Goal: Task Accomplishment & Management: Use online tool/utility

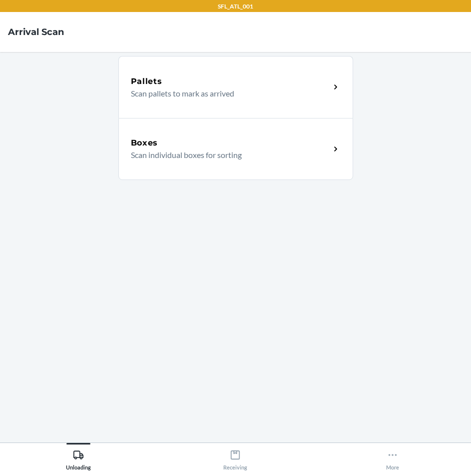
click at [247, 133] on div "Boxes Scan individual boxes for sorting" at bounding box center [235, 149] width 235 height 62
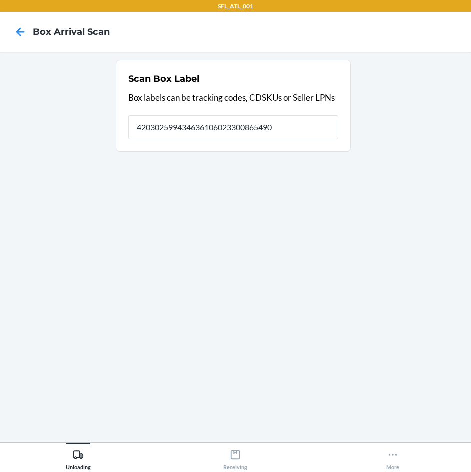
type input "420302599434636106023300865490"
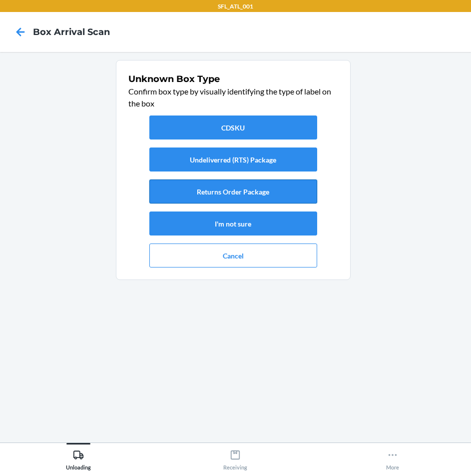
click at [278, 197] on button "Returns Order Package" at bounding box center [233, 191] width 168 height 24
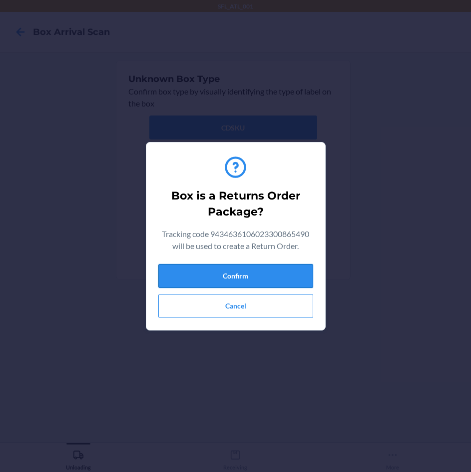
click at [271, 272] on button "Confirm" at bounding box center [235, 276] width 155 height 24
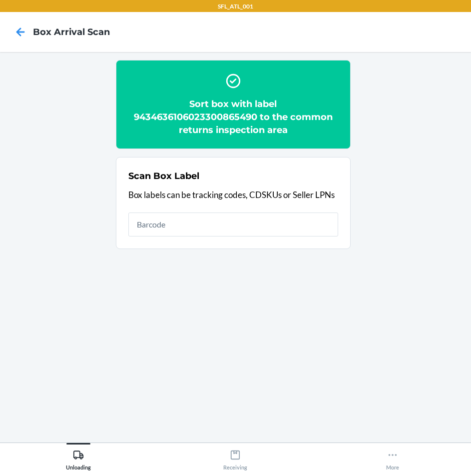
click at [317, 227] on input "text" at bounding box center [233, 224] width 210 height 24
type input "420302599434636106023300973676"
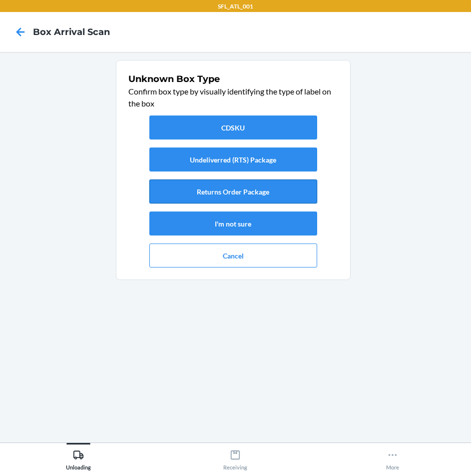
click at [285, 186] on button "Returns Order Package" at bounding box center [233, 191] width 168 height 24
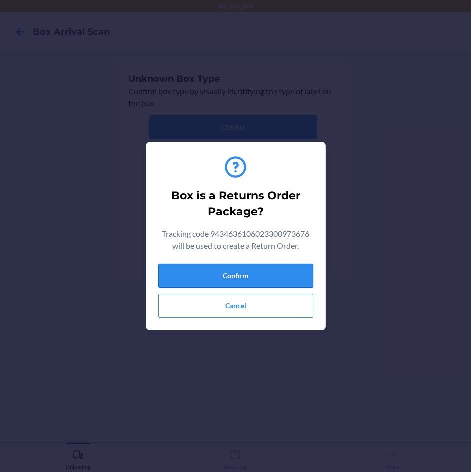
click at [276, 275] on button "Confirm" at bounding box center [235, 276] width 155 height 24
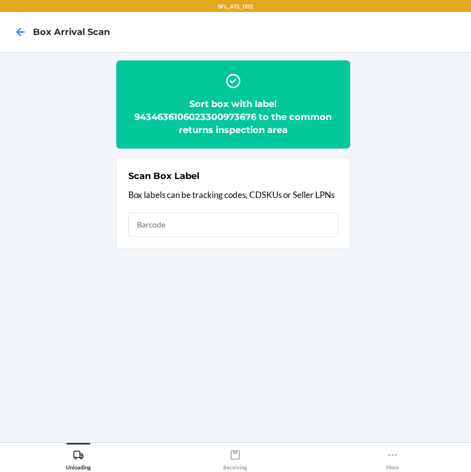
click at [283, 224] on input "text" at bounding box center [233, 224] width 210 height 24
click at [292, 216] on input "text" at bounding box center [233, 224] width 210 height 24
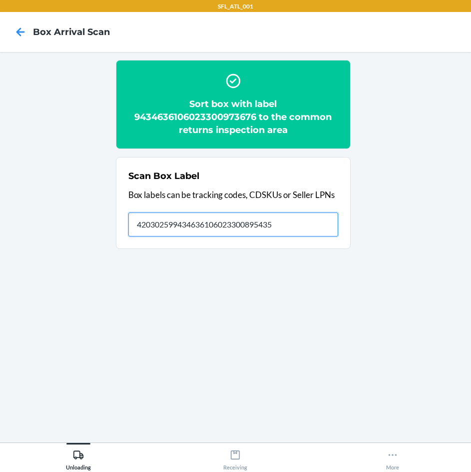
type input "420302599434636106023300895435"
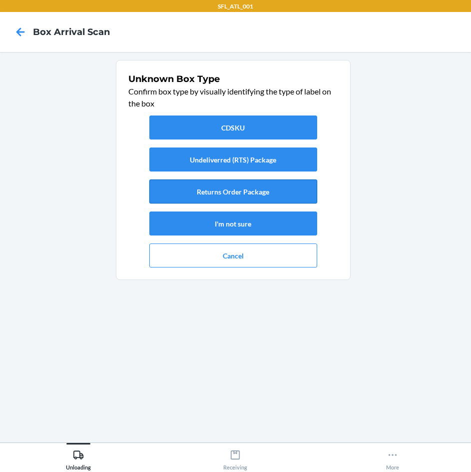
click at [246, 187] on button "Returns Order Package" at bounding box center [233, 191] width 168 height 24
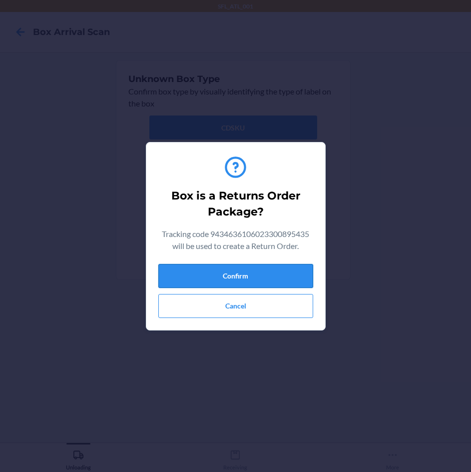
click at [280, 278] on button "Confirm" at bounding box center [235, 276] width 155 height 24
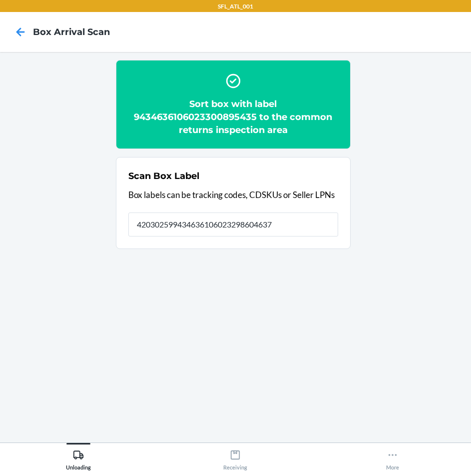
type input "420302599434636106023298604637"
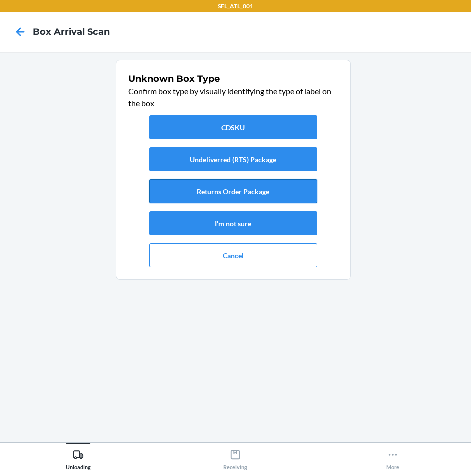
click at [228, 191] on button "Returns Order Package" at bounding box center [233, 191] width 168 height 24
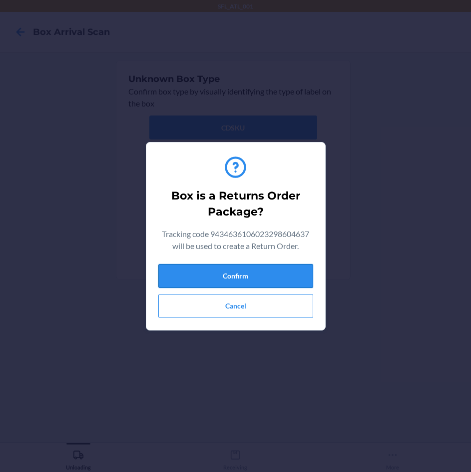
click at [268, 275] on button "Confirm" at bounding box center [235, 276] width 155 height 24
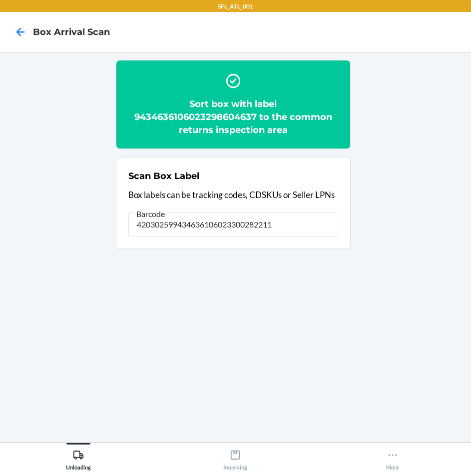
type input "420302599434636106023300282211"
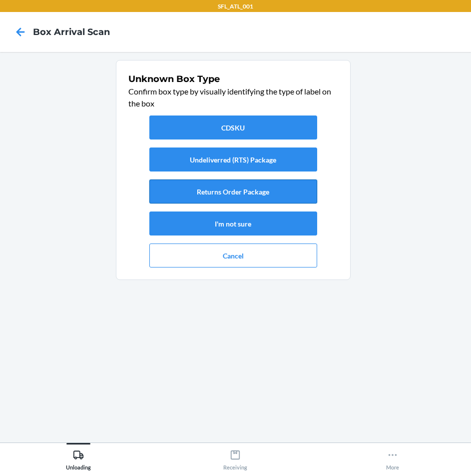
click at [270, 194] on button "Returns Order Package" at bounding box center [233, 191] width 168 height 24
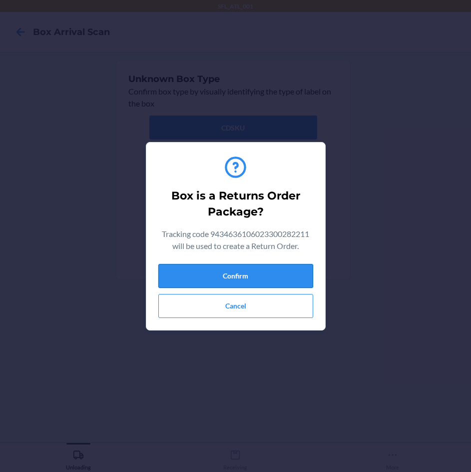
click at [283, 272] on button "Confirm" at bounding box center [235, 276] width 155 height 24
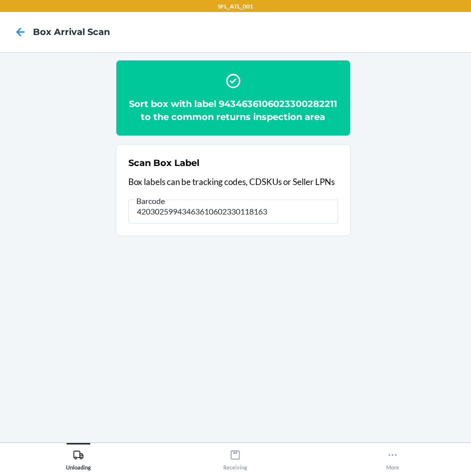
type input "420302599434636106023301181636"
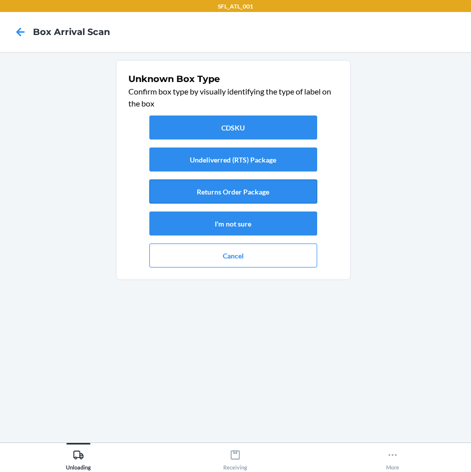
click at [291, 180] on button "Returns Order Package" at bounding box center [233, 191] width 168 height 24
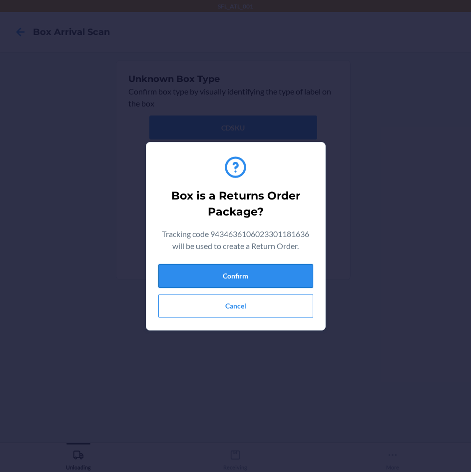
click at [267, 274] on button "Confirm" at bounding box center [235, 276] width 155 height 24
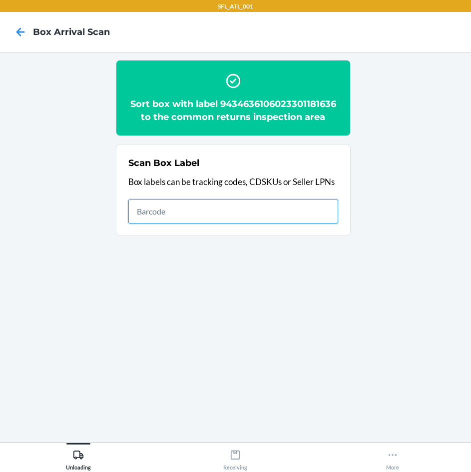
click at [282, 215] on input "text" at bounding box center [233, 211] width 210 height 24
click at [200, 211] on input "text" at bounding box center [233, 211] width 210 height 24
type input "420302599434636106023300872504"
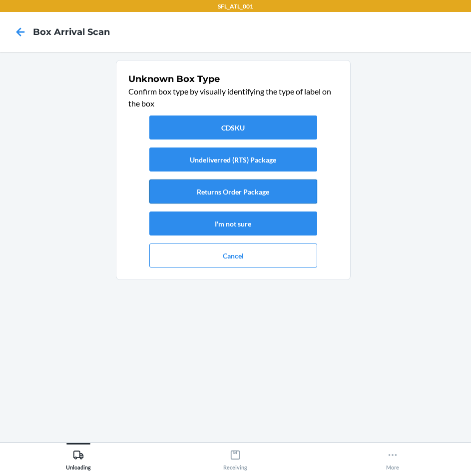
click at [239, 187] on button "Returns Order Package" at bounding box center [233, 191] width 168 height 24
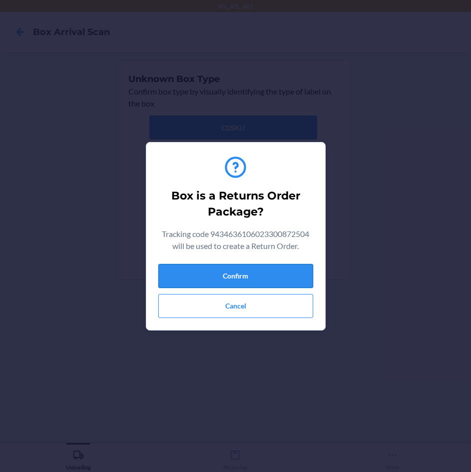
drag, startPoint x: 232, startPoint y: 276, endPoint x: 257, endPoint y: 276, distance: 24.5
click at [233, 276] on button "Confirm" at bounding box center [235, 276] width 155 height 24
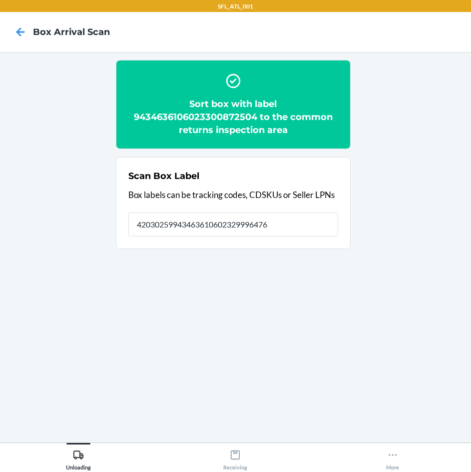
type input "420302599434636106023299964761"
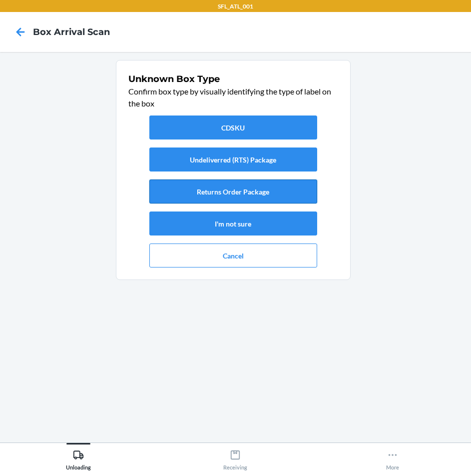
click at [266, 190] on button "Returns Order Package" at bounding box center [233, 191] width 168 height 24
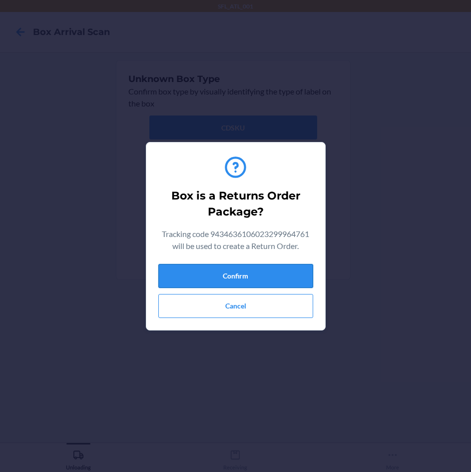
click at [249, 278] on button "Confirm" at bounding box center [235, 276] width 155 height 24
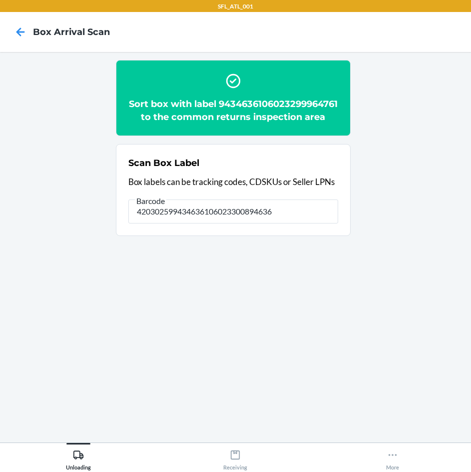
type input "420302599434636106023300894636"
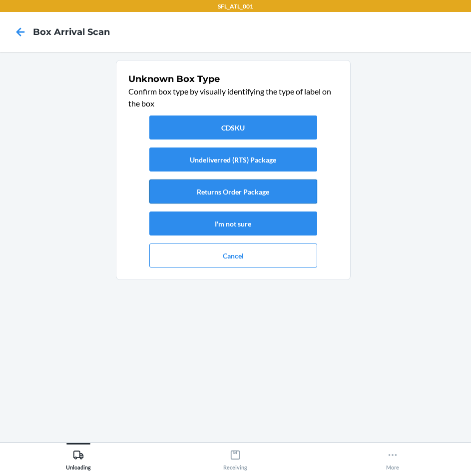
click at [254, 193] on button "Returns Order Package" at bounding box center [233, 191] width 168 height 24
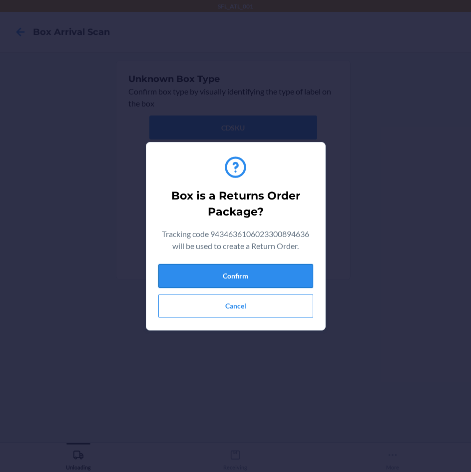
click at [245, 269] on button "Confirm" at bounding box center [235, 276] width 155 height 24
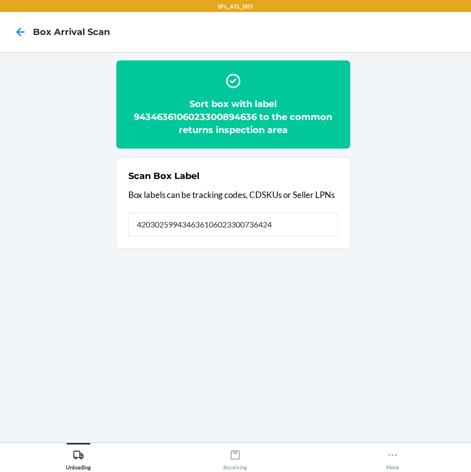
type input "420302599434636106023300736424"
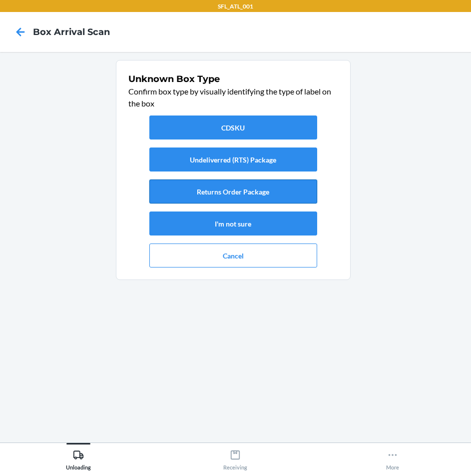
click at [220, 182] on button "Returns Order Package" at bounding box center [233, 191] width 168 height 24
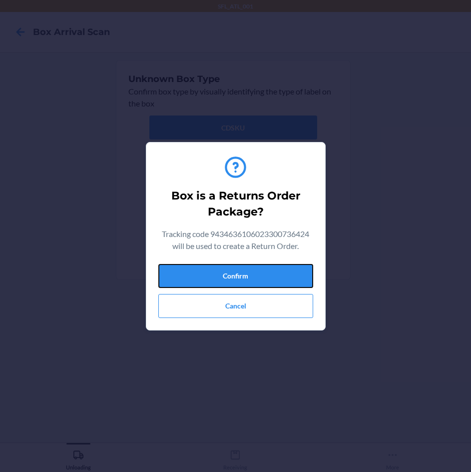
drag, startPoint x: 246, startPoint y: 277, endPoint x: 312, endPoint y: 259, distance: 68.5
click at [246, 276] on button "Confirm" at bounding box center [235, 276] width 155 height 24
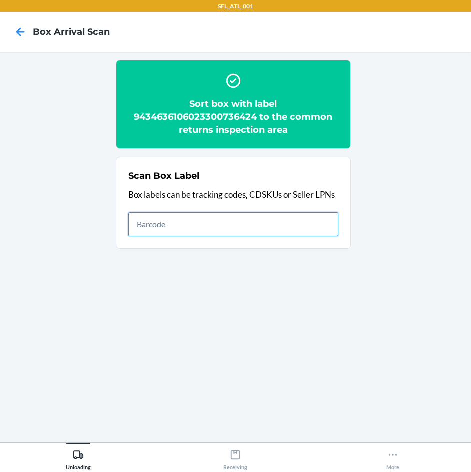
click at [313, 228] on input "text" at bounding box center [233, 224] width 210 height 24
type input "420302599434636106023300950202"
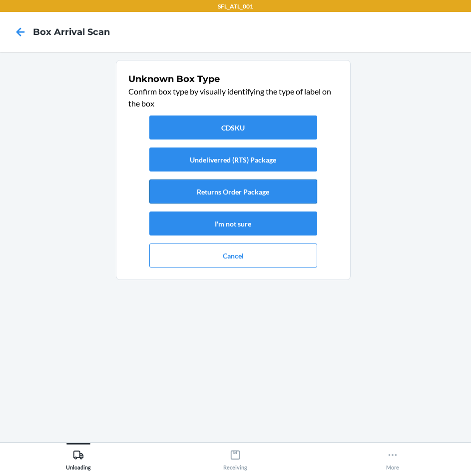
click at [200, 187] on button "Returns Order Package" at bounding box center [233, 191] width 168 height 24
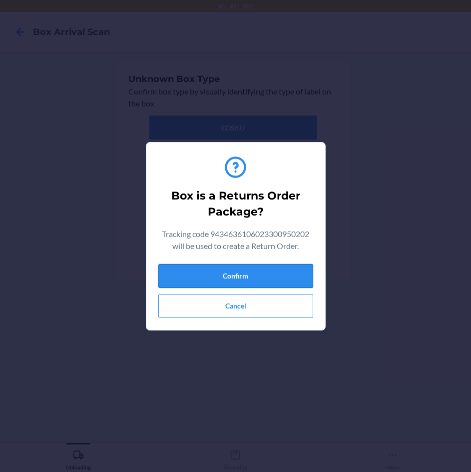
click at [232, 271] on button "Confirm" at bounding box center [235, 276] width 155 height 24
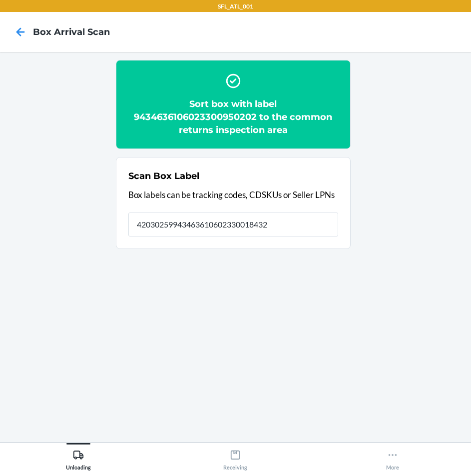
type input "420302599434636106023300184324"
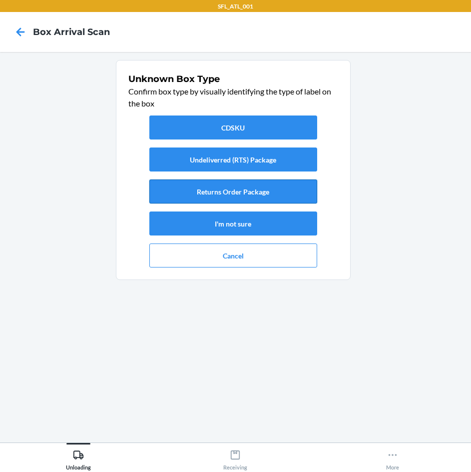
click at [295, 193] on button "Returns Order Package" at bounding box center [233, 191] width 168 height 24
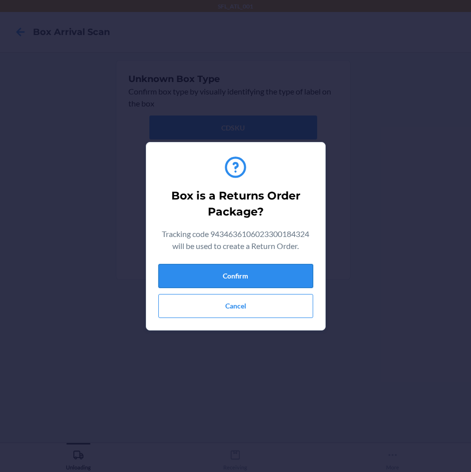
click at [260, 276] on button "Confirm" at bounding box center [235, 276] width 155 height 24
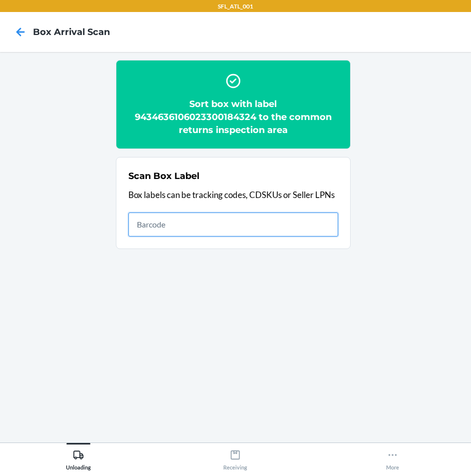
click at [317, 214] on input "text" at bounding box center [233, 224] width 210 height 24
type input "420302599434636106023300692751"
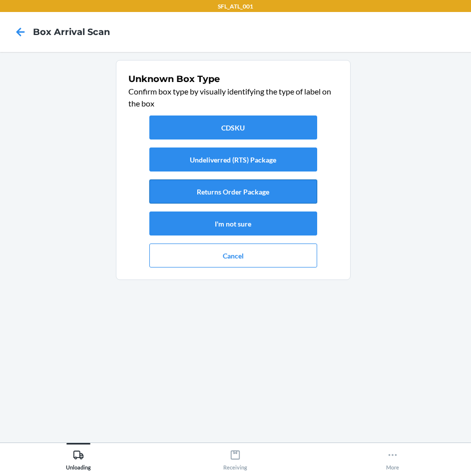
click at [287, 191] on button "Returns Order Package" at bounding box center [233, 191] width 168 height 24
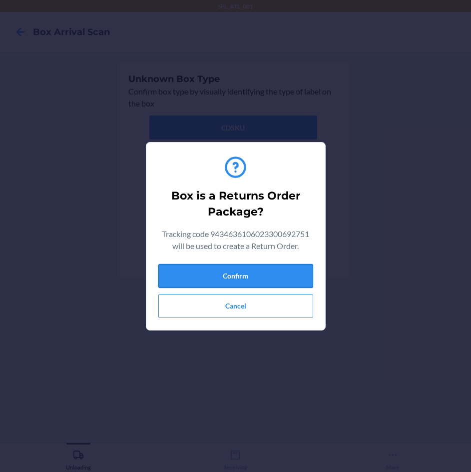
click at [273, 278] on button "Confirm" at bounding box center [235, 276] width 155 height 24
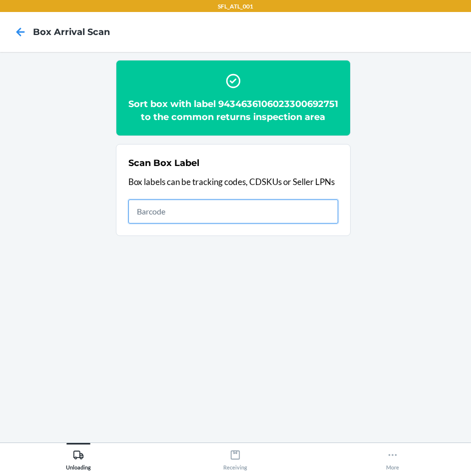
click at [296, 219] on input "text" at bounding box center [233, 211] width 210 height 24
type input "420302599434636106023301508273"
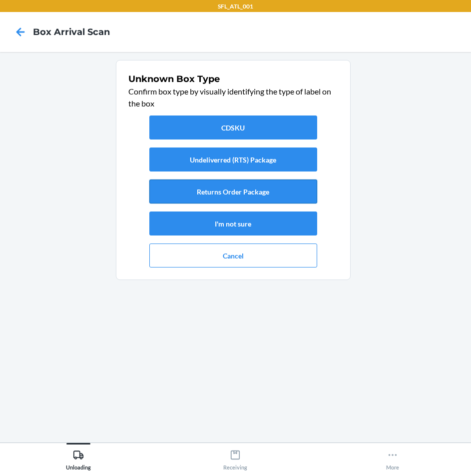
click at [290, 191] on button "Returns Order Package" at bounding box center [233, 191] width 168 height 24
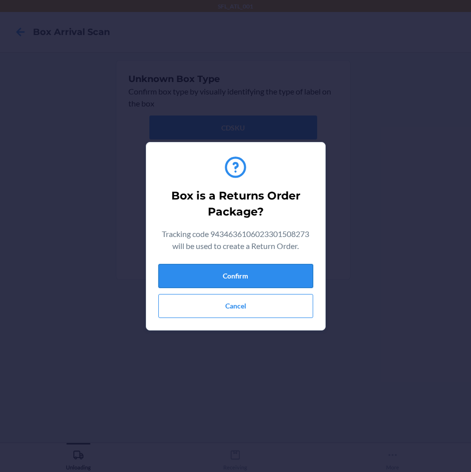
click at [291, 265] on button "Confirm" at bounding box center [235, 276] width 155 height 24
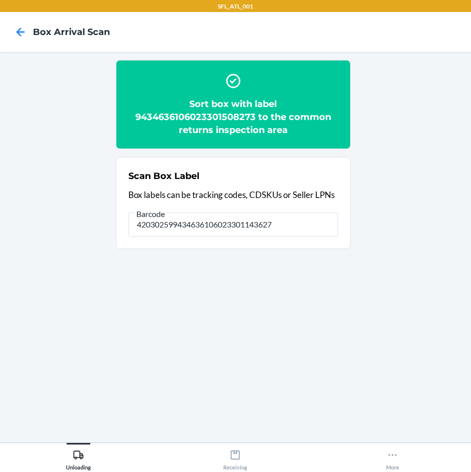
type input "420302599434636106023301143627"
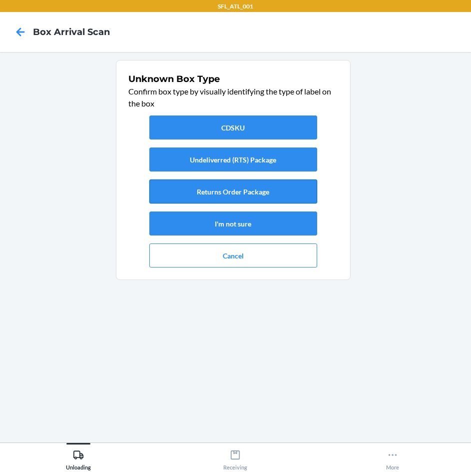
click at [266, 184] on button "Returns Order Package" at bounding box center [233, 191] width 168 height 24
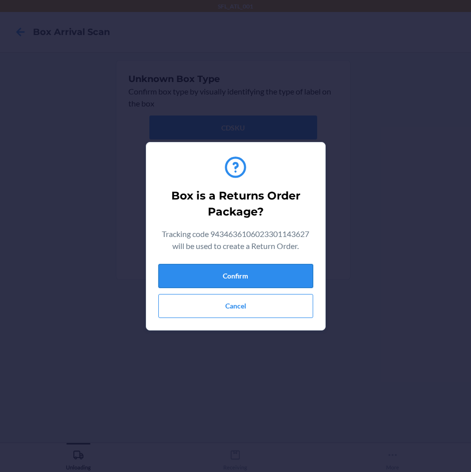
click at [276, 279] on button "Confirm" at bounding box center [235, 276] width 155 height 24
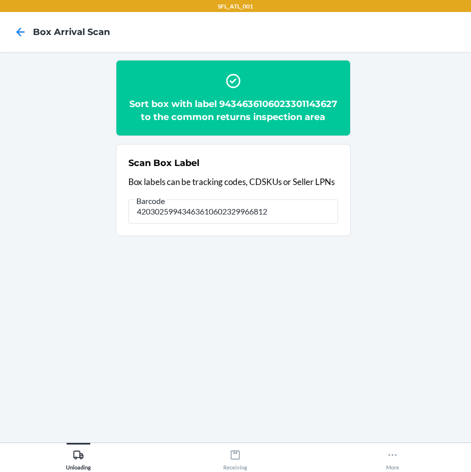
type input "420302599434636106023299668126"
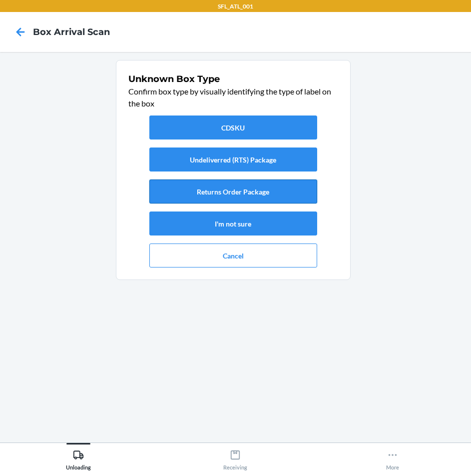
click at [290, 190] on button "Returns Order Package" at bounding box center [233, 191] width 168 height 24
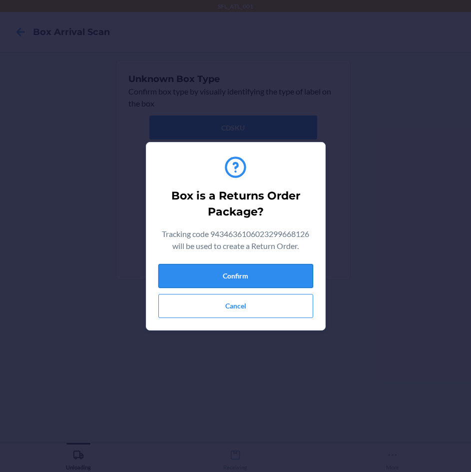
click at [285, 279] on button "Confirm" at bounding box center [235, 276] width 155 height 24
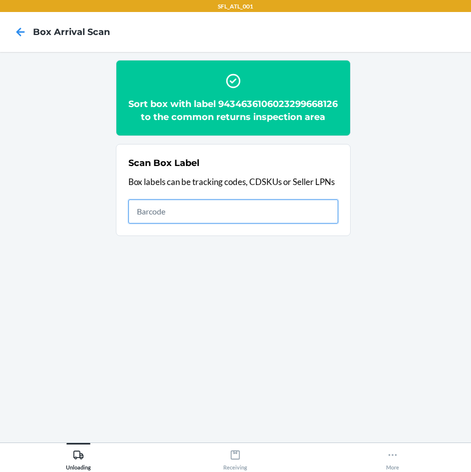
click at [150, 223] on input "text" at bounding box center [233, 211] width 210 height 24
type input "420302599434636106023300760795"
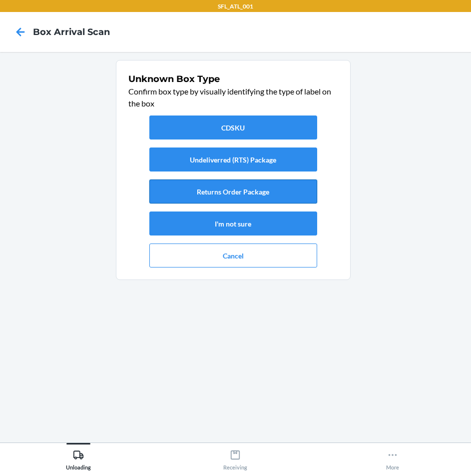
click at [228, 191] on button "Returns Order Package" at bounding box center [233, 191] width 168 height 24
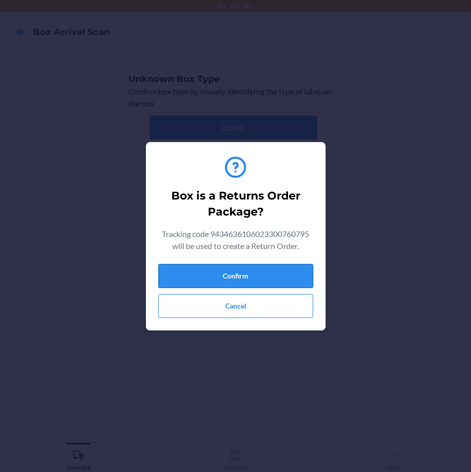
click at [238, 269] on button "Confirm" at bounding box center [235, 276] width 155 height 24
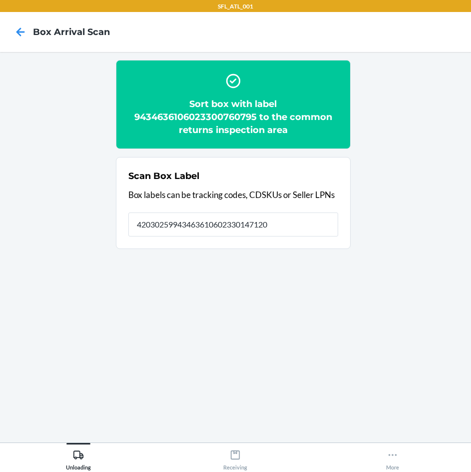
type input "420302599434636106023301471201"
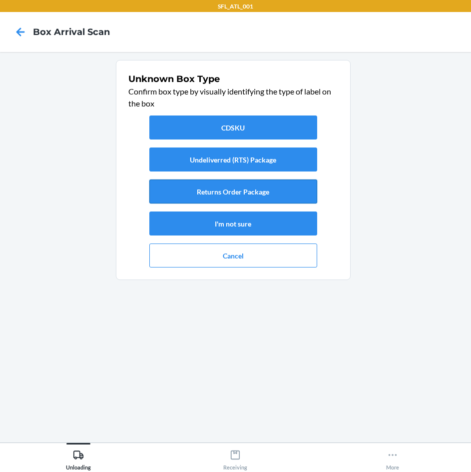
drag, startPoint x: 224, startPoint y: 188, endPoint x: 229, endPoint y: 194, distance: 8.5
click at [229, 194] on button "Returns Order Package" at bounding box center [233, 191] width 168 height 24
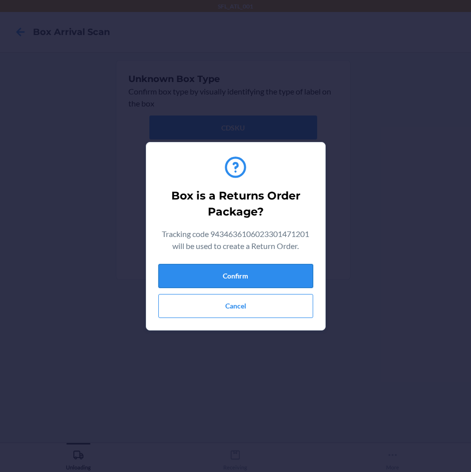
click at [255, 270] on button "Confirm" at bounding box center [235, 276] width 155 height 24
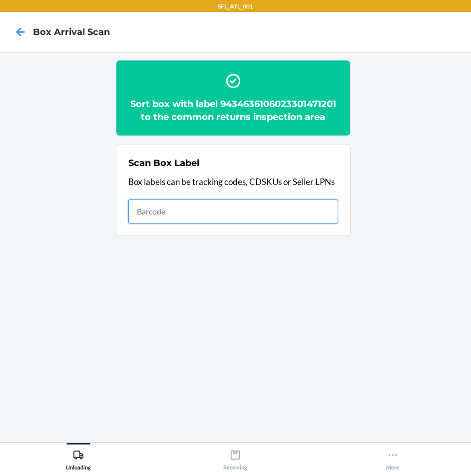
click at [252, 215] on input "text" at bounding box center [233, 211] width 210 height 24
type input "420302599434636106023299056589"
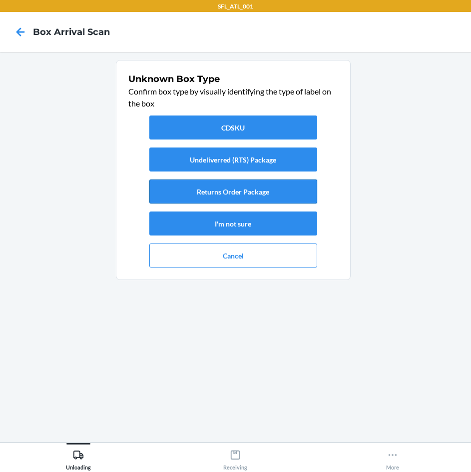
click at [268, 193] on button "Returns Order Package" at bounding box center [233, 191] width 168 height 24
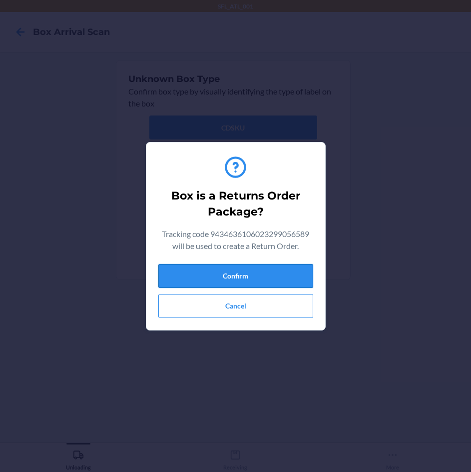
click at [282, 287] on button "Confirm" at bounding box center [235, 276] width 155 height 24
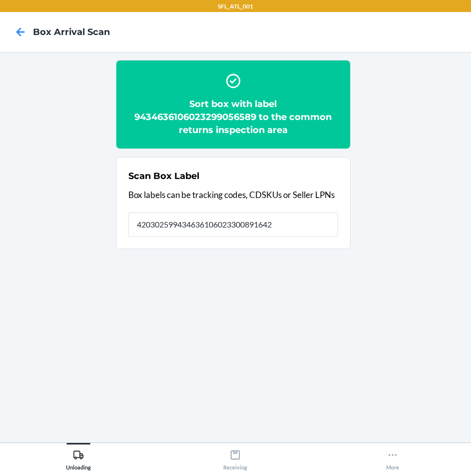
type input "420302599434636106023300891642"
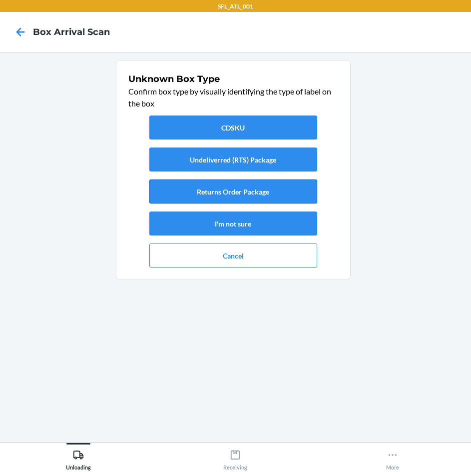
click at [288, 195] on button "Returns Order Package" at bounding box center [233, 191] width 168 height 24
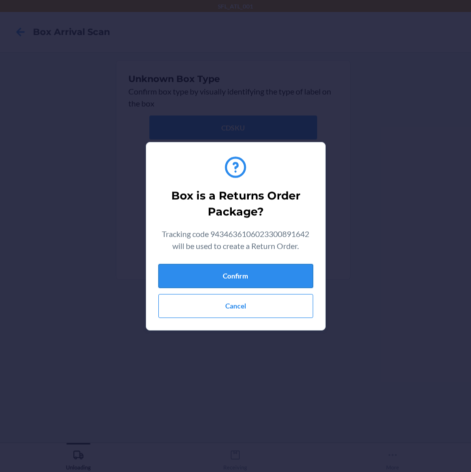
click at [289, 273] on button "Confirm" at bounding box center [235, 276] width 155 height 24
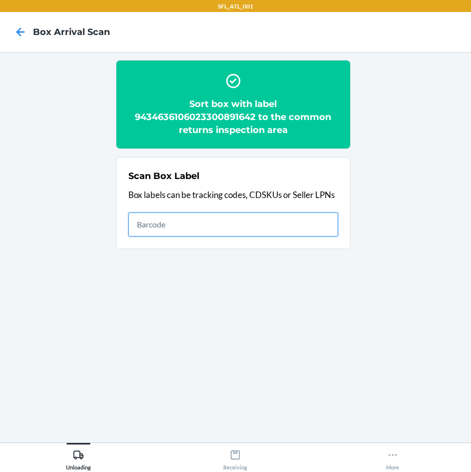
drag, startPoint x: 251, startPoint y: 233, endPoint x: 251, endPoint y: 240, distance: 7.0
click at [251, 233] on input "text" at bounding box center [233, 224] width 210 height 24
type input "EH029254908NL"
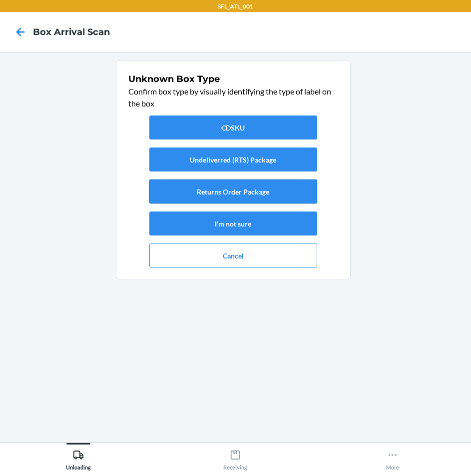
click at [273, 195] on button "Returns Order Package" at bounding box center [233, 191] width 168 height 24
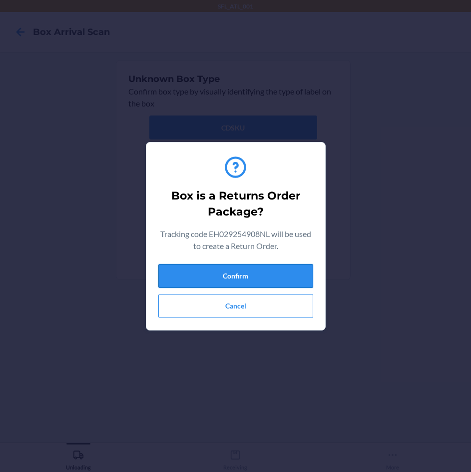
click at [276, 277] on button "Confirm" at bounding box center [235, 276] width 155 height 24
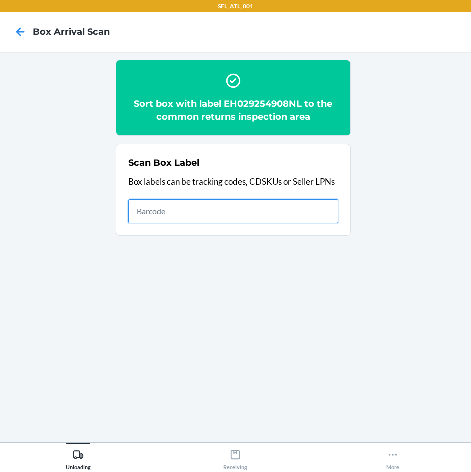
click at [238, 212] on input "text" at bounding box center [233, 211] width 210 height 24
type input "420302599434636106023300871088"
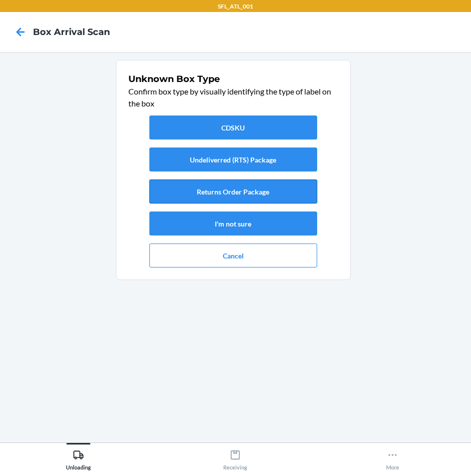
click at [223, 198] on button "Returns Order Package" at bounding box center [233, 191] width 168 height 24
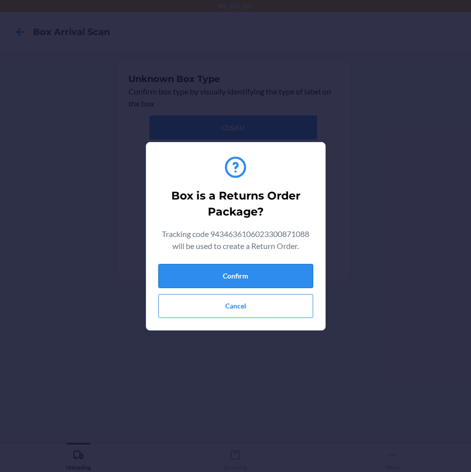
click at [253, 273] on button "Confirm" at bounding box center [235, 276] width 155 height 24
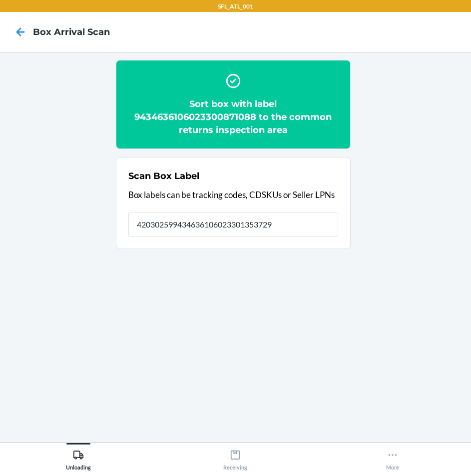
type input "420302599434636106023301353729"
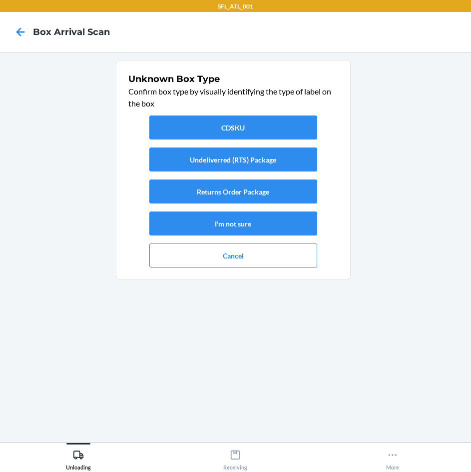
drag, startPoint x: 242, startPoint y: 173, endPoint x: 241, endPoint y: 178, distance: 5.1
click at [243, 177] on div "CDSKU Undeliverred (RTS) Package Returns Order Package I'm not sure Cancel" at bounding box center [233, 191] width 210 height 160
click at [231, 191] on button "Returns Order Package" at bounding box center [233, 191] width 168 height 24
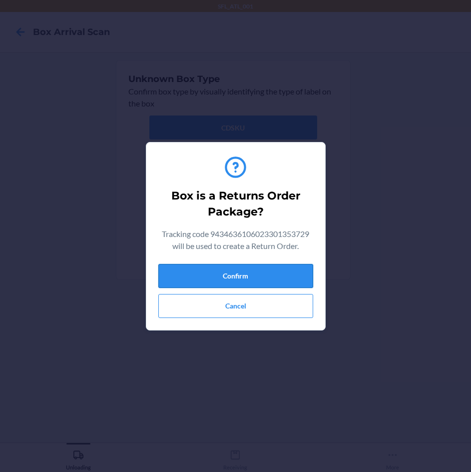
click at [256, 281] on button "Confirm" at bounding box center [235, 276] width 155 height 24
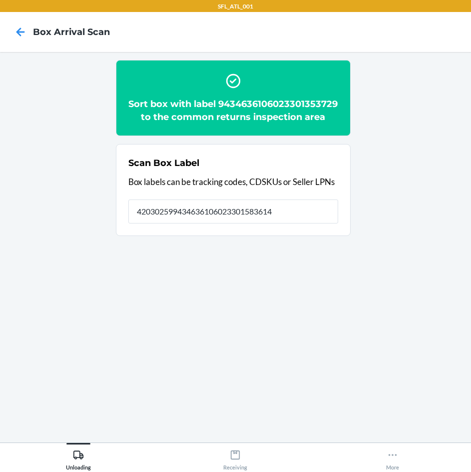
type input "420302599434636106023301583614"
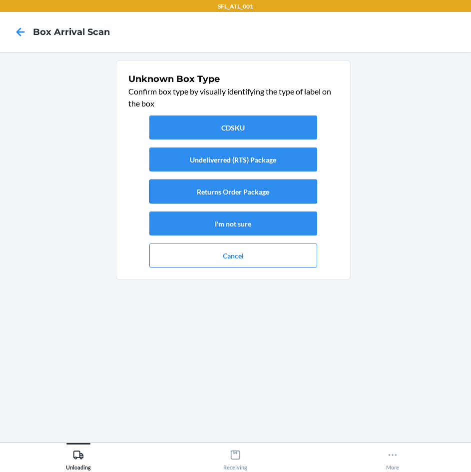
click at [182, 189] on button "Returns Order Package" at bounding box center [233, 191] width 168 height 24
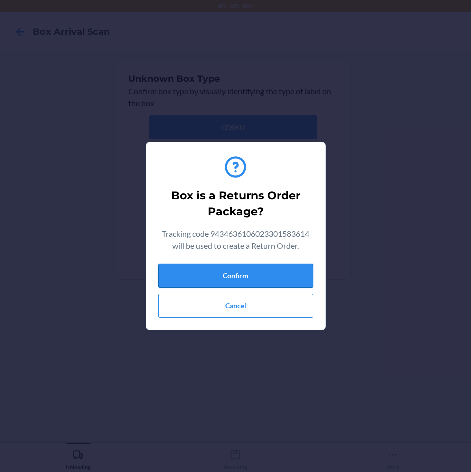
drag, startPoint x: 202, startPoint y: 275, endPoint x: 184, endPoint y: 271, distance: 18.8
click at [203, 275] on button "Confirm" at bounding box center [235, 276] width 155 height 24
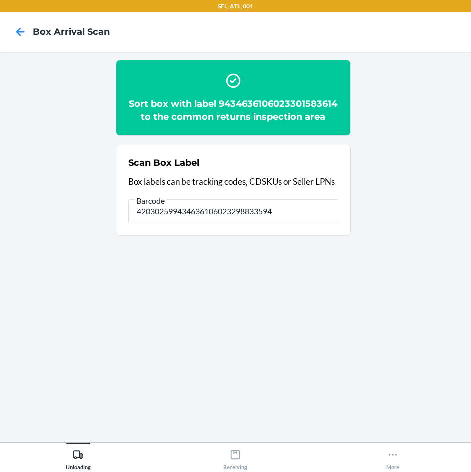
type input "420302599434636106023298833594"
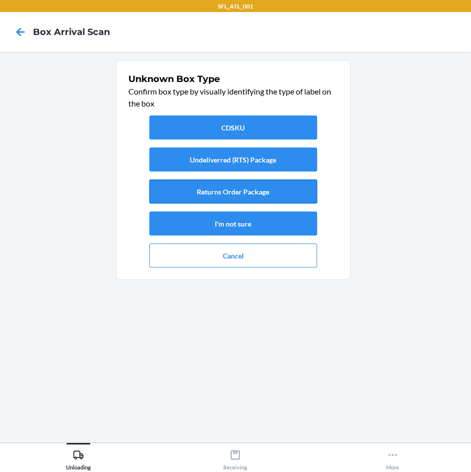
click at [248, 191] on button "Returns Order Package" at bounding box center [233, 191] width 168 height 24
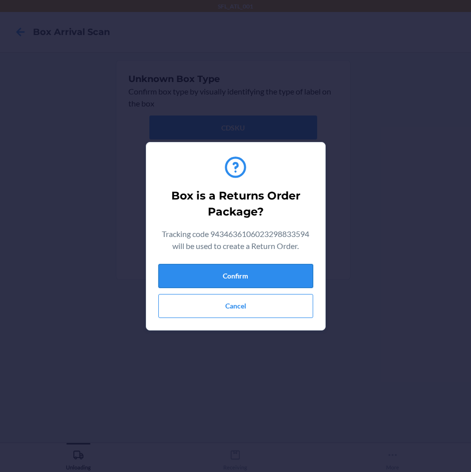
drag, startPoint x: 263, startPoint y: 278, endPoint x: 287, endPoint y: 276, distance: 23.6
click at [263, 277] on button "Confirm" at bounding box center [235, 276] width 155 height 24
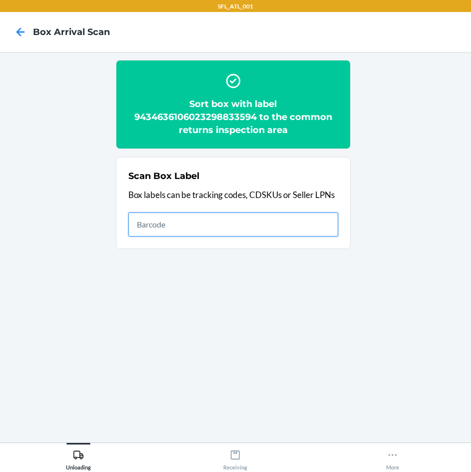
click at [257, 225] on input "text" at bounding box center [233, 224] width 210 height 24
type input "420302599434636106023301373253"
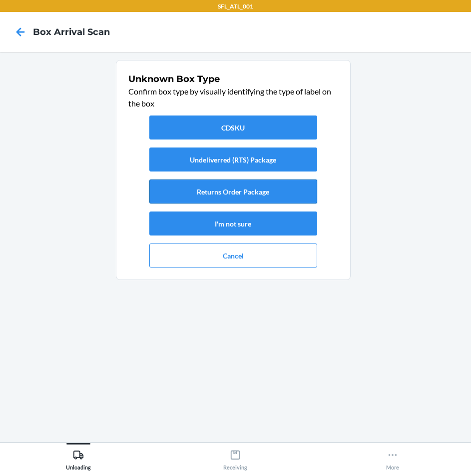
click at [245, 191] on button "Returns Order Package" at bounding box center [233, 191] width 168 height 24
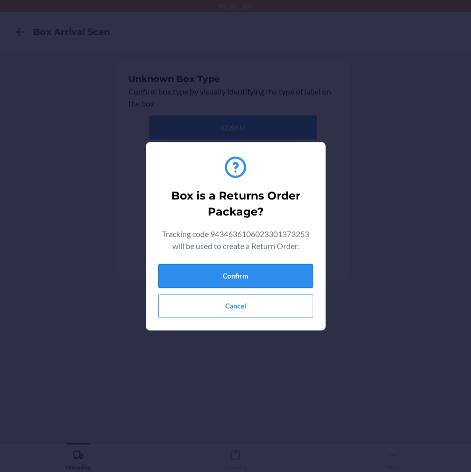
click at [255, 279] on button "Confirm" at bounding box center [235, 276] width 155 height 24
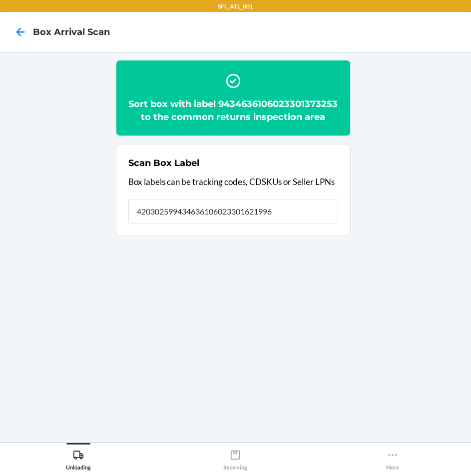
type input "420302599434636106023301621996"
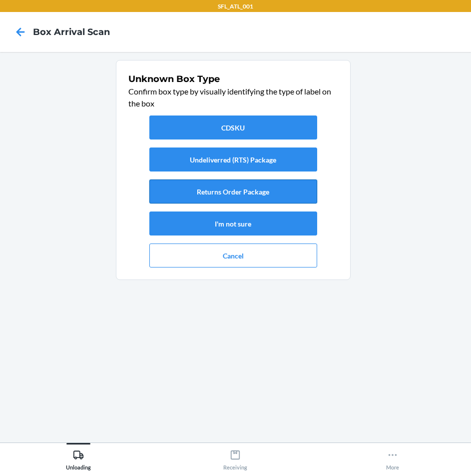
drag, startPoint x: 250, startPoint y: 191, endPoint x: 257, endPoint y: 196, distance: 8.2
click at [257, 196] on button "Returns Order Package" at bounding box center [233, 191] width 168 height 24
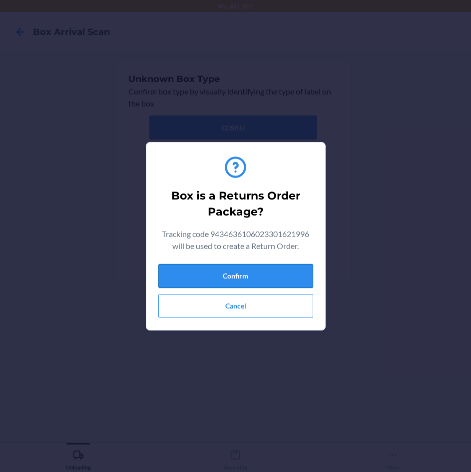
click at [283, 274] on button "Confirm" at bounding box center [235, 276] width 155 height 24
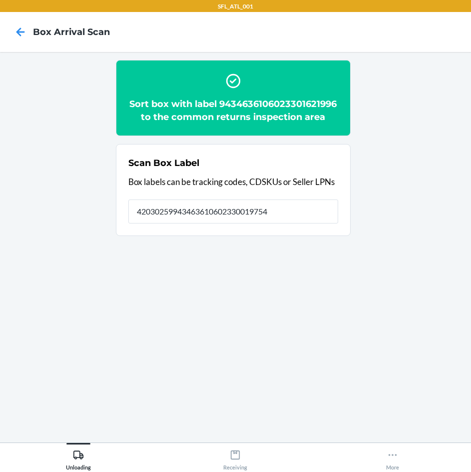
type input "420302599434636106023300197546"
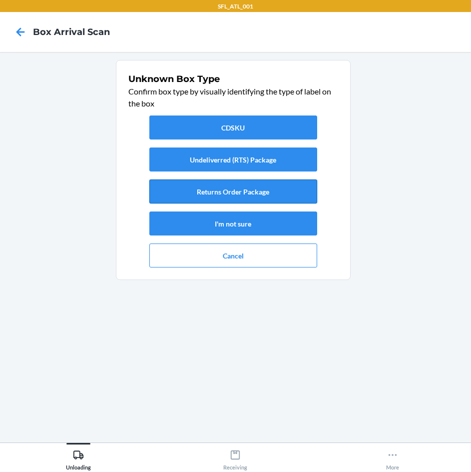
click at [265, 194] on button "Returns Order Package" at bounding box center [233, 191] width 168 height 24
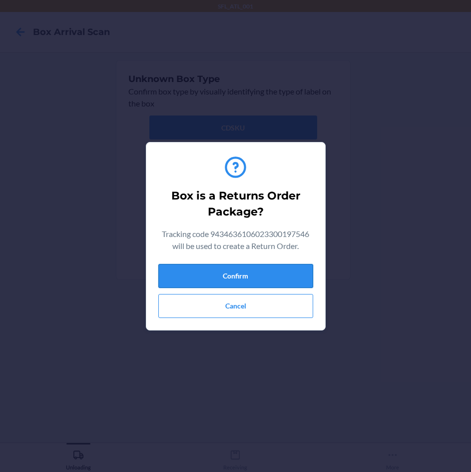
click at [273, 272] on button "Confirm" at bounding box center [235, 276] width 155 height 24
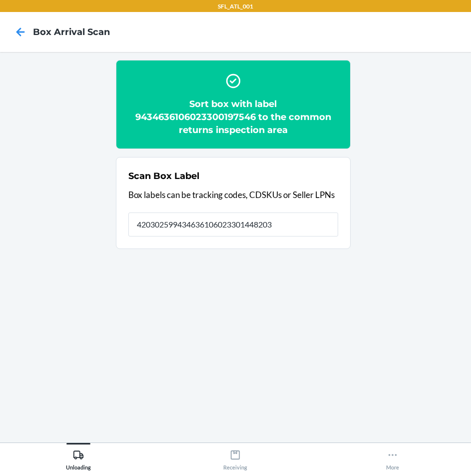
type input "420302599434636106023301448203"
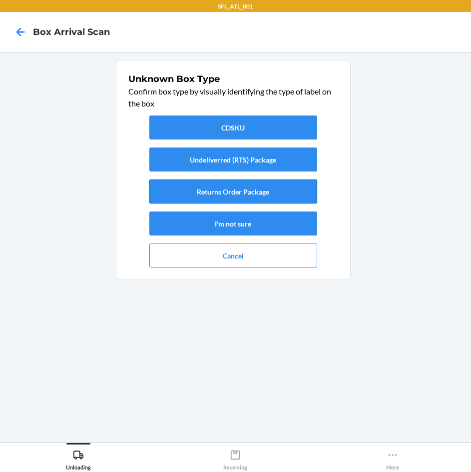
click at [266, 192] on button "Returns Order Package" at bounding box center [233, 191] width 168 height 24
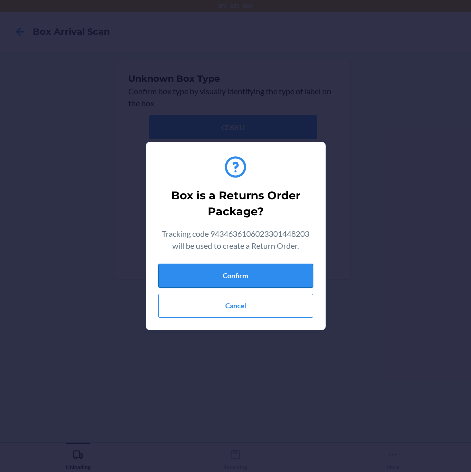
click at [300, 272] on button "Confirm" at bounding box center [235, 276] width 155 height 24
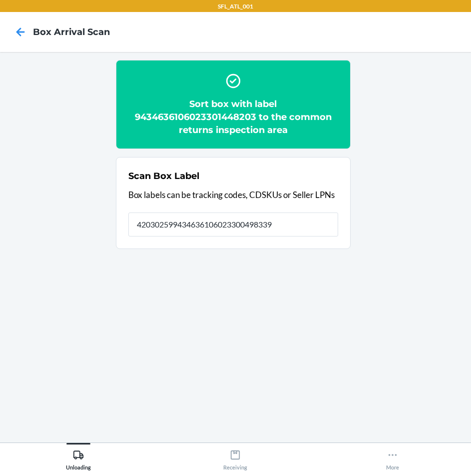
type input "420302599434636106023300498339"
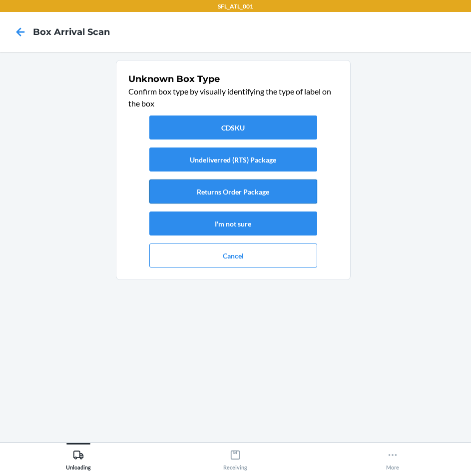
click at [257, 194] on button "Returns Order Package" at bounding box center [233, 191] width 168 height 24
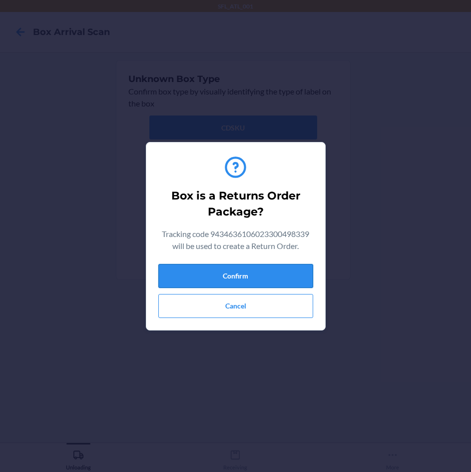
drag, startPoint x: 260, startPoint y: 256, endPoint x: 260, endPoint y: 265, distance: 9.0
click at [261, 262] on div "Box is a Returns Order Package? Tracking code 9434636106023300498339 will be us…" at bounding box center [235, 235] width 155 height 171
click at [260, 269] on button "Confirm" at bounding box center [235, 276] width 155 height 24
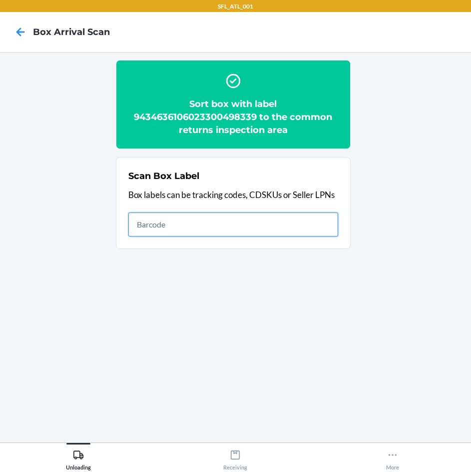
click at [228, 222] on input "text" at bounding box center [233, 224] width 210 height 24
type input "420302599434636106023301563258"
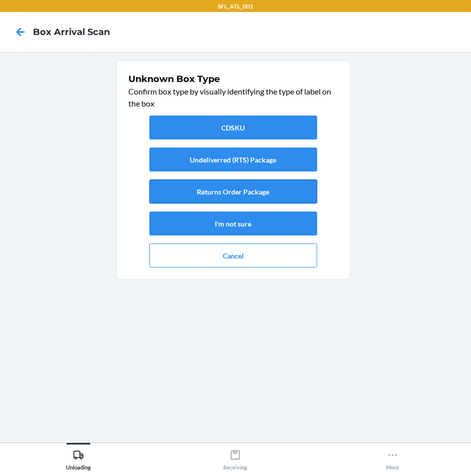
click at [234, 185] on button "Returns Order Package" at bounding box center [233, 191] width 168 height 24
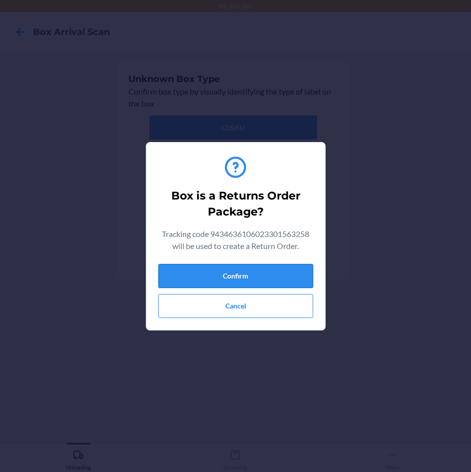
click at [278, 269] on button "Confirm" at bounding box center [235, 276] width 155 height 24
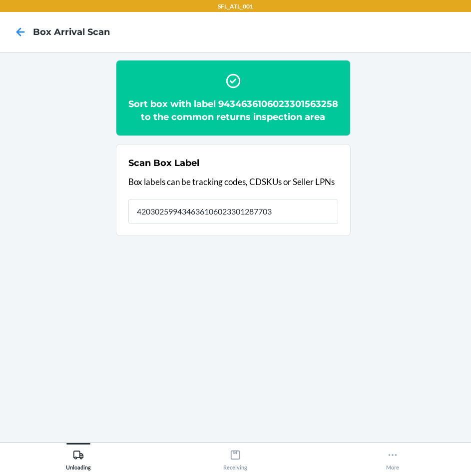
type input "420302599434636106023301287703"
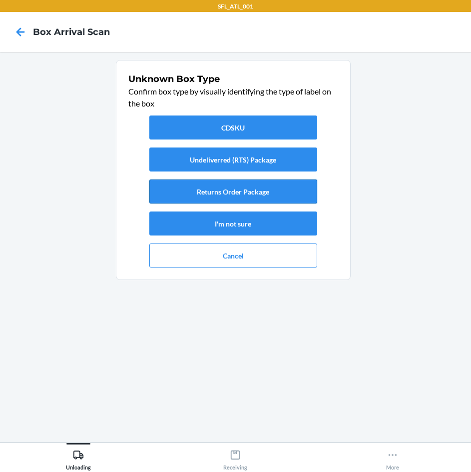
click at [254, 192] on button "Returns Order Package" at bounding box center [233, 191] width 168 height 24
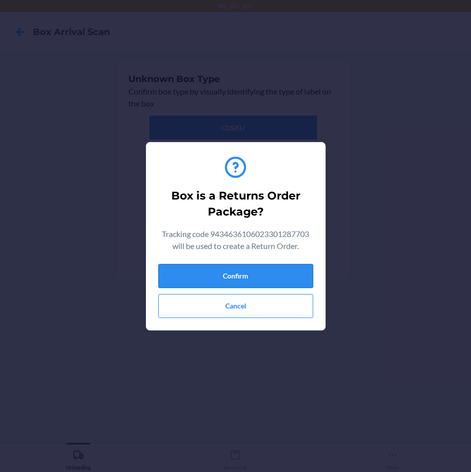
click at [284, 275] on button "Confirm" at bounding box center [235, 276] width 155 height 24
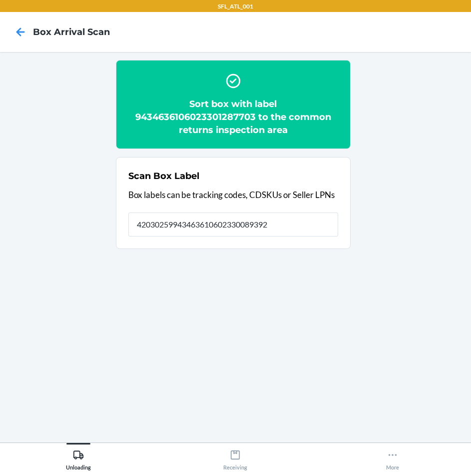
type input "420302599434636106023300893929"
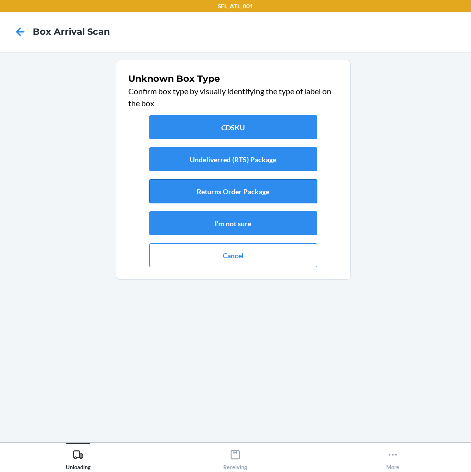
click at [280, 197] on button "Returns Order Package" at bounding box center [233, 191] width 168 height 24
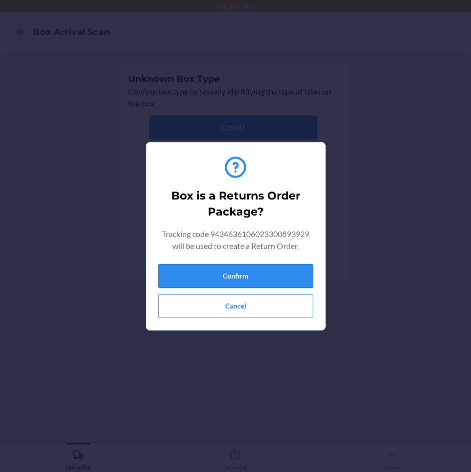
click at [279, 278] on button "Confirm" at bounding box center [235, 276] width 155 height 24
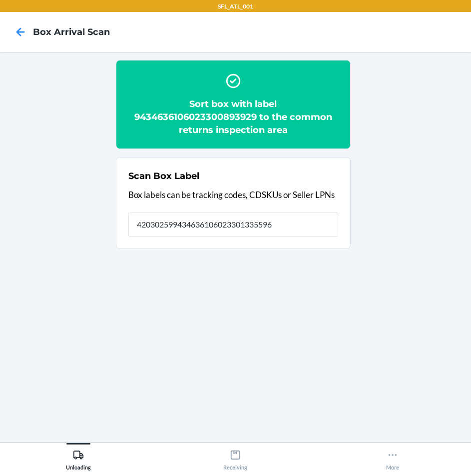
type input "420302599434636106023301335596"
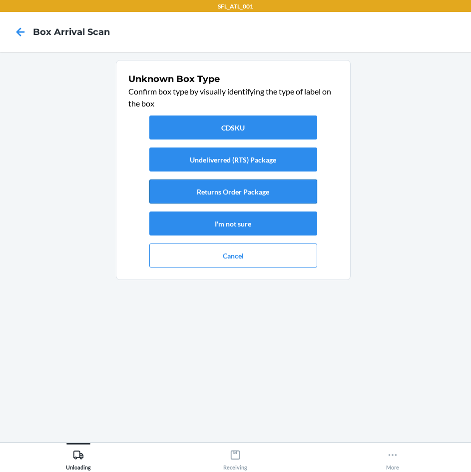
click at [251, 188] on button "Returns Order Package" at bounding box center [233, 191] width 168 height 24
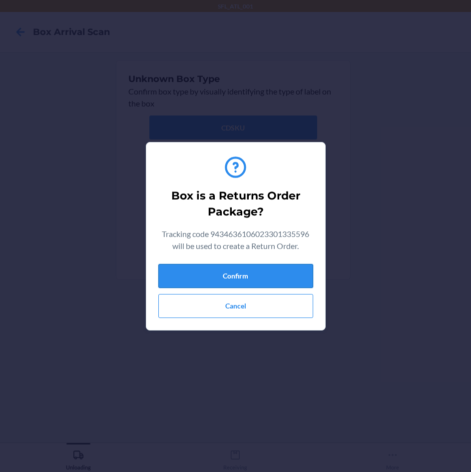
click at [278, 278] on button "Confirm" at bounding box center [235, 276] width 155 height 24
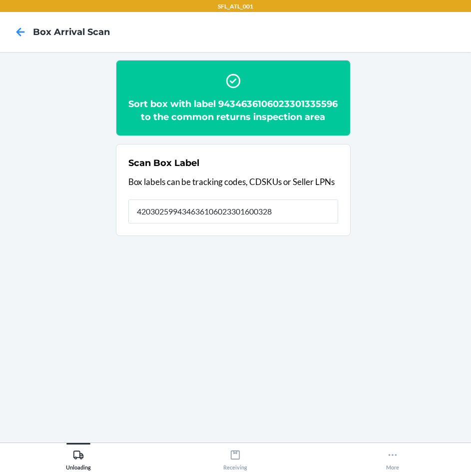
type input "420302599434636106023301600328"
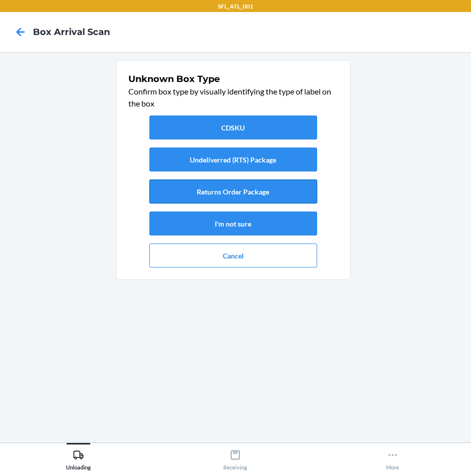
click at [264, 192] on button "Returns Order Package" at bounding box center [233, 191] width 168 height 24
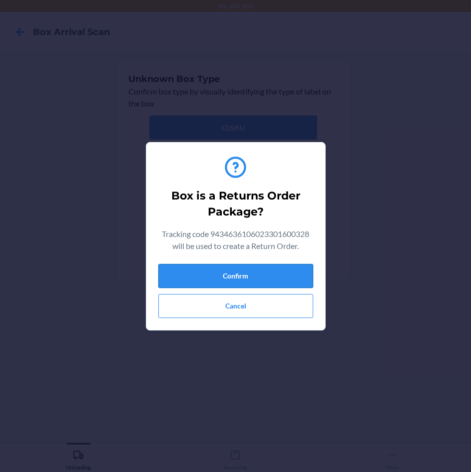
click at [266, 285] on button "Confirm" at bounding box center [235, 276] width 155 height 24
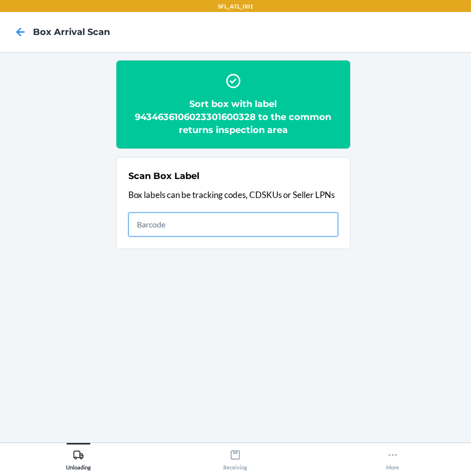
drag, startPoint x: 313, startPoint y: 229, endPoint x: 311, endPoint y: 253, distance: 24.1
click at [312, 227] on input "text" at bounding box center [233, 224] width 210 height 24
type input "420302599434636106023301205622"
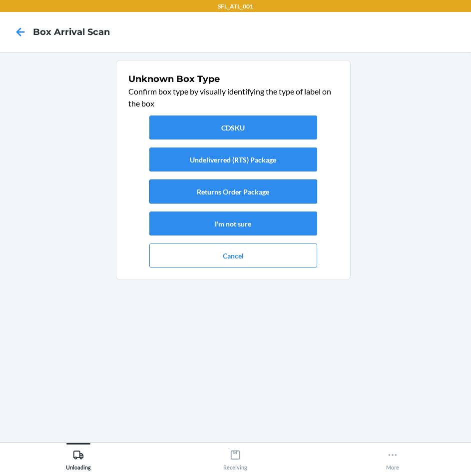
click at [296, 196] on button "Returns Order Package" at bounding box center [233, 191] width 168 height 24
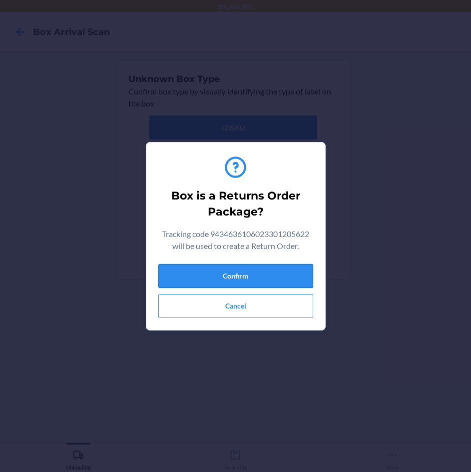
click at [299, 270] on button "Confirm" at bounding box center [235, 276] width 155 height 24
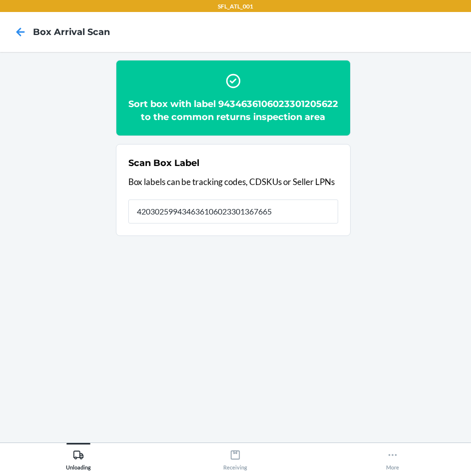
type input "420302599434636106023301367665"
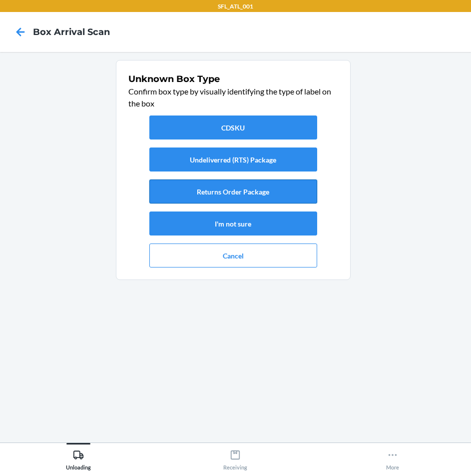
click at [277, 185] on button "Returns Order Package" at bounding box center [233, 191] width 168 height 24
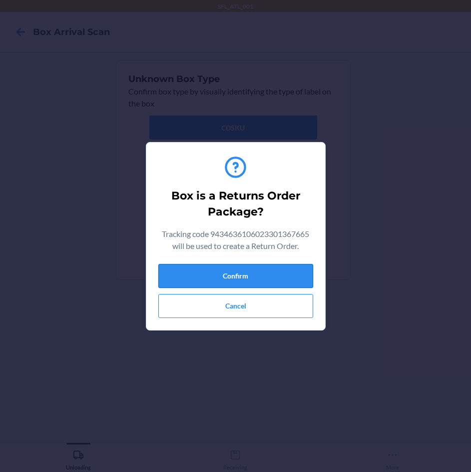
click at [295, 278] on button "Confirm" at bounding box center [235, 276] width 155 height 24
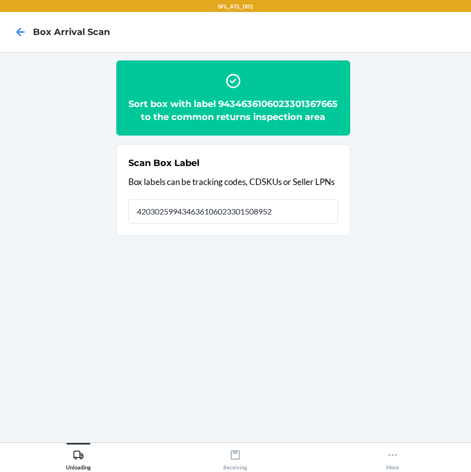
type input "420302599434636106023301508952"
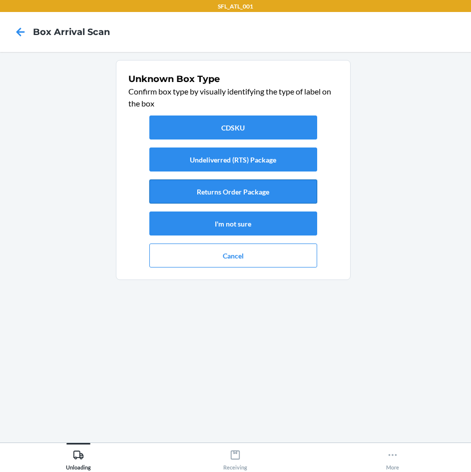
click at [274, 193] on button "Returns Order Package" at bounding box center [233, 191] width 168 height 24
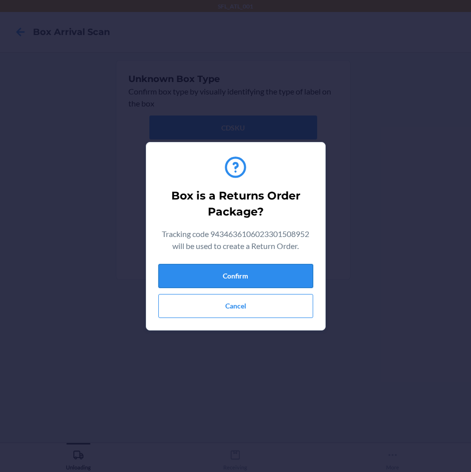
click at [287, 271] on button "Confirm" at bounding box center [235, 276] width 155 height 24
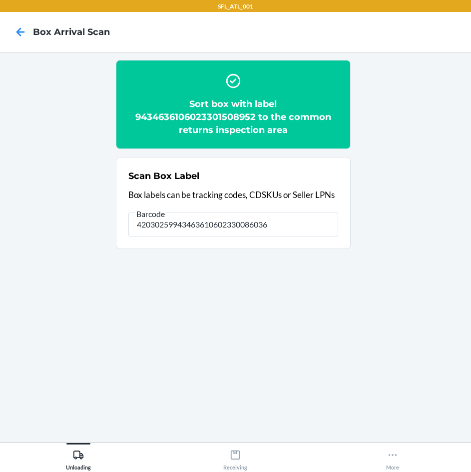
type input "420302599434636106023300860365"
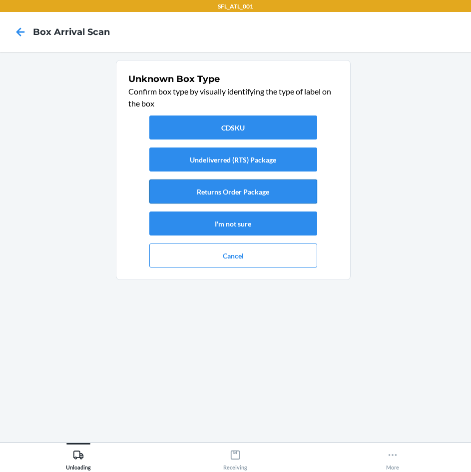
click at [283, 194] on button "Returns Order Package" at bounding box center [233, 191] width 168 height 24
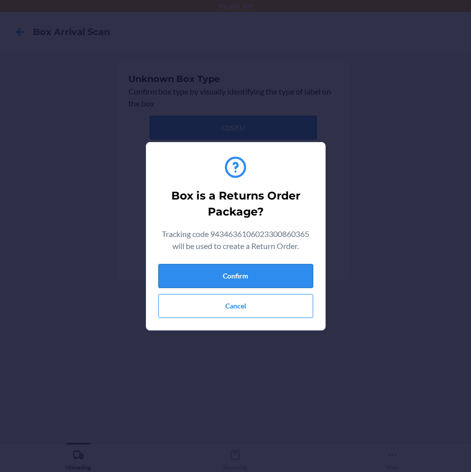
click at [276, 271] on button "Confirm" at bounding box center [235, 276] width 155 height 24
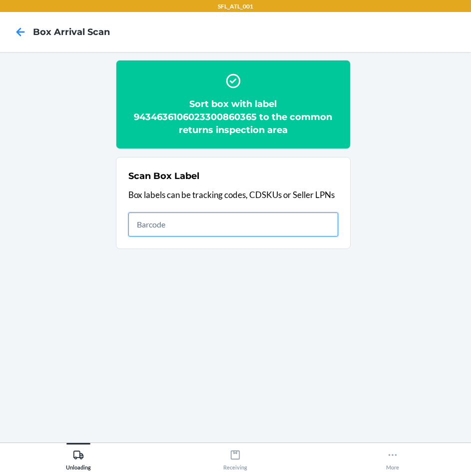
click at [287, 223] on input "text" at bounding box center [233, 224] width 210 height 24
type input "420302599434636106023301606542"
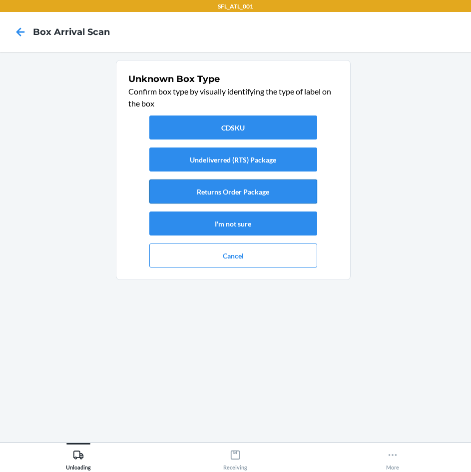
click at [240, 194] on button "Returns Order Package" at bounding box center [233, 191] width 168 height 24
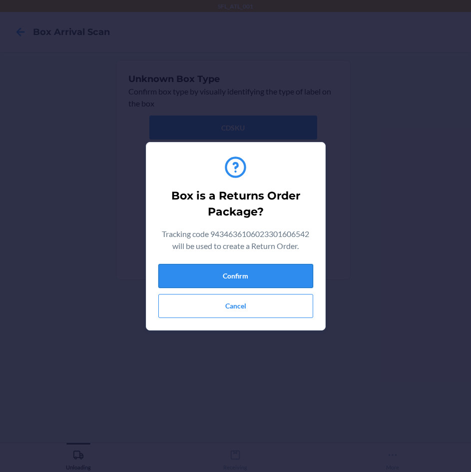
click at [250, 276] on button "Confirm" at bounding box center [235, 276] width 155 height 24
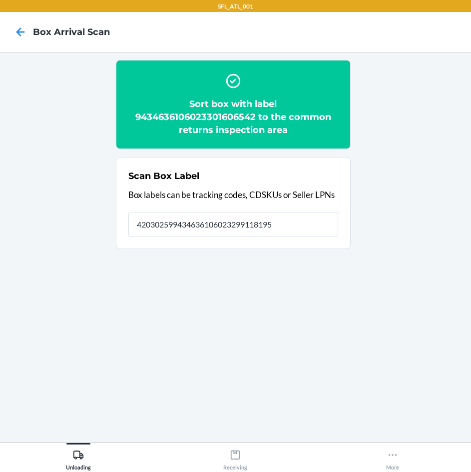
type input "420302599434636106023299118195"
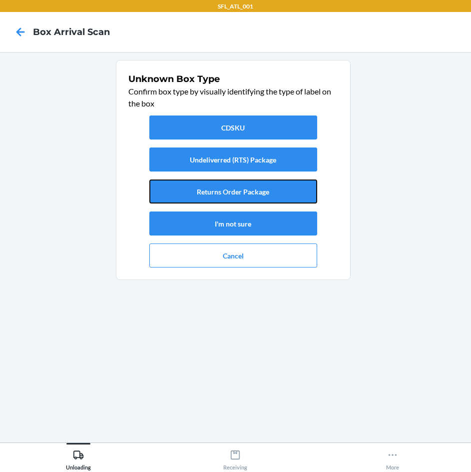
click at [233, 187] on button "Returns Order Package" at bounding box center [233, 191] width 168 height 24
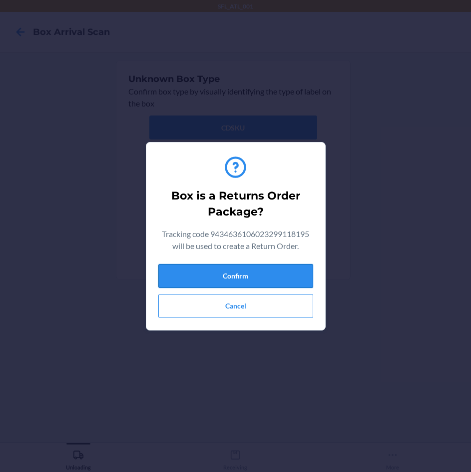
click at [242, 276] on button "Confirm" at bounding box center [235, 276] width 155 height 24
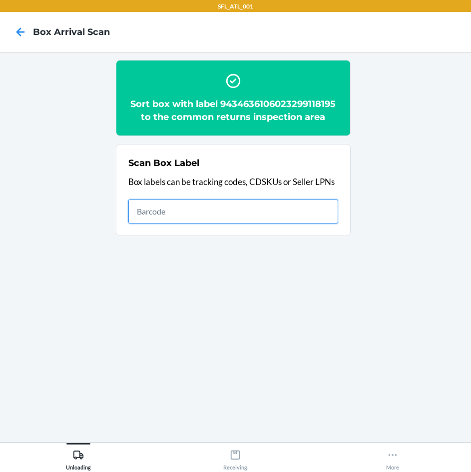
click at [259, 212] on input "text" at bounding box center [233, 211] width 210 height 24
type input "420302599434636106023301225477"
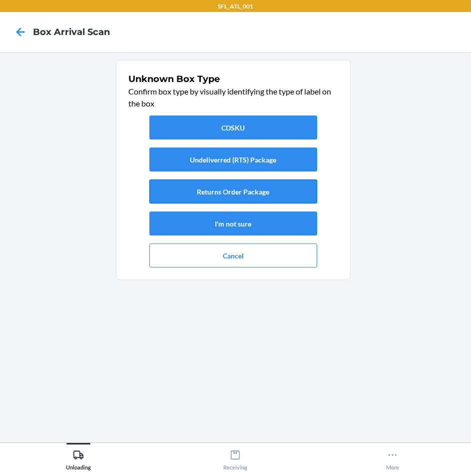
click at [304, 184] on button "Returns Order Package" at bounding box center [233, 191] width 168 height 24
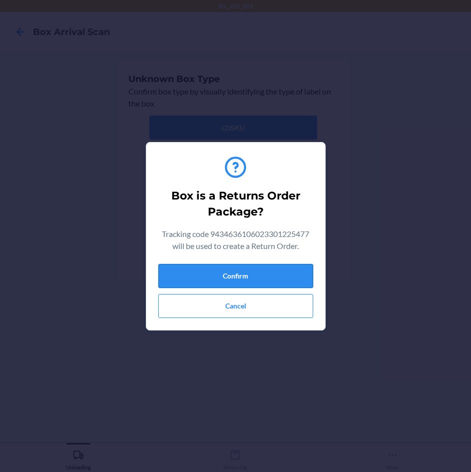
click at [259, 269] on button "Confirm" at bounding box center [235, 276] width 155 height 24
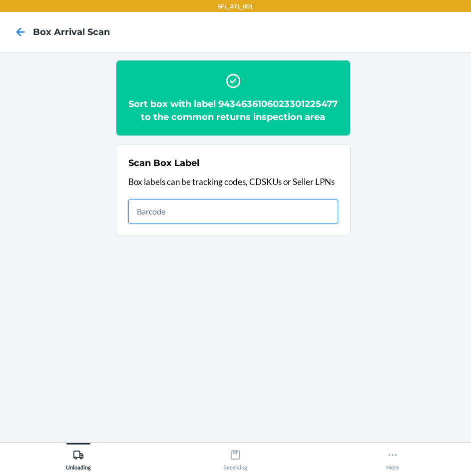
drag, startPoint x: 265, startPoint y: 225, endPoint x: 267, endPoint y: 277, distance: 52.5
click at [265, 223] on input "text" at bounding box center [233, 211] width 210 height 24
type input "420302599434636106023300764601"
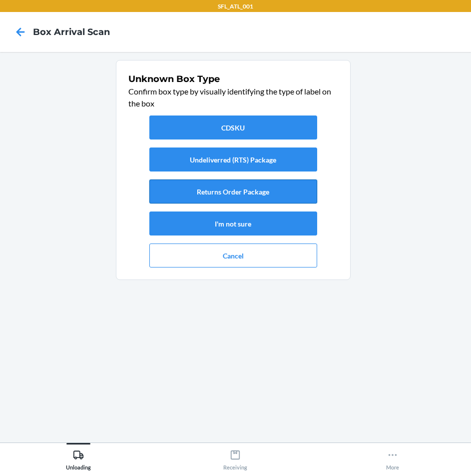
click at [222, 190] on button "Returns Order Package" at bounding box center [233, 191] width 168 height 24
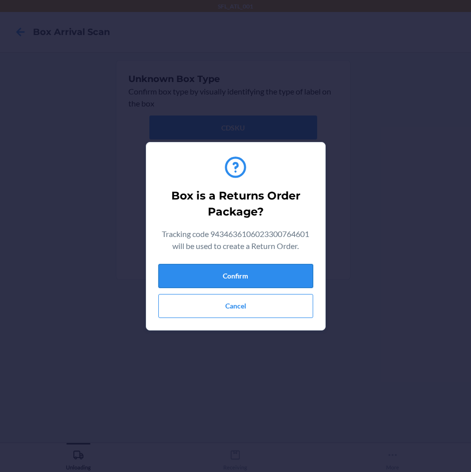
click at [251, 274] on button "Confirm" at bounding box center [235, 276] width 155 height 24
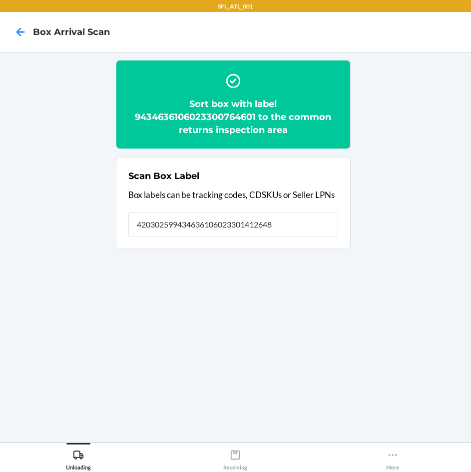
type input "420302599434636106023301412648"
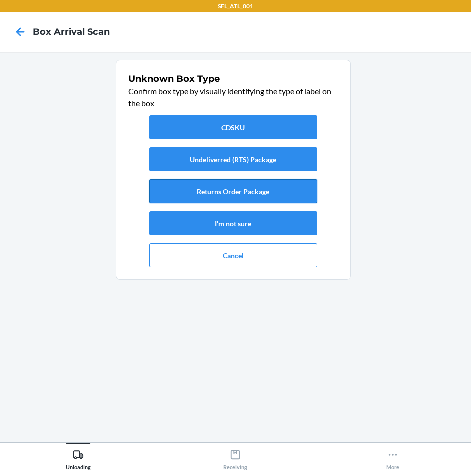
click at [267, 190] on button "Returns Order Package" at bounding box center [233, 191] width 168 height 24
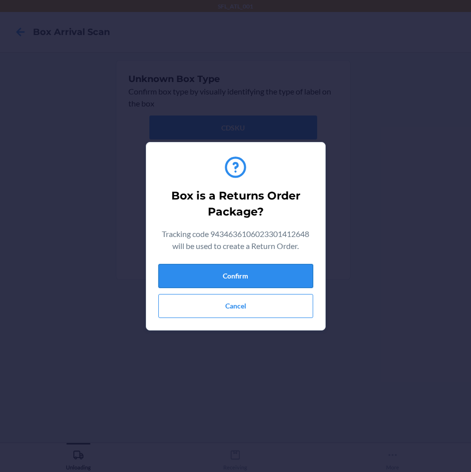
click at [269, 270] on button "Confirm" at bounding box center [235, 276] width 155 height 24
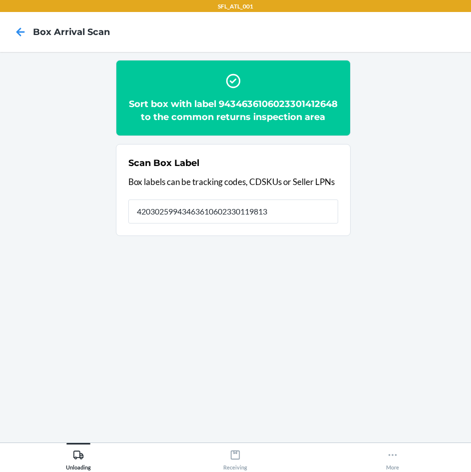
type input "420302599434636106023301198139"
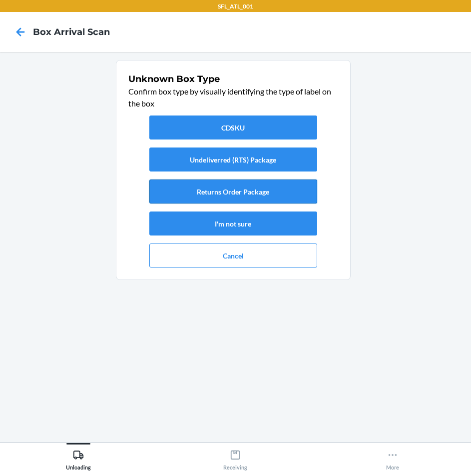
click at [234, 190] on button "Returns Order Package" at bounding box center [233, 191] width 168 height 24
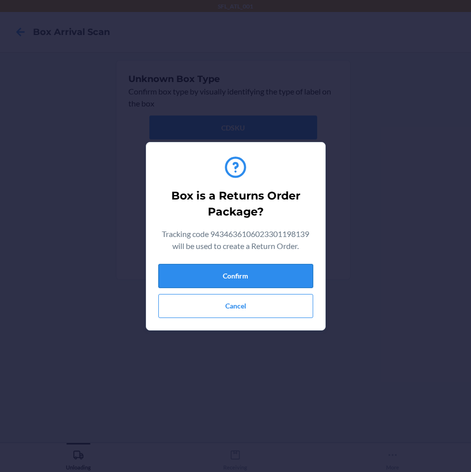
click at [241, 275] on button "Confirm" at bounding box center [235, 276] width 155 height 24
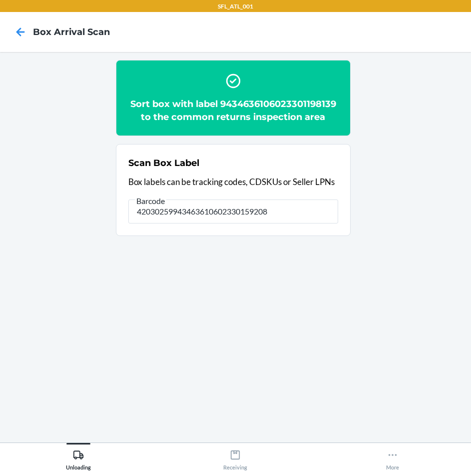
type input "420302599434636106023301592081"
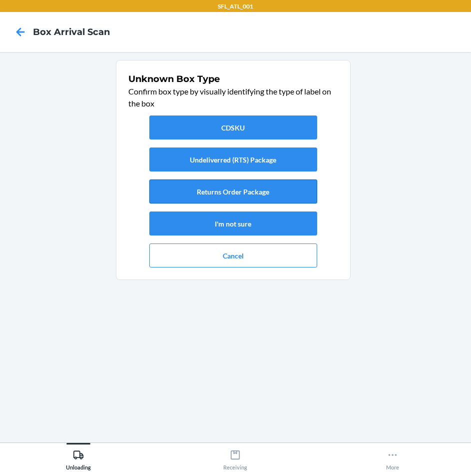
click at [291, 195] on button "Returns Order Package" at bounding box center [233, 191] width 168 height 24
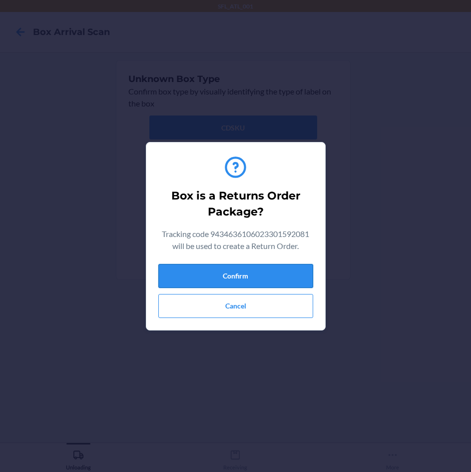
drag, startPoint x: 278, startPoint y: 289, endPoint x: 282, endPoint y: 276, distance: 13.7
click at [278, 288] on div "Confirm Cancel" at bounding box center [235, 291] width 155 height 54
click at [282, 276] on button "Confirm" at bounding box center [235, 276] width 155 height 24
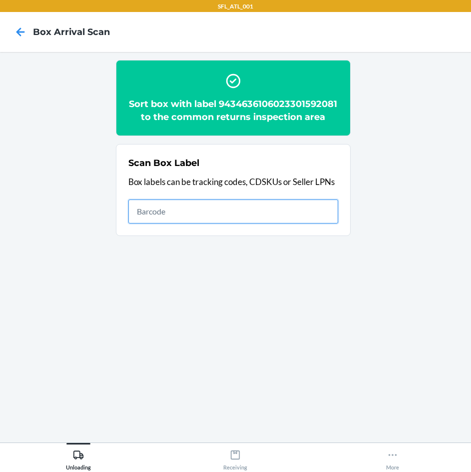
click at [308, 223] on input "text" at bounding box center [233, 211] width 210 height 24
type input "420302599434636106023300304821"
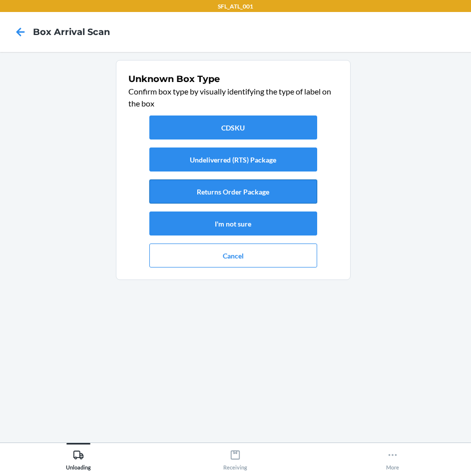
click at [250, 192] on button "Returns Order Package" at bounding box center [233, 191] width 168 height 24
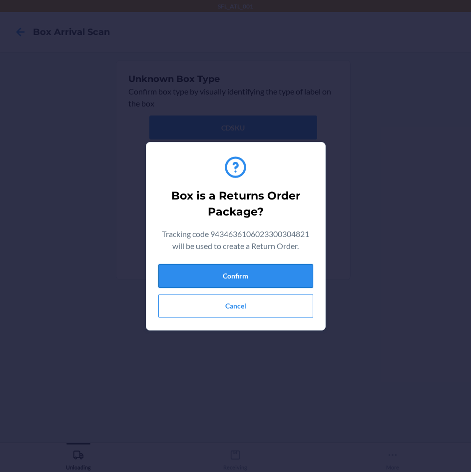
click at [265, 271] on button "Confirm" at bounding box center [235, 276] width 155 height 24
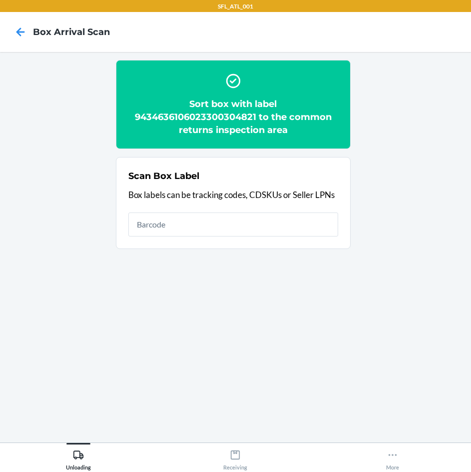
click at [210, 225] on input "text" at bounding box center [233, 224] width 210 height 24
type input "420302599434636106023301510658"
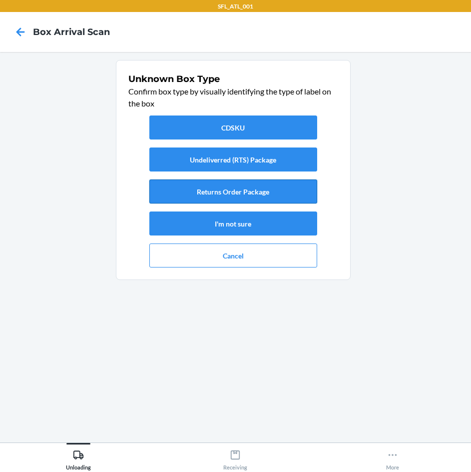
drag, startPoint x: 198, startPoint y: 186, endPoint x: 199, endPoint y: 194, distance: 7.5
click at [199, 194] on button "Returns Order Package" at bounding box center [233, 191] width 168 height 24
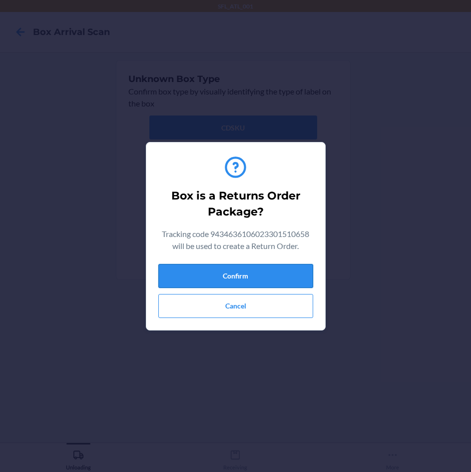
click at [238, 280] on button "Confirm" at bounding box center [235, 276] width 155 height 24
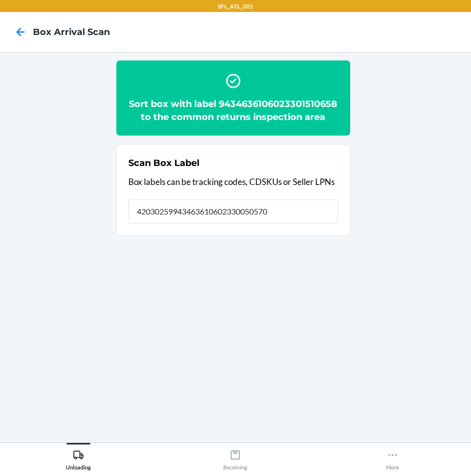
type input "420302599434636106023300505709"
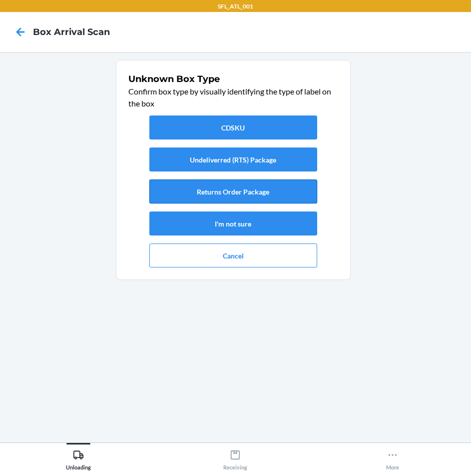
click at [227, 184] on button "Returns Order Package" at bounding box center [233, 191] width 168 height 24
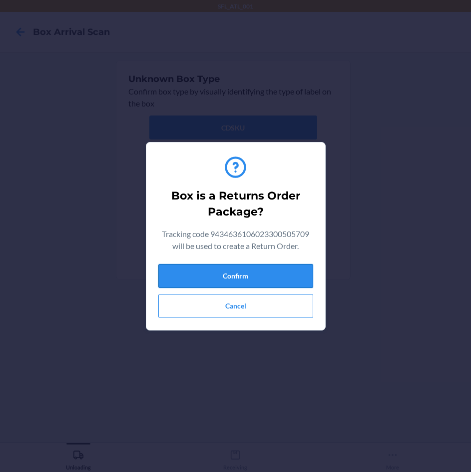
click at [243, 275] on button "Confirm" at bounding box center [235, 276] width 155 height 24
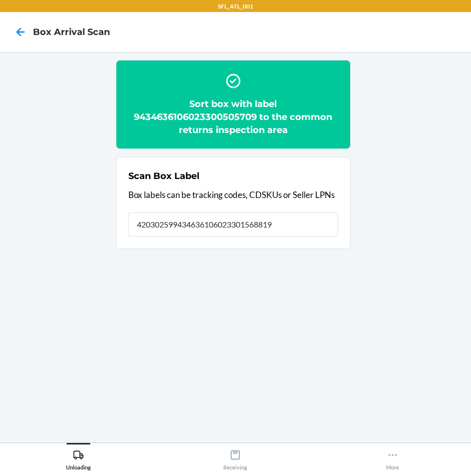
type input "420302599434636106023301568819"
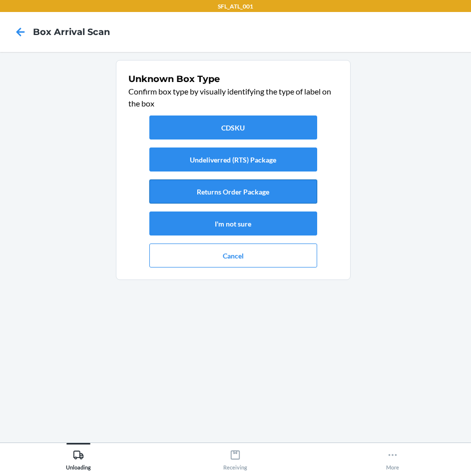
click at [246, 192] on button "Returns Order Package" at bounding box center [233, 191] width 168 height 24
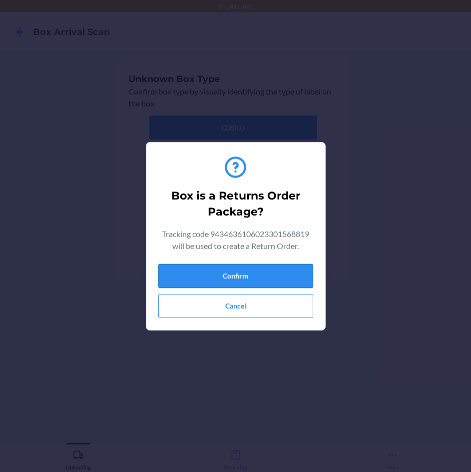
click at [240, 277] on button "Confirm" at bounding box center [235, 276] width 155 height 24
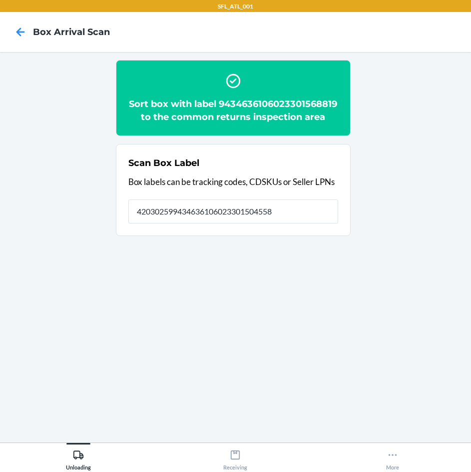
type input "420302599434636106023301504558"
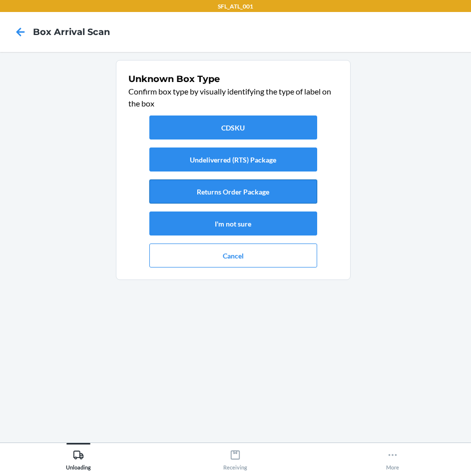
click at [271, 190] on button "Returns Order Package" at bounding box center [233, 191] width 168 height 24
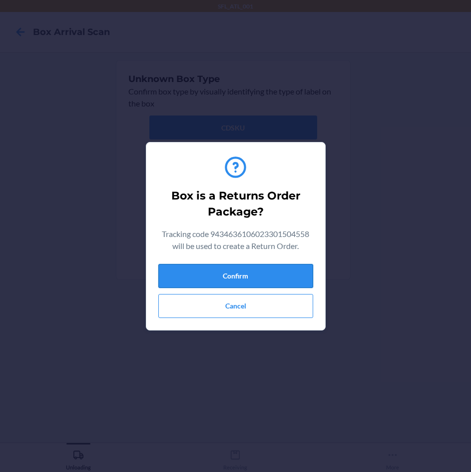
click at [275, 284] on button "Confirm" at bounding box center [235, 276] width 155 height 24
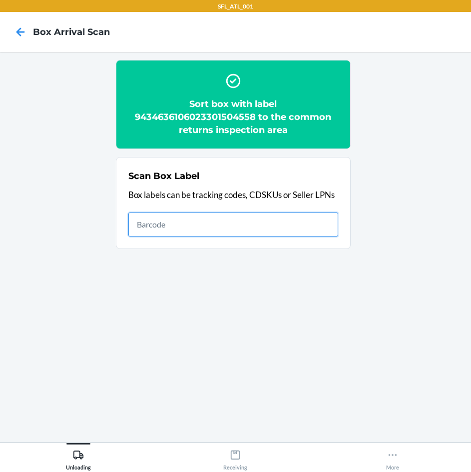
click at [227, 214] on input "text" at bounding box center [233, 224] width 210 height 24
type input "420302599434636106023300083627"
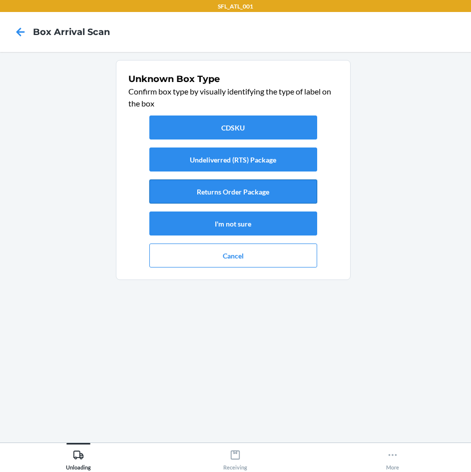
click at [216, 187] on button "Returns Order Package" at bounding box center [233, 191] width 168 height 24
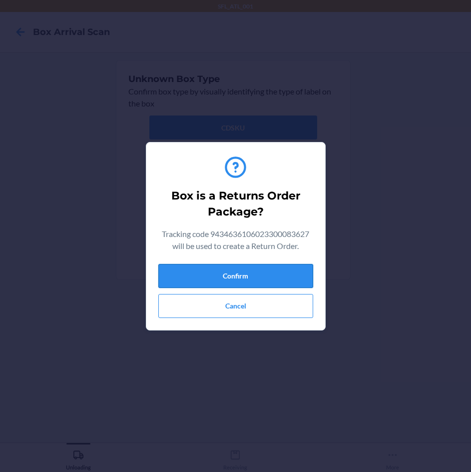
click at [229, 273] on button "Confirm" at bounding box center [235, 276] width 155 height 24
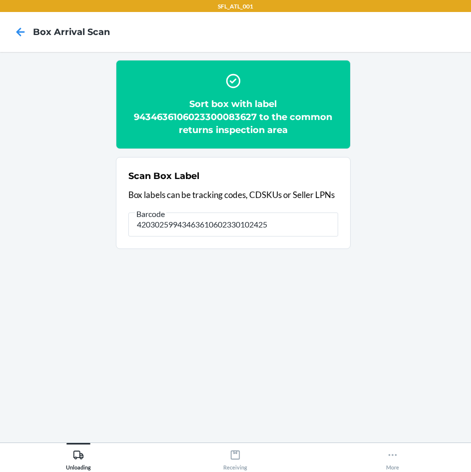
type input "420302599434636106023301024254"
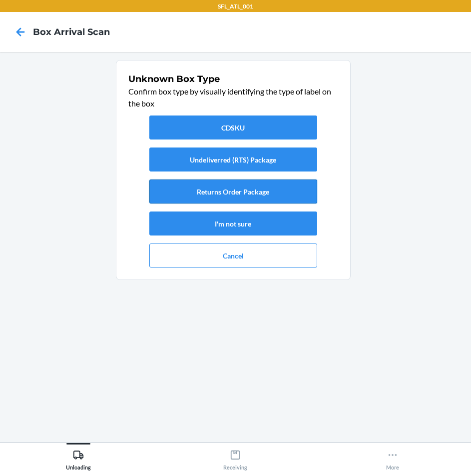
click at [202, 193] on button "Returns Order Package" at bounding box center [233, 191] width 168 height 24
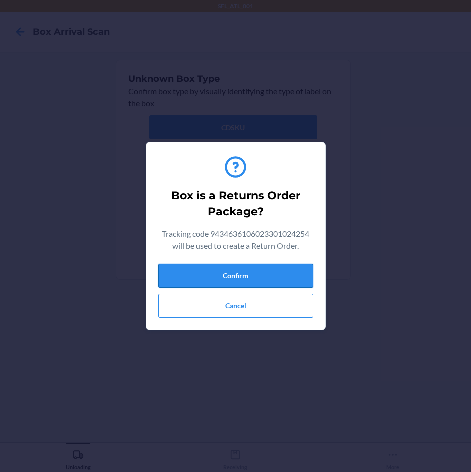
click at [230, 280] on button "Confirm" at bounding box center [235, 276] width 155 height 24
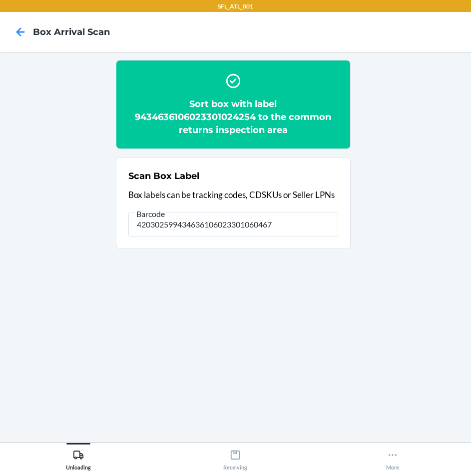
type input "420302599434636106023301060467"
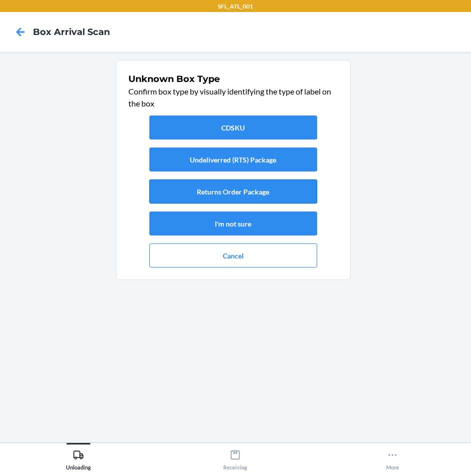
click at [288, 188] on button "Returns Order Package" at bounding box center [233, 191] width 168 height 24
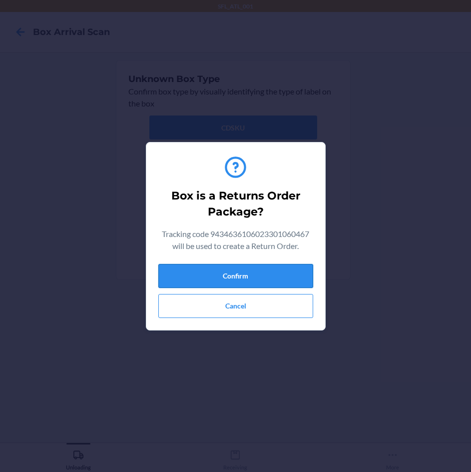
click at [273, 270] on button "Confirm" at bounding box center [235, 276] width 155 height 24
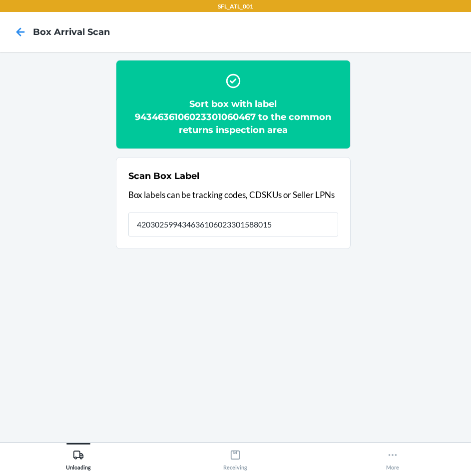
type input "420302599434636106023301588015"
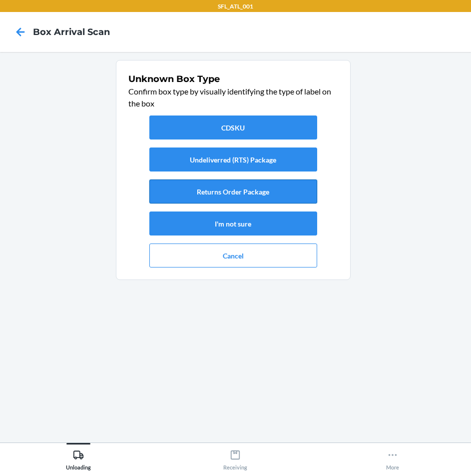
click at [234, 190] on button "Returns Order Package" at bounding box center [233, 191] width 168 height 24
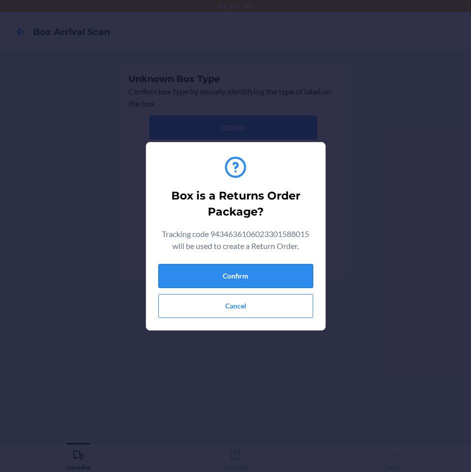
click at [234, 278] on button "Confirm" at bounding box center [235, 276] width 155 height 24
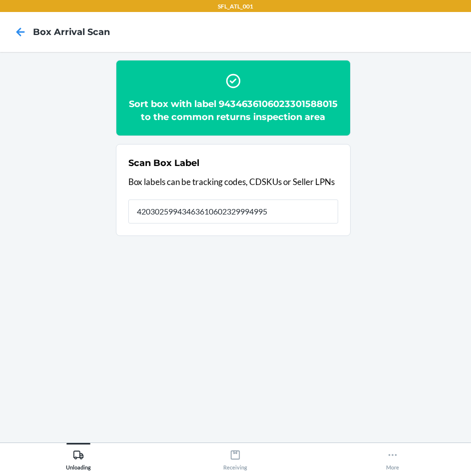
type input "420302599434636106023299949959"
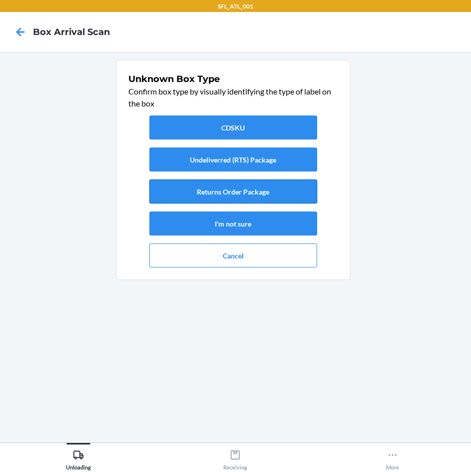
drag, startPoint x: 240, startPoint y: 185, endPoint x: 241, endPoint y: 190, distance: 5.1
click at [241, 189] on button "Returns Order Package" at bounding box center [233, 191] width 168 height 24
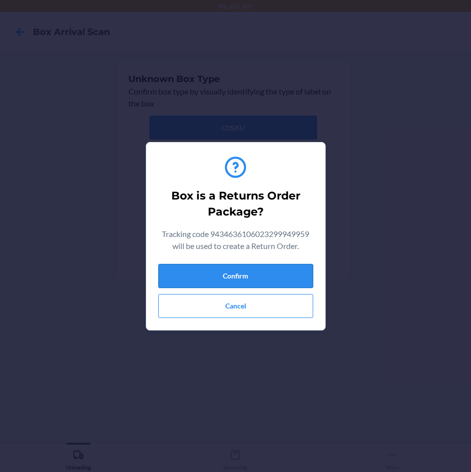
click at [251, 271] on button "Confirm" at bounding box center [235, 276] width 155 height 24
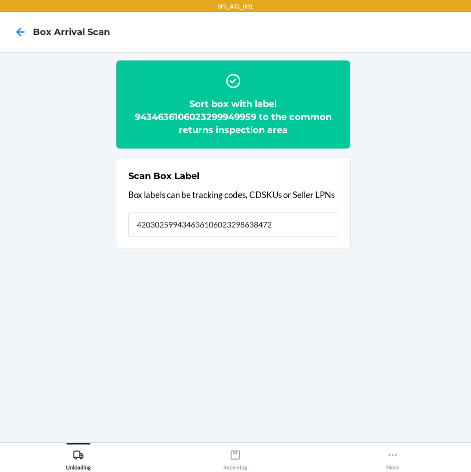
type input "420302599434636106023298638472"
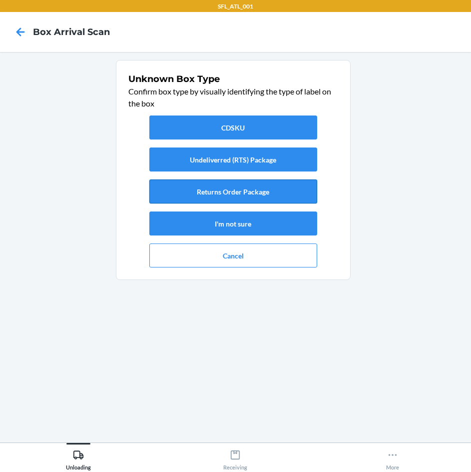
click at [220, 187] on button "Returns Order Package" at bounding box center [233, 191] width 168 height 24
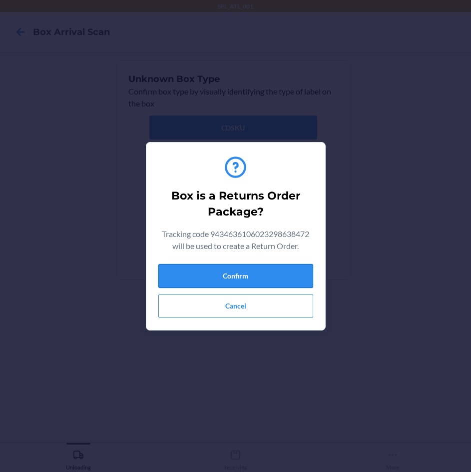
click at [227, 274] on button "Confirm" at bounding box center [235, 276] width 155 height 24
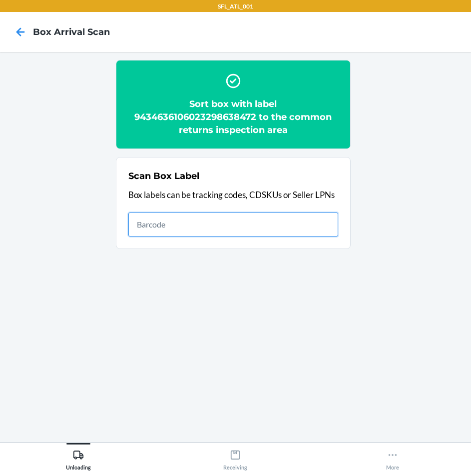
drag, startPoint x: 266, startPoint y: 232, endPoint x: 266, endPoint y: 224, distance: 8.0
click at [266, 224] on input "text" at bounding box center [233, 224] width 210 height 24
type input "420302599434636106023300889489"
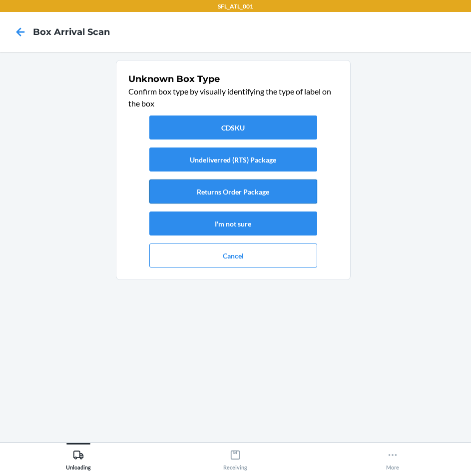
click at [232, 193] on button "Returns Order Package" at bounding box center [233, 191] width 168 height 24
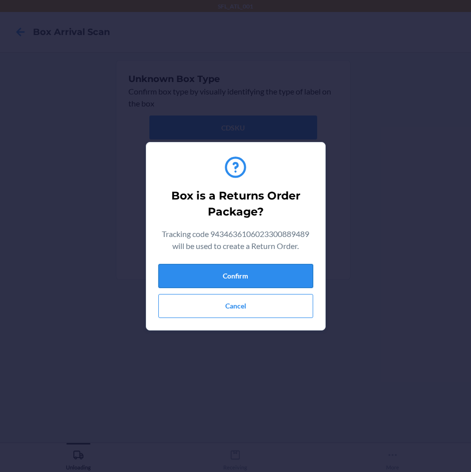
click at [245, 280] on button "Confirm" at bounding box center [235, 276] width 155 height 24
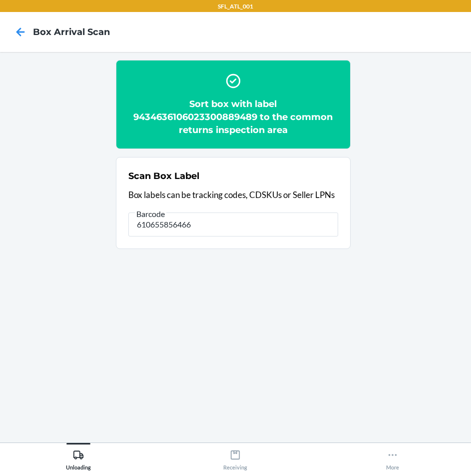
type input "610655856466"
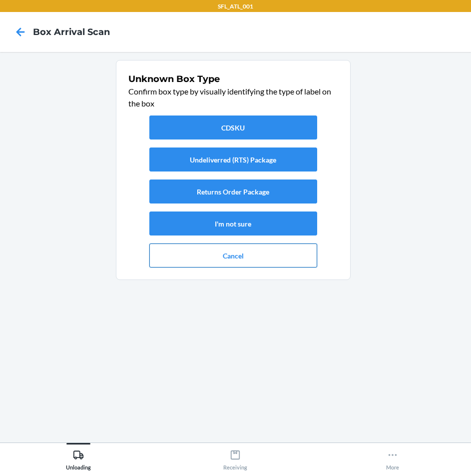
click at [265, 263] on button "Cancel" at bounding box center [233, 255] width 168 height 24
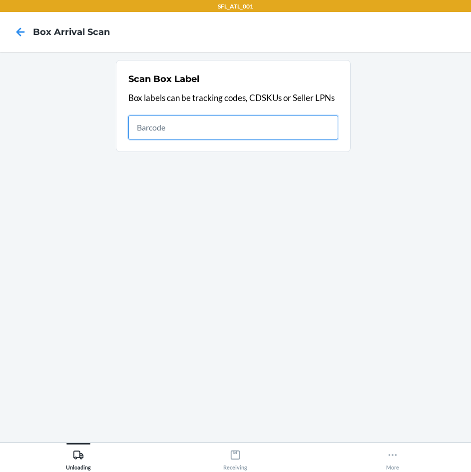
drag, startPoint x: 233, startPoint y: 119, endPoint x: 233, endPoint y: 129, distance: 10.0
click at [233, 119] on input "text" at bounding box center [233, 127] width 210 height 24
type input "420302599434636106023299499171"
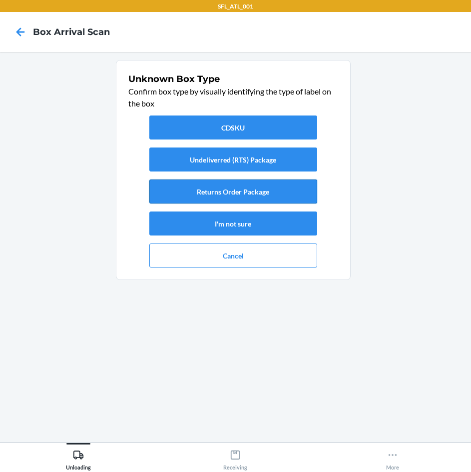
click at [263, 193] on button "Returns Order Package" at bounding box center [233, 191] width 168 height 24
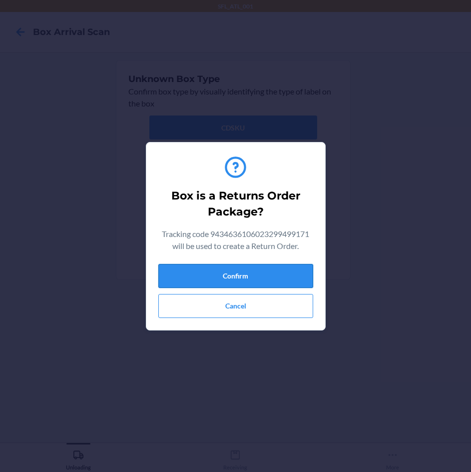
click at [269, 275] on button "Confirm" at bounding box center [235, 276] width 155 height 24
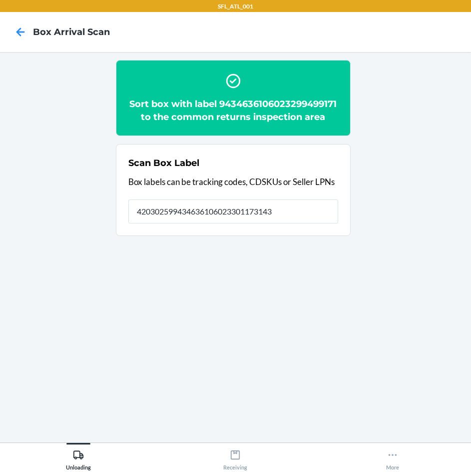
type input "420302599434636106023301173143"
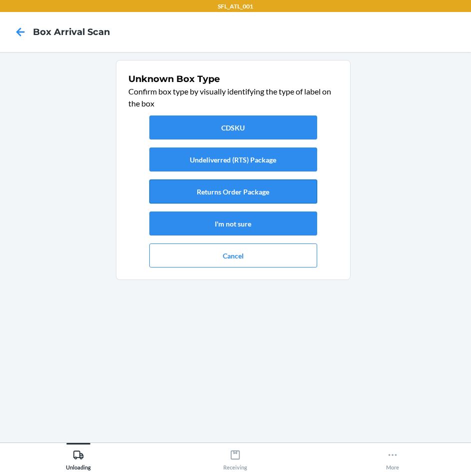
click at [271, 194] on button "Returns Order Package" at bounding box center [233, 191] width 168 height 24
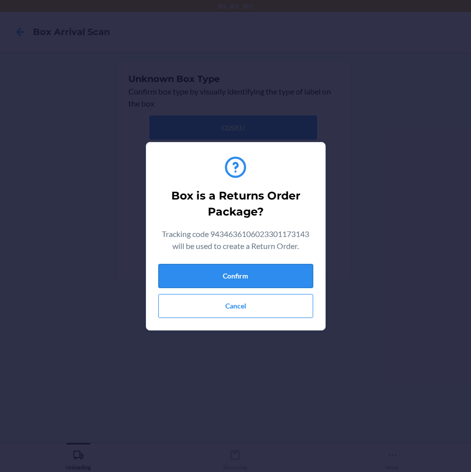
click at [276, 276] on button "Confirm" at bounding box center [235, 276] width 155 height 24
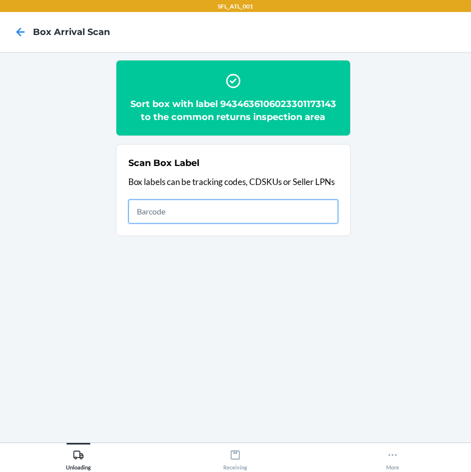
click at [278, 217] on input "text" at bounding box center [233, 211] width 210 height 24
type input "420302599434636106023301173143"
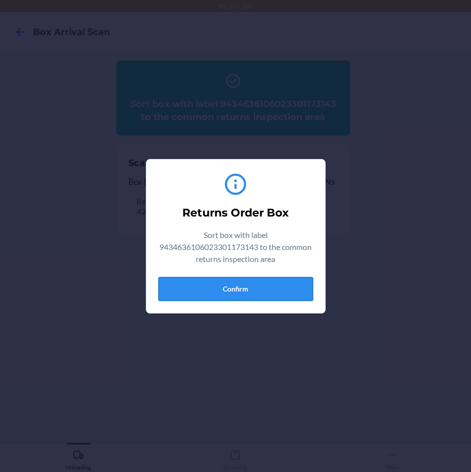
drag, startPoint x: 217, startPoint y: 287, endPoint x: 333, endPoint y: 283, distance: 115.9
click at [219, 287] on button "Confirm" at bounding box center [235, 289] width 155 height 24
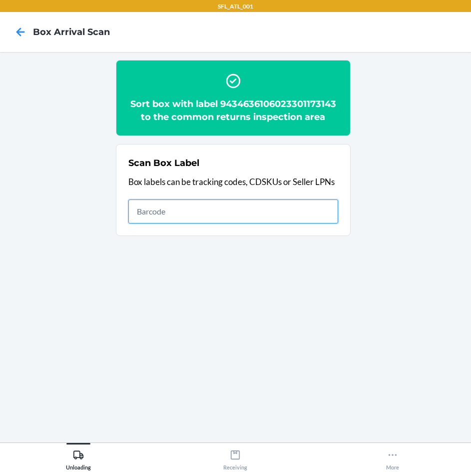
click at [327, 212] on input "text" at bounding box center [233, 211] width 210 height 24
type input "420302599434636106023300985273"
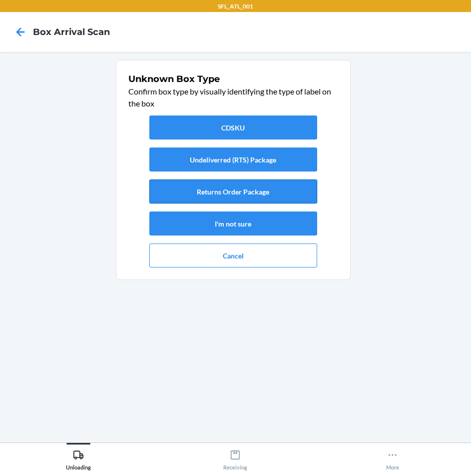
click at [264, 189] on button "Returns Order Package" at bounding box center [233, 191] width 168 height 24
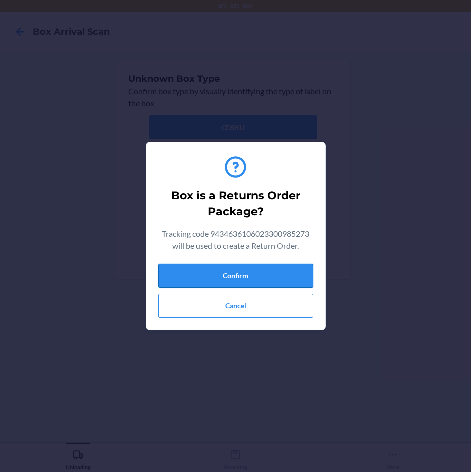
drag, startPoint x: 275, startPoint y: 278, endPoint x: 300, endPoint y: 274, distance: 25.4
click at [276, 278] on button "Confirm" at bounding box center [235, 276] width 155 height 24
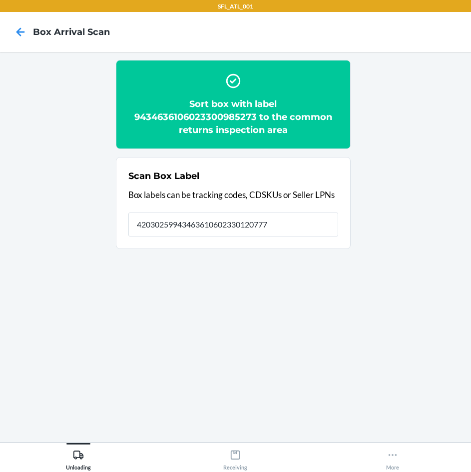
type input "420302599434636106023301207770"
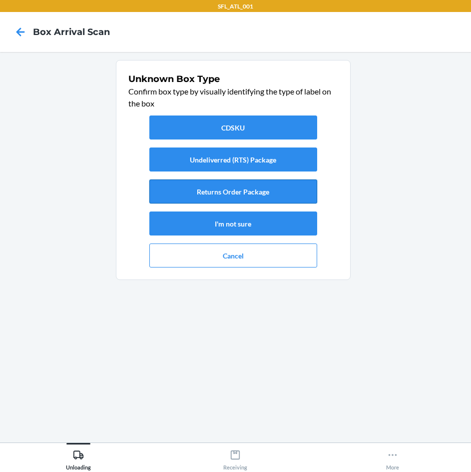
click at [298, 189] on button "Returns Order Package" at bounding box center [233, 191] width 168 height 24
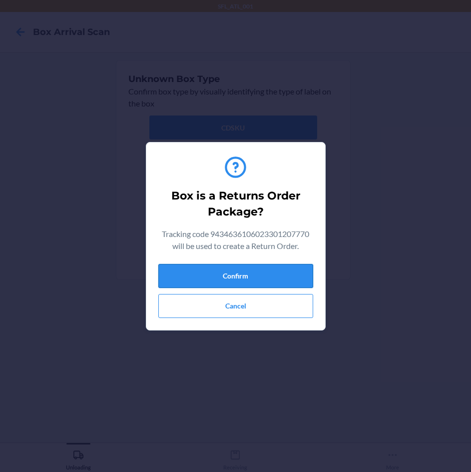
click at [253, 270] on button "Confirm" at bounding box center [235, 276] width 155 height 24
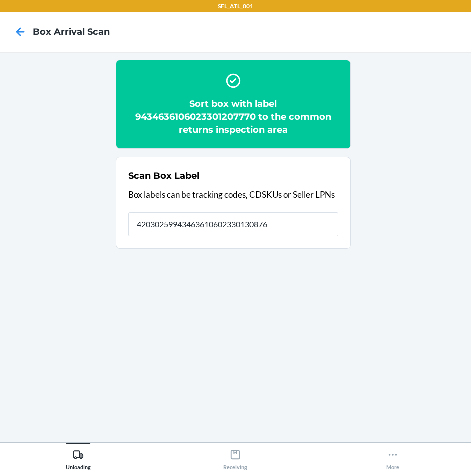
type input "420302599434636106023301308767"
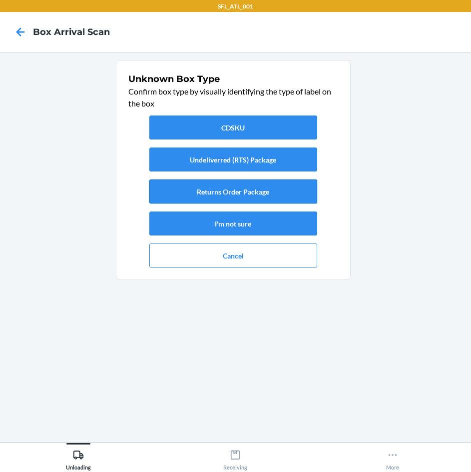
click at [271, 192] on button "Returns Order Package" at bounding box center [233, 191] width 168 height 24
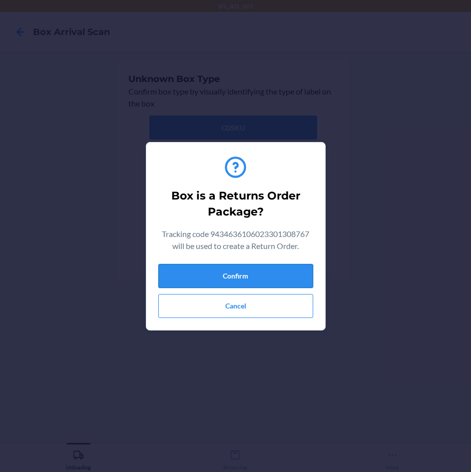
click at [234, 271] on button "Confirm" at bounding box center [235, 276] width 155 height 24
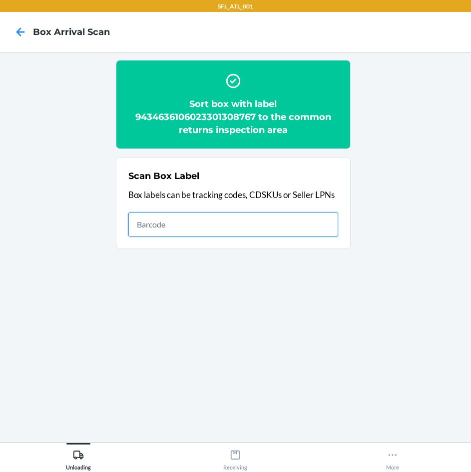
click at [304, 229] on input "text" at bounding box center [233, 224] width 210 height 24
type input "420302599434636106023301330416"
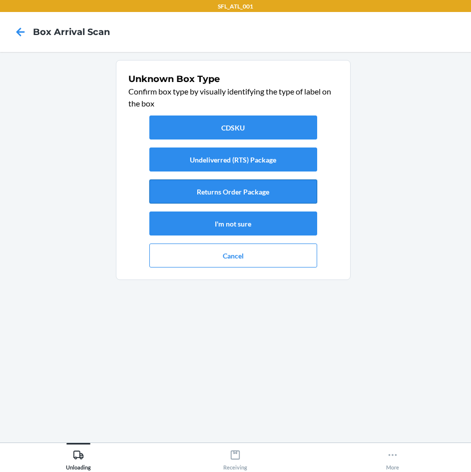
click at [254, 199] on button "Returns Order Package" at bounding box center [233, 191] width 168 height 24
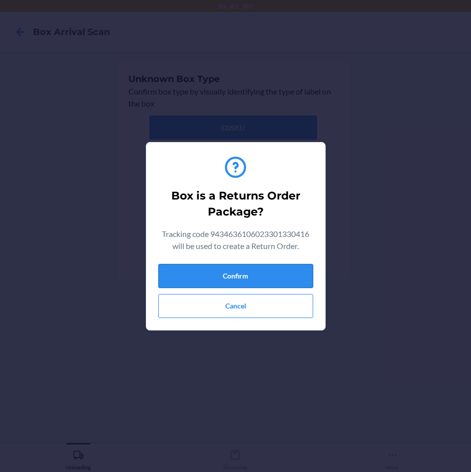
click at [259, 277] on button "Confirm" at bounding box center [235, 276] width 155 height 24
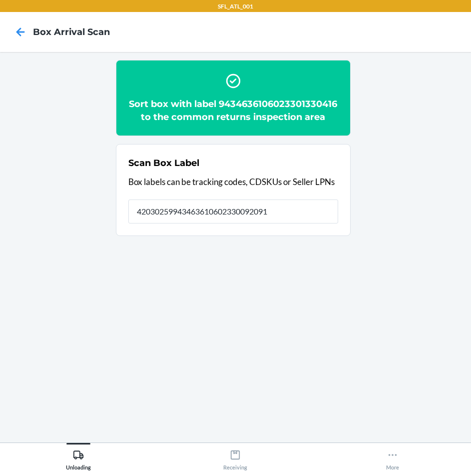
type input "420302599434636106023300920915"
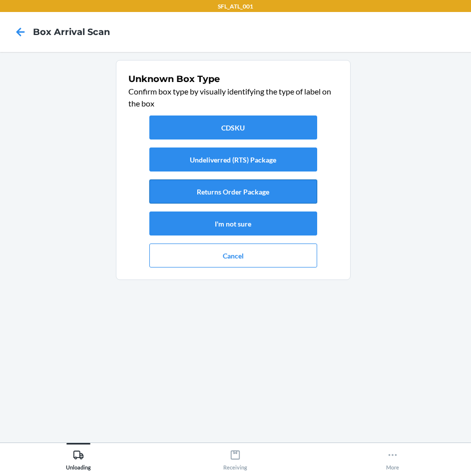
click at [239, 185] on button "Returns Order Package" at bounding box center [233, 191] width 168 height 24
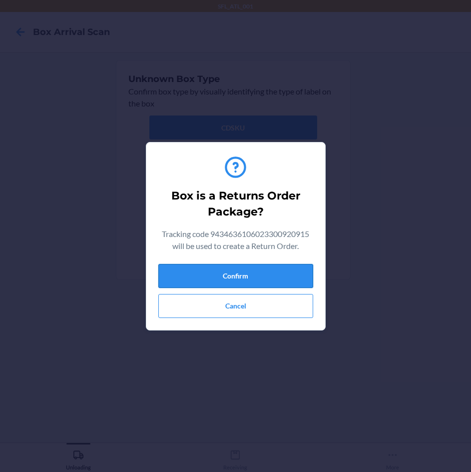
drag, startPoint x: 231, startPoint y: 289, endPoint x: 234, endPoint y: 278, distance: 11.1
click at [234, 279] on div "Confirm Cancel" at bounding box center [235, 291] width 155 height 54
click at [234, 277] on button "Confirm" at bounding box center [235, 276] width 155 height 24
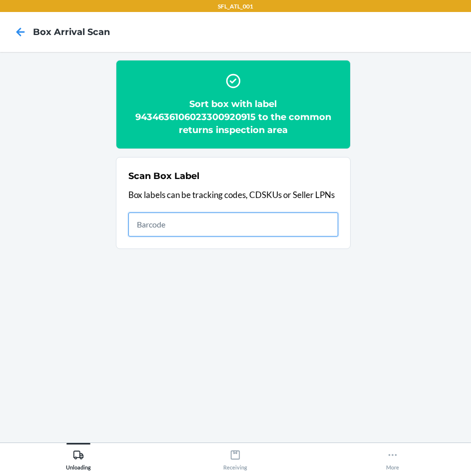
click at [308, 228] on input "text" at bounding box center [233, 224] width 210 height 24
type input "420302599434636106023301430901"
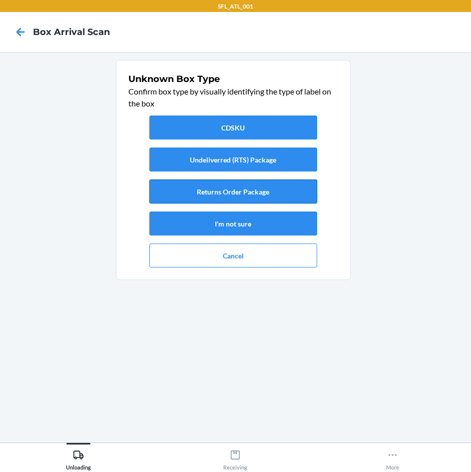
click at [267, 193] on button "Returns Order Package" at bounding box center [233, 191] width 168 height 24
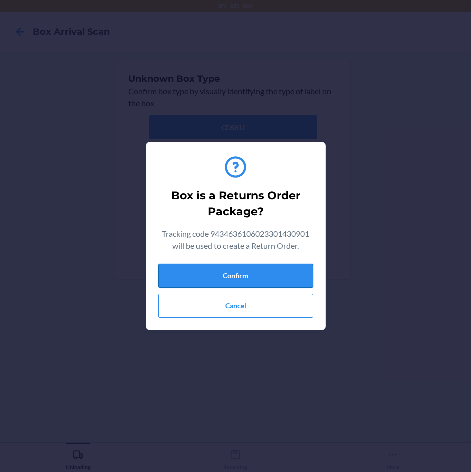
click at [262, 278] on button "Confirm" at bounding box center [235, 276] width 155 height 24
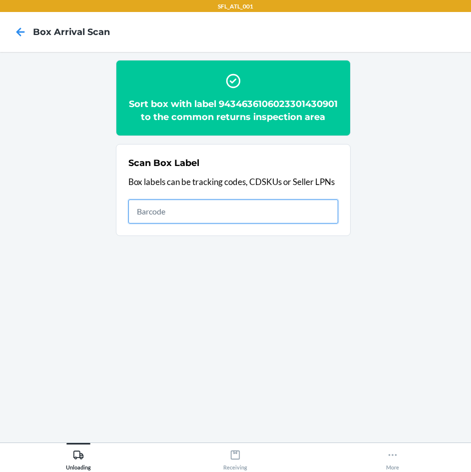
click at [255, 220] on input "text" at bounding box center [233, 211] width 210 height 24
type input "420306359261290316871717264062"
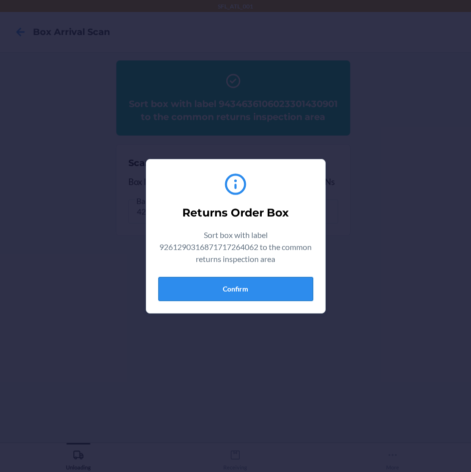
click at [270, 287] on button "Confirm" at bounding box center [235, 289] width 155 height 24
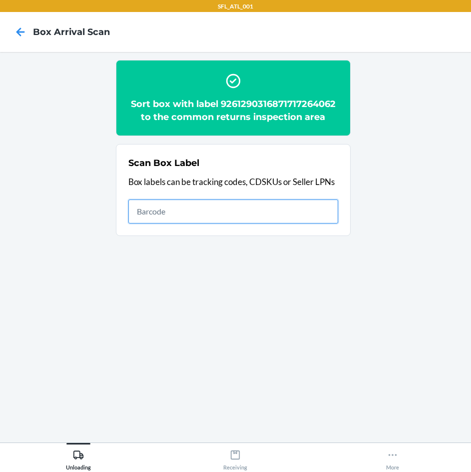
click at [334, 213] on input "text" at bounding box center [233, 211] width 210 height 24
type input "420302599434636106023300723561"
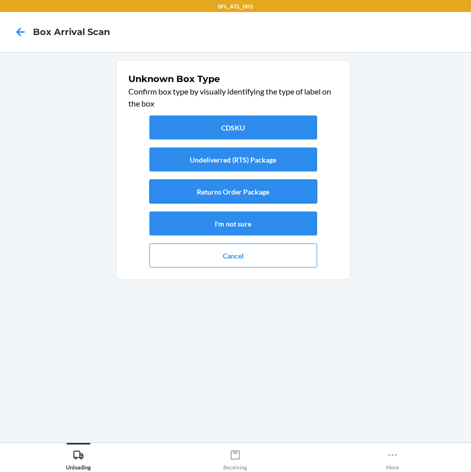
click at [297, 195] on button "Returns Order Package" at bounding box center [233, 191] width 168 height 24
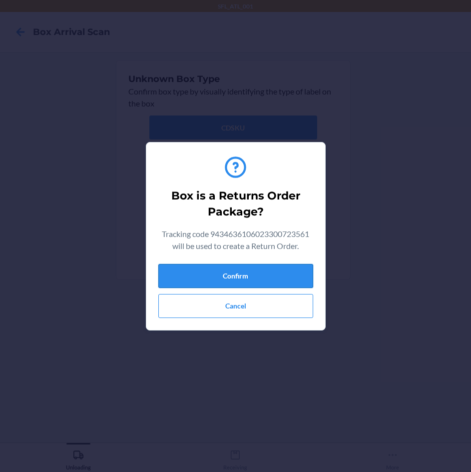
click at [297, 272] on button "Confirm" at bounding box center [235, 276] width 155 height 24
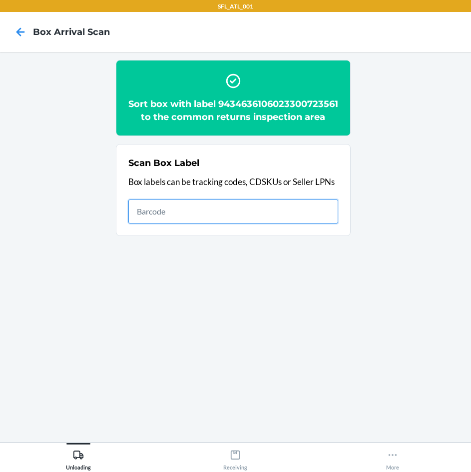
click at [318, 221] on input "text" at bounding box center [233, 211] width 210 height 24
type input "420302599434636106023300550778"
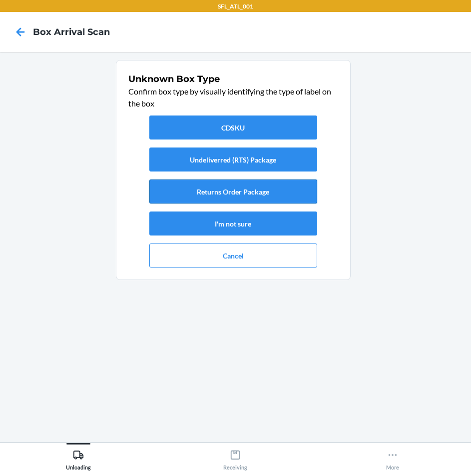
click at [238, 191] on button "Returns Order Package" at bounding box center [233, 191] width 168 height 24
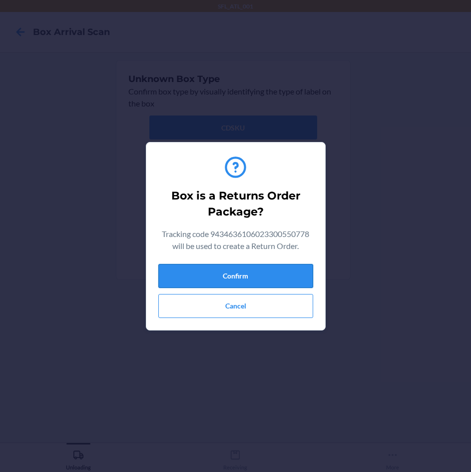
click at [259, 274] on button "Confirm" at bounding box center [235, 276] width 155 height 24
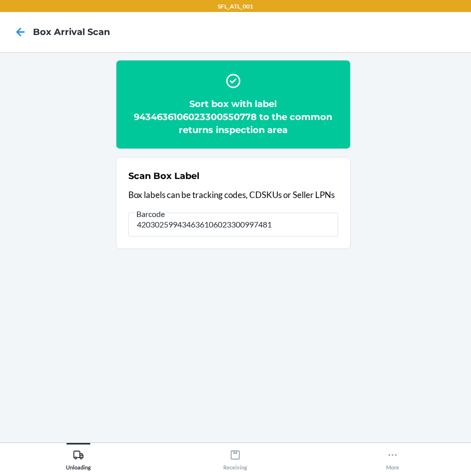
type input "420302599434636106023300997481"
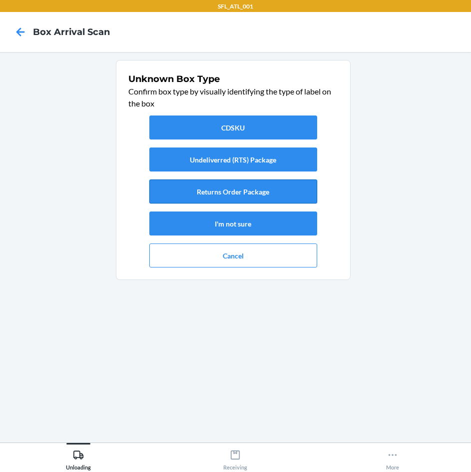
click at [263, 192] on button "Returns Order Package" at bounding box center [233, 191] width 168 height 24
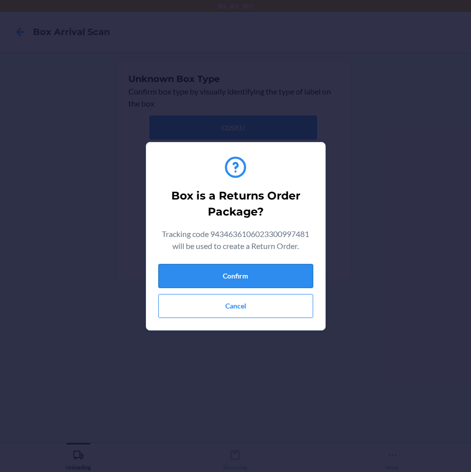
click at [272, 284] on button "Confirm" at bounding box center [235, 276] width 155 height 24
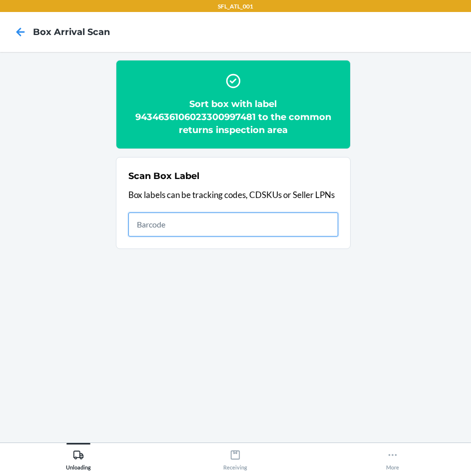
click at [323, 229] on input "text" at bounding box center [233, 224] width 210 height 24
type input "420302599434636106023300980810"
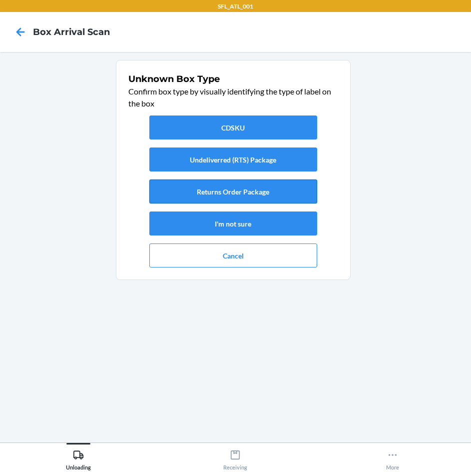
click at [246, 188] on button "Returns Order Package" at bounding box center [233, 191] width 168 height 24
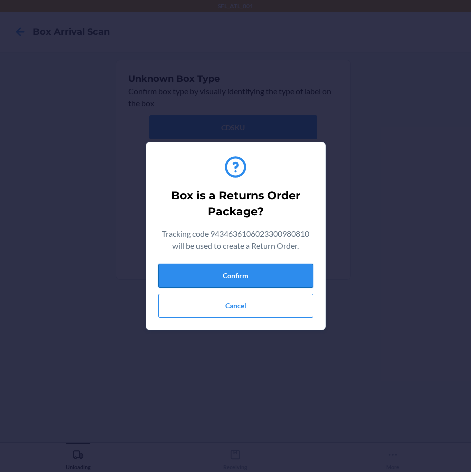
click at [282, 275] on button "Confirm" at bounding box center [235, 276] width 155 height 24
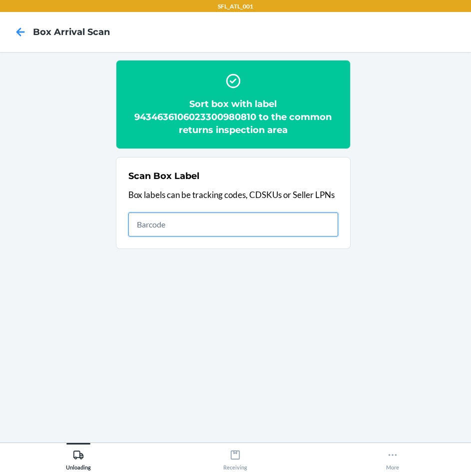
click at [284, 217] on input "text" at bounding box center [233, 224] width 210 height 24
type input "420302599434636106023301150892"
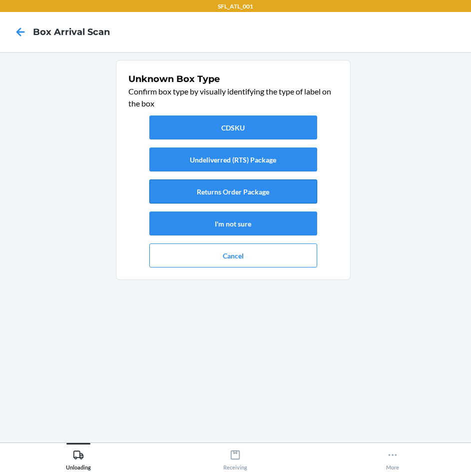
click at [238, 190] on button "Returns Order Package" at bounding box center [233, 191] width 168 height 24
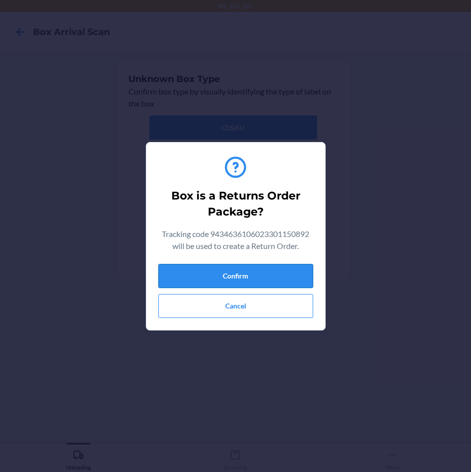
click at [270, 273] on button "Confirm" at bounding box center [235, 276] width 155 height 24
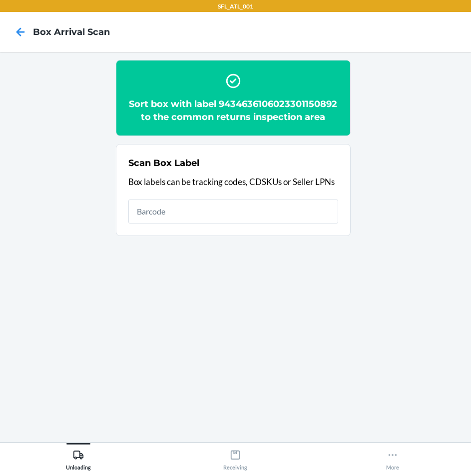
click at [283, 223] on input "text" at bounding box center [233, 211] width 210 height 24
type input "420302599434636106023301181179"
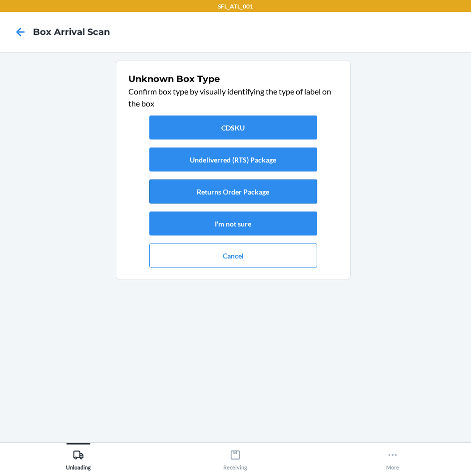
click at [285, 192] on button "Returns Order Package" at bounding box center [233, 191] width 168 height 24
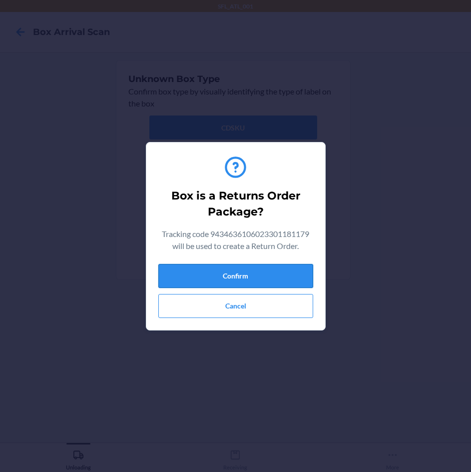
click at [294, 269] on button "Confirm" at bounding box center [235, 276] width 155 height 24
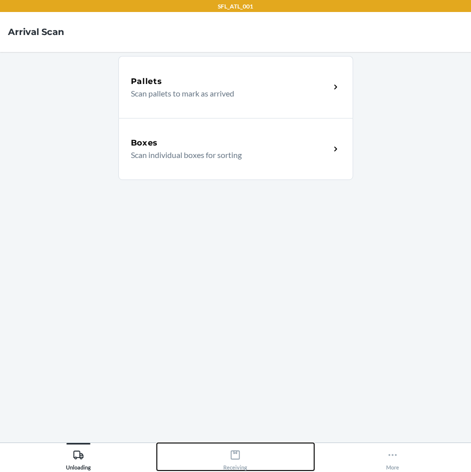
drag, startPoint x: 223, startPoint y: 453, endPoint x: 219, endPoint y: 445, distance: 8.3
click at [223, 450] on button "Receiving" at bounding box center [235, 456] width 157 height 27
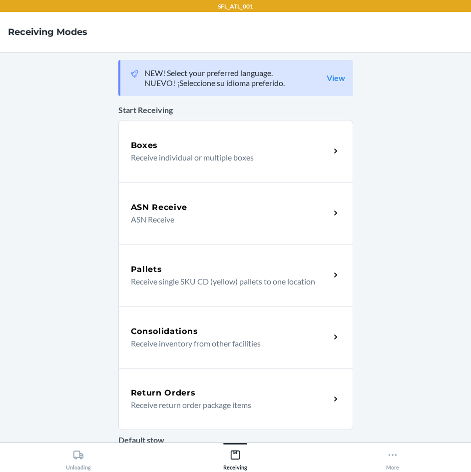
click at [214, 395] on div "Return Orders" at bounding box center [230, 393] width 199 height 12
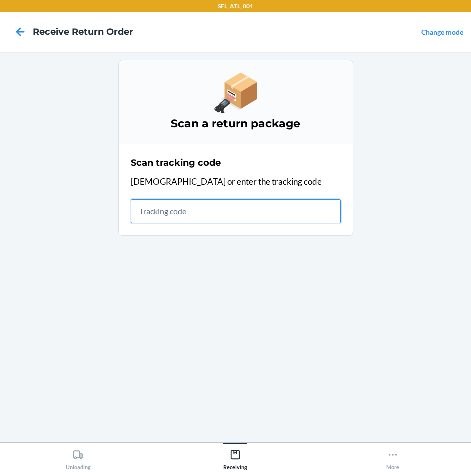
click at [216, 214] on input "text" at bounding box center [236, 211] width 210 height 24
type input "420302599434636106023300865490"
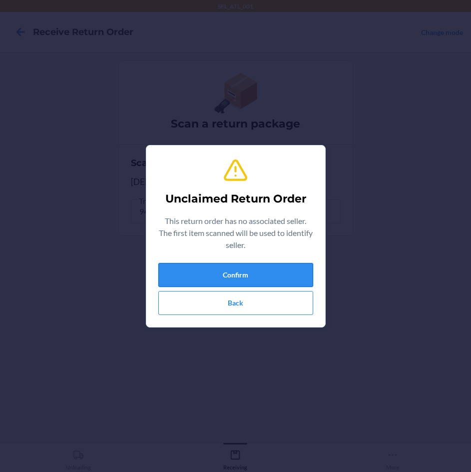
click at [240, 279] on button "Confirm" at bounding box center [235, 275] width 155 height 24
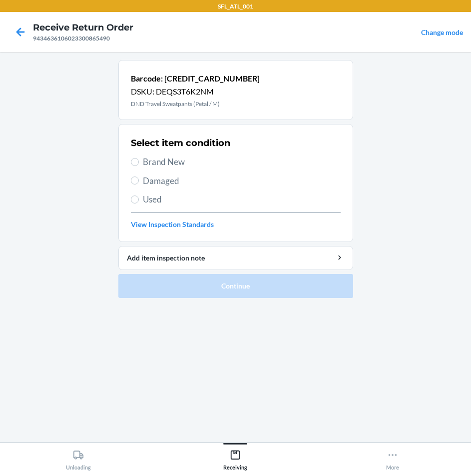
click at [196, 160] on span "Brand New" at bounding box center [242, 161] width 198 height 13
click at [139, 160] on input "Brand New" at bounding box center [135, 162] width 8 height 8
radio input "true"
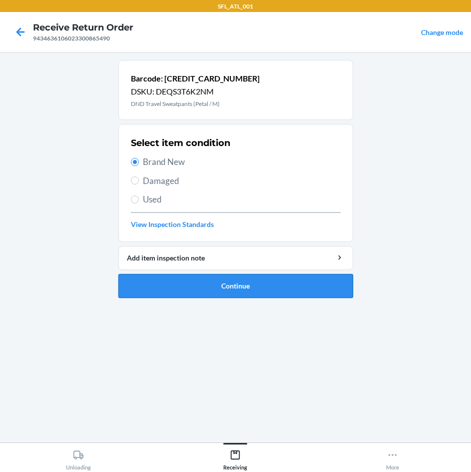
click at [244, 287] on button "Continue" at bounding box center [235, 286] width 235 height 24
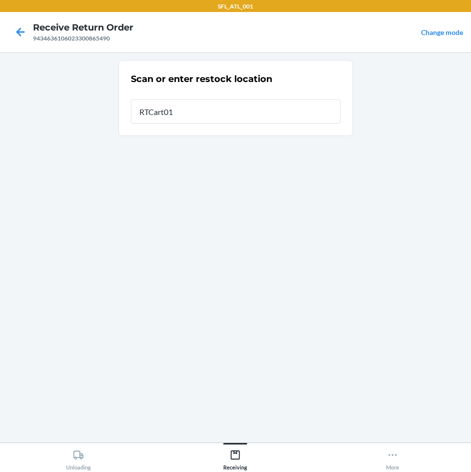
type input "RTCart012"
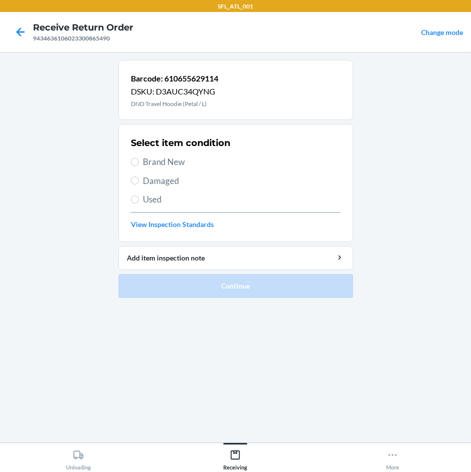
drag, startPoint x: 194, startPoint y: 158, endPoint x: 188, endPoint y: 159, distance: 5.6
click at [192, 159] on span "Brand New" at bounding box center [242, 161] width 198 height 13
click at [139, 159] on input "Brand New" at bounding box center [135, 162] width 8 height 8
radio input "true"
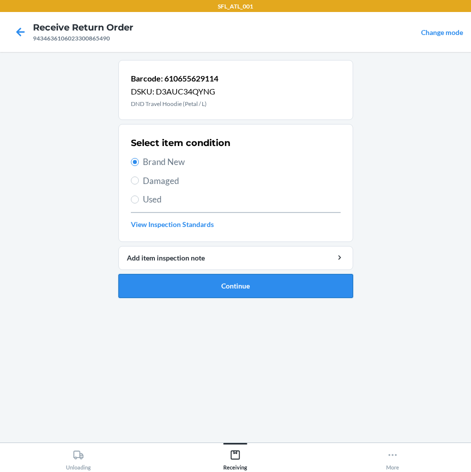
click at [254, 283] on button "Continue" at bounding box center [235, 286] width 235 height 24
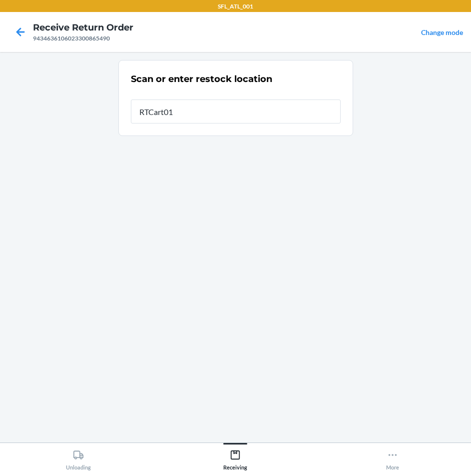
type input "RTCart012"
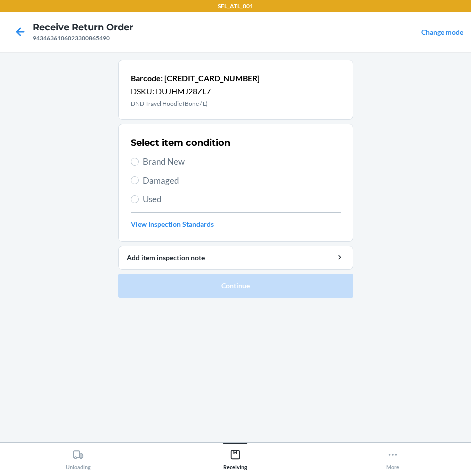
click at [189, 164] on span "Brand New" at bounding box center [242, 161] width 198 height 13
click at [139, 164] on input "Brand New" at bounding box center [135, 162] width 8 height 8
radio input "true"
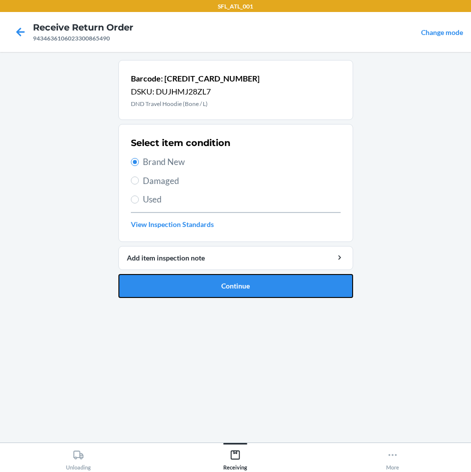
drag, startPoint x: 232, startPoint y: 289, endPoint x: 220, endPoint y: 286, distance: 12.5
click at [228, 287] on button "Continue" at bounding box center [235, 286] width 235 height 24
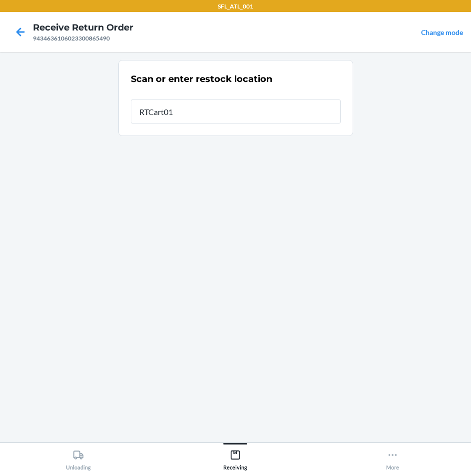
type input "RTCart012"
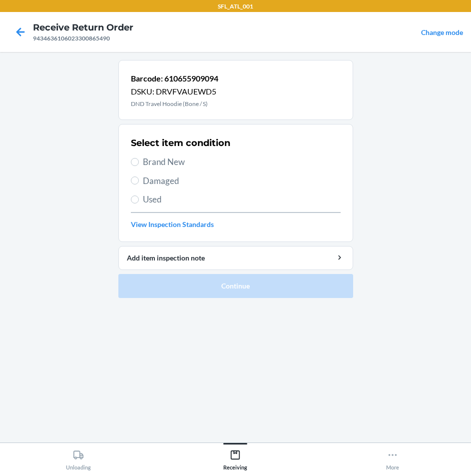
click at [174, 161] on span "Brand New" at bounding box center [242, 161] width 198 height 13
click at [139, 161] on input "Brand New" at bounding box center [135, 162] width 8 height 8
radio input "true"
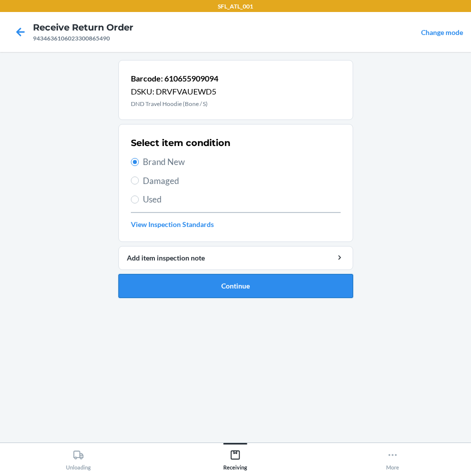
click at [230, 285] on button "Continue" at bounding box center [235, 286] width 235 height 24
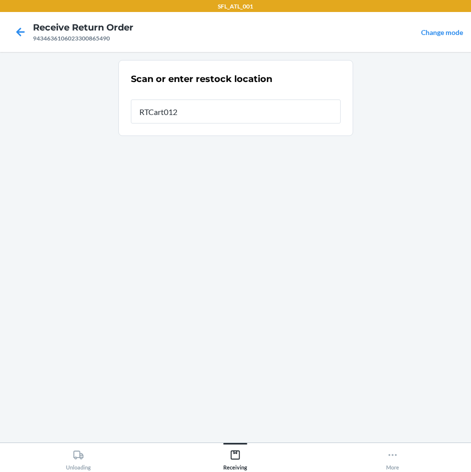
type input "RTCart012"
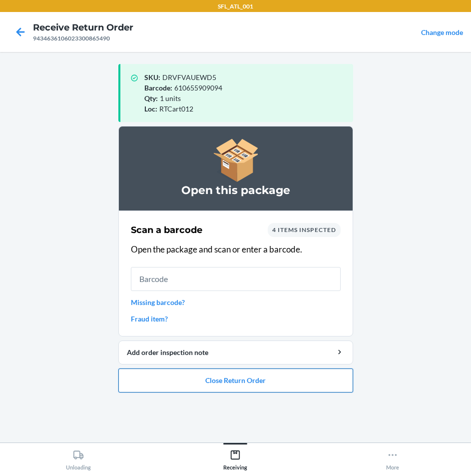
click at [250, 381] on button "Close Return Order" at bounding box center [235, 380] width 235 height 24
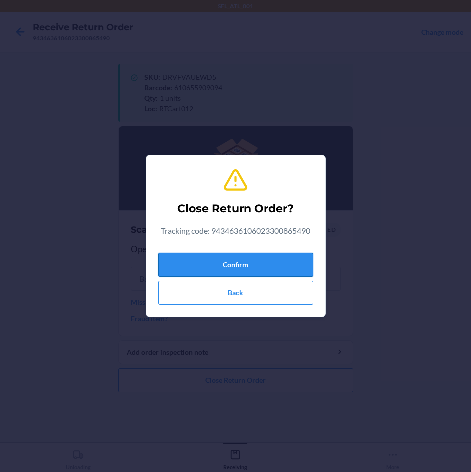
click at [278, 269] on button "Confirm" at bounding box center [235, 265] width 155 height 24
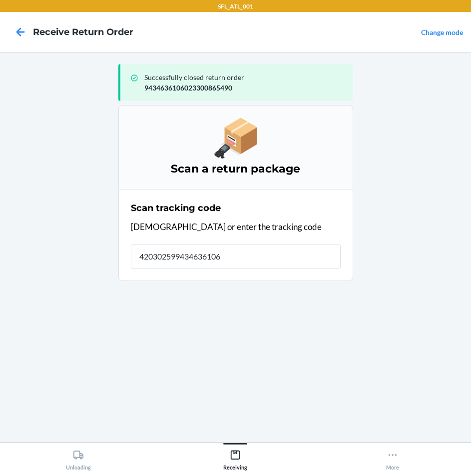
type input "4203025994346361060"
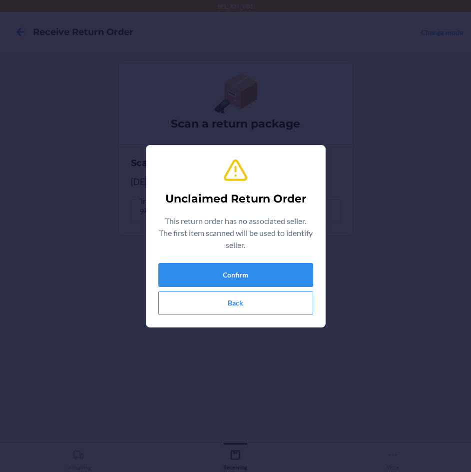
type input "605258185938"
click at [288, 272] on button "Confirm" at bounding box center [235, 275] width 155 height 24
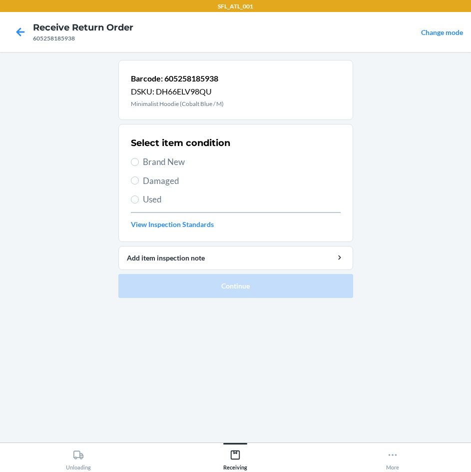
click at [179, 165] on span "Brand New" at bounding box center [242, 161] width 198 height 13
click at [139, 165] on input "Brand New" at bounding box center [135, 162] width 8 height 8
radio input "true"
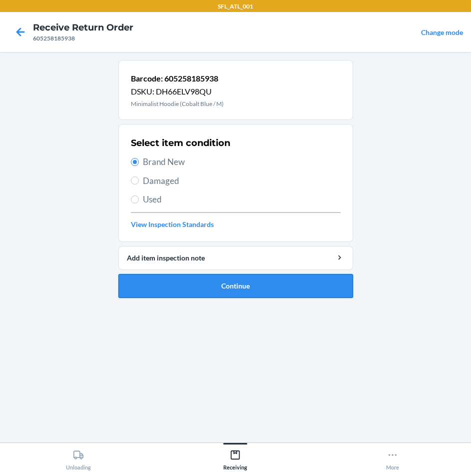
click at [260, 283] on button "Continue" at bounding box center [235, 286] width 235 height 24
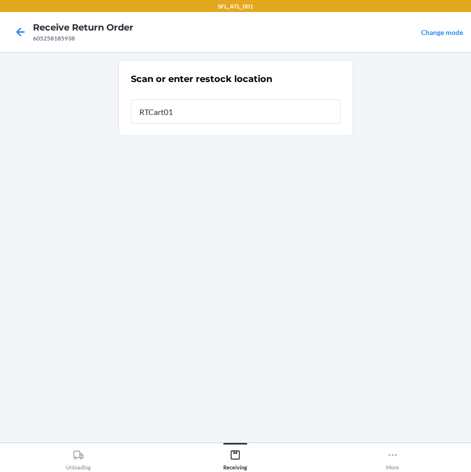
type input "RTCart012"
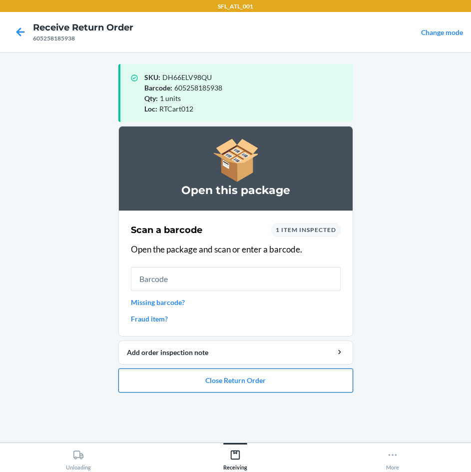
click at [275, 388] on button "Close Return Order" at bounding box center [235, 380] width 235 height 24
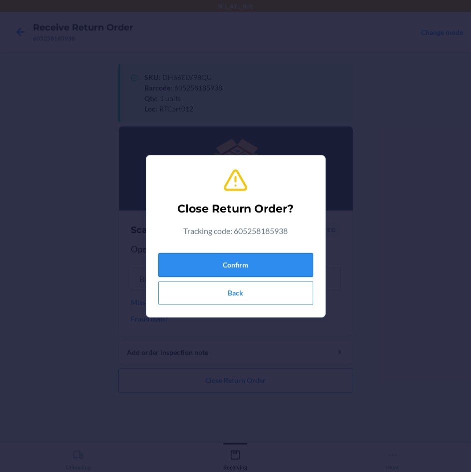
click at [285, 266] on button "Confirm" at bounding box center [235, 265] width 155 height 24
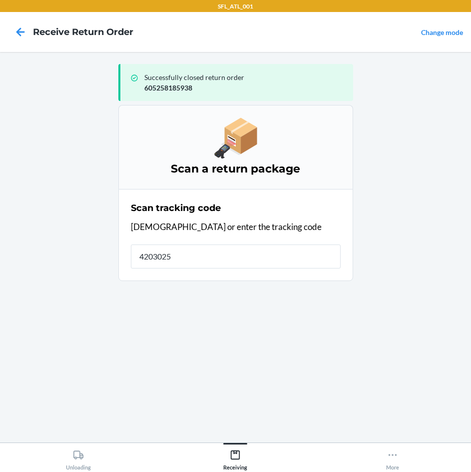
type input "42030259"
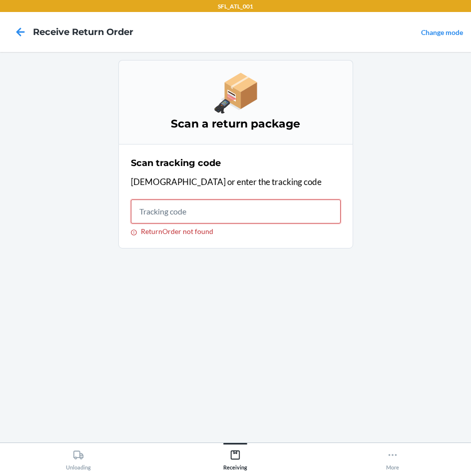
click at [289, 203] on input "ReturnOrder not found" at bounding box center [236, 211] width 210 height 24
type input "42030259"
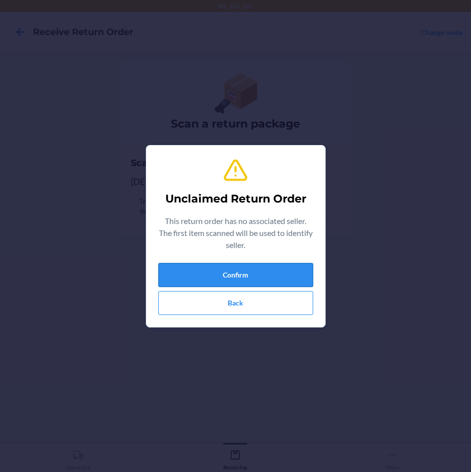
click at [275, 270] on button "Confirm" at bounding box center [235, 275] width 155 height 24
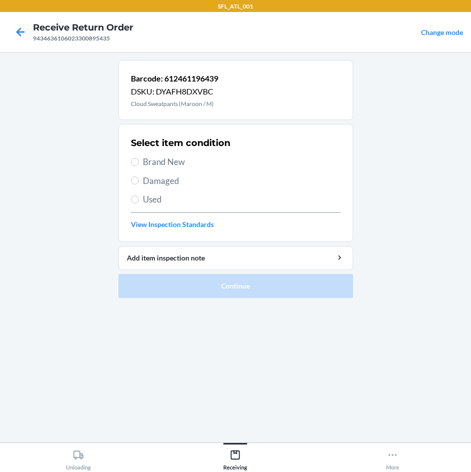
click at [168, 160] on span "Brand New" at bounding box center [242, 161] width 198 height 13
click at [139, 160] on input "Brand New" at bounding box center [135, 162] width 8 height 8
radio input "true"
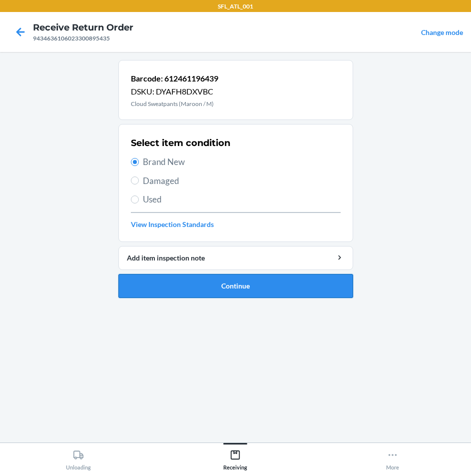
click at [271, 288] on button "Continue" at bounding box center [235, 286] width 235 height 24
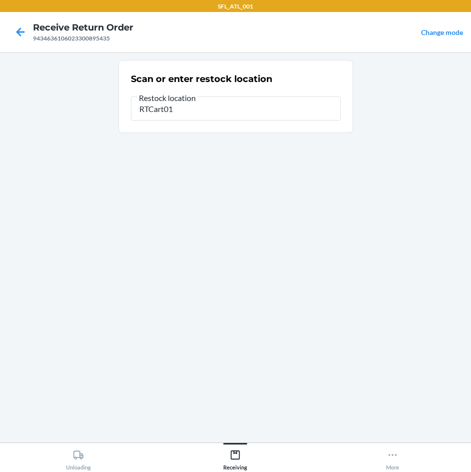
type input "RTCart012"
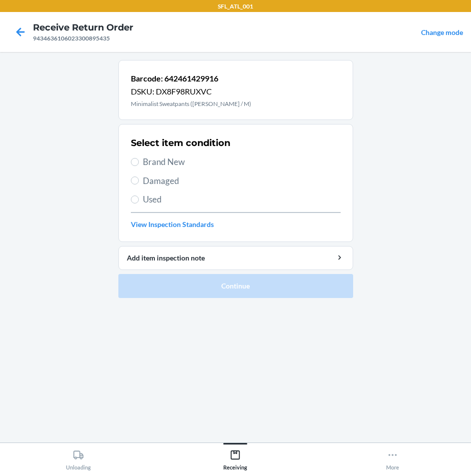
click at [197, 163] on span "Brand New" at bounding box center [242, 161] width 198 height 13
click at [139, 163] on input "Brand New" at bounding box center [135, 162] width 8 height 8
radio input "true"
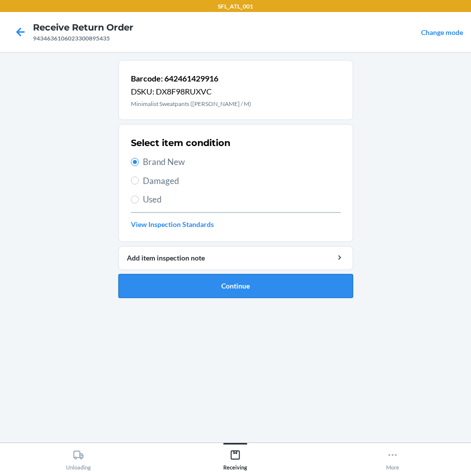
click at [292, 287] on button "Continue" at bounding box center [235, 286] width 235 height 24
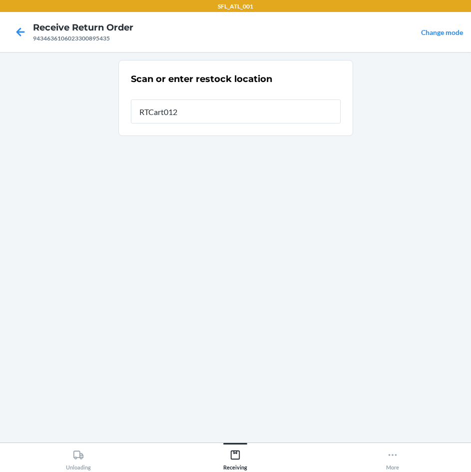
type input "RTCart012"
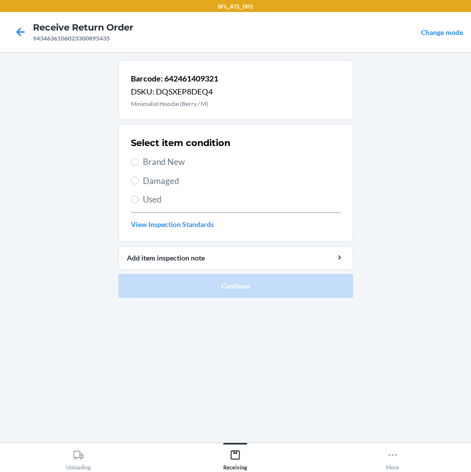
click at [177, 166] on span "Brand New" at bounding box center [242, 161] width 198 height 13
click at [139, 166] on input "Brand New" at bounding box center [135, 162] width 8 height 8
radio input "true"
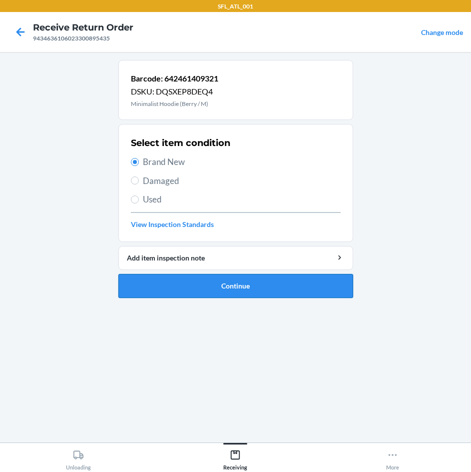
click at [239, 280] on button "Continue" at bounding box center [235, 286] width 235 height 24
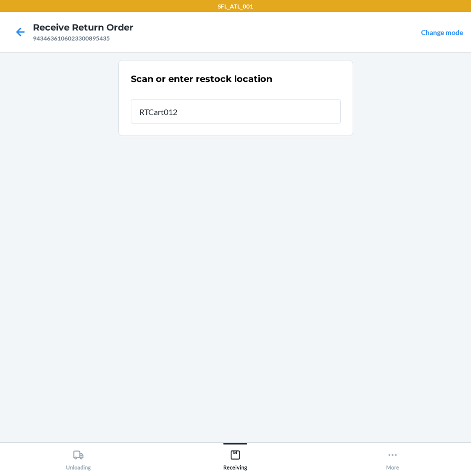
type input "RTCart012"
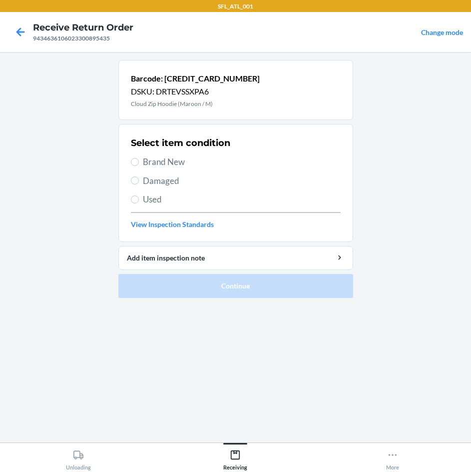
click at [171, 157] on span "Brand New" at bounding box center [242, 161] width 198 height 13
click at [139, 158] on input "Brand New" at bounding box center [135, 162] width 8 height 8
radio input "true"
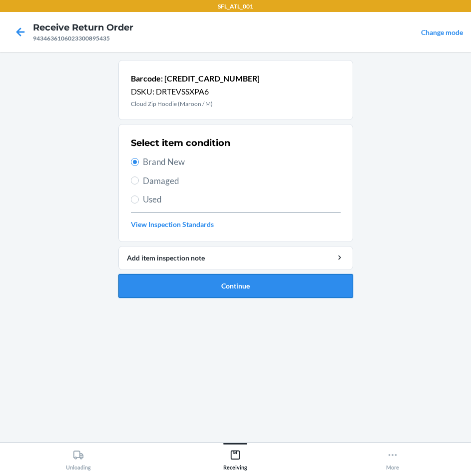
click at [308, 287] on button "Continue" at bounding box center [235, 286] width 235 height 24
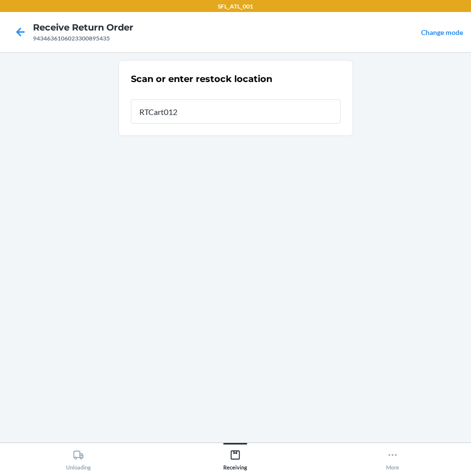
type input "RTCart012"
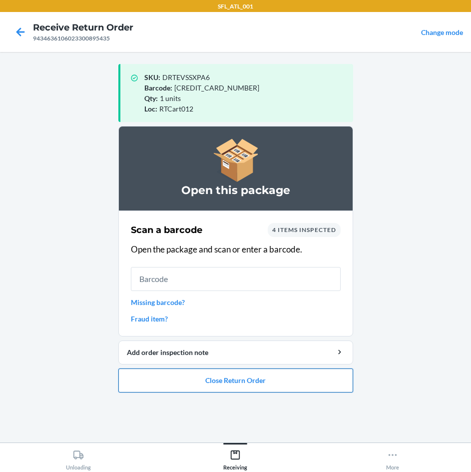
click at [282, 380] on button "Close Return Order" at bounding box center [235, 380] width 235 height 24
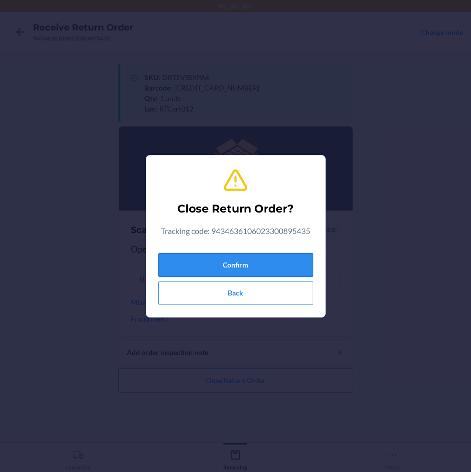
click at [289, 267] on button "Confirm" at bounding box center [235, 265] width 155 height 24
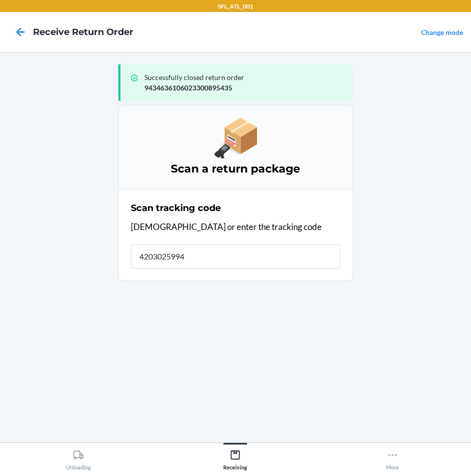
type input "42030259943"
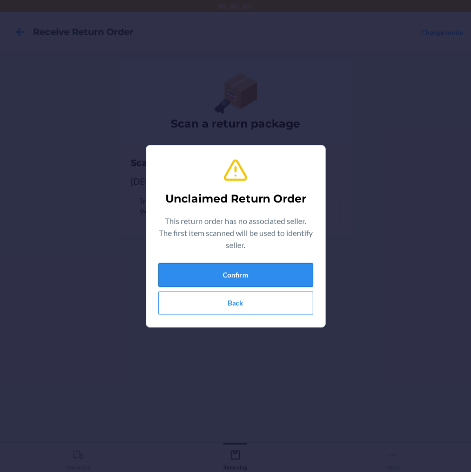
click at [289, 270] on button "Confirm" at bounding box center [235, 275] width 155 height 24
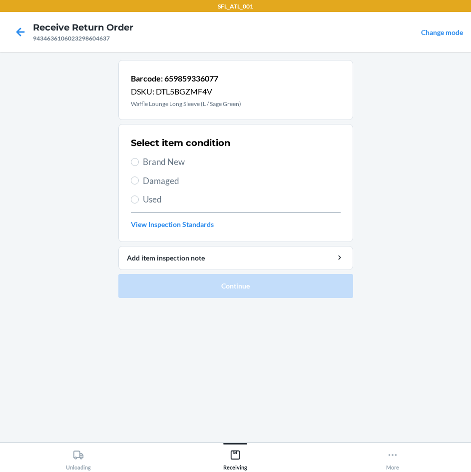
click at [156, 159] on span "Brand New" at bounding box center [242, 161] width 198 height 13
click at [139, 159] on input "Brand New" at bounding box center [135, 162] width 8 height 8
radio input "true"
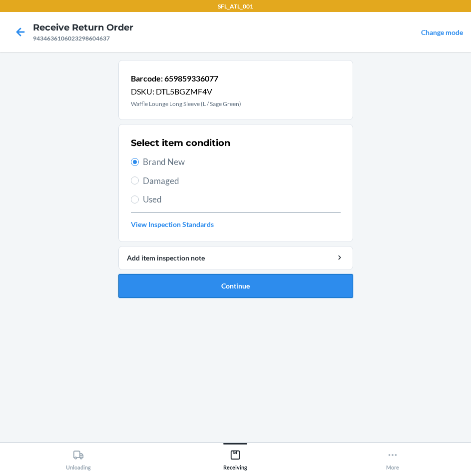
click at [254, 280] on button "Continue" at bounding box center [235, 286] width 235 height 24
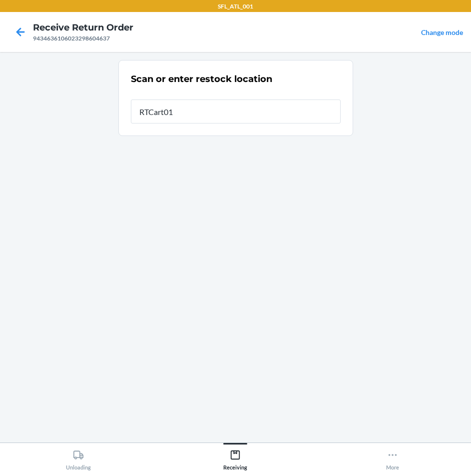
type input "RTCart012"
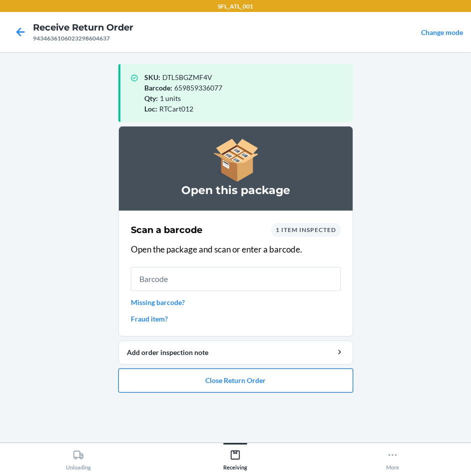
click at [270, 384] on button "Close Return Order" at bounding box center [235, 380] width 235 height 24
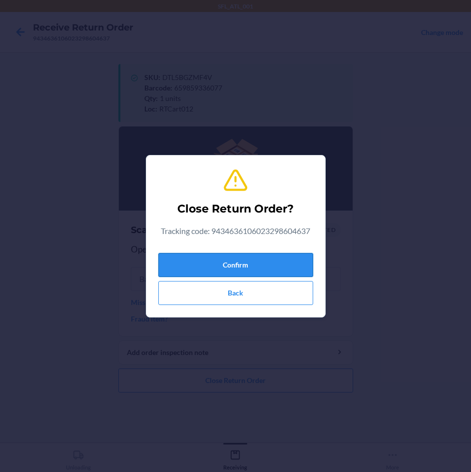
click at [281, 266] on button "Confirm" at bounding box center [235, 265] width 155 height 24
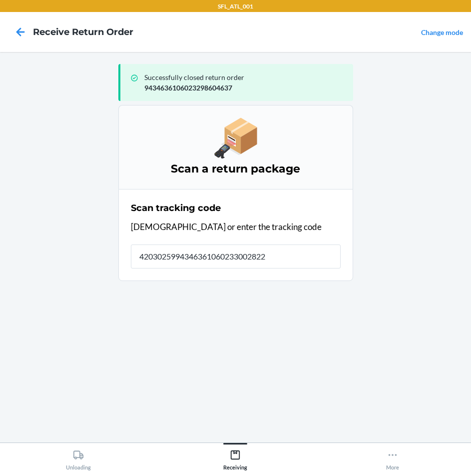
type input "42030259943463610602330028221"
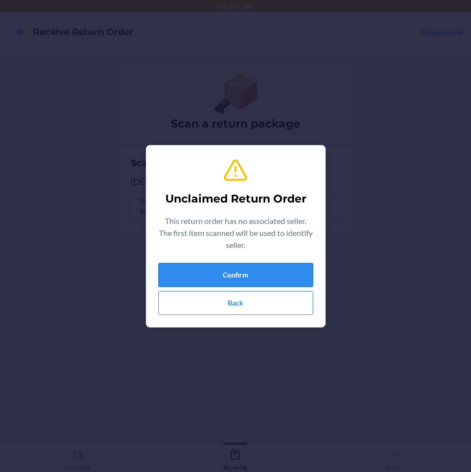
click at [249, 278] on button "Confirm" at bounding box center [235, 275] width 155 height 24
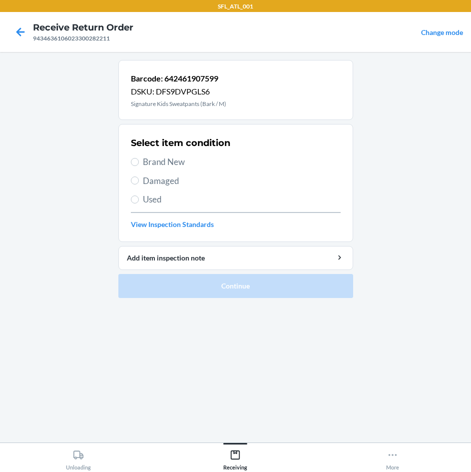
click at [189, 161] on span "Brand New" at bounding box center [242, 161] width 198 height 13
click at [139, 161] on input "Brand New" at bounding box center [135, 162] width 8 height 8
radio input "true"
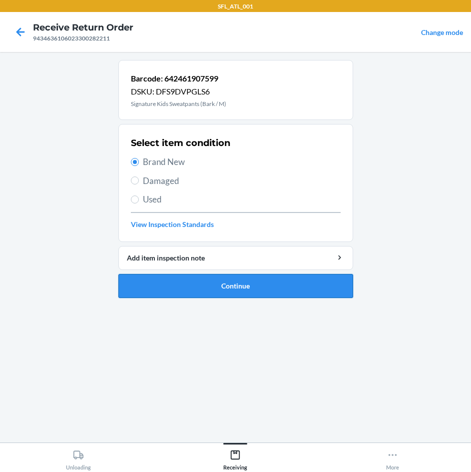
click at [268, 281] on button "Continue" at bounding box center [235, 286] width 235 height 24
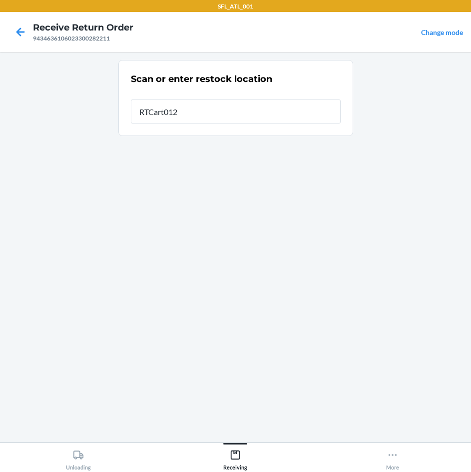
type input "RTCart012"
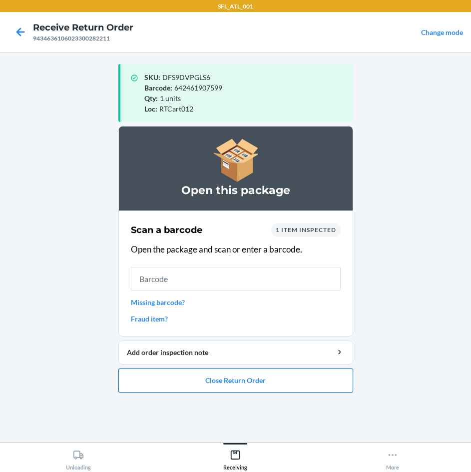
click at [294, 385] on button "Close Return Order" at bounding box center [235, 380] width 235 height 24
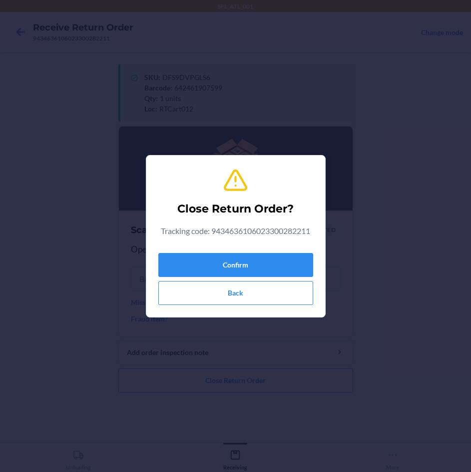
click at [285, 248] on div "Close Return Order? Tracking code: 9434636106023300282211 Confirm Back" at bounding box center [235, 235] width 155 height 145
click at [278, 262] on button "Confirm" at bounding box center [235, 265] width 155 height 24
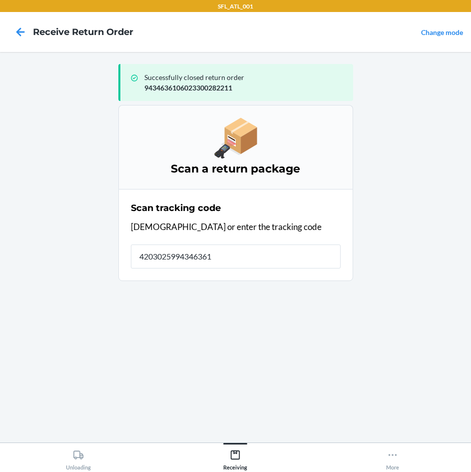
type input "42030259943463610"
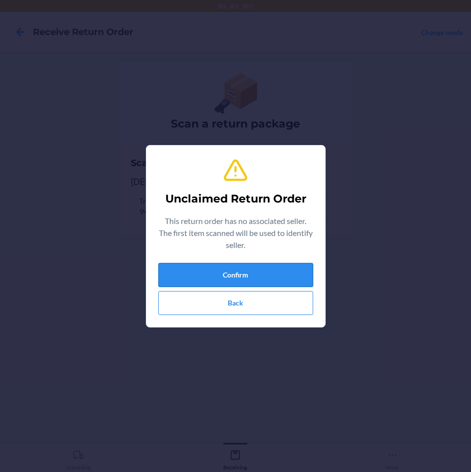
click at [263, 275] on button "Confirm" at bounding box center [235, 275] width 155 height 24
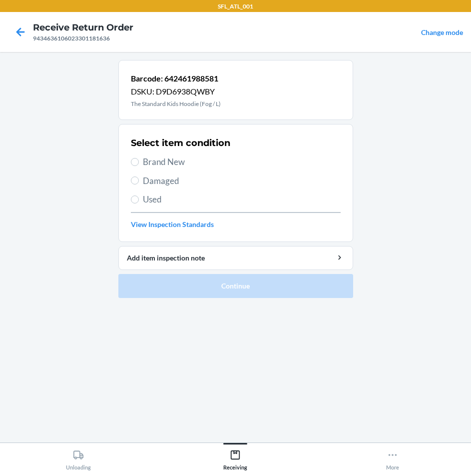
click at [174, 164] on span "Brand New" at bounding box center [242, 161] width 198 height 13
click at [139, 164] on input "Brand New" at bounding box center [135, 162] width 8 height 8
radio input "true"
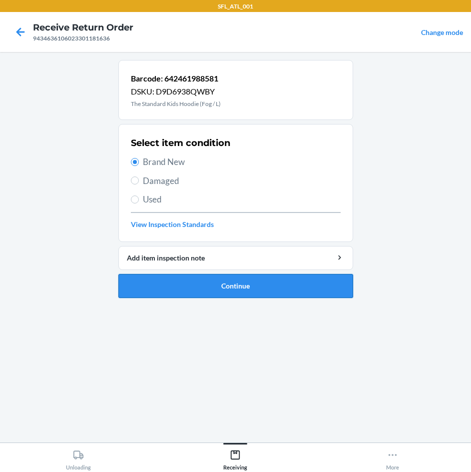
click at [237, 282] on button "Continue" at bounding box center [235, 286] width 235 height 24
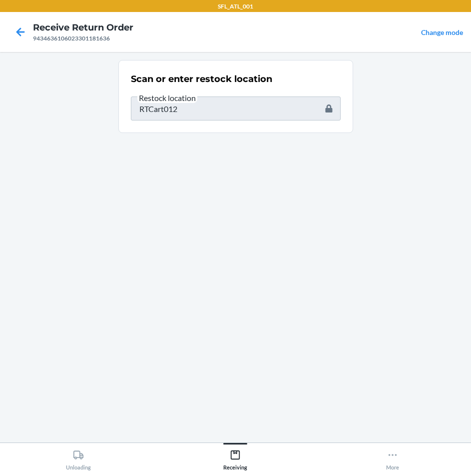
type input "642461988581"
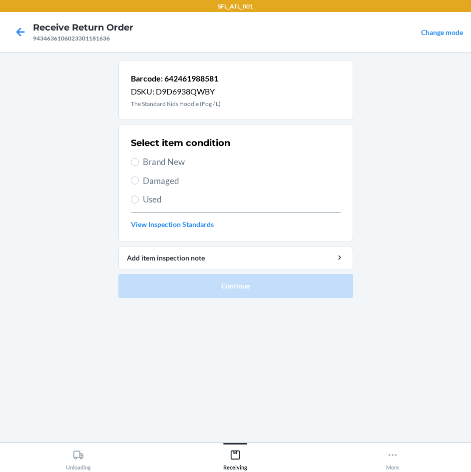
click at [174, 160] on span "Brand New" at bounding box center [242, 161] width 198 height 13
click at [139, 160] on input "Brand New" at bounding box center [135, 162] width 8 height 8
radio input "true"
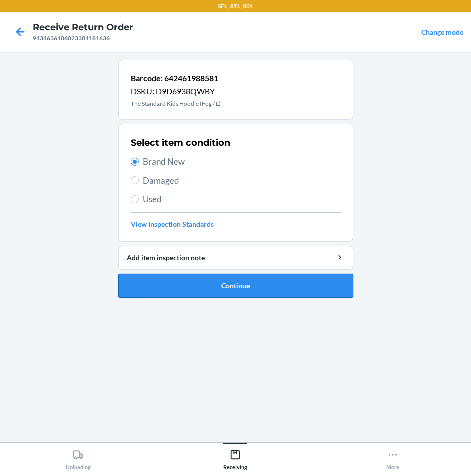
click at [233, 291] on button "Continue" at bounding box center [235, 286] width 235 height 24
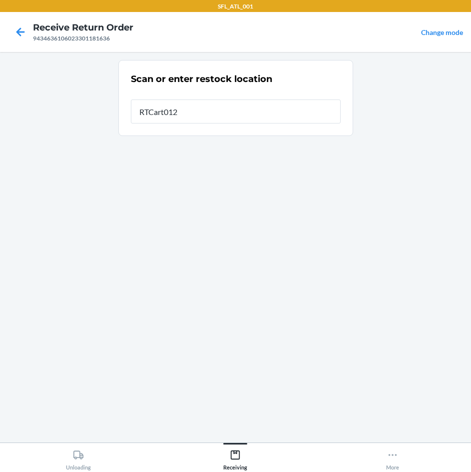
type input "RTCart012"
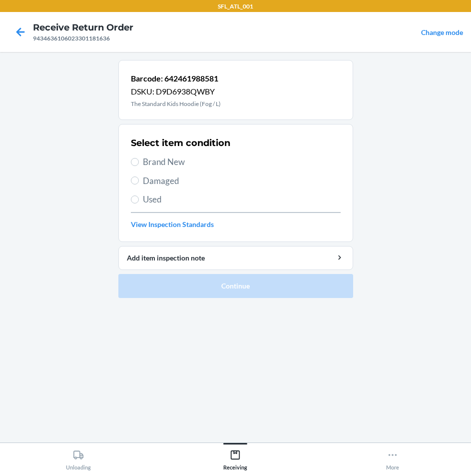
click at [179, 167] on span "Brand New" at bounding box center [242, 161] width 198 height 13
click at [139, 166] on input "Brand New" at bounding box center [135, 162] width 8 height 8
radio input "true"
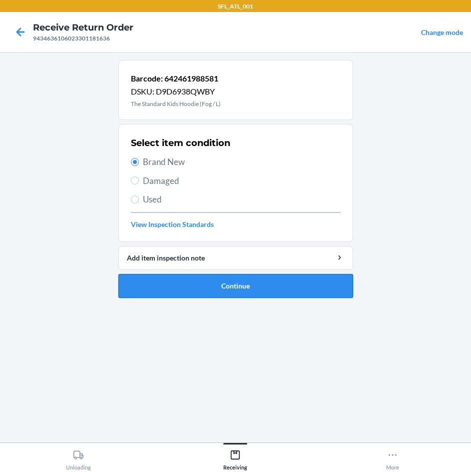
click at [306, 283] on button "Continue" at bounding box center [235, 286] width 235 height 24
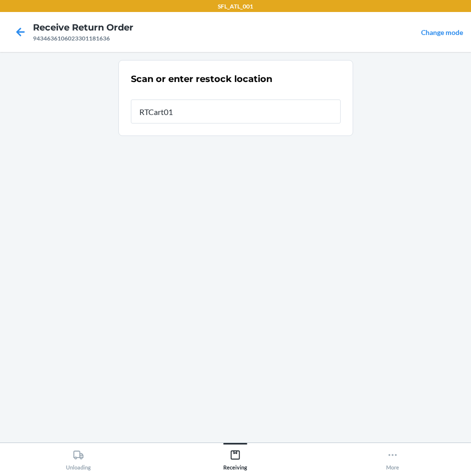
type input "RTCart012"
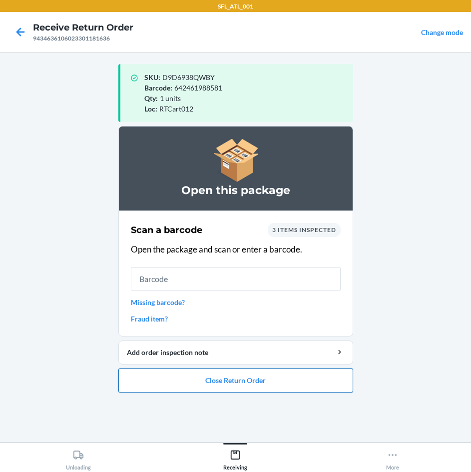
click at [253, 374] on button "Close Return Order" at bounding box center [235, 380] width 235 height 24
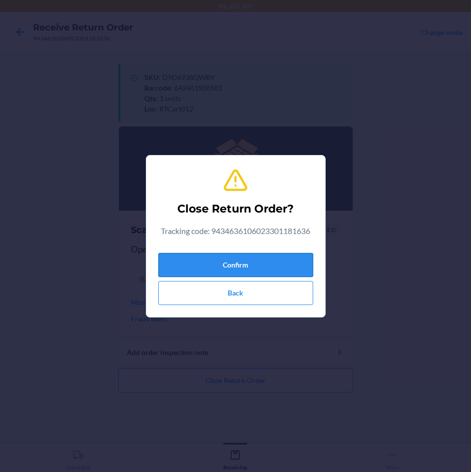
click at [269, 260] on button "Confirm" at bounding box center [235, 265] width 155 height 24
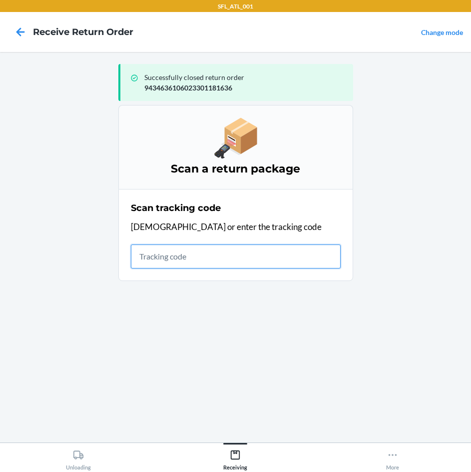
click at [214, 254] on input "text" at bounding box center [236, 256] width 210 height 24
type input "420302599434636106023300"
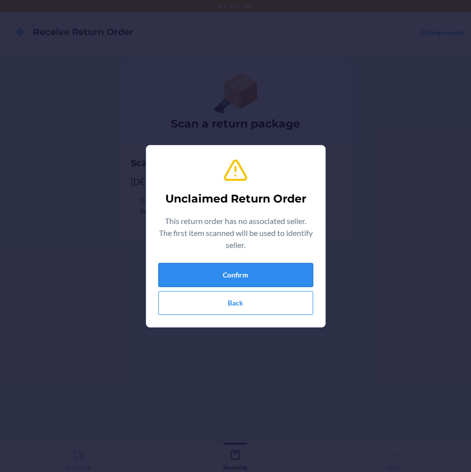
click at [258, 271] on button "Confirm" at bounding box center [235, 275] width 155 height 24
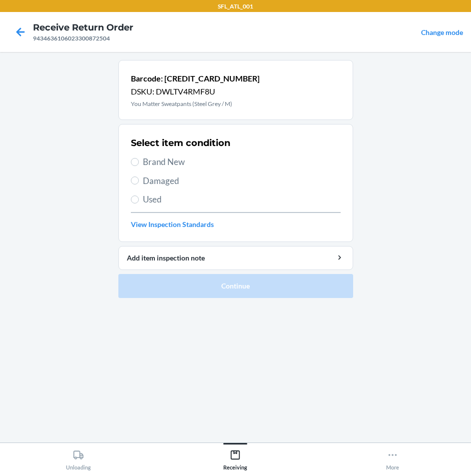
click at [183, 159] on span "Brand New" at bounding box center [242, 161] width 198 height 13
click at [139, 159] on input "Brand New" at bounding box center [135, 162] width 8 height 8
radio input "true"
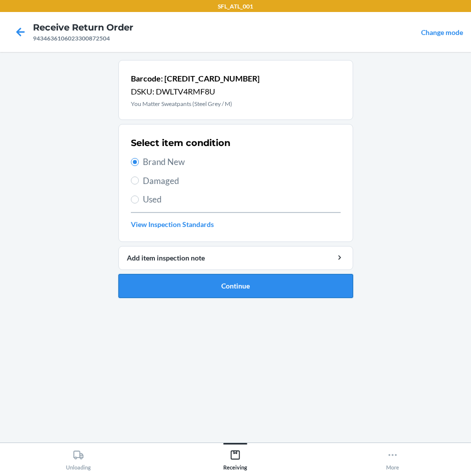
click at [287, 285] on button "Continue" at bounding box center [235, 286] width 235 height 24
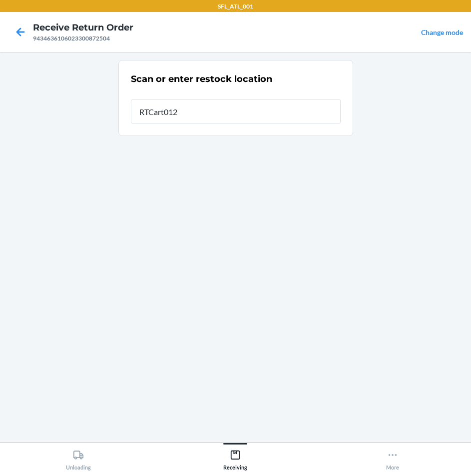
type input "RTCart012"
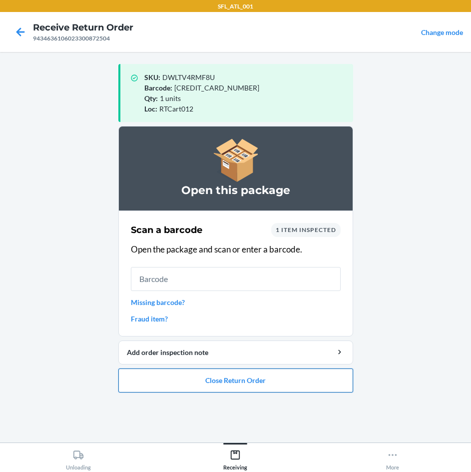
click at [284, 380] on button "Close Return Order" at bounding box center [235, 380] width 235 height 24
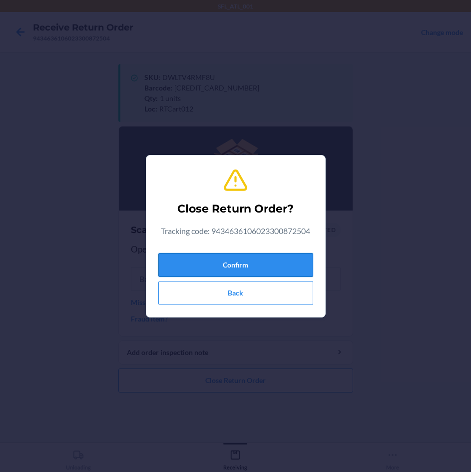
click at [295, 264] on button "Confirm" at bounding box center [235, 265] width 155 height 24
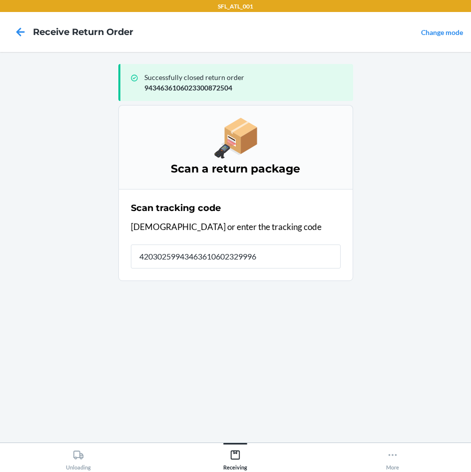
type input "420302599434636106023299964"
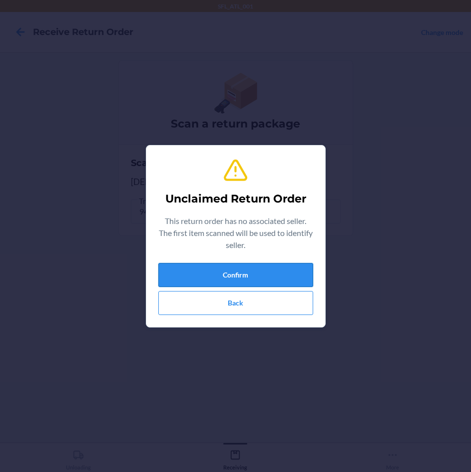
click at [259, 285] on button "Confirm" at bounding box center [235, 275] width 155 height 24
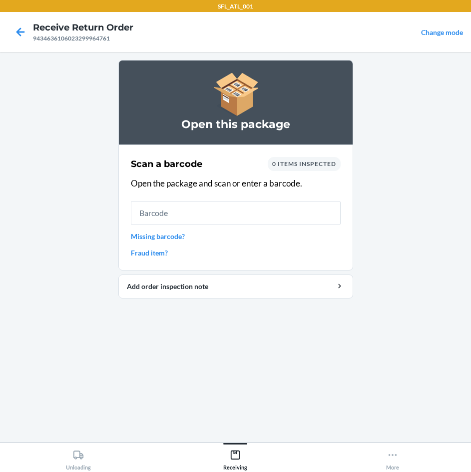
click at [147, 240] on link "Missing barcode?" at bounding box center [236, 236] width 210 height 10
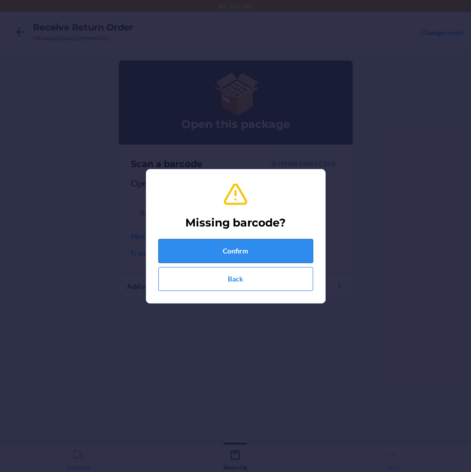
click at [186, 245] on button "Confirm" at bounding box center [235, 251] width 155 height 24
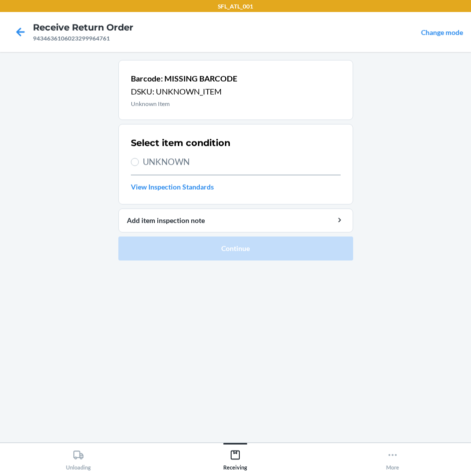
click at [148, 162] on span "UNKNOWN" at bounding box center [242, 161] width 198 height 13
click at [139, 162] on input "UNKNOWN" at bounding box center [135, 162] width 8 height 8
radio input "true"
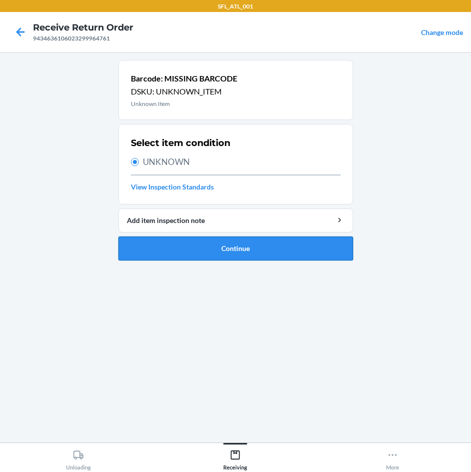
click at [189, 248] on button "Continue" at bounding box center [235, 248] width 235 height 24
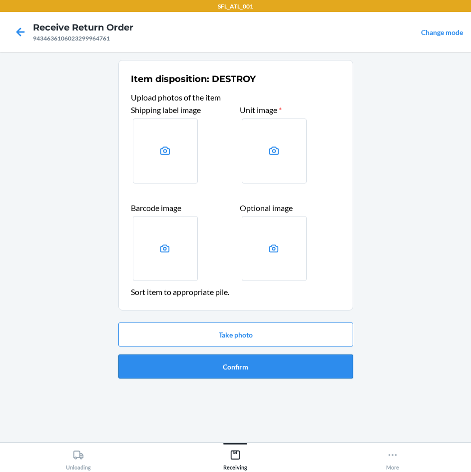
click at [243, 373] on button "Confirm" at bounding box center [235, 366] width 235 height 24
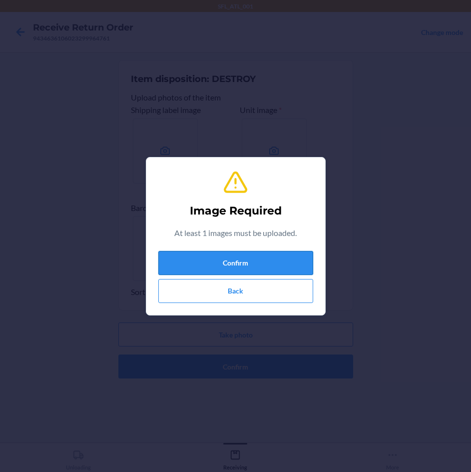
click at [228, 262] on button "Confirm" at bounding box center [235, 263] width 155 height 24
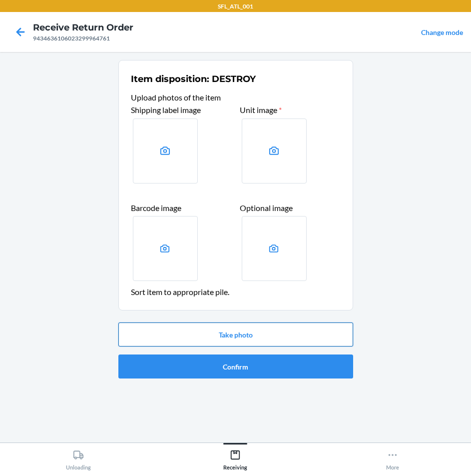
click at [220, 335] on button "Take photo" at bounding box center [235, 334] width 235 height 24
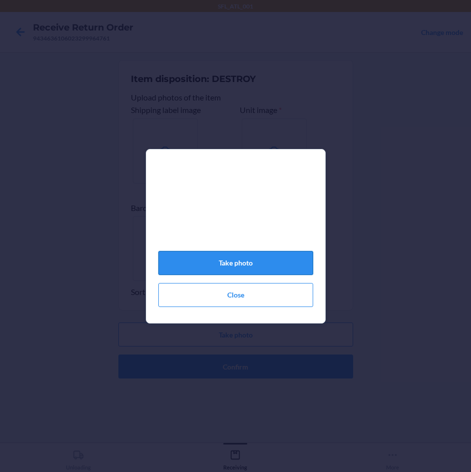
click at [268, 273] on button "Take photo" at bounding box center [235, 263] width 155 height 24
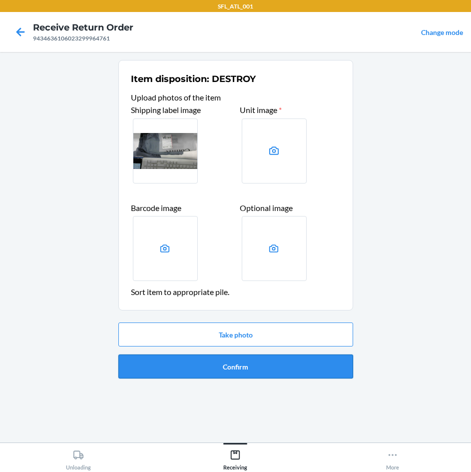
click at [244, 371] on button "Confirm" at bounding box center [235, 366] width 235 height 24
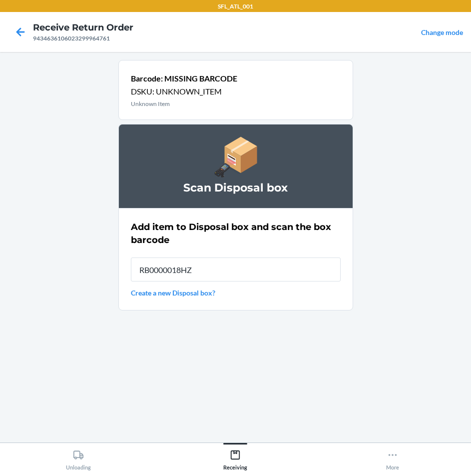
type input "RB0000018HZ"
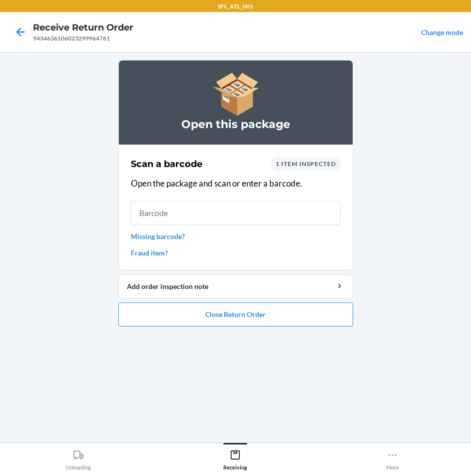
click at [176, 235] on link "Missing barcode?" at bounding box center [236, 236] width 210 height 10
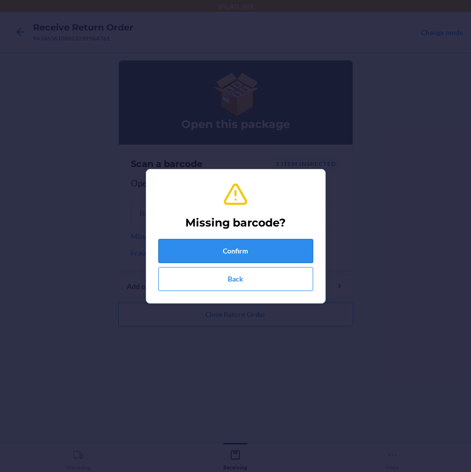
click at [196, 246] on button "Confirm" at bounding box center [235, 251] width 155 height 24
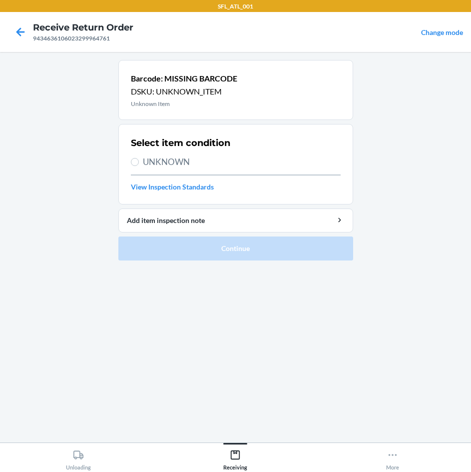
click at [169, 164] on span "UNKNOWN" at bounding box center [242, 161] width 198 height 13
click at [139, 164] on input "UNKNOWN" at bounding box center [135, 162] width 8 height 8
radio input "true"
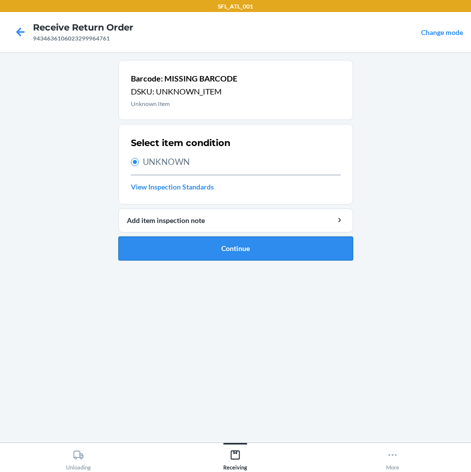
click at [209, 252] on button "Continue" at bounding box center [235, 248] width 235 height 24
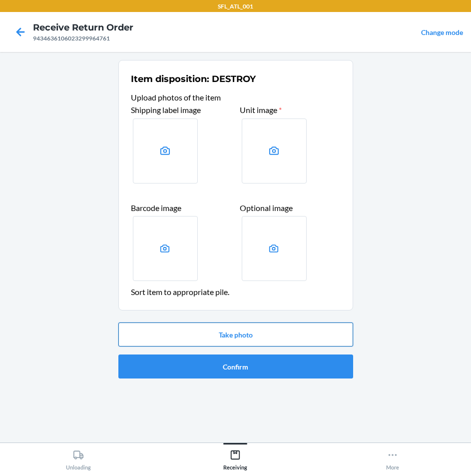
click at [253, 336] on button "Take photo" at bounding box center [235, 334] width 235 height 24
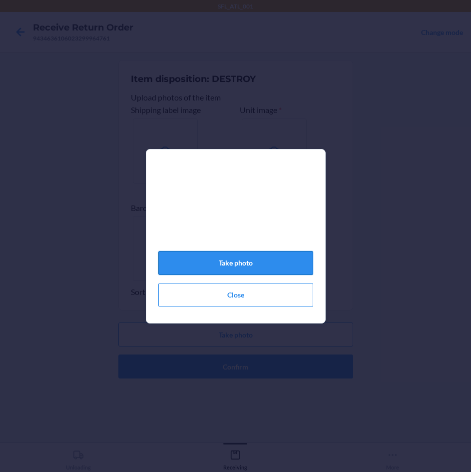
click at [274, 271] on button "Take photo" at bounding box center [235, 263] width 155 height 24
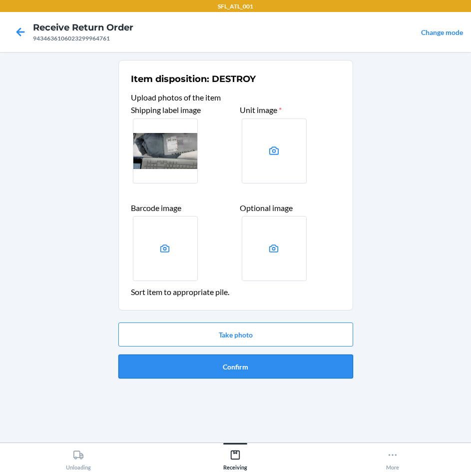
click at [254, 364] on button "Confirm" at bounding box center [235, 366] width 235 height 24
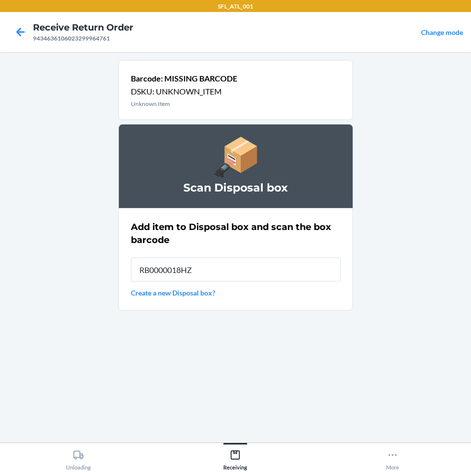
type input "RB0000018HZ"
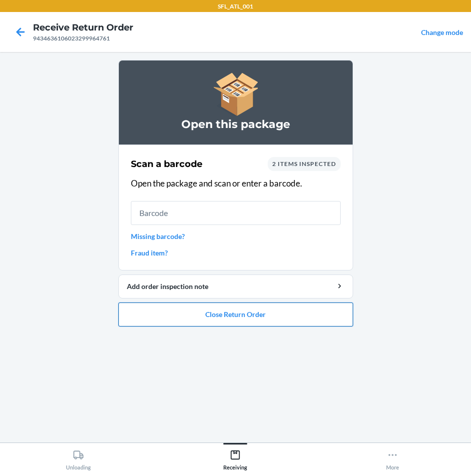
click at [279, 315] on button "Close Return Order" at bounding box center [235, 314] width 235 height 24
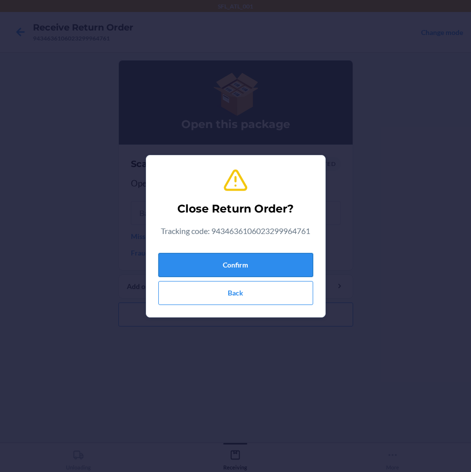
click at [268, 266] on button "Confirm" at bounding box center [235, 265] width 155 height 24
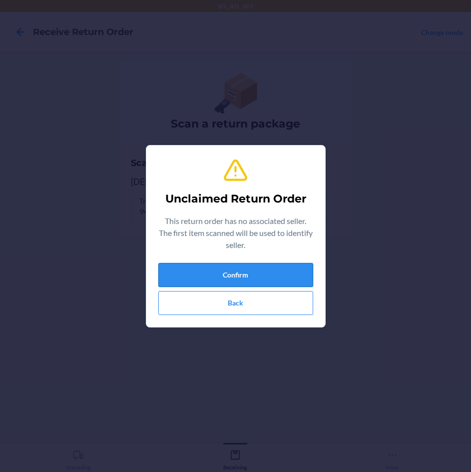
click at [254, 273] on button "Confirm" at bounding box center [235, 275] width 155 height 24
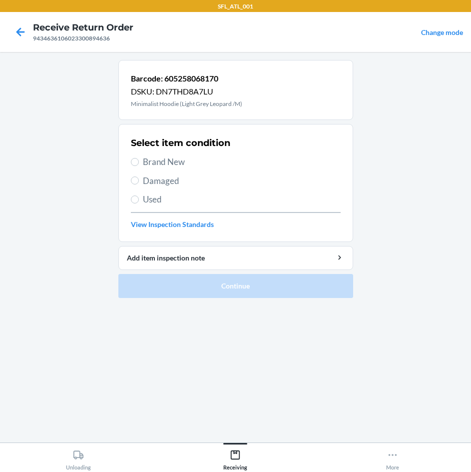
click at [171, 158] on span "Brand New" at bounding box center [242, 161] width 198 height 13
click at [139, 158] on input "Brand New" at bounding box center [135, 162] width 8 height 8
radio input "true"
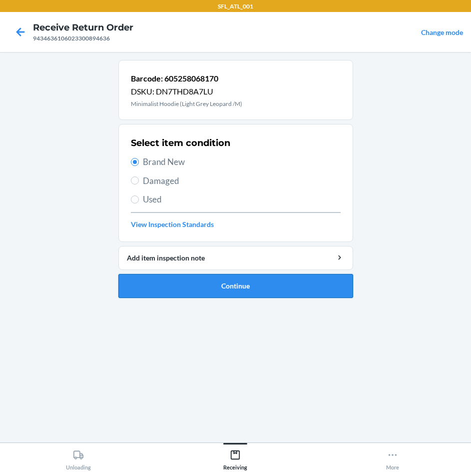
click at [296, 294] on button "Continue" at bounding box center [235, 286] width 235 height 24
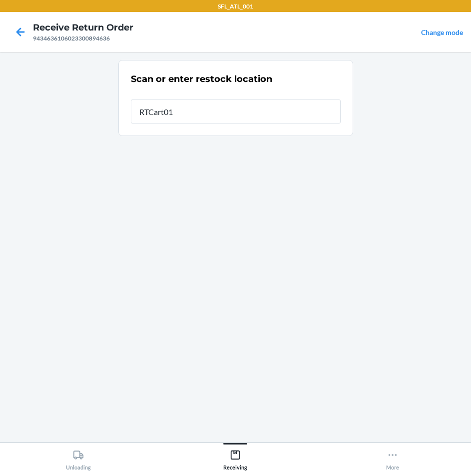
type input "RTCart012"
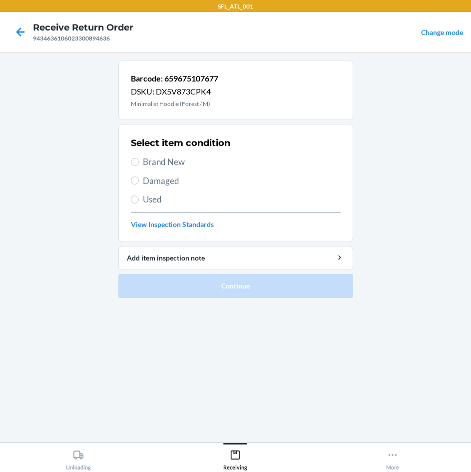
click at [152, 157] on span "Brand New" at bounding box center [242, 161] width 198 height 13
click at [139, 158] on input "Brand New" at bounding box center [135, 162] width 8 height 8
radio input "true"
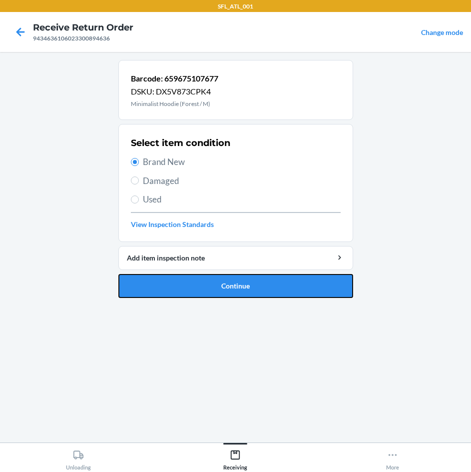
click at [231, 289] on button "Continue" at bounding box center [235, 286] width 235 height 24
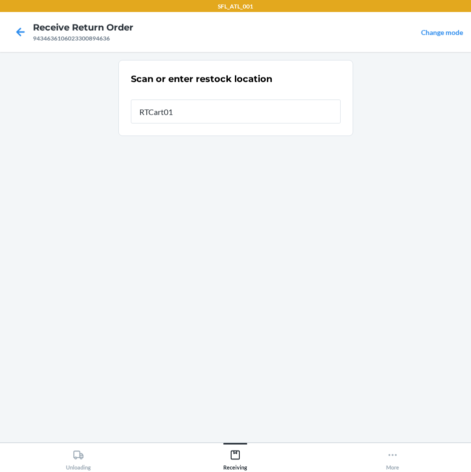
type input "RTCart012"
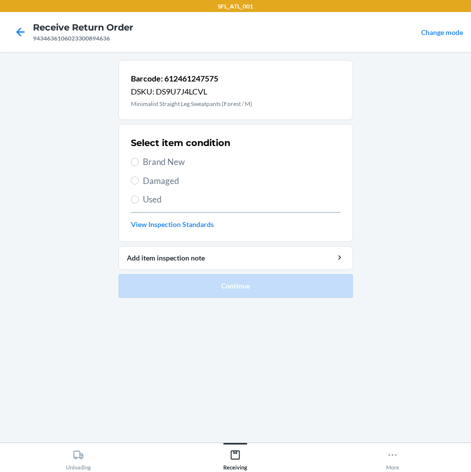
click at [155, 162] on span "Brand New" at bounding box center [242, 161] width 198 height 13
click at [139, 162] on input "Brand New" at bounding box center [135, 162] width 8 height 8
radio input "true"
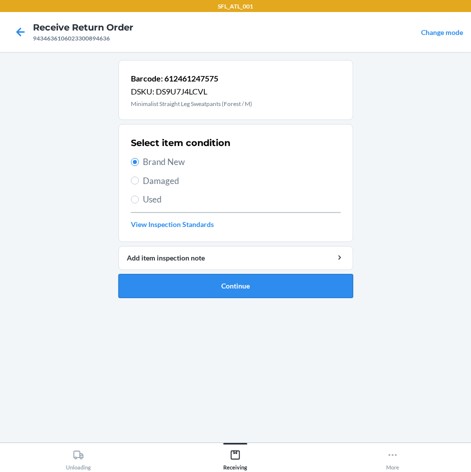
click at [254, 282] on button "Continue" at bounding box center [235, 286] width 235 height 24
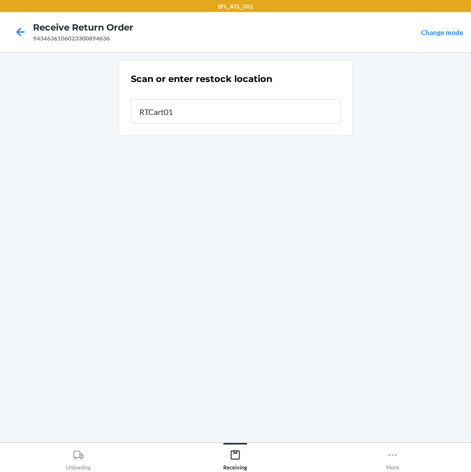
type input "RTCart012"
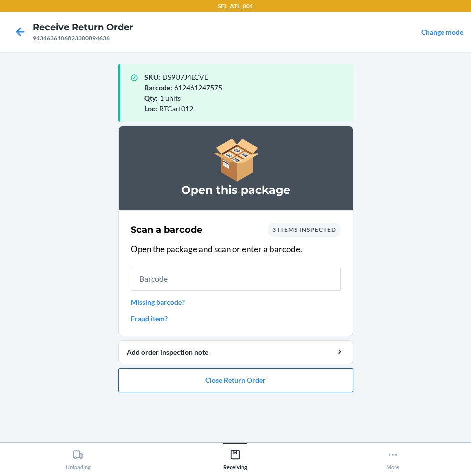
click at [269, 387] on button "Close Return Order" at bounding box center [235, 380] width 235 height 24
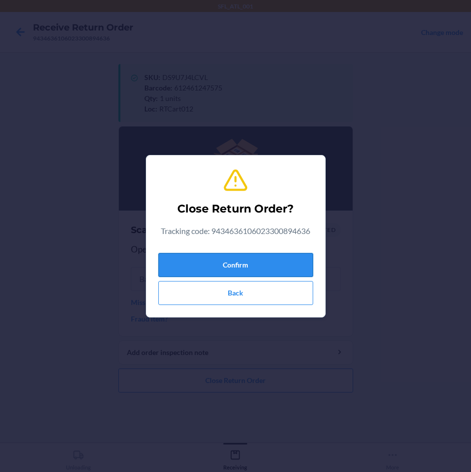
click at [272, 272] on button "Confirm" at bounding box center [235, 265] width 155 height 24
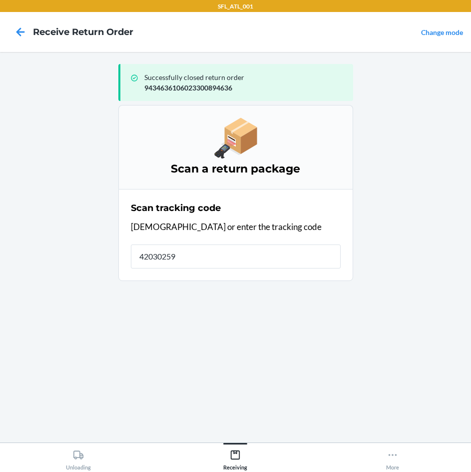
type input "420302599"
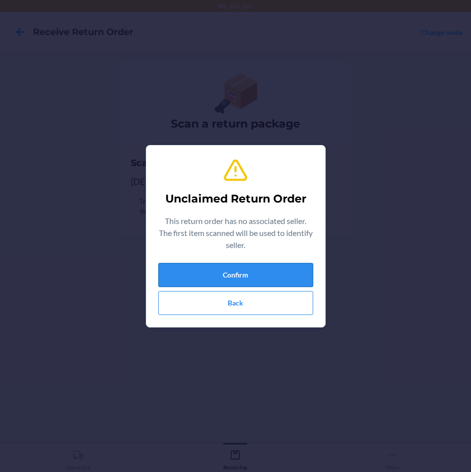
click at [274, 274] on button "Confirm" at bounding box center [235, 275] width 155 height 24
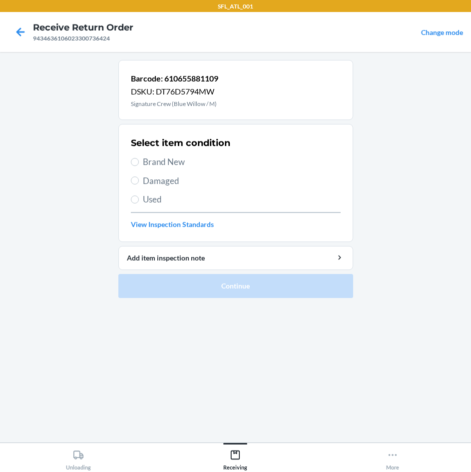
click at [178, 162] on span "Brand New" at bounding box center [242, 161] width 198 height 13
click at [139, 162] on input "Brand New" at bounding box center [135, 162] width 8 height 8
radio input "true"
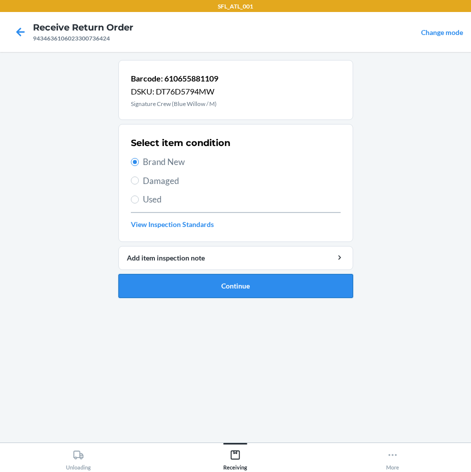
click at [246, 279] on button "Continue" at bounding box center [235, 286] width 235 height 24
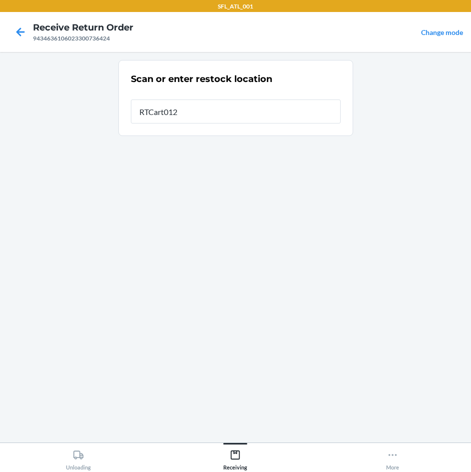
type input "RTCart012"
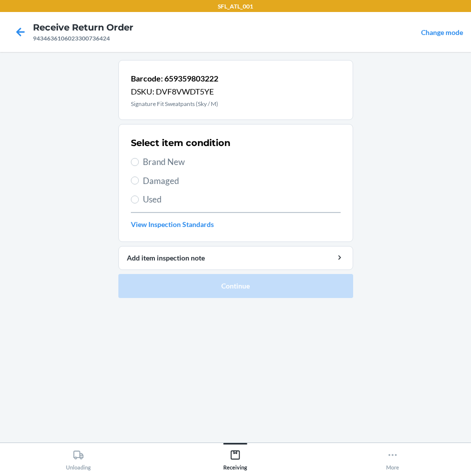
click at [152, 168] on div "Select item condition Brand New Damaged Used View Inspection Standards" at bounding box center [236, 182] width 210 height 99
click at [163, 168] on span "Brand New" at bounding box center [242, 161] width 198 height 13
click at [139, 166] on input "Brand New" at bounding box center [135, 162] width 8 height 8
radio input "true"
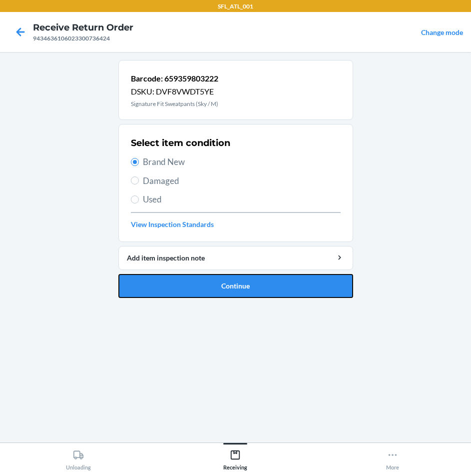
click at [284, 286] on button "Continue" at bounding box center [235, 286] width 235 height 24
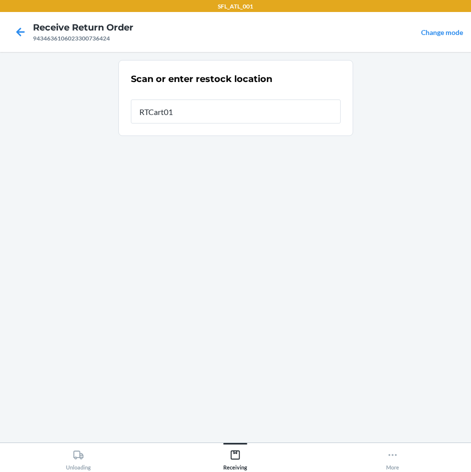
type input "RTCart012"
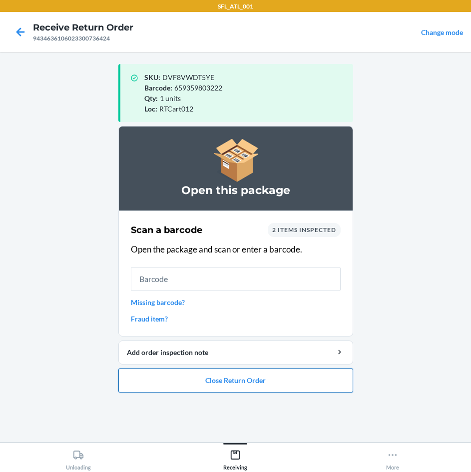
click at [306, 388] on button "Close Return Order" at bounding box center [235, 380] width 235 height 24
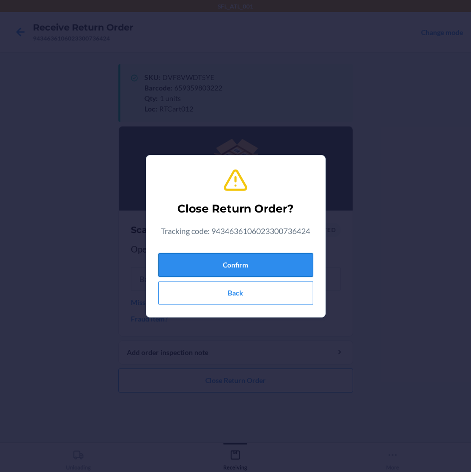
click at [295, 262] on button "Confirm" at bounding box center [235, 265] width 155 height 24
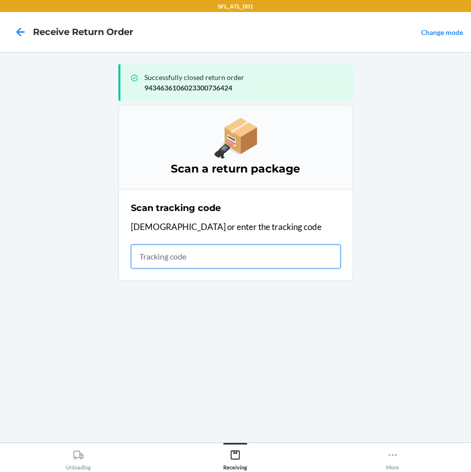
click at [246, 255] on input "text" at bounding box center [236, 256] width 210 height 24
type input "420302599434636106023300950202"
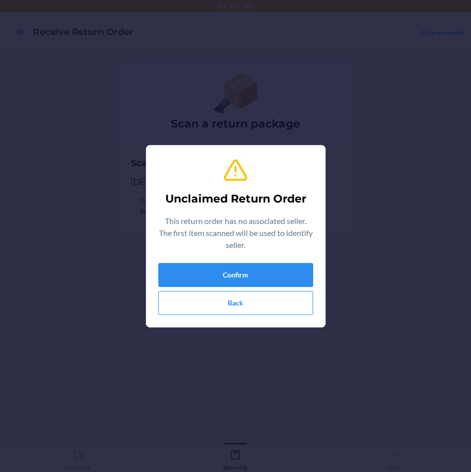
click at [233, 288] on div "Confirm Back" at bounding box center [235, 289] width 155 height 52
click at [223, 275] on button "Confirm" at bounding box center [235, 275] width 155 height 24
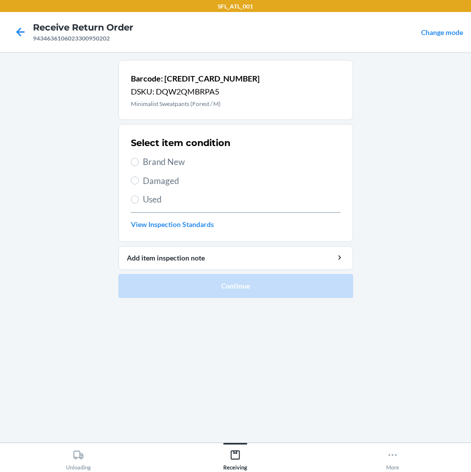
click at [178, 167] on span "Brand New" at bounding box center [242, 161] width 198 height 13
click at [139, 166] on input "Brand New" at bounding box center [135, 162] width 8 height 8
radio input "true"
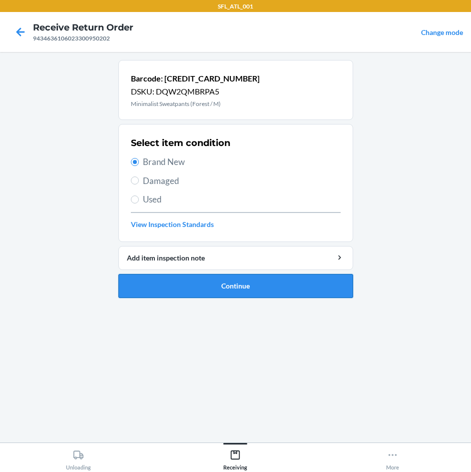
click at [286, 278] on button "Continue" at bounding box center [235, 286] width 235 height 24
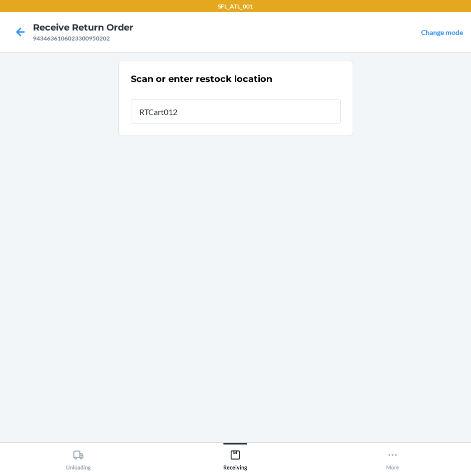
type input "RTCart012"
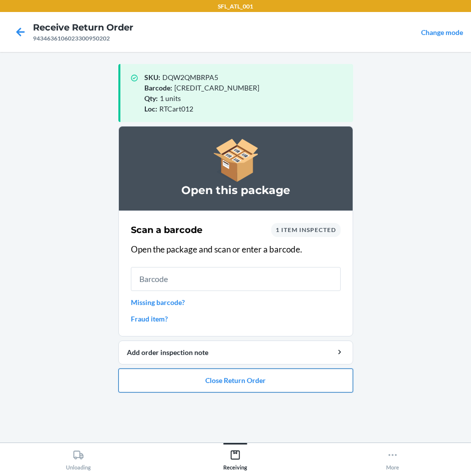
click at [289, 385] on button "Close Return Order" at bounding box center [235, 380] width 235 height 24
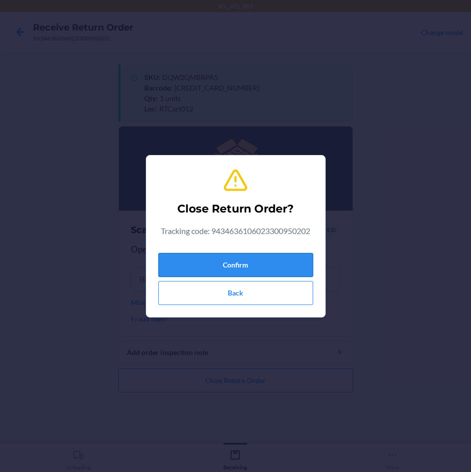
click at [282, 261] on button "Confirm" at bounding box center [235, 265] width 155 height 24
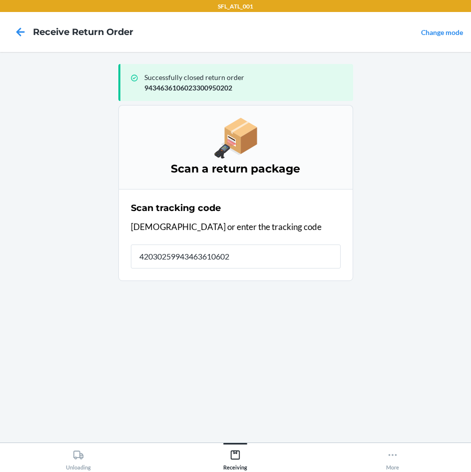
type input "420302599434636106023"
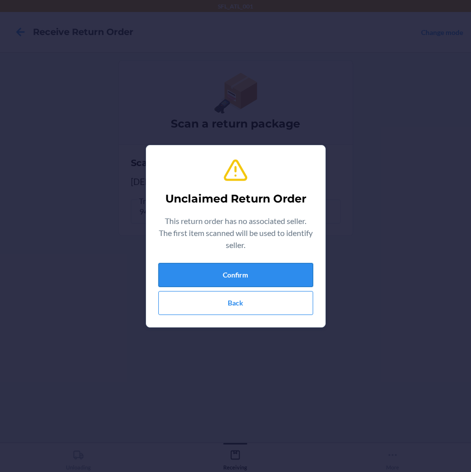
click at [275, 274] on button "Confirm" at bounding box center [235, 275] width 155 height 24
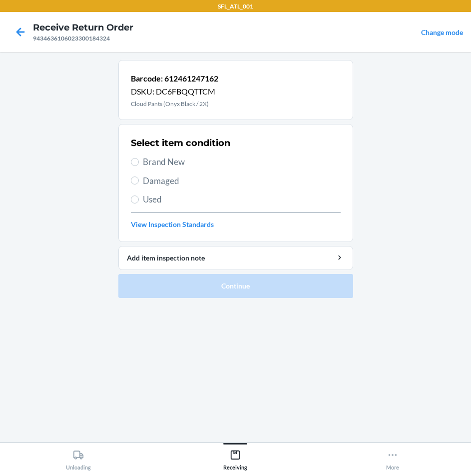
click at [164, 164] on span "Brand New" at bounding box center [242, 161] width 198 height 13
click at [139, 164] on input "Brand New" at bounding box center [135, 162] width 8 height 8
radio input "true"
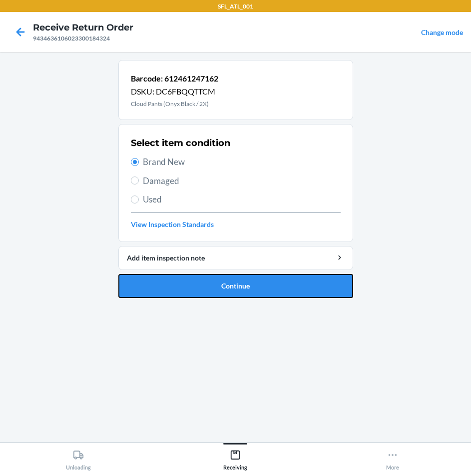
drag, startPoint x: 275, startPoint y: 287, endPoint x: 267, endPoint y: 287, distance: 8.0
click at [269, 287] on button "Continue" at bounding box center [235, 286] width 235 height 24
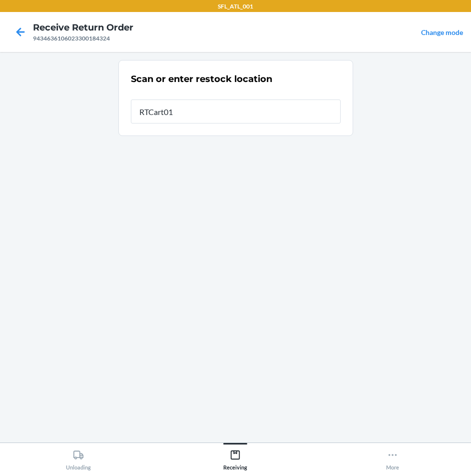
type input "RTCart012"
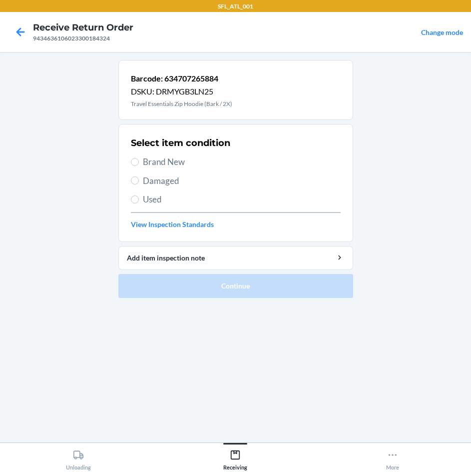
click at [177, 163] on span "Brand New" at bounding box center [242, 161] width 198 height 13
click at [139, 163] on input "Brand New" at bounding box center [135, 162] width 8 height 8
radio input "true"
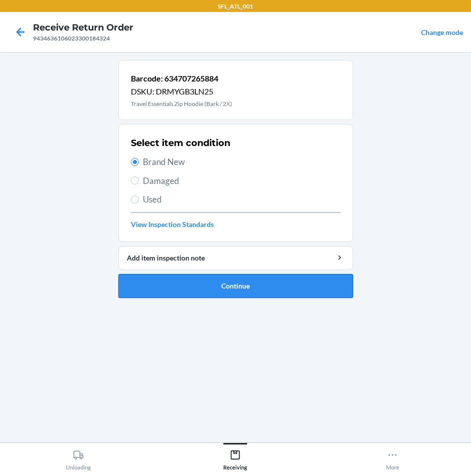
click at [296, 284] on button "Continue" at bounding box center [235, 286] width 235 height 24
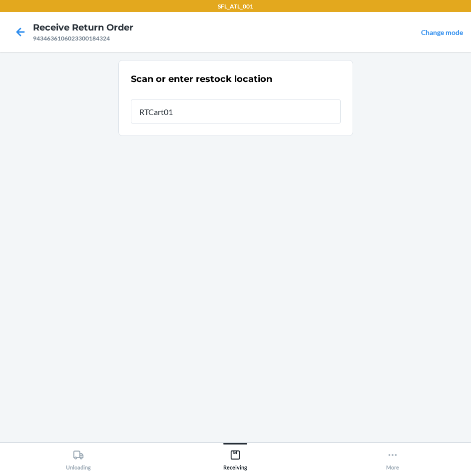
type input "RTCart012"
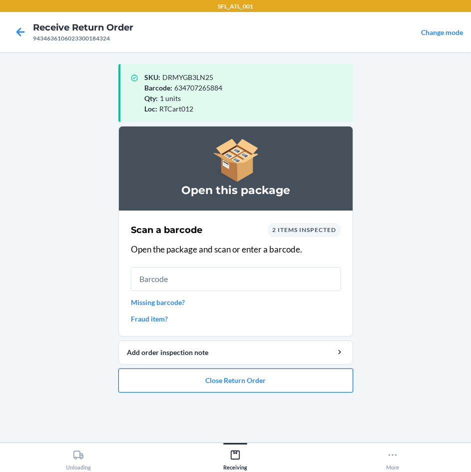
drag, startPoint x: 293, startPoint y: 374, endPoint x: 295, endPoint y: 369, distance: 5.8
click at [295, 370] on button "Close Return Order" at bounding box center [235, 380] width 235 height 24
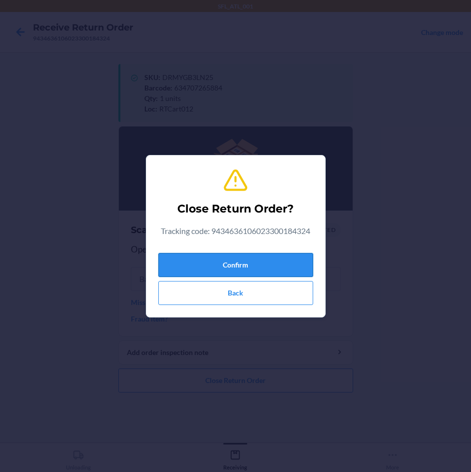
click at [289, 263] on button "Confirm" at bounding box center [235, 265] width 155 height 24
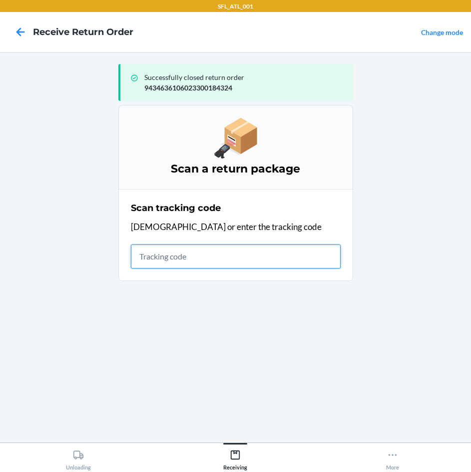
click at [202, 258] on input "text" at bounding box center [236, 256] width 210 height 24
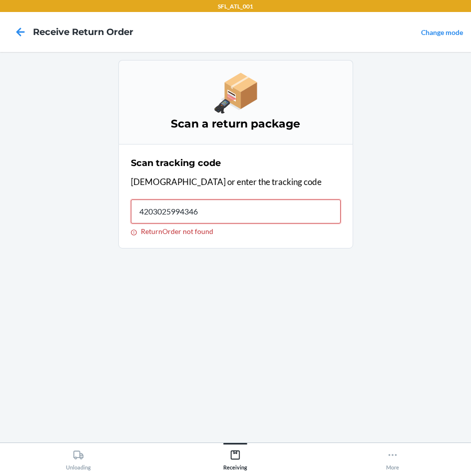
type input "42030259943463"
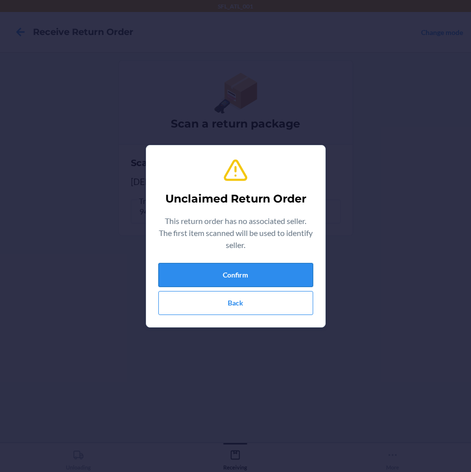
click at [221, 279] on button "Confirm" at bounding box center [235, 275] width 155 height 24
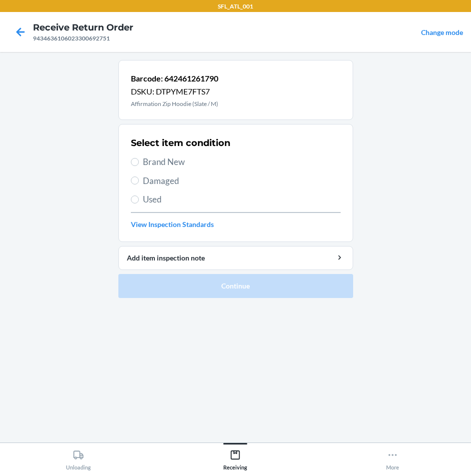
click at [168, 157] on span "Brand New" at bounding box center [242, 161] width 198 height 13
click at [139, 158] on input "Brand New" at bounding box center [135, 162] width 8 height 8
radio input "true"
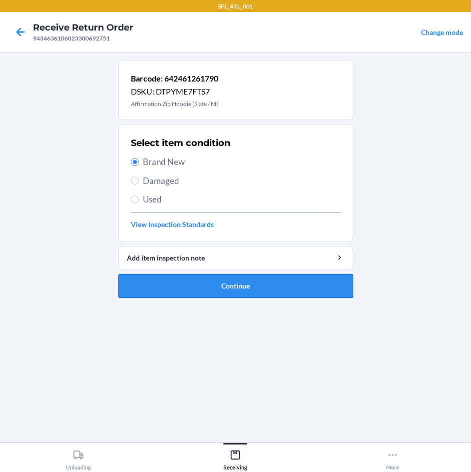
click at [265, 294] on button "Continue" at bounding box center [235, 286] width 235 height 24
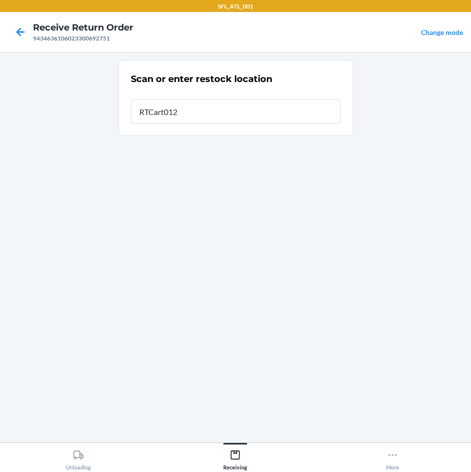
type input "RTCart012"
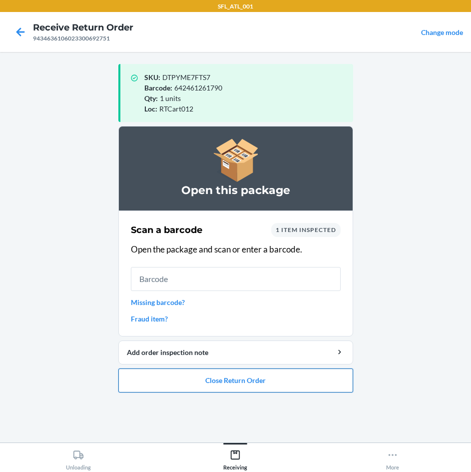
click at [270, 380] on button "Close Return Order" at bounding box center [235, 380] width 235 height 24
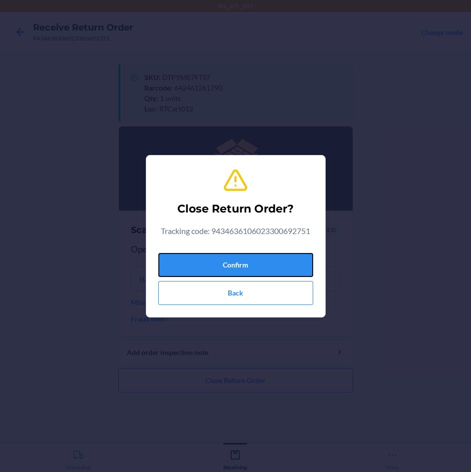
drag, startPoint x: 262, startPoint y: 259, endPoint x: 293, endPoint y: 364, distance: 109.5
click at [262, 259] on button "Confirm" at bounding box center [235, 265] width 155 height 24
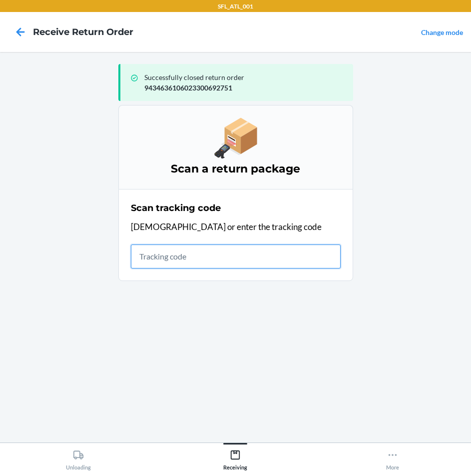
click at [197, 261] on input "text" at bounding box center [236, 256] width 210 height 24
type input "420302599434636106"
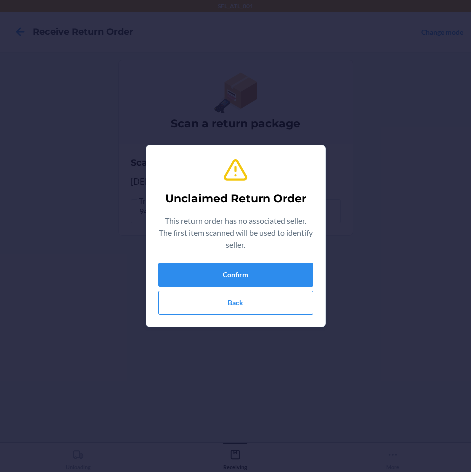
type input "[CREDIT_CARD_NUMBER]"
click at [194, 271] on button "Confirm" at bounding box center [235, 275] width 155 height 24
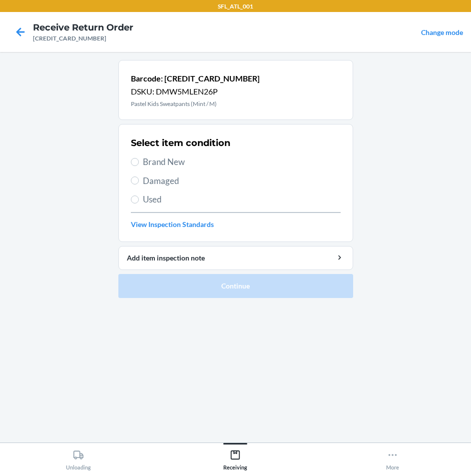
click at [166, 159] on span "Brand New" at bounding box center [242, 161] width 198 height 13
click at [139, 159] on input "Brand New" at bounding box center [135, 162] width 8 height 8
radio input "true"
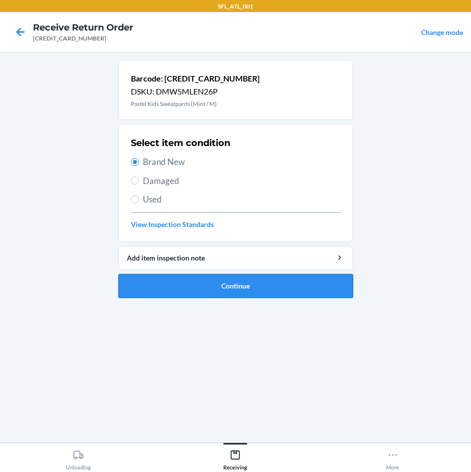
click at [269, 286] on button "Continue" at bounding box center [235, 286] width 235 height 24
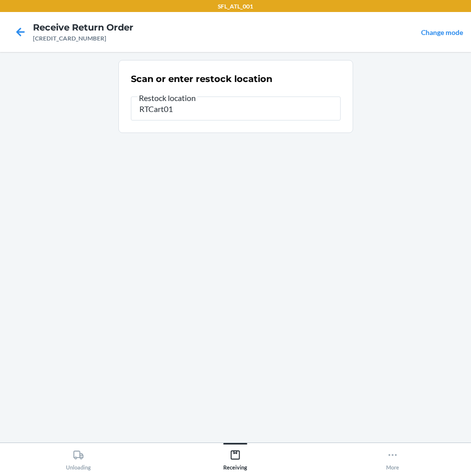
type input "RTCart012"
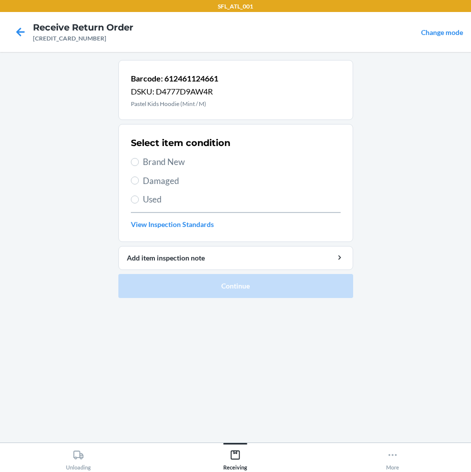
click at [159, 157] on span "Brand New" at bounding box center [242, 161] width 198 height 13
click at [139, 158] on input "Brand New" at bounding box center [135, 162] width 8 height 8
radio input "true"
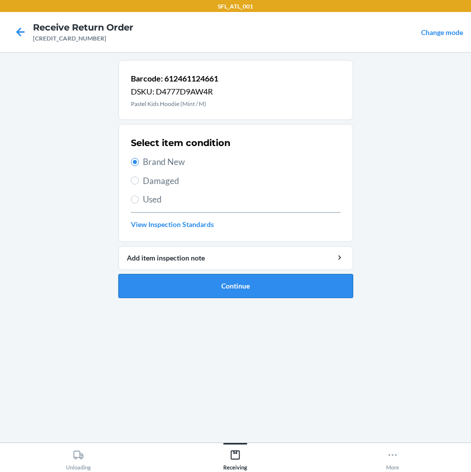
click at [252, 283] on button "Continue" at bounding box center [235, 286] width 235 height 24
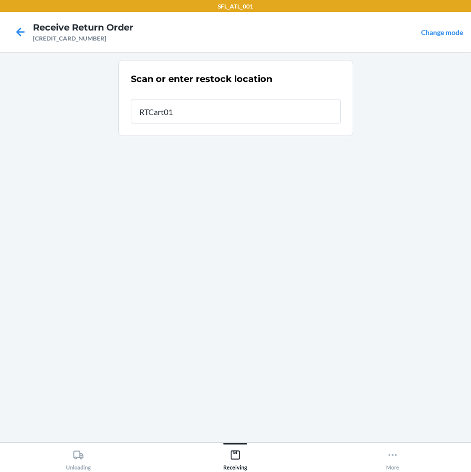
type input "RTCart012"
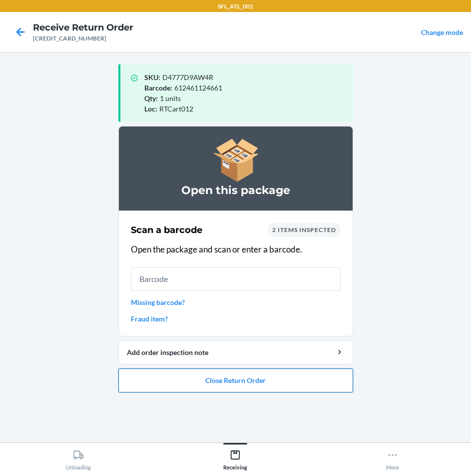
click at [231, 375] on button "Close Return Order" at bounding box center [235, 380] width 235 height 24
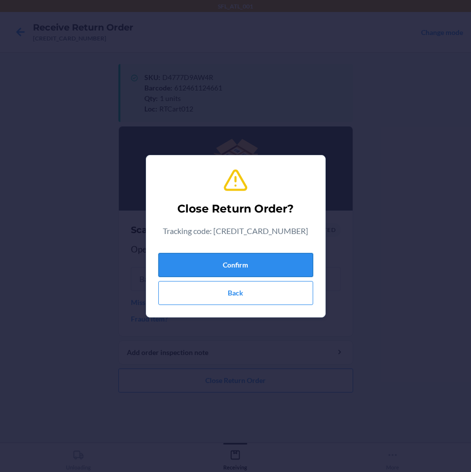
click at [260, 262] on button "Confirm" at bounding box center [235, 265] width 155 height 24
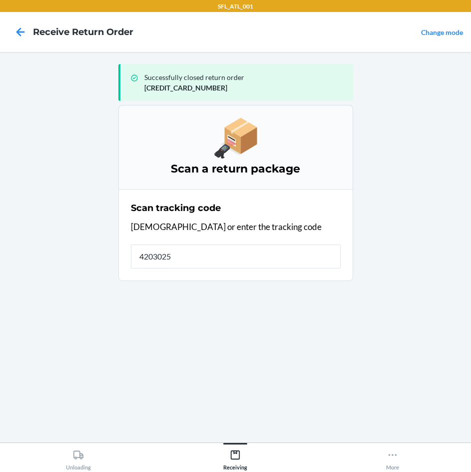
type input "42030259"
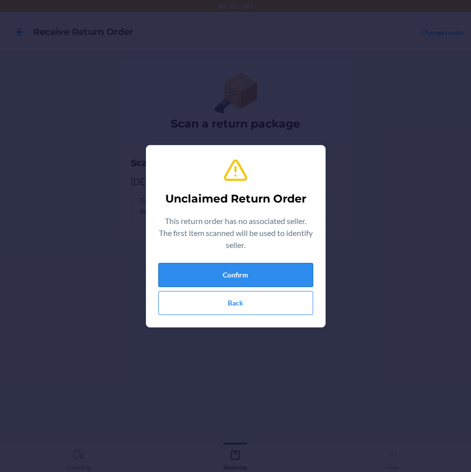
click at [264, 267] on button "Confirm" at bounding box center [235, 275] width 155 height 24
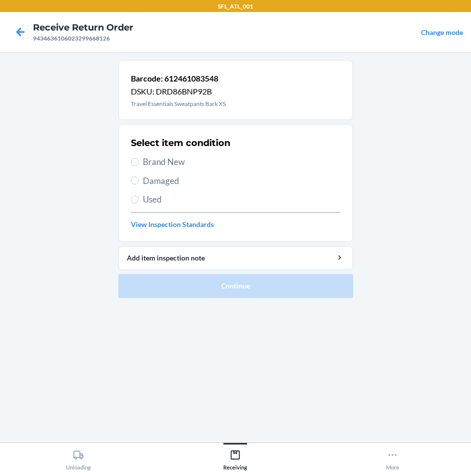
click at [173, 159] on span "Brand New" at bounding box center [242, 161] width 198 height 13
click at [139, 159] on input "Brand New" at bounding box center [135, 162] width 8 height 8
radio input "true"
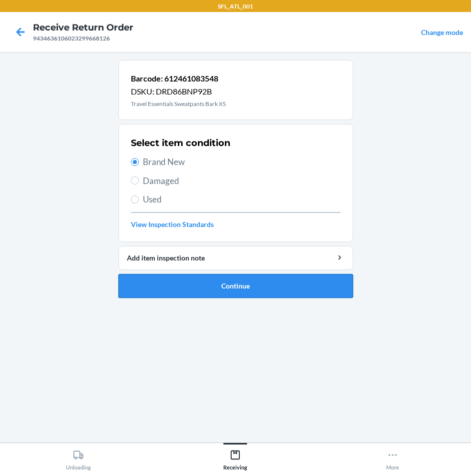
click at [272, 287] on button "Continue" at bounding box center [235, 286] width 235 height 24
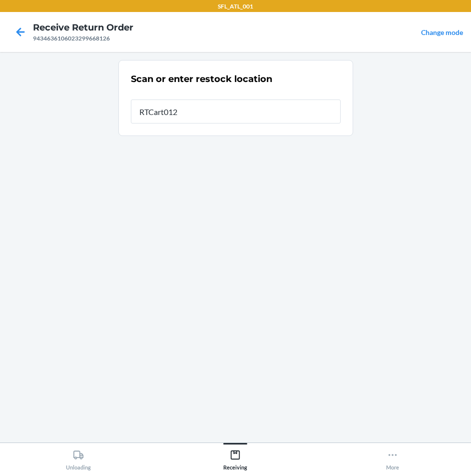
type input "RTCart012"
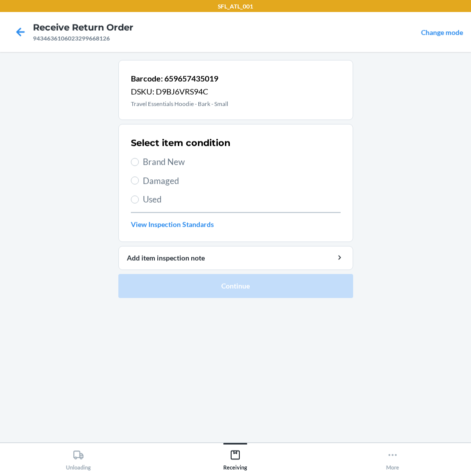
click at [179, 166] on span "Brand New" at bounding box center [242, 161] width 198 height 13
click at [139, 166] on input "Brand New" at bounding box center [135, 162] width 8 height 8
radio input "true"
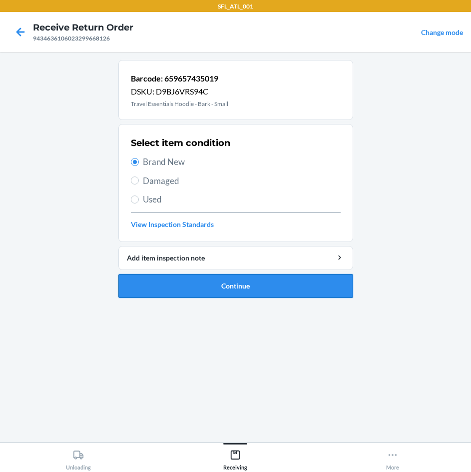
click at [216, 290] on button "Continue" at bounding box center [235, 286] width 235 height 24
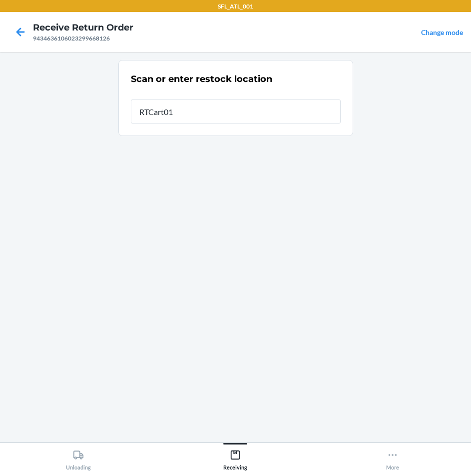
type input "RTCart012"
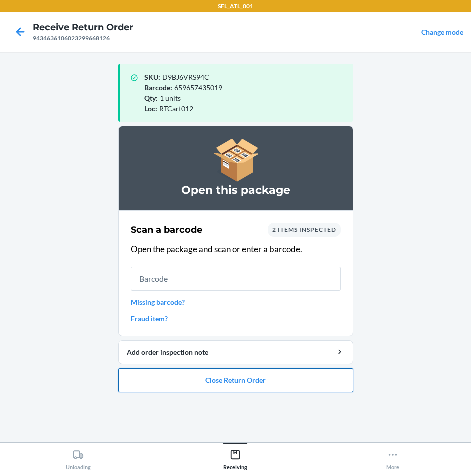
click at [216, 373] on button "Close Return Order" at bounding box center [235, 380] width 235 height 24
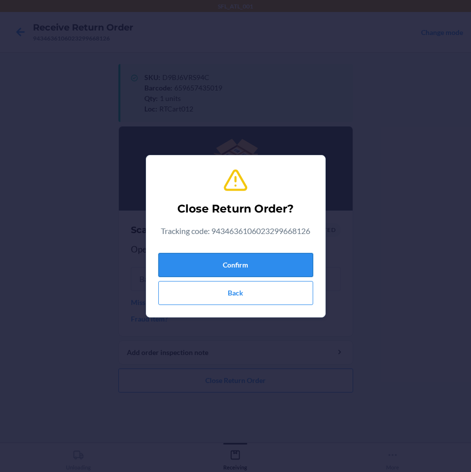
click at [238, 262] on button "Confirm" at bounding box center [235, 265] width 155 height 24
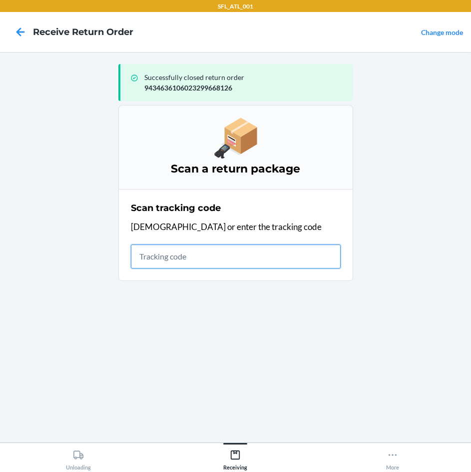
click at [205, 256] on input "text" at bounding box center [236, 256] width 210 height 24
type input "4203025994346361060233"
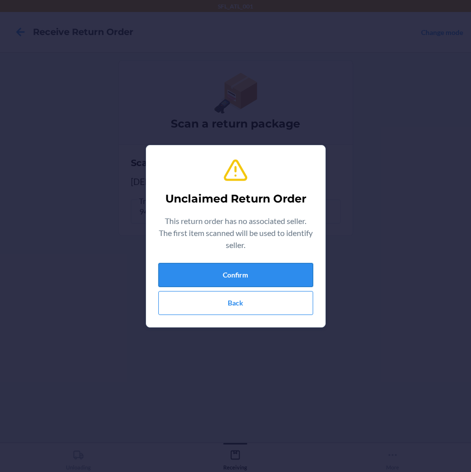
click at [202, 280] on button "Confirm" at bounding box center [235, 275] width 155 height 24
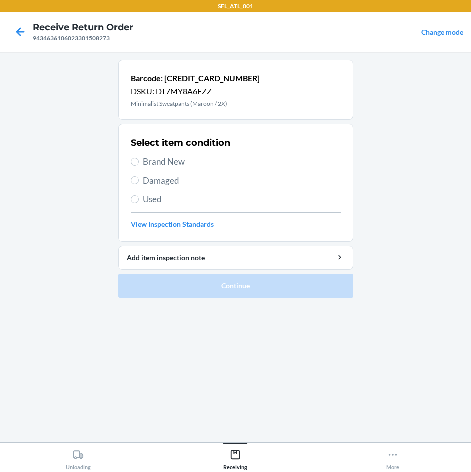
click at [177, 160] on span "Brand New" at bounding box center [242, 161] width 198 height 13
click at [139, 160] on input "Brand New" at bounding box center [135, 162] width 8 height 8
radio input "true"
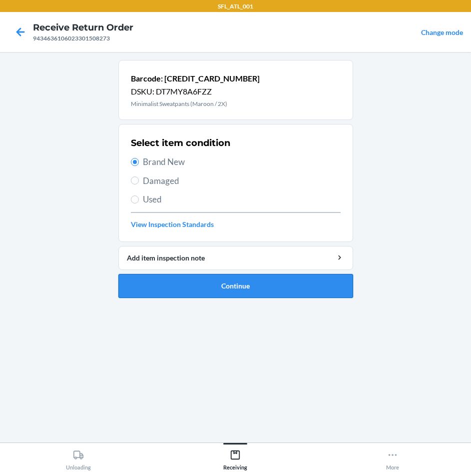
click at [192, 287] on button "Continue" at bounding box center [235, 286] width 235 height 24
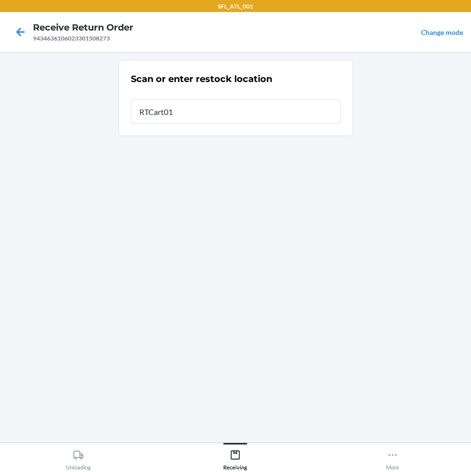
type input "RTCart012"
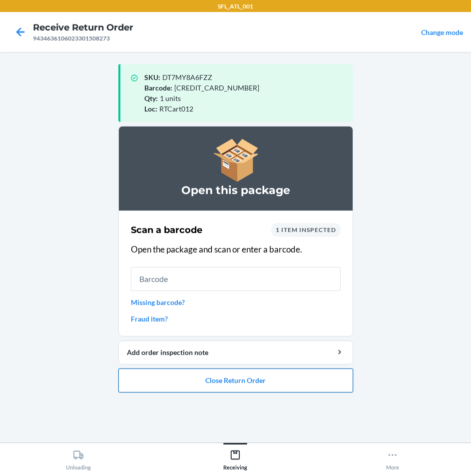
click at [262, 375] on button "Close Return Order" at bounding box center [235, 380] width 235 height 24
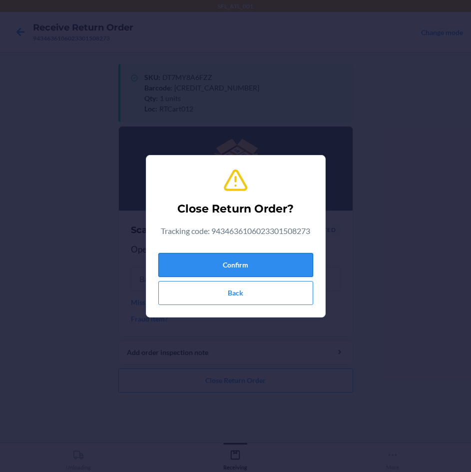
click at [272, 260] on button "Confirm" at bounding box center [235, 265] width 155 height 24
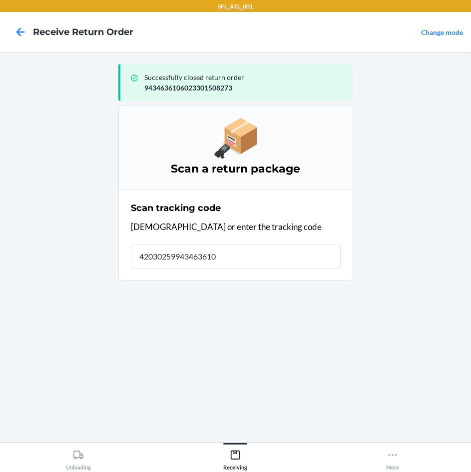
type input "420302599434636106"
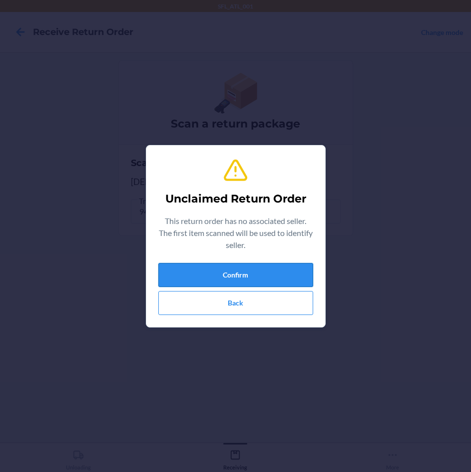
click at [270, 270] on button "Confirm" at bounding box center [235, 275] width 155 height 24
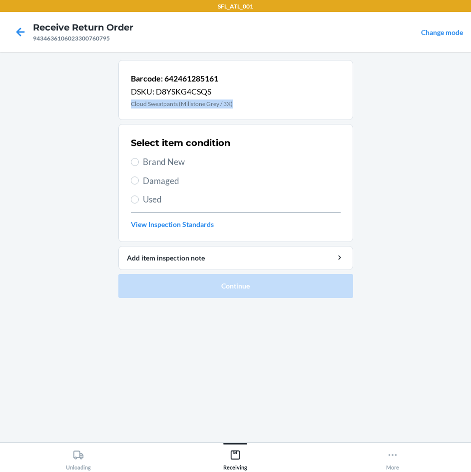
drag, startPoint x: 124, startPoint y: 104, endPoint x: 239, endPoint y: 106, distance: 114.9
click at [239, 106] on div "Barcode: 642461285161 DSKU: D8YSKG4CSQS Cloud Sweatpants (Millstone Grey / 3X)" at bounding box center [235, 90] width 235 height 60
click at [160, 160] on span "Brand New" at bounding box center [242, 161] width 198 height 13
click at [139, 160] on input "Brand New" at bounding box center [135, 162] width 8 height 8
radio input "true"
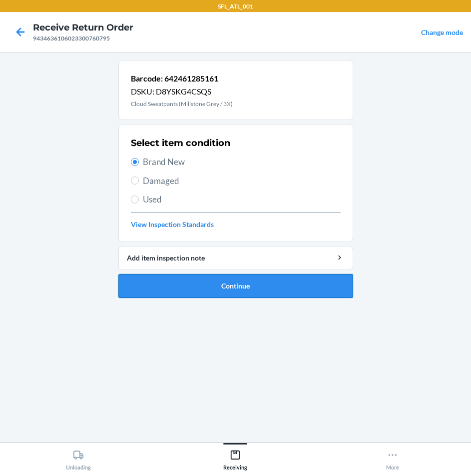
click at [238, 294] on button "Continue" at bounding box center [235, 286] width 235 height 24
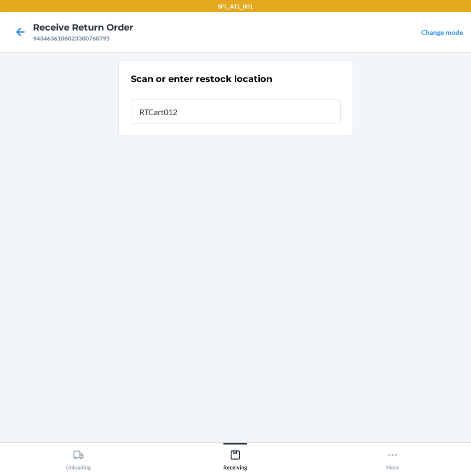
type input "RTCart012"
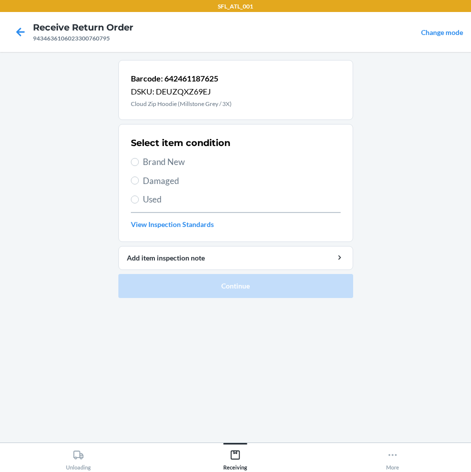
click at [183, 157] on span "Brand New" at bounding box center [242, 161] width 198 height 13
click at [139, 158] on input "Brand New" at bounding box center [135, 162] width 8 height 8
radio input "true"
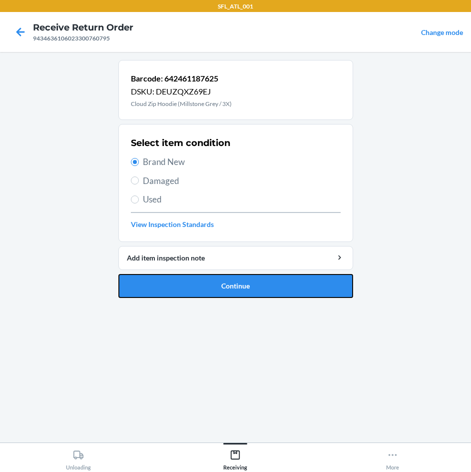
click at [267, 280] on button "Continue" at bounding box center [235, 286] width 235 height 24
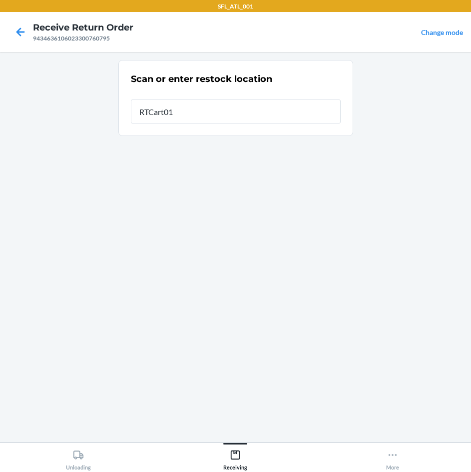
type input "RTCart012"
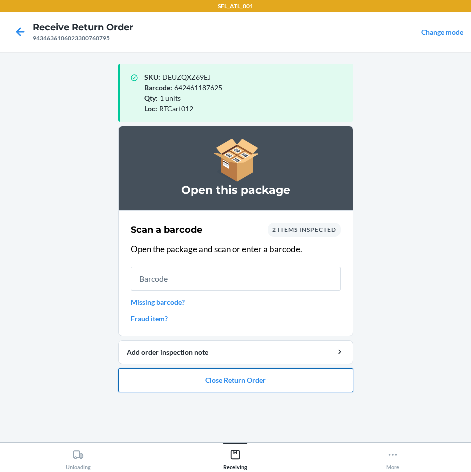
click at [241, 377] on button "Close Return Order" at bounding box center [235, 380] width 235 height 24
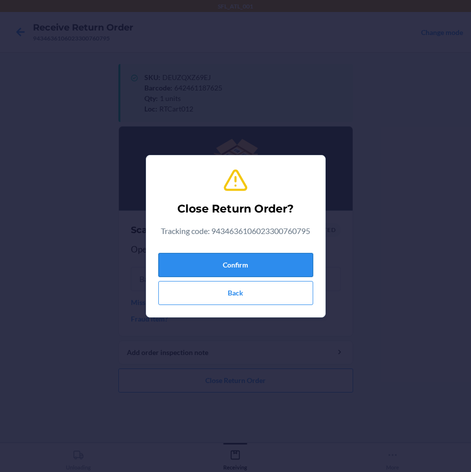
click at [279, 258] on button "Confirm" at bounding box center [235, 265] width 155 height 24
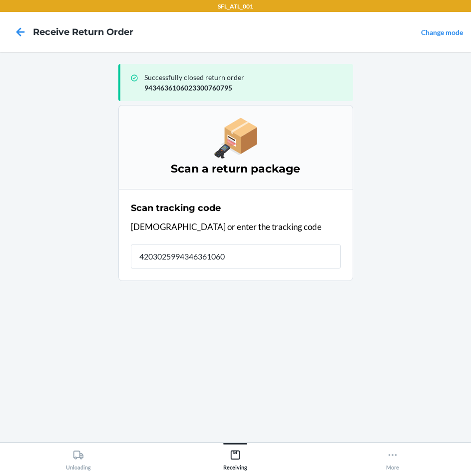
type input "42030259943463610602"
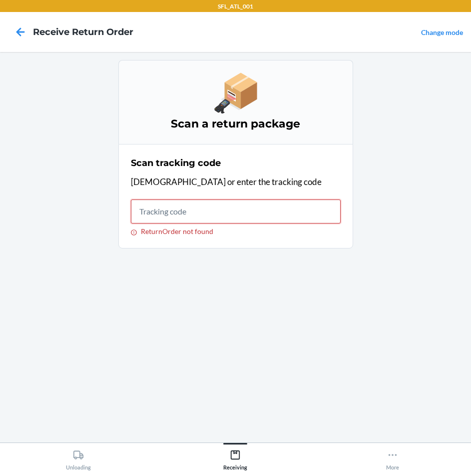
click at [307, 212] on input "ReturnOrder not found" at bounding box center [236, 211] width 210 height 24
type input "4203025994346361060"
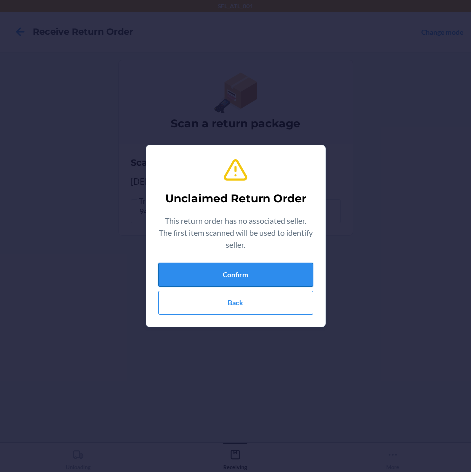
click at [303, 274] on button "Confirm" at bounding box center [235, 275] width 155 height 24
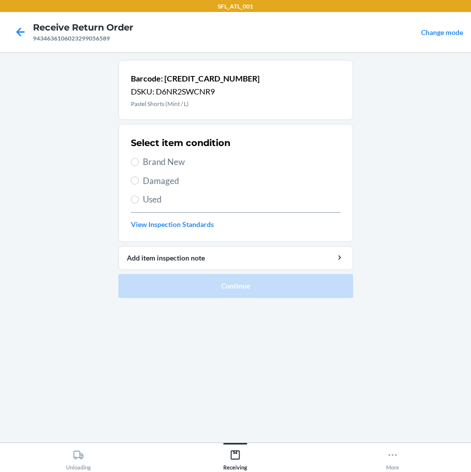
click at [151, 163] on span "Brand New" at bounding box center [242, 161] width 198 height 13
click at [139, 163] on input "Brand New" at bounding box center [135, 162] width 8 height 8
radio input "true"
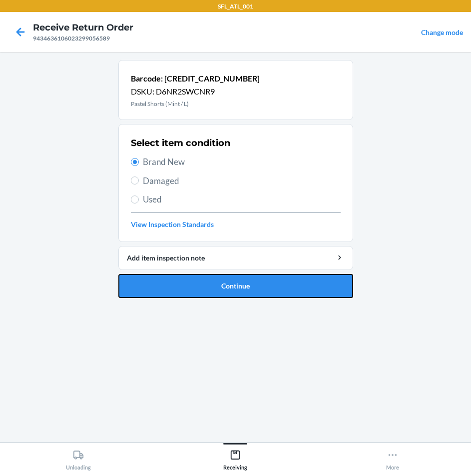
click at [232, 285] on button "Continue" at bounding box center [235, 286] width 235 height 24
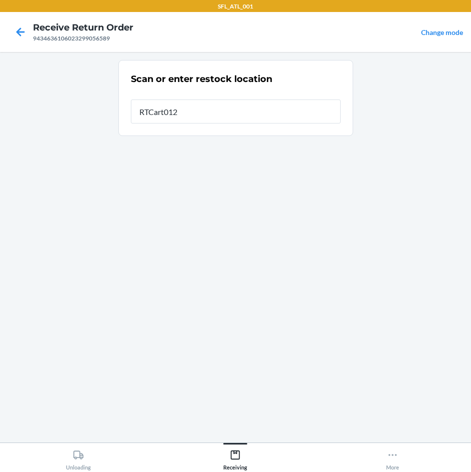
type input "RTCart012"
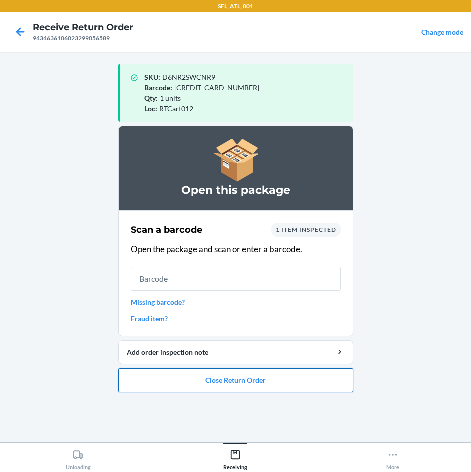
click at [274, 380] on button "Close Return Order" at bounding box center [235, 380] width 235 height 24
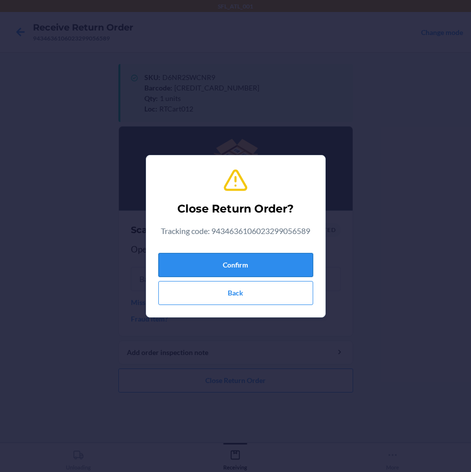
click at [270, 265] on button "Confirm" at bounding box center [235, 265] width 155 height 24
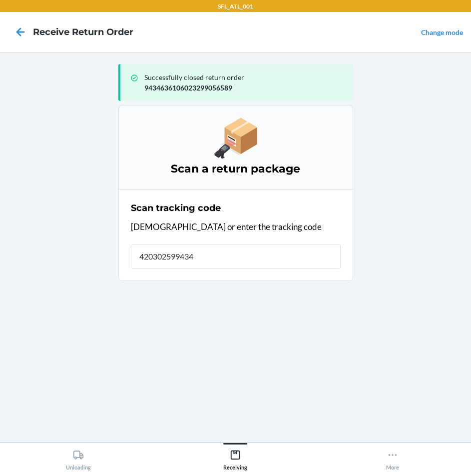
type input "4203025994346"
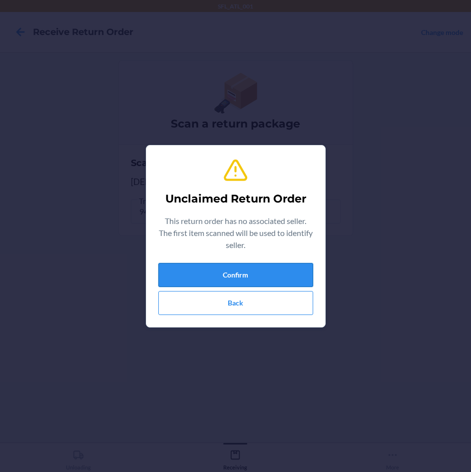
click at [276, 272] on button "Confirm" at bounding box center [235, 275] width 155 height 24
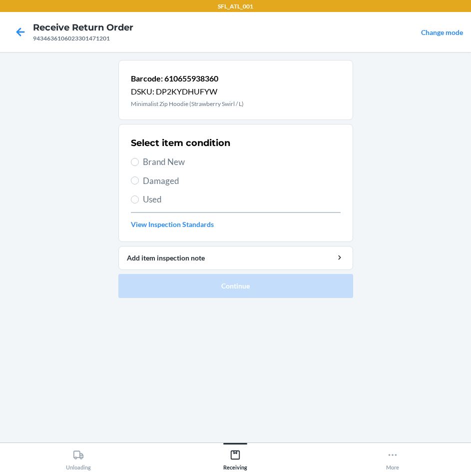
click at [179, 161] on span "Brand New" at bounding box center [242, 161] width 198 height 13
click at [139, 161] on input "Brand New" at bounding box center [135, 162] width 8 height 8
radio input "true"
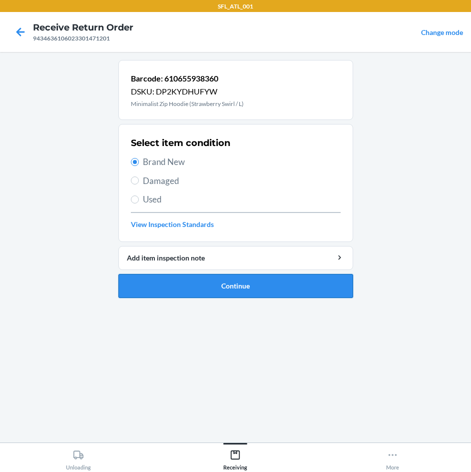
click at [229, 289] on button "Continue" at bounding box center [235, 286] width 235 height 24
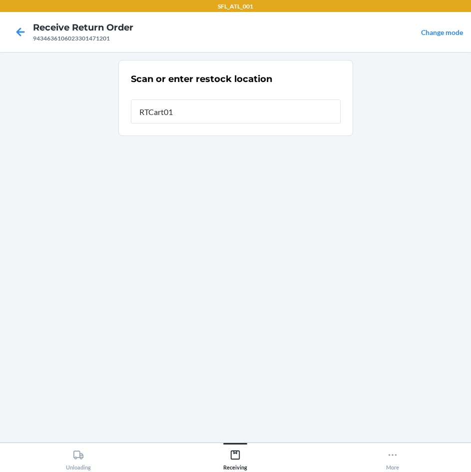
type input "RTCart012"
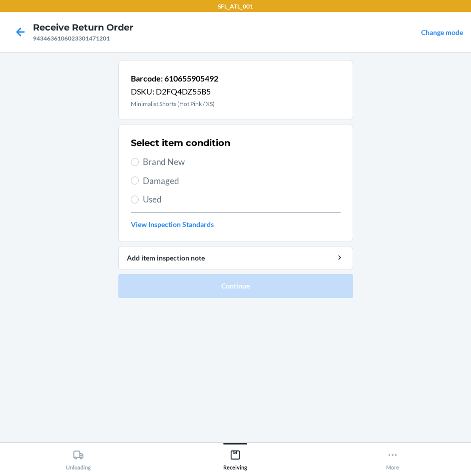
click at [156, 158] on span "Brand New" at bounding box center [242, 161] width 198 height 13
click at [139, 158] on input "Brand New" at bounding box center [135, 162] width 8 height 8
radio input "true"
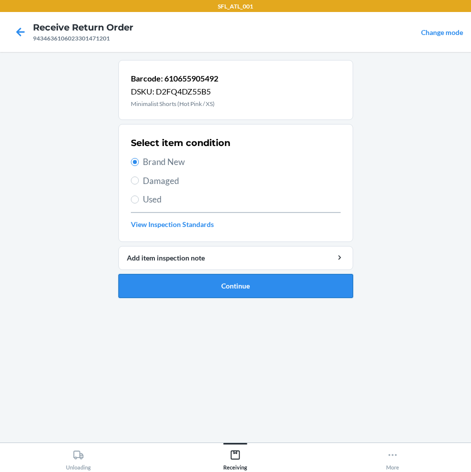
click at [248, 284] on button "Continue" at bounding box center [235, 286] width 235 height 24
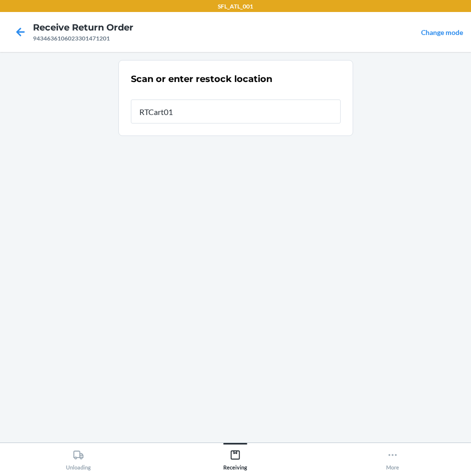
type input "RTCart012"
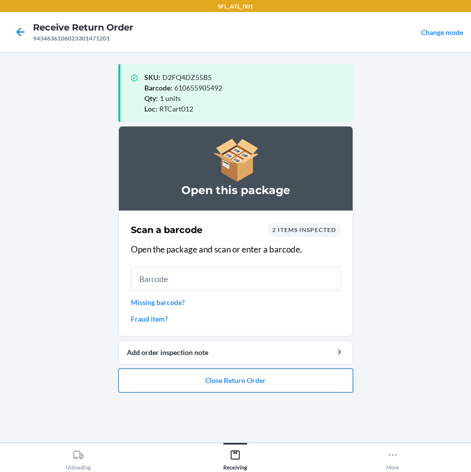
click at [286, 381] on button "Close Return Order" at bounding box center [235, 380] width 235 height 24
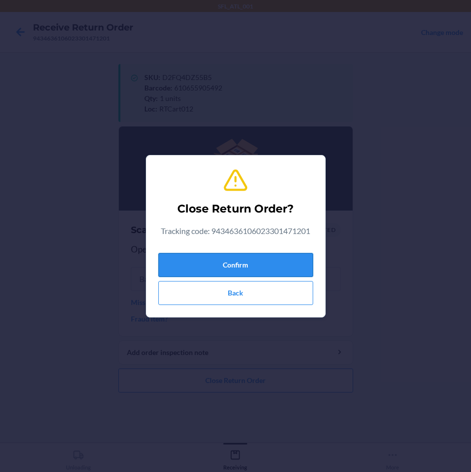
click at [280, 265] on button "Confirm" at bounding box center [235, 265] width 155 height 24
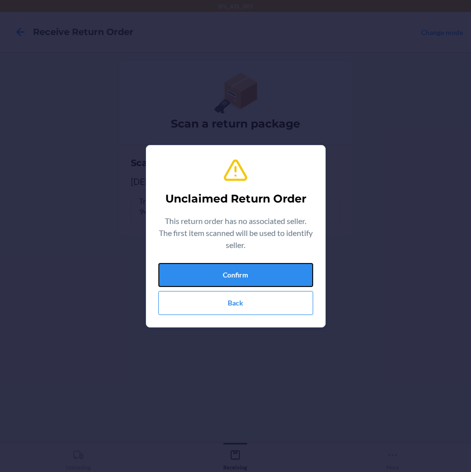
click at [280, 266] on button "Confirm" at bounding box center [235, 275] width 155 height 24
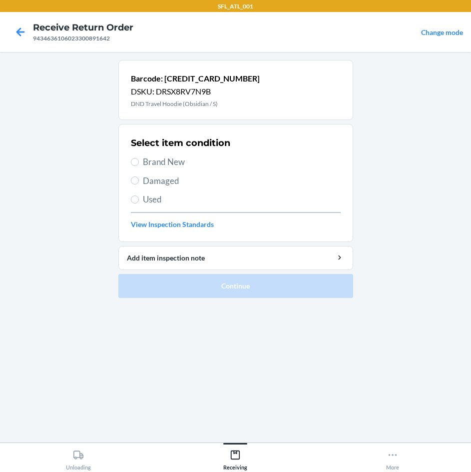
click at [189, 162] on span "Brand New" at bounding box center [242, 161] width 198 height 13
click at [139, 162] on input "Brand New" at bounding box center [135, 162] width 8 height 8
radio input "true"
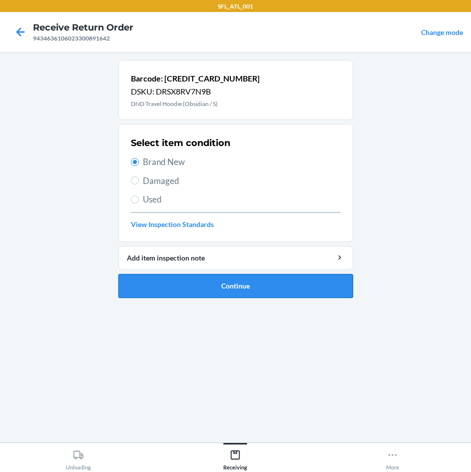
click at [265, 279] on button "Continue" at bounding box center [235, 286] width 235 height 24
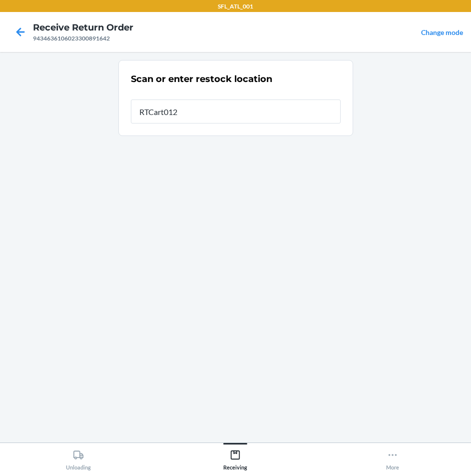
type input "RTCart012"
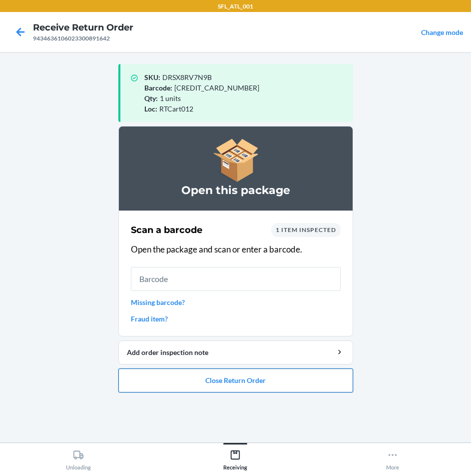
click at [268, 379] on button "Close Return Order" at bounding box center [235, 380] width 235 height 24
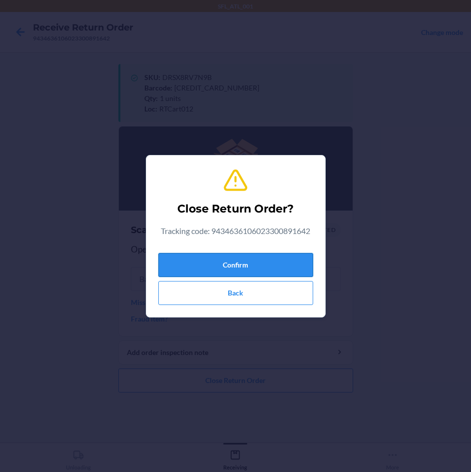
click at [263, 265] on button "Confirm" at bounding box center [235, 265] width 155 height 24
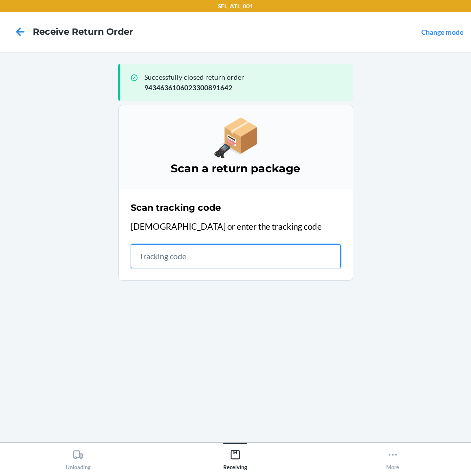
drag, startPoint x: 188, startPoint y: 265, endPoint x: 176, endPoint y: 271, distance: 13.2
click at [187, 265] on input "text" at bounding box center [236, 256] width 210 height 24
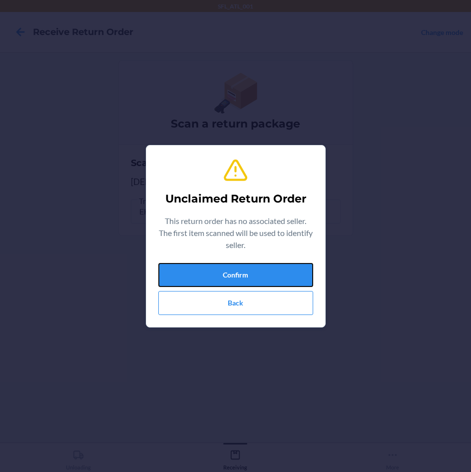
click at [176, 271] on button "Confirm" at bounding box center [235, 275] width 155 height 24
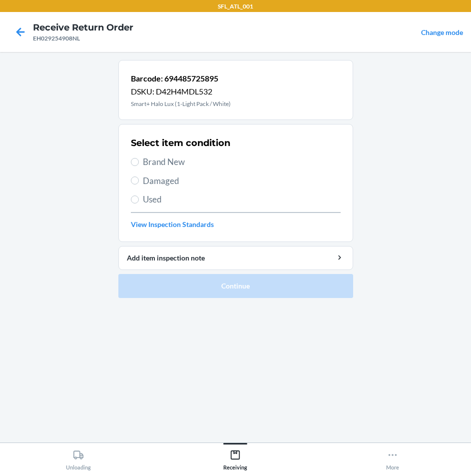
click at [166, 163] on span "Brand New" at bounding box center [242, 161] width 198 height 13
click at [139, 163] on input "Brand New" at bounding box center [135, 162] width 8 height 8
radio input "true"
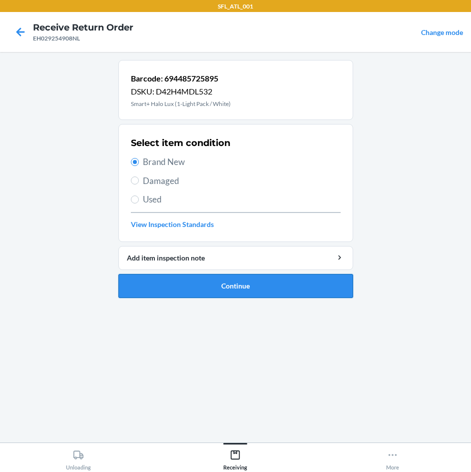
click at [261, 281] on button "Continue" at bounding box center [235, 286] width 235 height 24
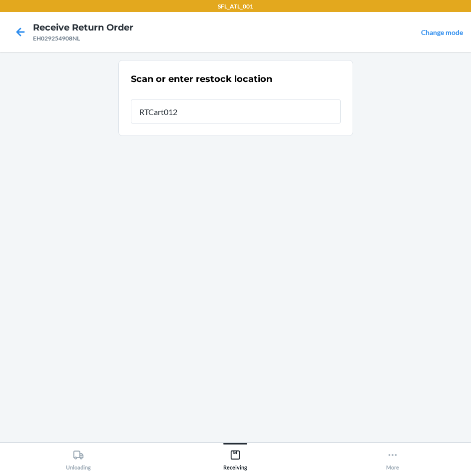
type input "RTCart012"
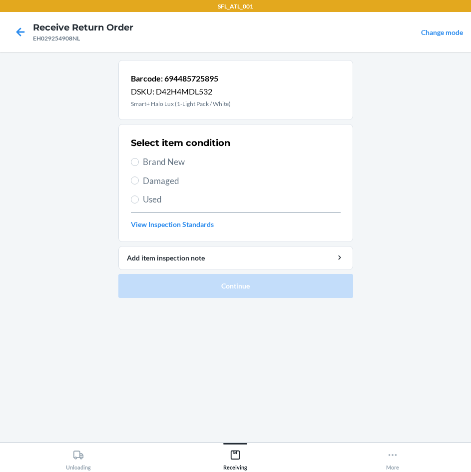
click at [176, 155] on div "Select item condition Brand New Damaged Used View Inspection Standards" at bounding box center [236, 182] width 210 height 99
click at [160, 159] on span "Brand New" at bounding box center [242, 161] width 198 height 13
click at [139, 159] on input "Brand New" at bounding box center [135, 162] width 8 height 8
radio input "true"
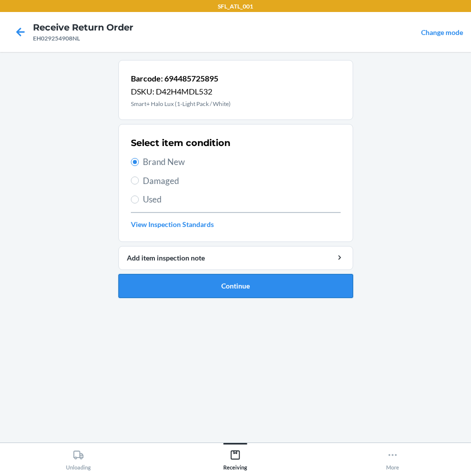
click at [222, 280] on button "Continue" at bounding box center [235, 286] width 235 height 24
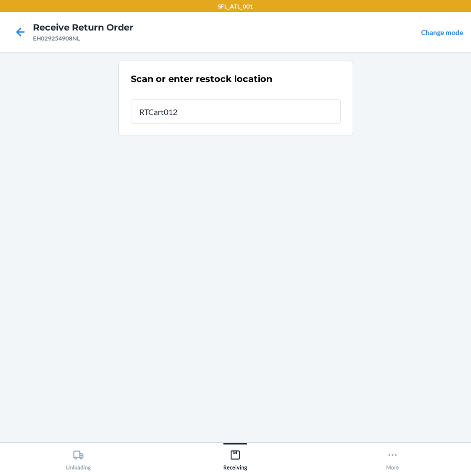
type input "RTCart012"
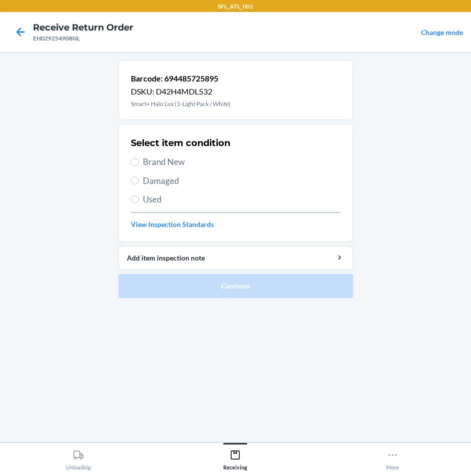
click at [177, 160] on span "Brand New" at bounding box center [242, 161] width 198 height 13
click at [139, 160] on input "Brand New" at bounding box center [135, 162] width 8 height 8
radio input "true"
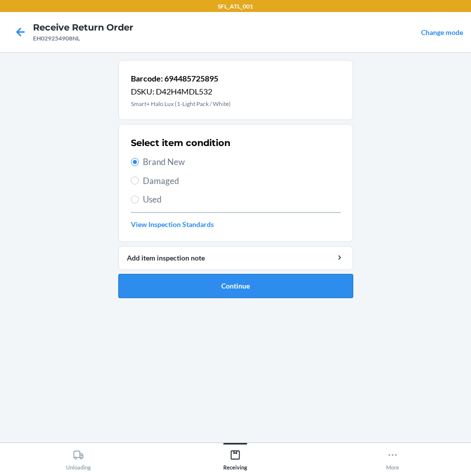
click at [238, 283] on button "Continue" at bounding box center [235, 286] width 235 height 24
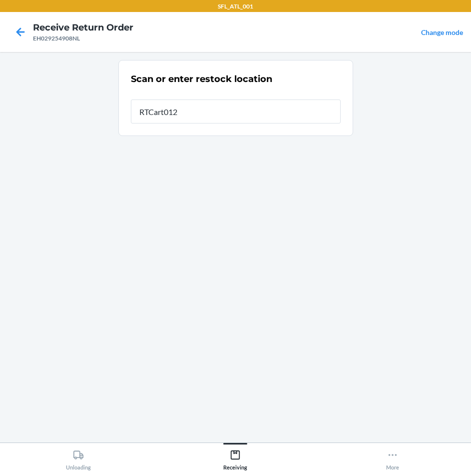
type input "RTCart012"
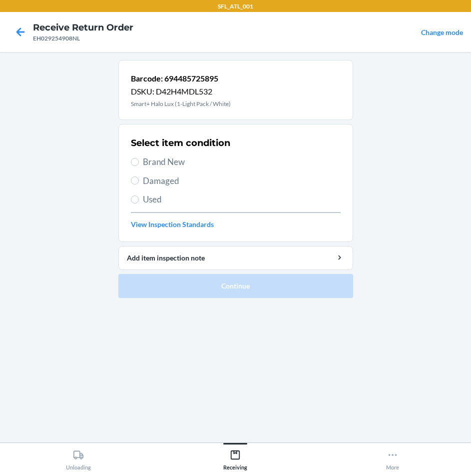
click at [162, 158] on span "Brand New" at bounding box center [242, 161] width 198 height 13
click at [139, 158] on input "Brand New" at bounding box center [135, 162] width 8 height 8
radio input "true"
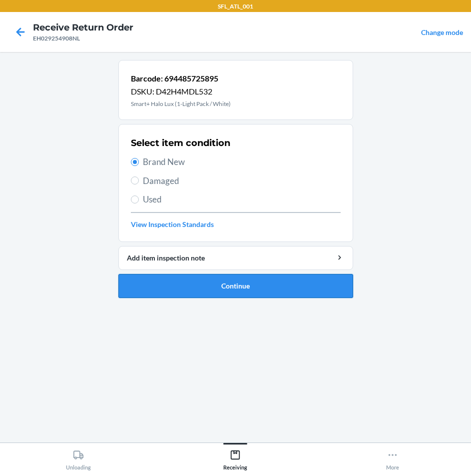
click at [244, 276] on button "Continue" at bounding box center [235, 286] width 235 height 24
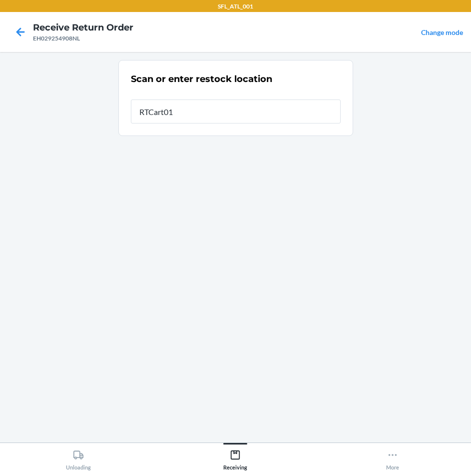
type input "RTCart012"
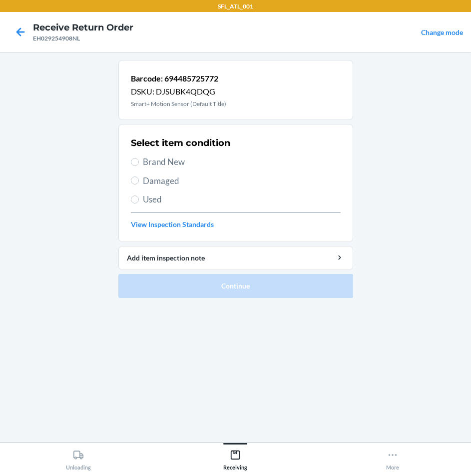
click at [161, 184] on span "Damaged" at bounding box center [242, 180] width 198 height 13
click at [139, 184] on input "Damaged" at bounding box center [135, 180] width 8 height 8
radio input "true"
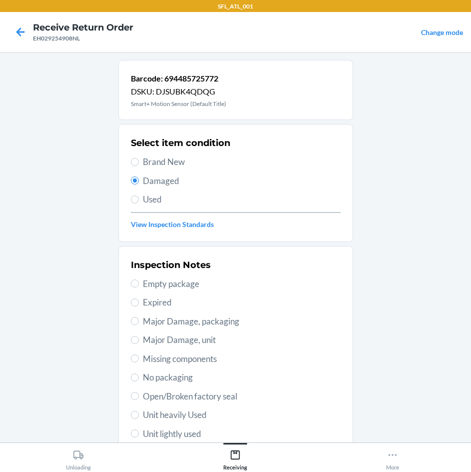
click at [201, 320] on span "Major Damage, packaging" at bounding box center [242, 321] width 198 height 13
click at [139, 320] on input "Major Damage, packaging" at bounding box center [135, 321] width 8 height 8
radio input "true"
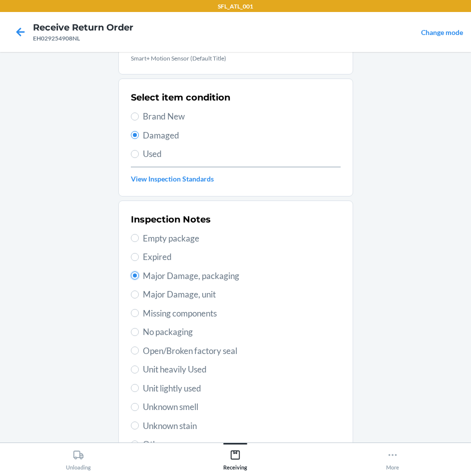
scroll to position [130, 0]
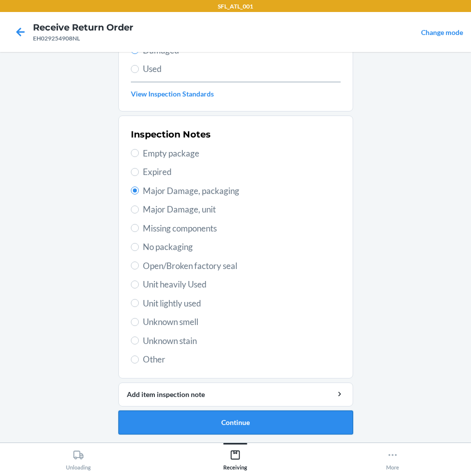
click at [255, 419] on button "Continue" at bounding box center [235, 422] width 235 height 24
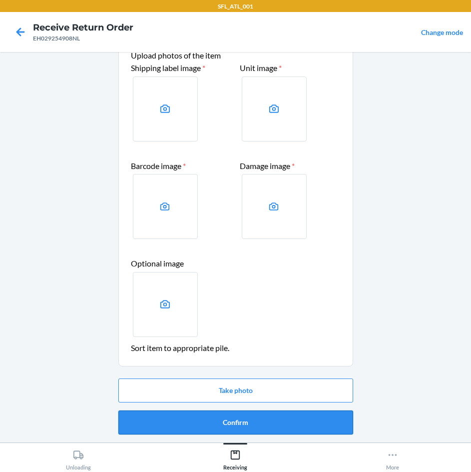
click at [261, 417] on button "Confirm" at bounding box center [235, 422] width 235 height 24
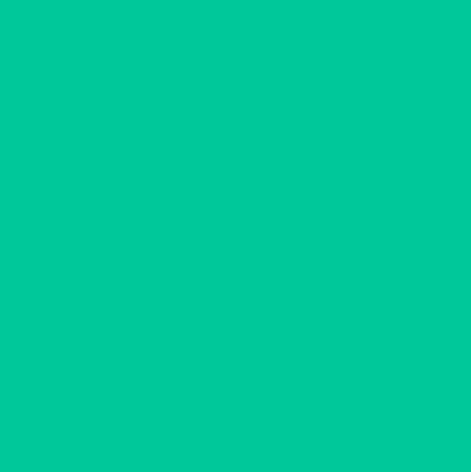
scroll to position [0, 0]
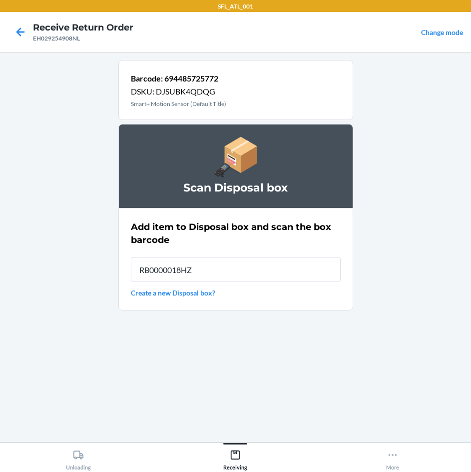
type input "RB0000018HZ"
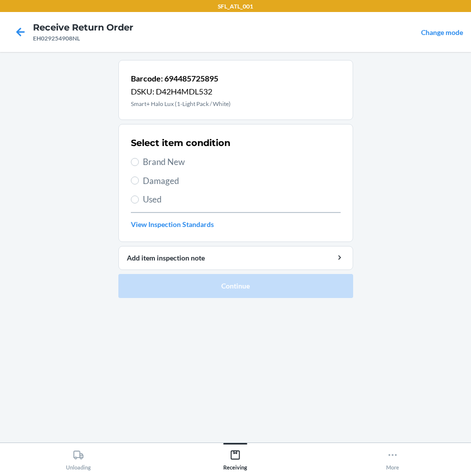
click at [160, 199] on span "Used" at bounding box center [242, 199] width 198 height 13
click at [139, 199] on input "Used" at bounding box center [135, 199] width 8 height 8
radio input "true"
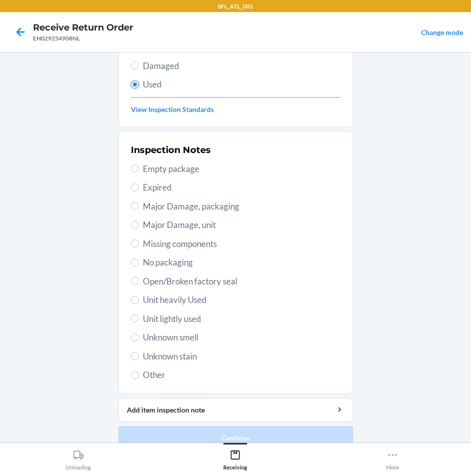
scroll to position [130, 0]
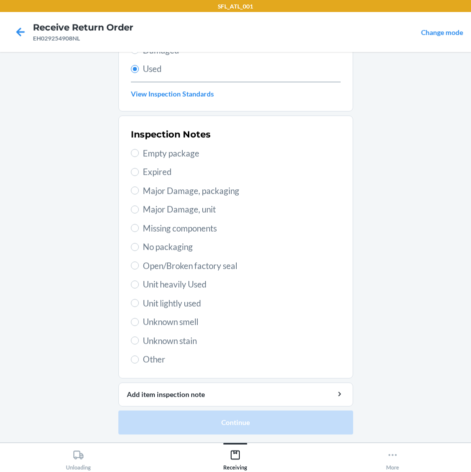
click at [197, 268] on span "Open/Broken factory seal" at bounding box center [242, 265] width 198 height 13
click at [139, 268] on input "Open/Broken factory seal" at bounding box center [135, 265] width 8 height 8
radio input "true"
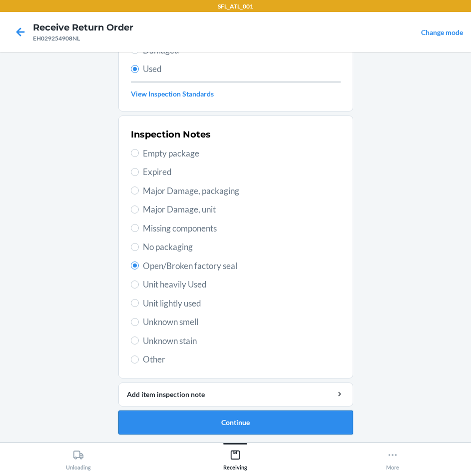
click at [267, 419] on button "Continue" at bounding box center [235, 422] width 235 height 24
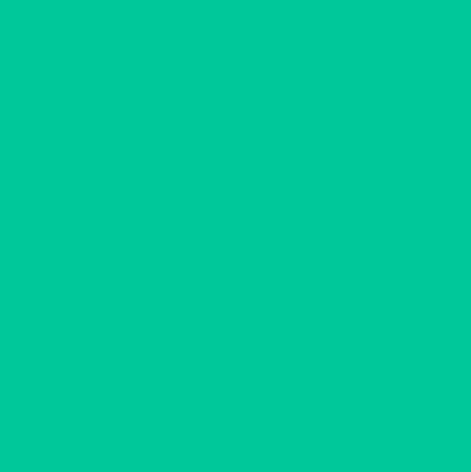
scroll to position [0, 0]
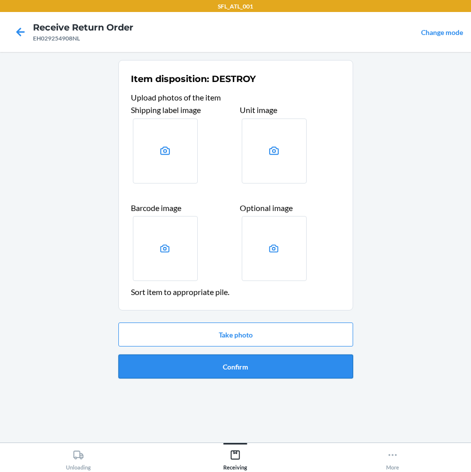
click at [259, 363] on button "Confirm" at bounding box center [235, 366] width 235 height 24
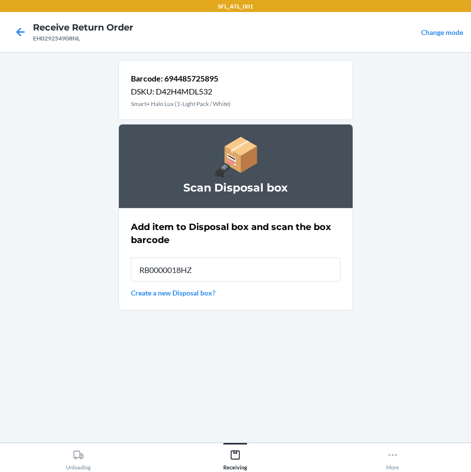
type input "RB0000018HZ"
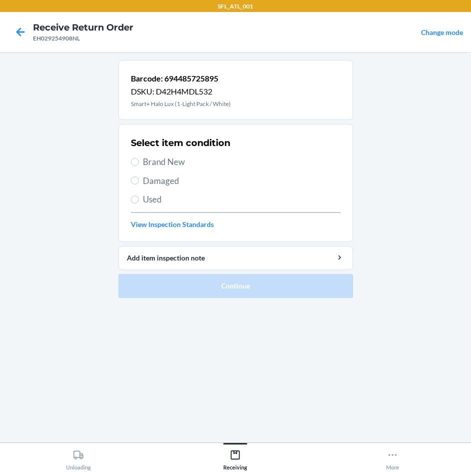
click at [160, 200] on span "Used" at bounding box center [242, 199] width 198 height 13
click at [139, 200] on input "Used" at bounding box center [135, 199] width 8 height 8
radio input "true"
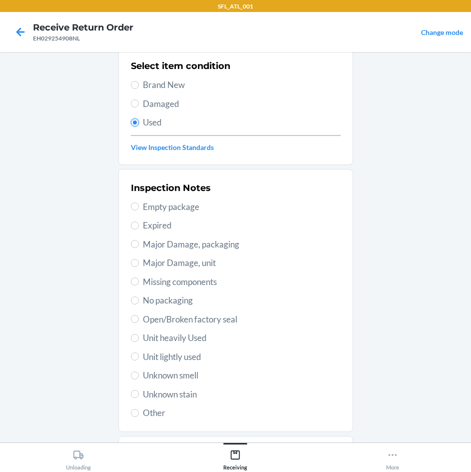
scroll to position [130, 0]
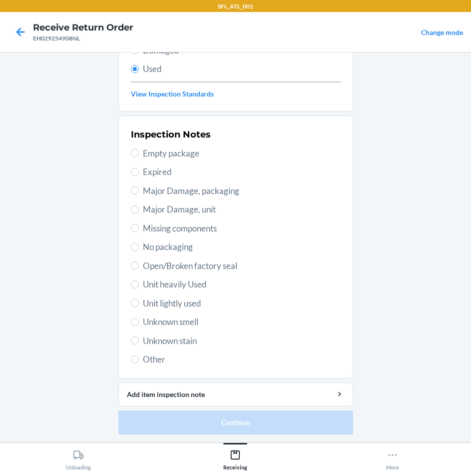
click at [186, 191] on span "Major Damage, packaging" at bounding box center [242, 190] width 198 height 13
click at [139, 191] on input "Major Damage, packaging" at bounding box center [135, 190] width 8 height 8
radio input "true"
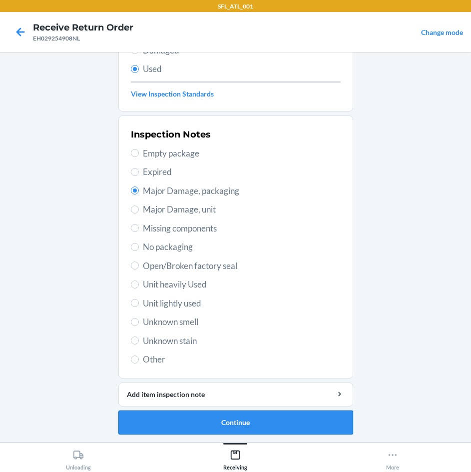
click at [253, 413] on button "Continue" at bounding box center [235, 422] width 235 height 24
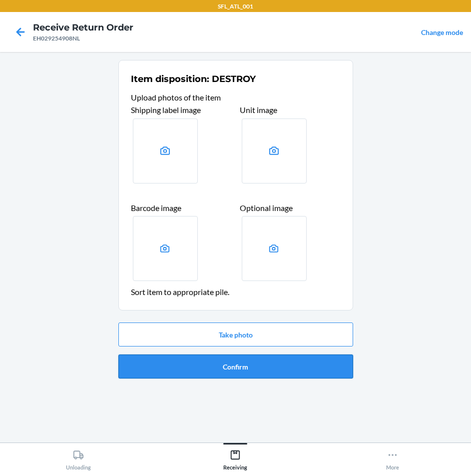
click at [282, 366] on button "Confirm" at bounding box center [235, 366] width 235 height 24
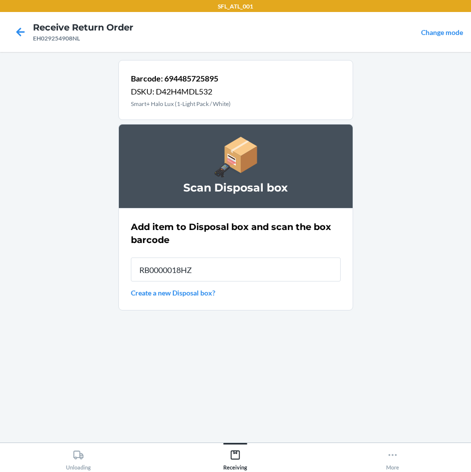
type input "RB0000018HZ"
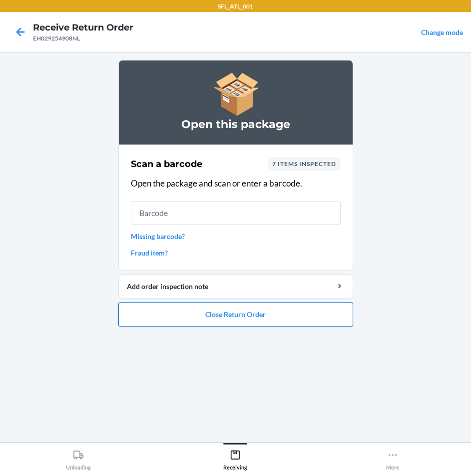
click at [258, 319] on button "Close Return Order" at bounding box center [235, 314] width 235 height 24
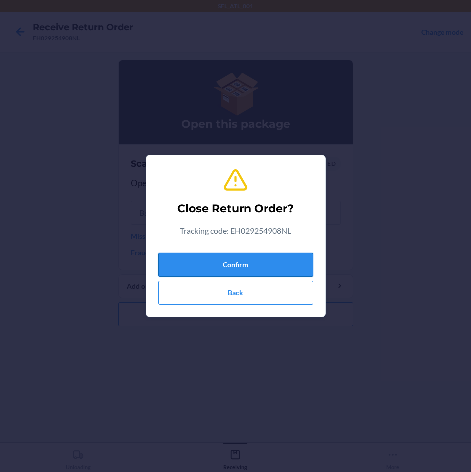
click at [265, 263] on button "Confirm" at bounding box center [235, 265] width 155 height 24
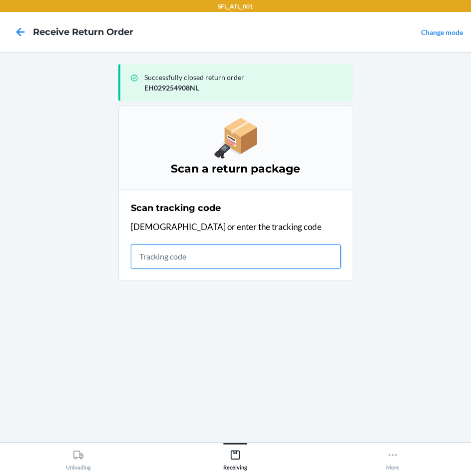
click at [195, 254] on input "text" at bounding box center [236, 256] width 210 height 24
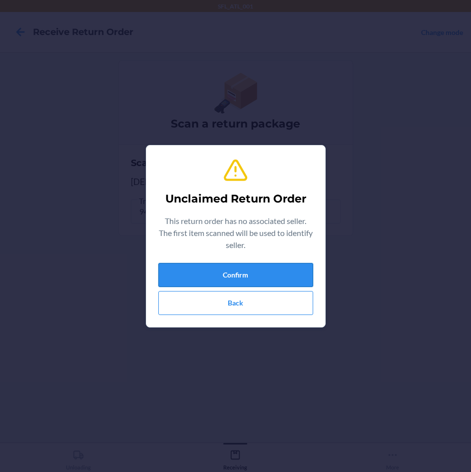
click at [197, 277] on button "Confirm" at bounding box center [235, 275] width 155 height 24
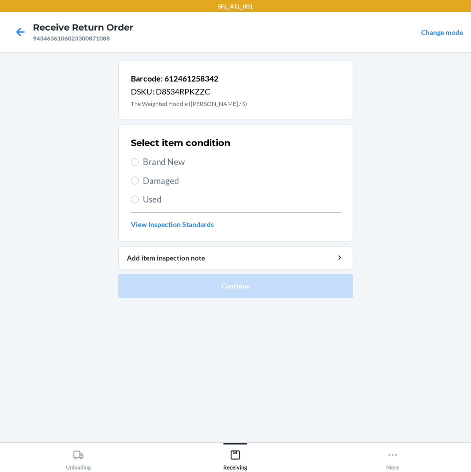
click at [172, 160] on span "Brand New" at bounding box center [242, 161] width 198 height 13
click at [139, 160] on input "Brand New" at bounding box center [135, 162] width 8 height 8
radio input "true"
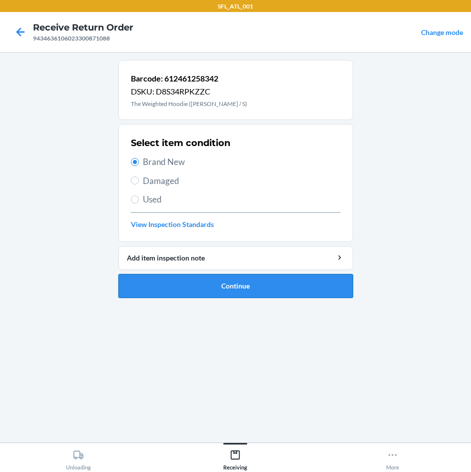
click at [209, 287] on button "Continue" at bounding box center [235, 286] width 235 height 24
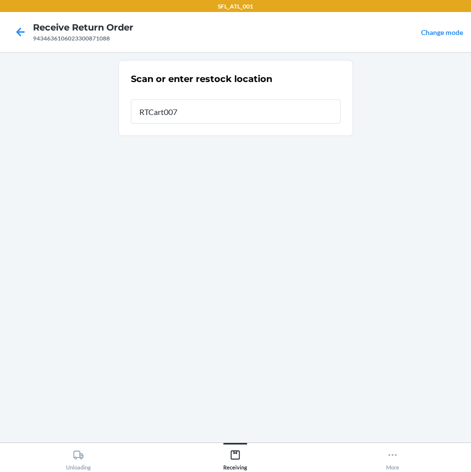
type input "RTCart007"
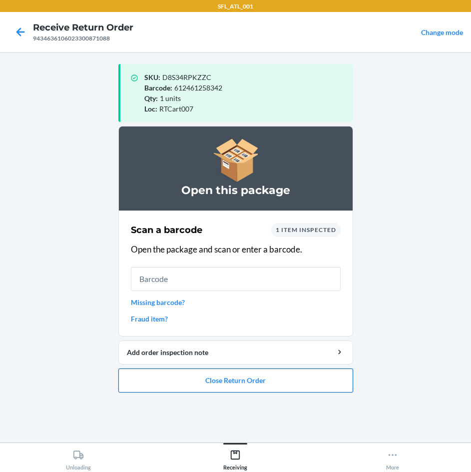
click at [217, 378] on button "Close Return Order" at bounding box center [235, 380] width 235 height 24
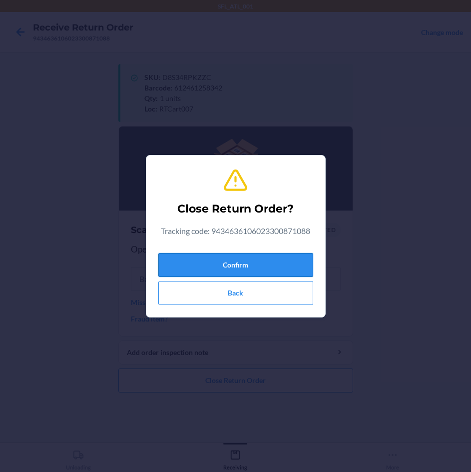
click at [263, 259] on button "Confirm" at bounding box center [235, 265] width 155 height 24
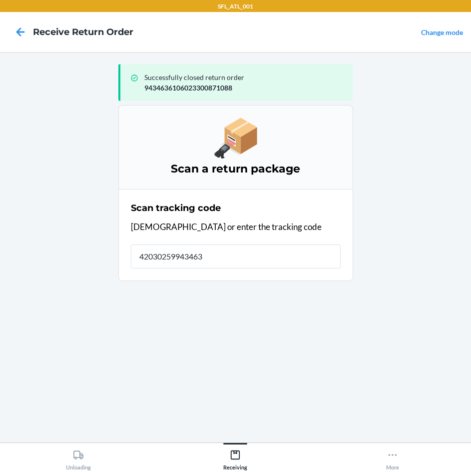
type input "420302599434636"
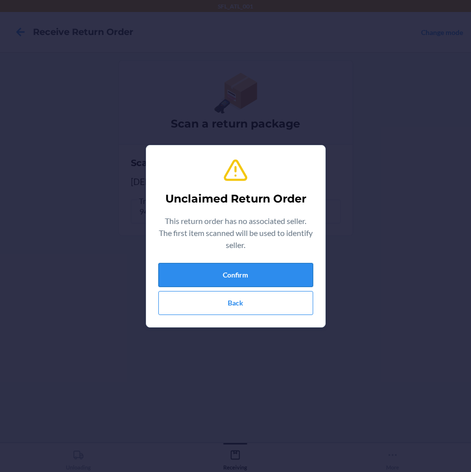
click at [258, 264] on button "Confirm" at bounding box center [235, 275] width 155 height 24
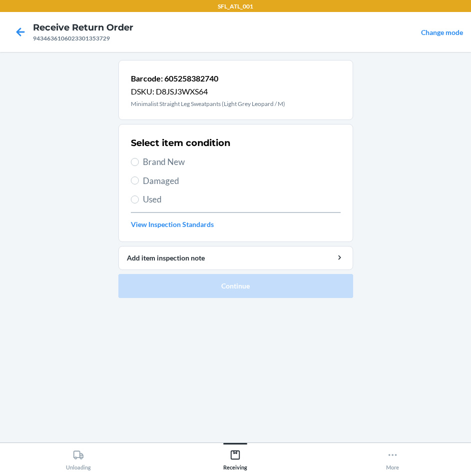
click at [176, 159] on span "Brand New" at bounding box center [242, 161] width 198 height 13
click at [139, 159] on input "Brand New" at bounding box center [135, 162] width 8 height 8
radio input "true"
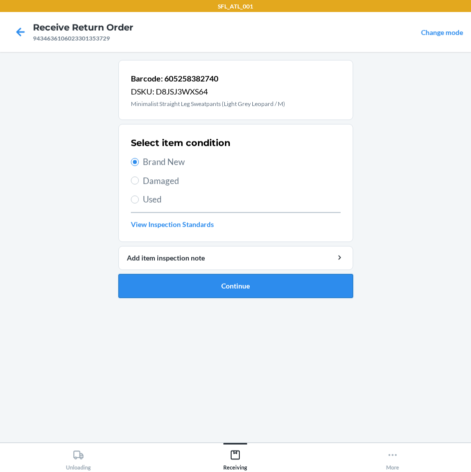
click at [251, 284] on button "Continue" at bounding box center [235, 286] width 235 height 24
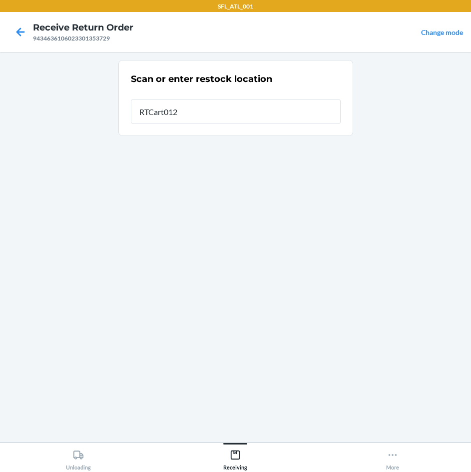
type input "RTCart012"
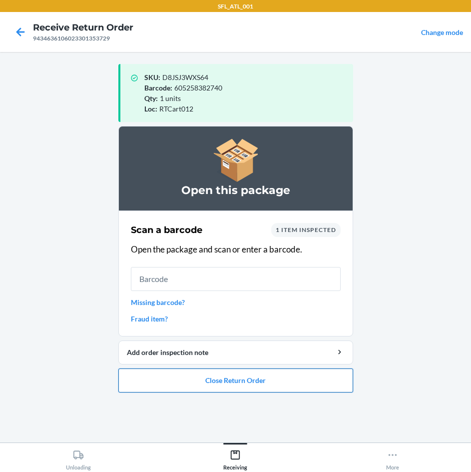
click at [280, 373] on button "Close Return Order" at bounding box center [235, 380] width 235 height 24
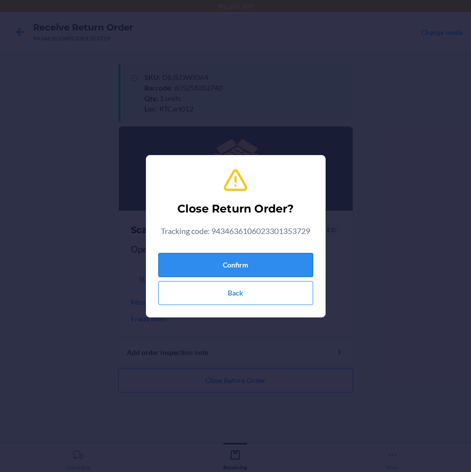
click at [283, 260] on button "Confirm" at bounding box center [235, 265] width 155 height 24
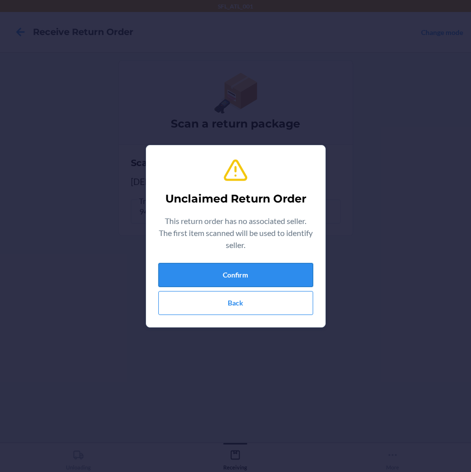
click at [271, 276] on button "Confirm" at bounding box center [235, 275] width 155 height 24
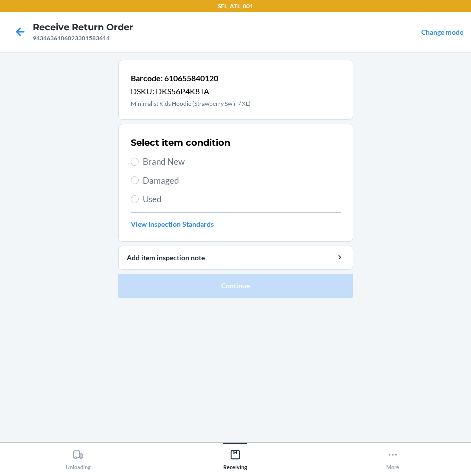
click at [179, 161] on span "Brand New" at bounding box center [242, 161] width 198 height 13
click at [139, 161] on input "Brand New" at bounding box center [135, 162] width 8 height 8
radio input "true"
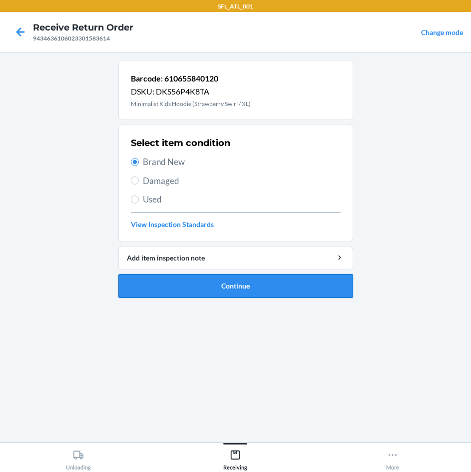
click at [291, 290] on button "Continue" at bounding box center [235, 286] width 235 height 24
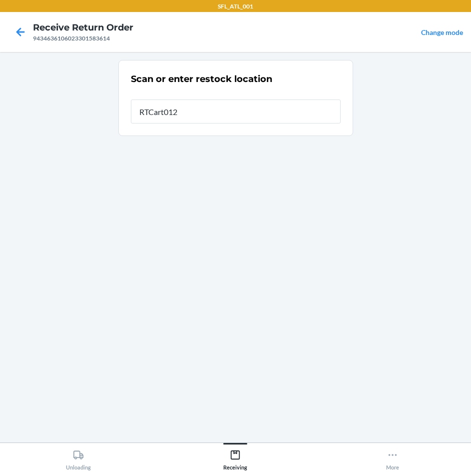
type input "RTCart012"
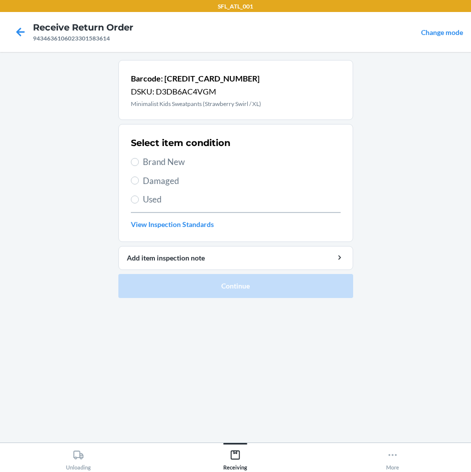
click at [177, 160] on span "Brand New" at bounding box center [242, 161] width 198 height 13
click at [139, 160] on input "Brand New" at bounding box center [135, 162] width 8 height 8
radio input "true"
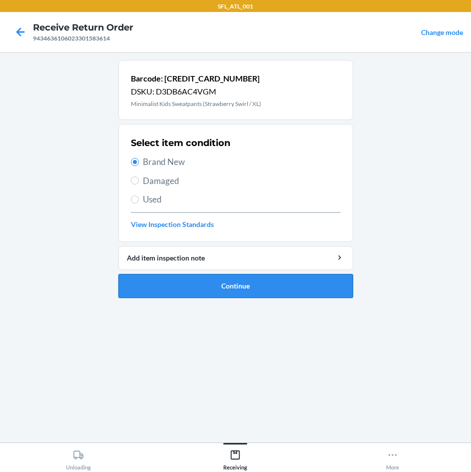
click at [242, 287] on button "Continue" at bounding box center [235, 286] width 235 height 24
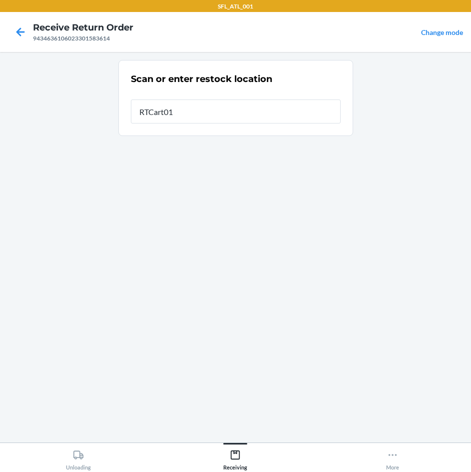
type input "RTCart012"
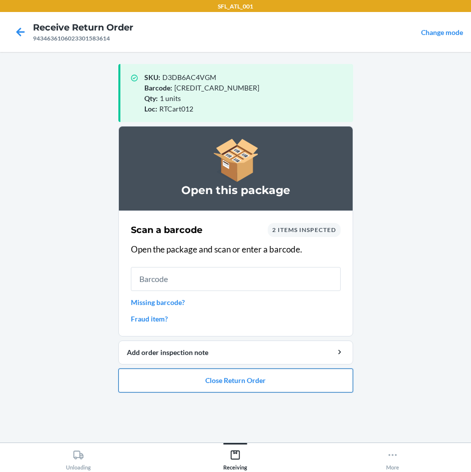
click at [236, 375] on button "Close Return Order" at bounding box center [235, 380] width 235 height 24
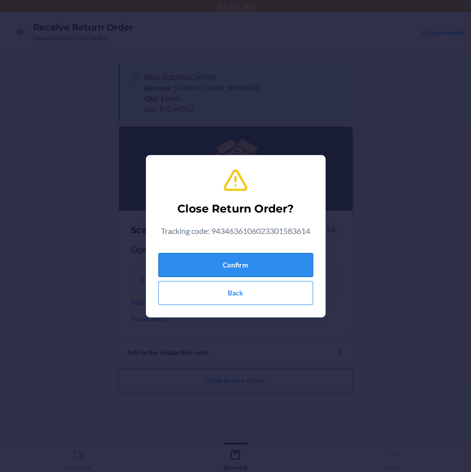
click at [260, 270] on button "Confirm" at bounding box center [235, 265] width 155 height 24
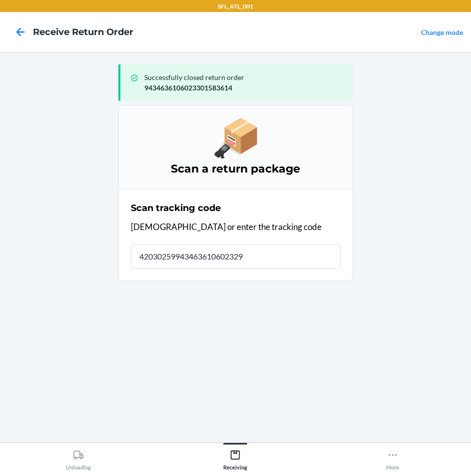
type input "420302599434636106023298"
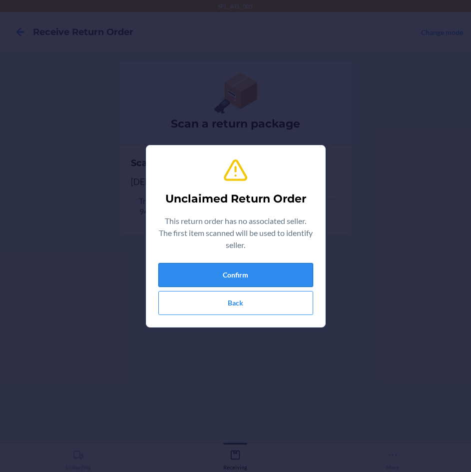
click at [253, 274] on button "Confirm" at bounding box center [235, 275] width 155 height 24
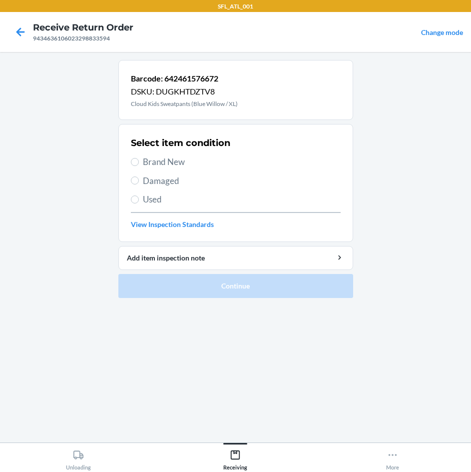
click at [167, 161] on span "Brand New" at bounding box center [242, 161] width 198 height 13
click at [139, 161] on input "Brand New" at bounding box center [135, 162] width 8 height 8
radio input "true"
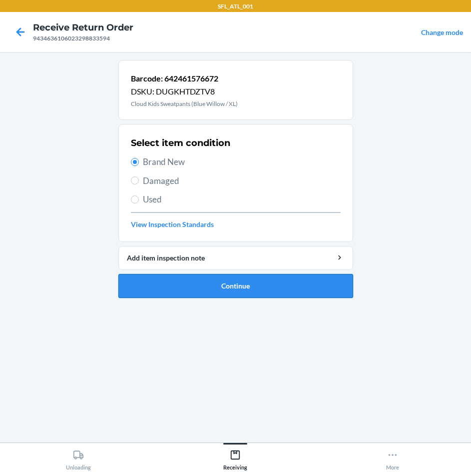
click at [266, 282] on button "Continue" at bounding box center [235, 286] width 235 height 24
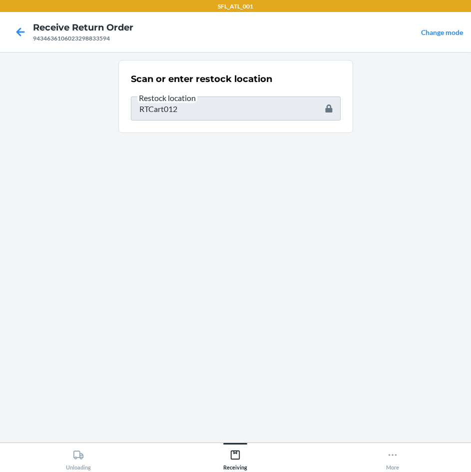
type input "642461608656"
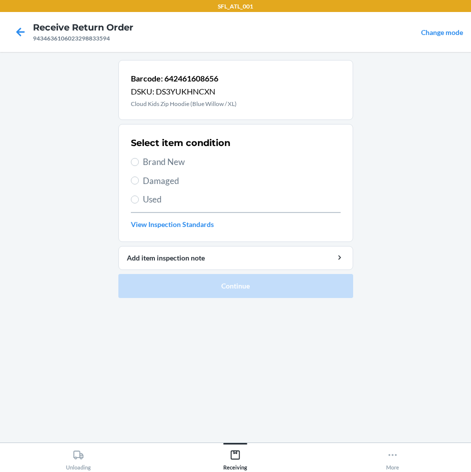
click at [181, 159] on span "Brand New" at bounding box center [242, 161] width 198 height 13
click at [139, 159] on input "Brand New" at bounding box center [135, 162] width 8 height 8
radio input "true"
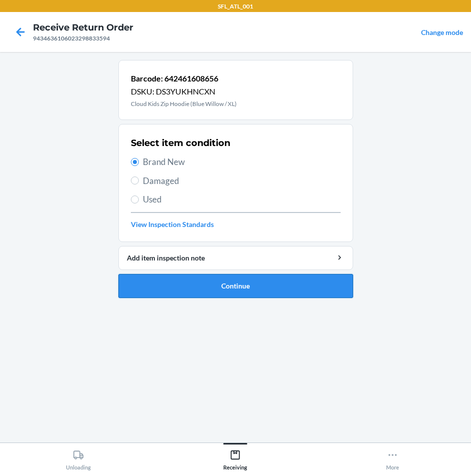
click at [266, 286] on button "Continue" at bounding box center [235, 286] width 235 height 24
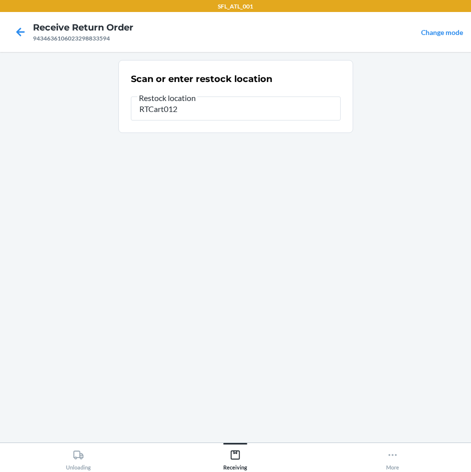
type input "RTCart012"
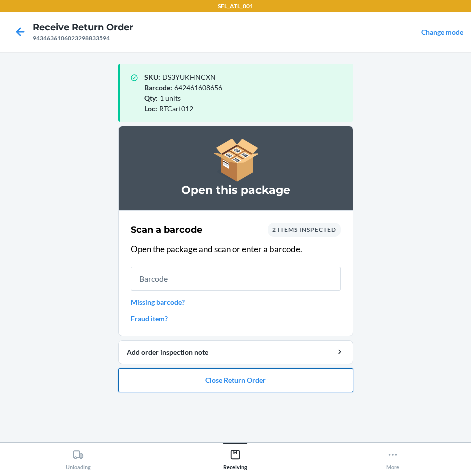
click at [241, 381] on button "Close Return Order" at bounding box center [235, 380] width 235 height 24
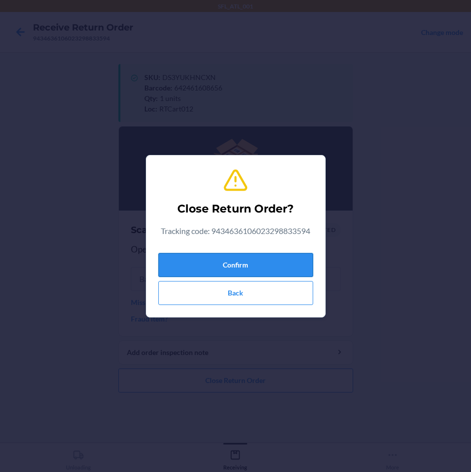
click at [259, 260] on button "Confirm" at bounding box center [235, 265] width 155 height 24
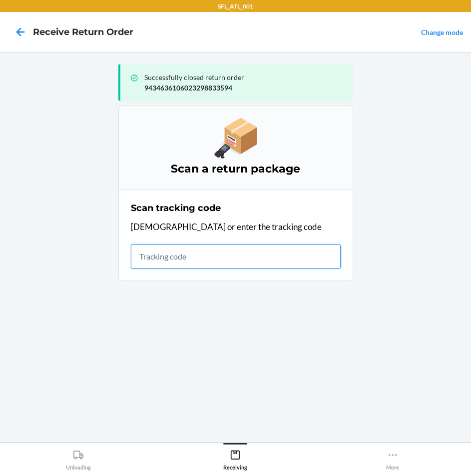
click at [243, 260] on input "text" at bounding box center [236, 256] width 210 height 24
type input "4203025994346361060233"
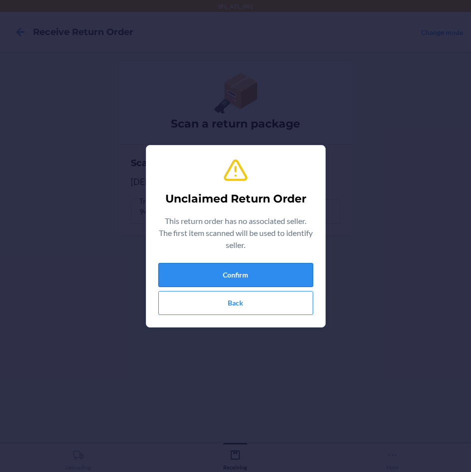
click at [259, 278] on button "Confirm" at bounding box center [235, 275] width 155 height 24
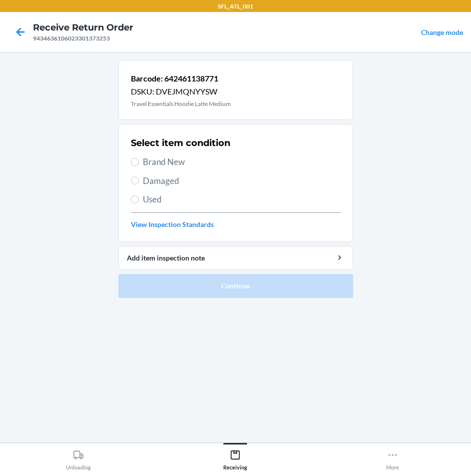
click at [170, 160] on span "Brand New" at bounding box center [242, 161] width 198 height 13
click at [139, 160] on input "Brand New" at bounding box center [135, 162] width 8 height 8
radio input "true"
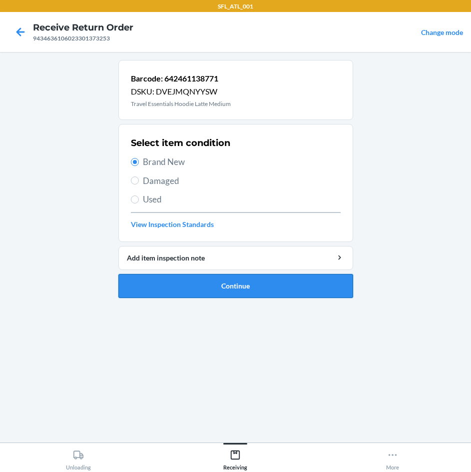
click at [261, 284] on button "Continue" at bounding box center [235, 286] width 235 height 24
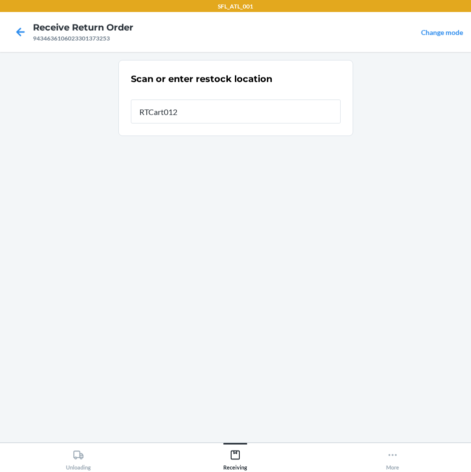
type input "RTCart012"
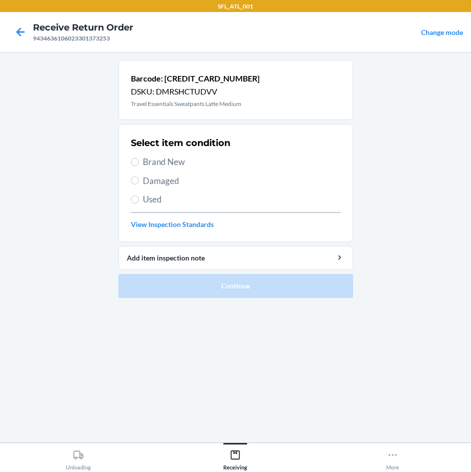
click at [158, 159] on span "Brand New" at bounding box center [242, 161] width 198 height 13
click at [139, 159] on input "Brand New" at bounding box center [135, 162] width 8 height 8
radio input "true"
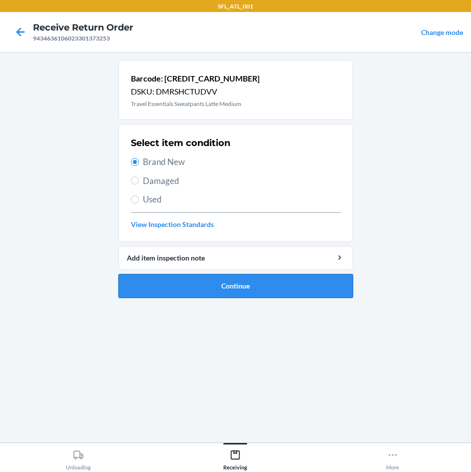
click at [270, 286] on button "Continue" at bounding box center [235, 286] width 235 height 24
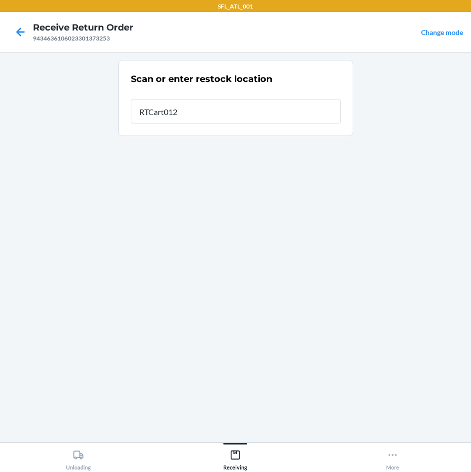
type input "RTCart012"
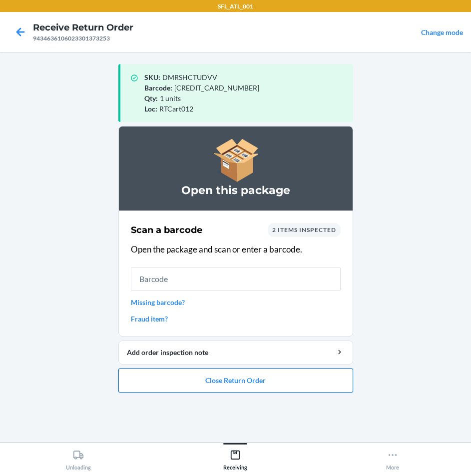
click at [249, 379] on button "Close Return Order" at bounding box center [235, 380] width 235 height 24
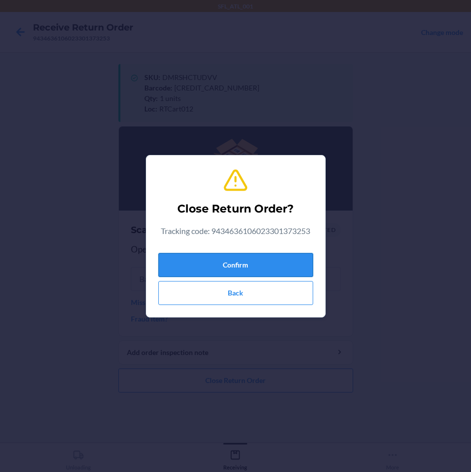
click at [249, 265] on button "Confirm" at bounding box center [235, 265] width 155 height 24
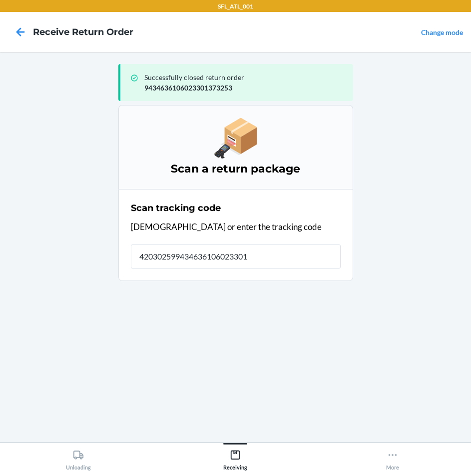
type input "4203025994346361060233016"
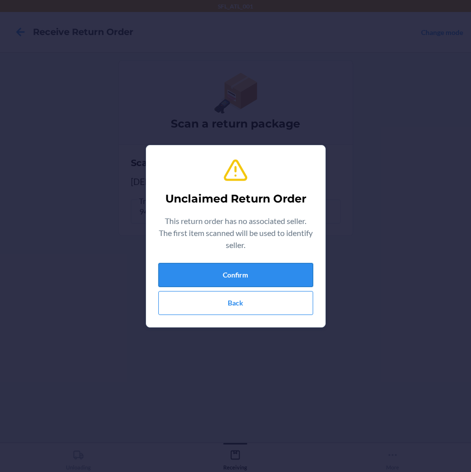
click at [252, 276] on button "Confirm" at bounding box center [235, 275] width 155 height 24
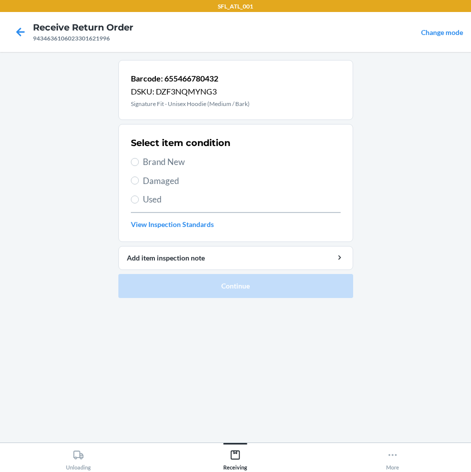
click at [189, 158] on span "Brand New" at bounding box center [242, 161] width 198 height 13
click at [139, 158] on input "Brand New" at bounding box center [135, 162] width 8 height 8
radio input "true"
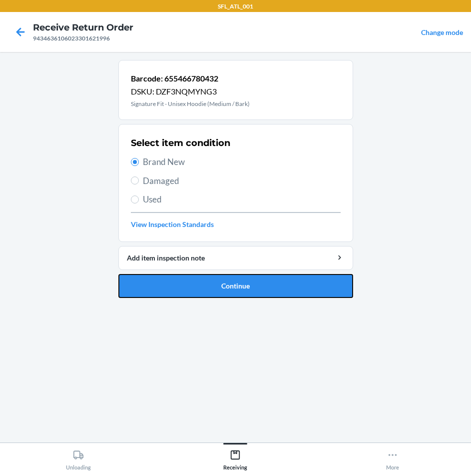
drag, startPoint x: 243, startPoint y: 286, endPoint x: 243, endPoint y: 280, distance: 5.5
click at [243, 282] on button "Continue" at bounding box center [235, 286] width 235 height 24
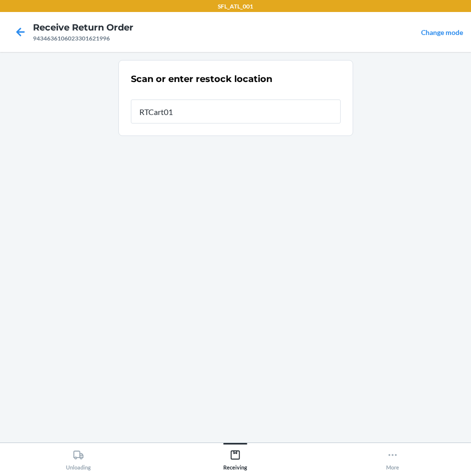
type input "RTCart012"
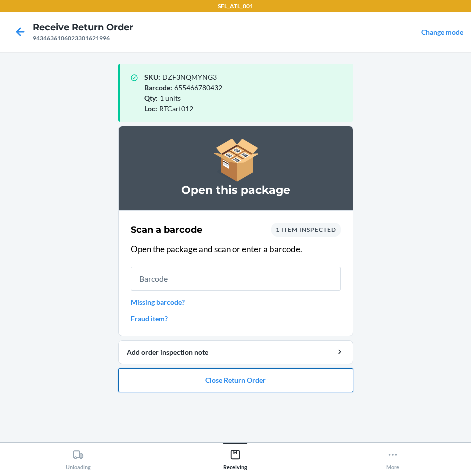
click at [276, 381] on button "Close Return Order" at bounding box center [235, 380] width 235 height 24
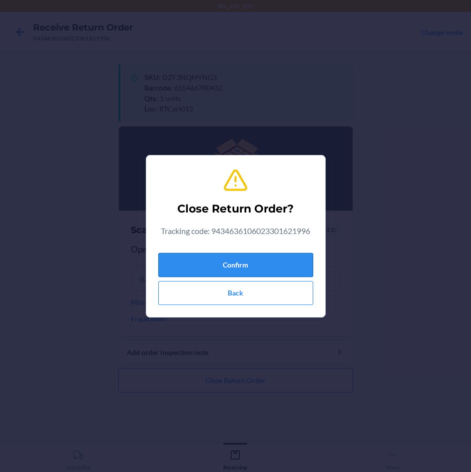
click at [296, 265] on button "Confirm" at bounding box center [235, 265] width 155 height 24
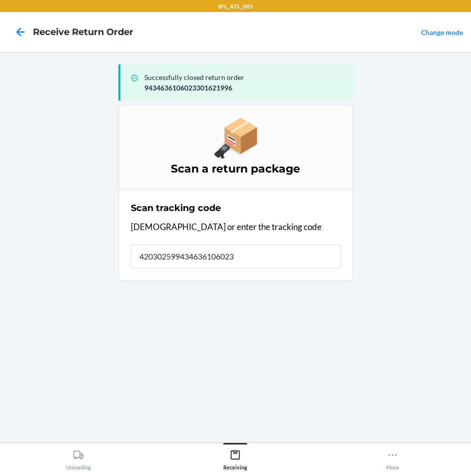
type input "4203025994346361060233"
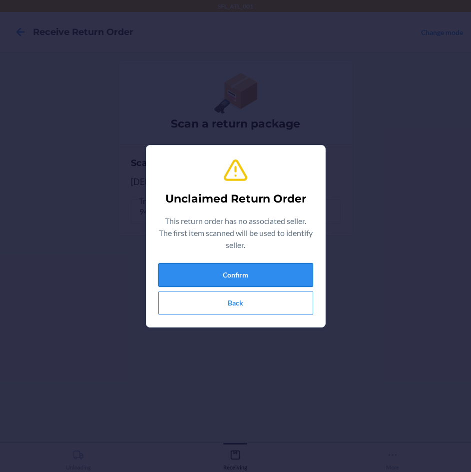
click at [277, 268] on button "Confirm" at bounding box center [235, 275] width 155 height 24
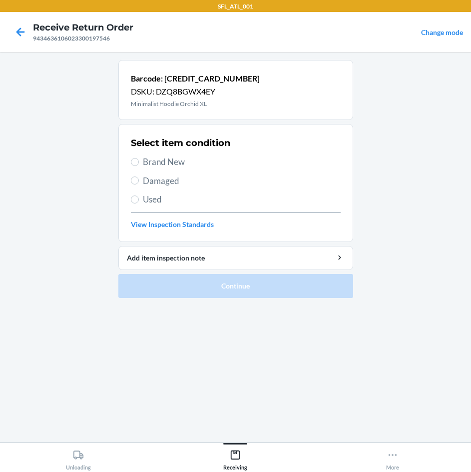
click at [186, 163] on span "Brand New" at bounding box center [242, 161] width 198 height 13
click at [139, 163] on input "Brand New" at bounding box center [135, 162] width 8 height 8
radio input "true"
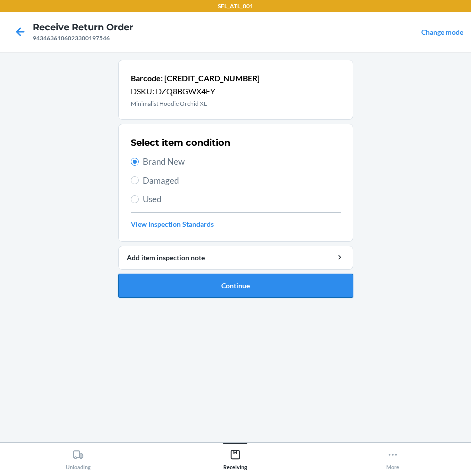
click at [226, 288] on button "Continue" at bounding box center [235, 286] width 235 height 24
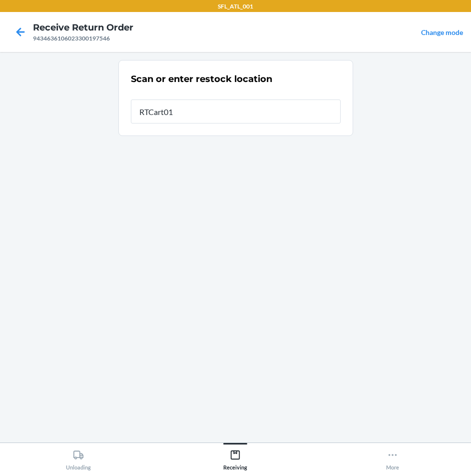
type input "RTCart012"
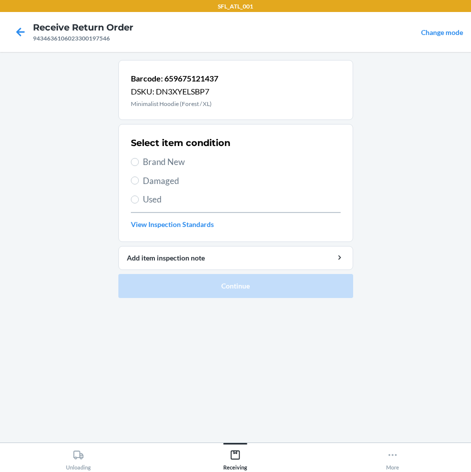
click at [177, 163] on span "Brand New" at bounding box center [242, 161] width 198 height 13
click at [139, 163] on input "Brand New" at bounding box center [135, 162] width 8 height 8
radio input "true"
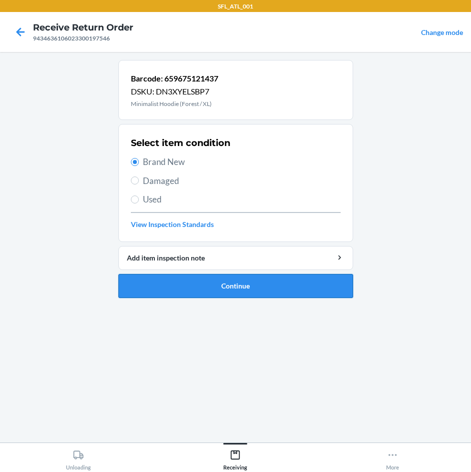
click at [221, 282] on button "Continue" at bounding box center [235, 286] width 235 height 24
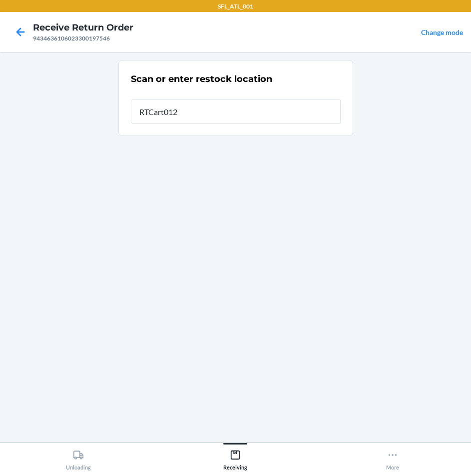
type input "RTCart012"
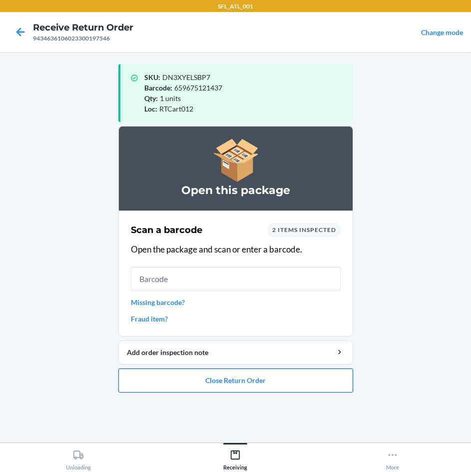
click at [239, 382] on button "Close Return Order" at bounding box center [235, 380] width 235 height 24
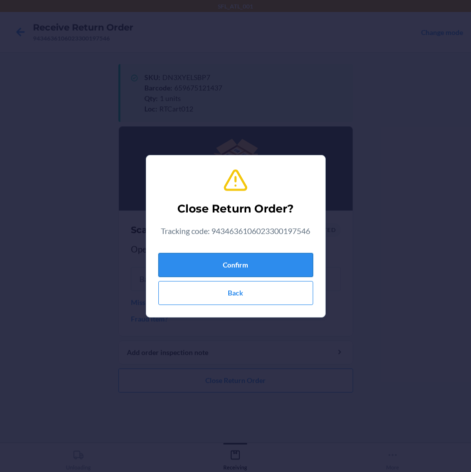
click at [270, 261] on button "Confirm" at bounding box center [235, 265] width 155 height 24
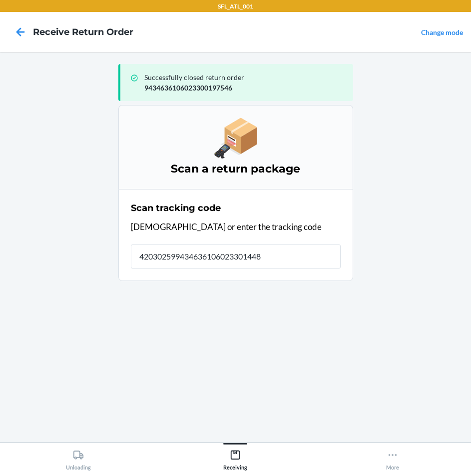
type input "4203025994346361060233014482"
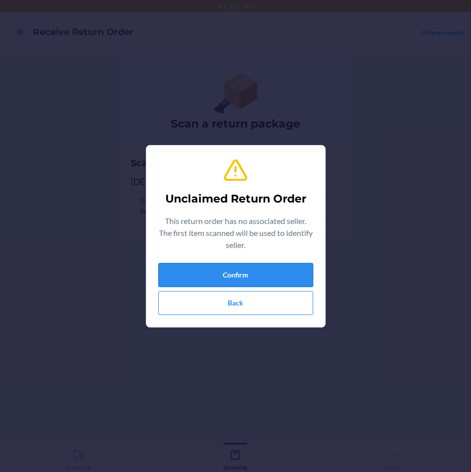
click at [270, 269] on button "Confirm" at bounding box center [235, 275] width 155 height 24
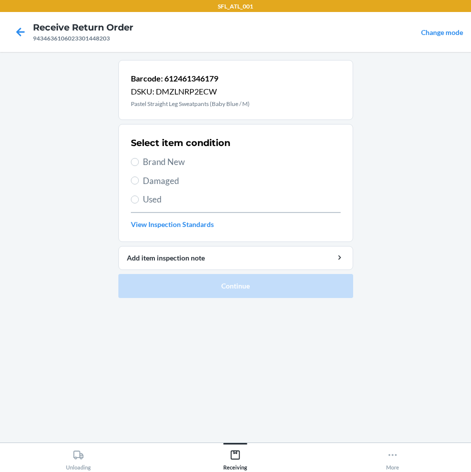
click at [190, 160] on span "Brand New" at bounding box center [242, 161] width 198 height 13
click at [139, 160] on input "Brand New" at bounding box center [135, 162] width 8 height 8
radio input "true"
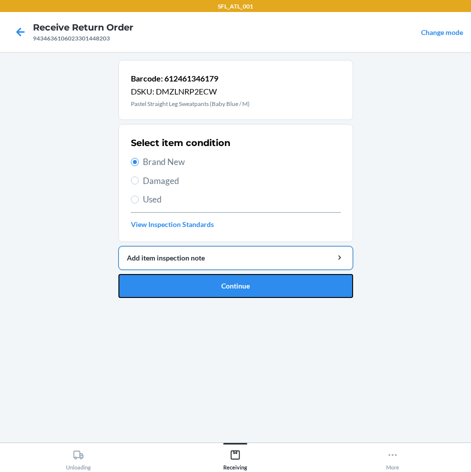
drag, startPoint x: 223, startPoint y: 286, endPoint x: 229, endPoint y: 268, distance: 18.5
click at [226, 272] on li "Barcode: 612461346179 DSKU: DMZLNRP2ECW Pastel Straight Leg Sweatpants (Baby Bl…" at bounding box center [235, 179] width 235 height 238
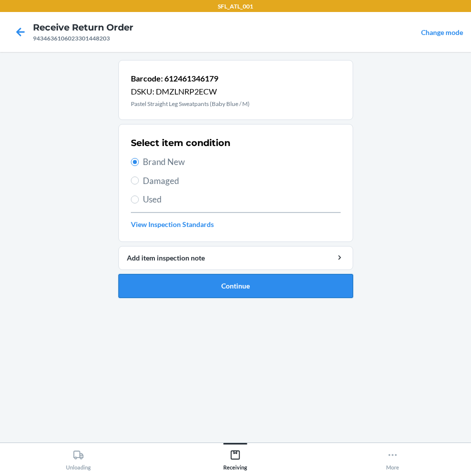
click at [215, 288] on button "Continue" at bounding box center [235, 286] width 235 height 24
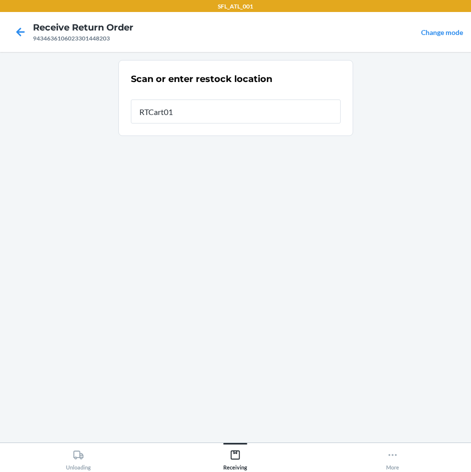
type input "RTCart012"
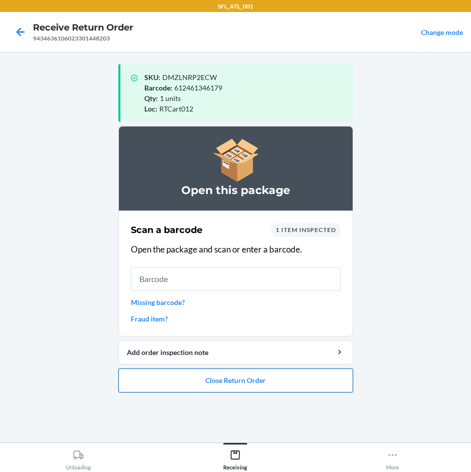
click at [273, 382] on button "Close Return Order" at bounding box center [235, 380] width 235 height 24
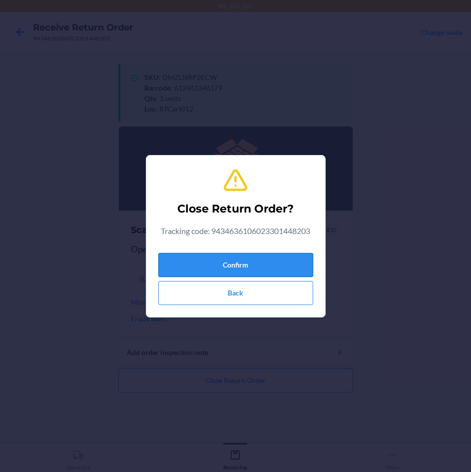
click at [281, 261] on button "Confirm" at bounding box center [235, 265] width 155 height 24
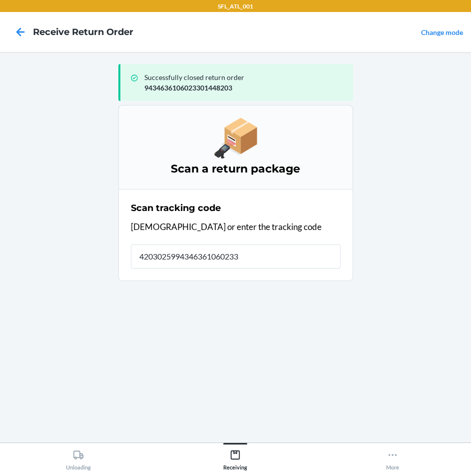
type input "42030259943463610602330"
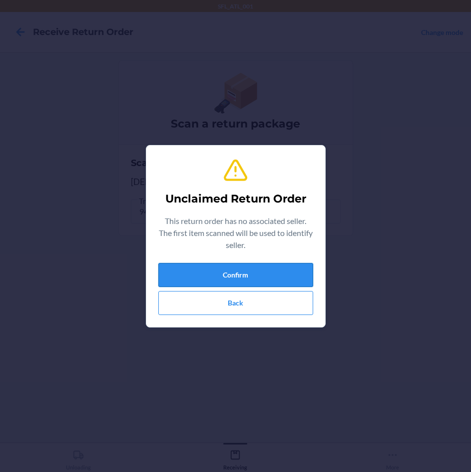
click at [282, 269] on button "Confirm" at bounding box center [235, 275] width 155 height 24
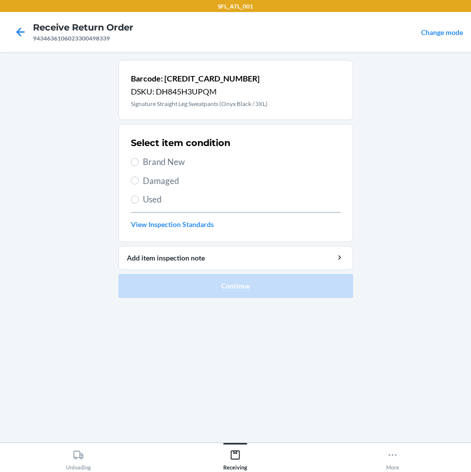
click at [159, 159] on span "Brand New" at bounding box center [242, 161] width 198 height 13
click at [139, 159] on input "Brand New" at bounding box center [135, 162] width 8 height 8
radio input "true"
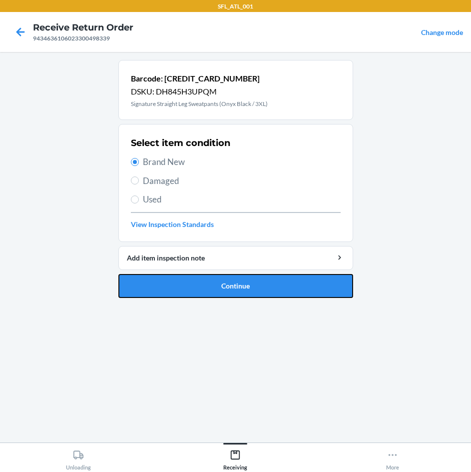
click at [237, 284] on button "Continue" at bounding box center [235, 286] width 235 height 24
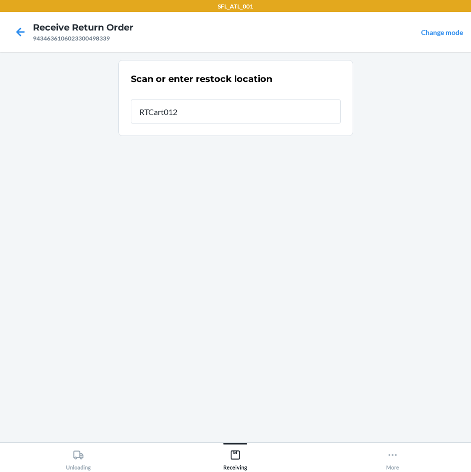
type input "RTCart012"
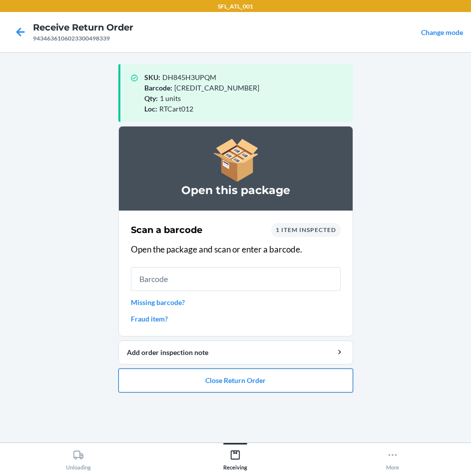
click at [237, 372] on button "Close Return Order" at bounding box center [235, 380] width 235 height 24
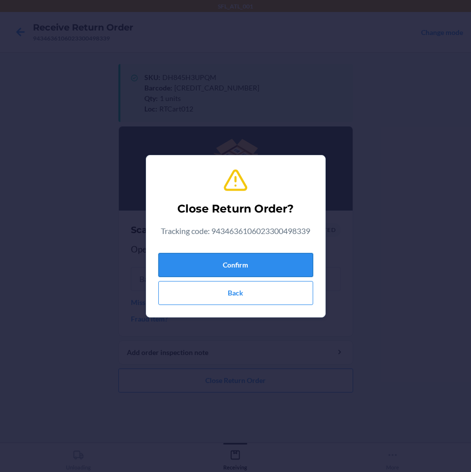
click at [256, 266] on button "Confirm" at bounding box center [235, 265] width 155 height 24
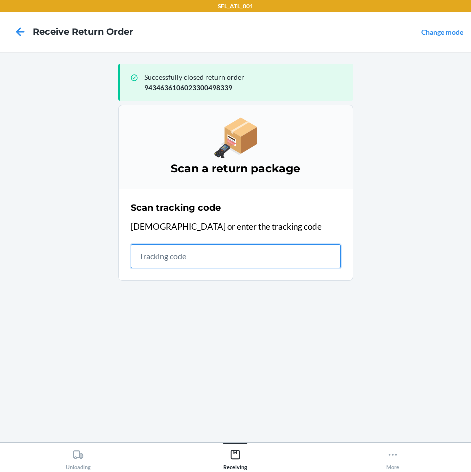
click at [184, 254] on input "text" at bounding box center [236, 256] width 210 height 24
type input "420302599434636106023"
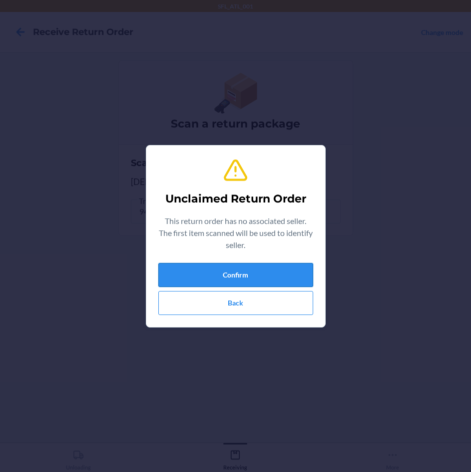
click at [261, 268] on button "Confirm" at bounding box center [235, 275] width 155 height 24
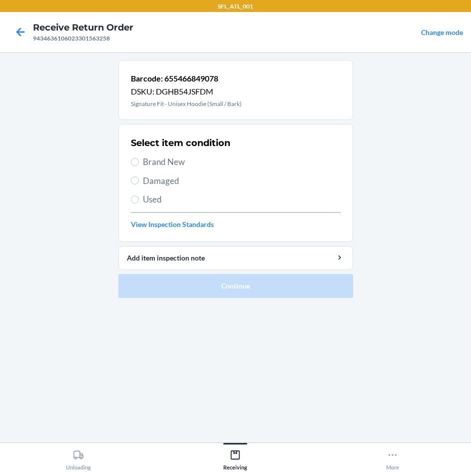
click at [180, 161] on span "Brand New" at bounding box center [242, 161] width 198 height 13
click at [139, 161] on input "Brand New" at bounding box center [135, 162] width 8 height 8
radio input "true"
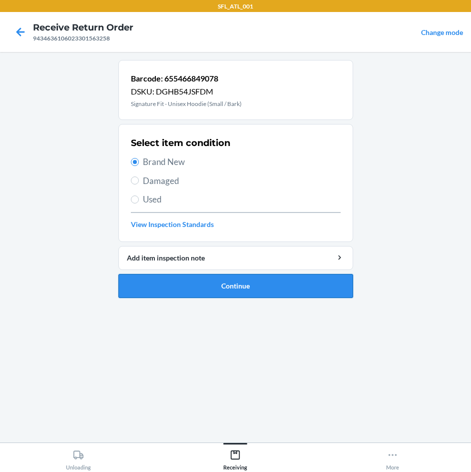
click at [217, 281] on button "Continue" at bounding box center [235, 286] width 235 height 24
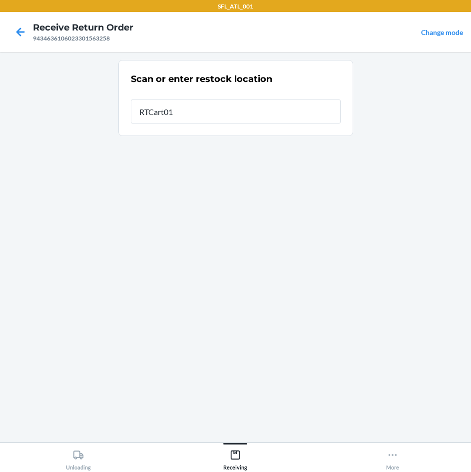
type input "RTCart012"
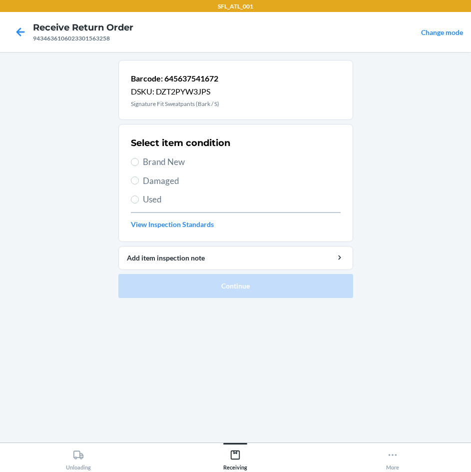
click at [185, 159] on span "Brand New" at bounding box center [242, 161] width 198 height 13
click at [139, 159] on input "Brand New" at bounding box center [135, 162] width 8 height 8
radio input "true"
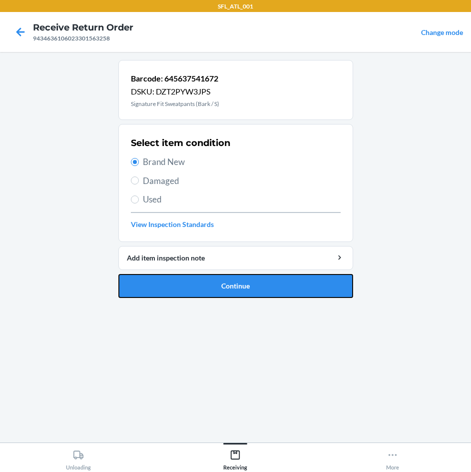
drag, startPoint x: 255, startPoint y: 289, endPoint x: 241, endPoint y: 263, distance: 29.7
click at [254, 276] on button "Continue" at bounding box center [235, 286] width 235 height 24
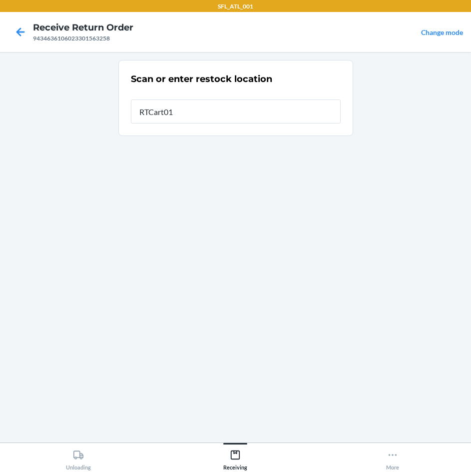
type input "RTCart012"
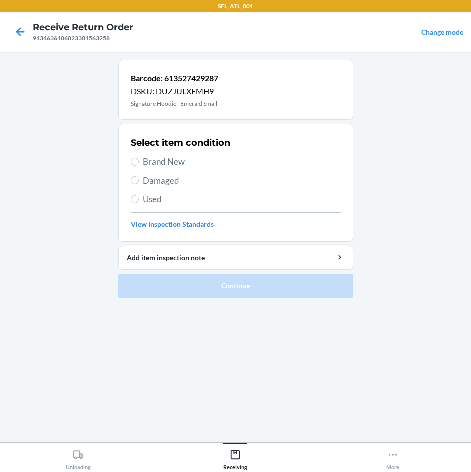
click at [182, 165] on span "Brand New" at bounding box center [242, 161] width 198 height 13
click at [139, 165] on input "Brand New" at bounding box center [135, 162] width 8 height 8
radio input "true"
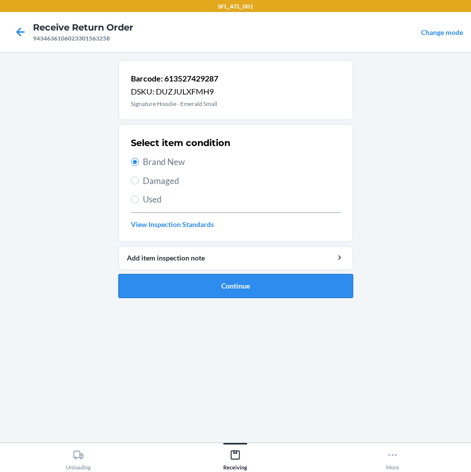
click at [243, 290] on button "Continue" at bounding box center [235, 286] width 235 height 24
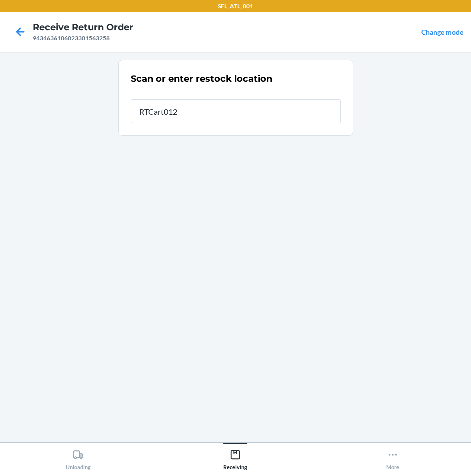
type input "RTCart012"
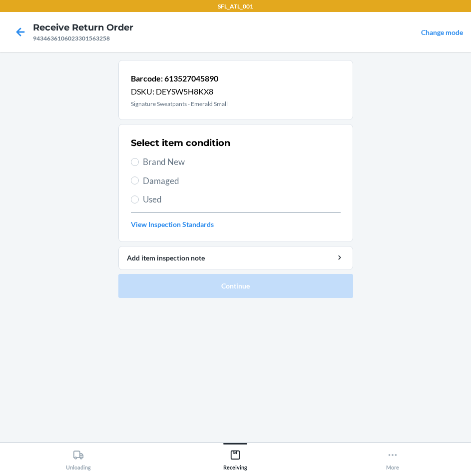
click at [191, 167] on span "Brand New" at bounding box center [242, 161] width 198 height 13
click at [139, 166] on input "Brand New" at bounding box center [135, 162] width 8 height 8
radio input "true"
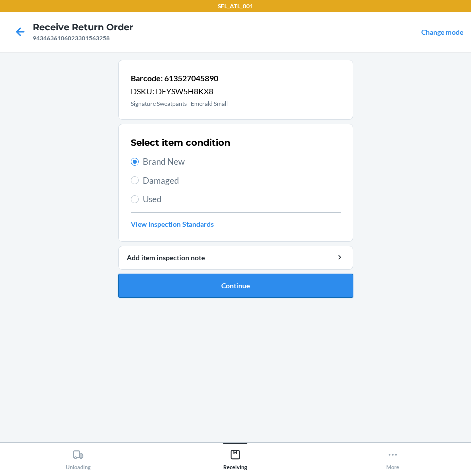
drag, startPoint x: 275, startPoint y: 292, endPoint x: 276, endPoint y: 286, distance: 6.1
click at [276, 286] on button "Continue" at bounding box center [235, 286] width 235 height 24
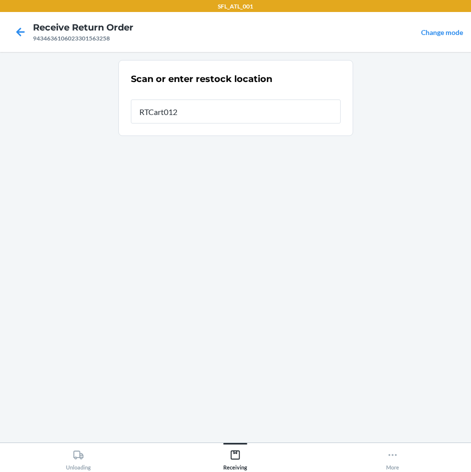
type input "RTCart012"
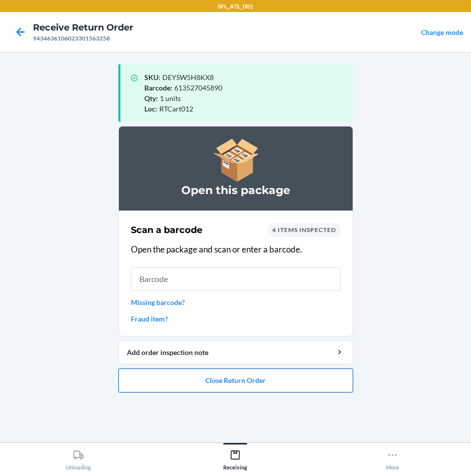
click at [276, 375] on button "Close Return Order" at bounding box center [235, 380] width 235 height 24
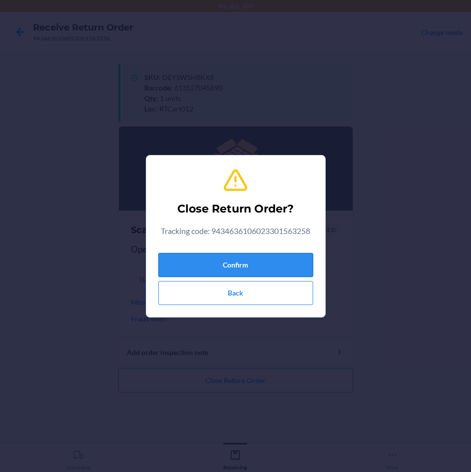
drag, startPoint x: 282, startPoint y: 249, endPoint x: 282, endPoint y: 259, distance: 10.5
click at [282, 253] on div "Confirm Back" at bounding box center [235, 277] width 155 height 56
click at [282, 260] on button "Confirm" at bounding box center [235, 265] width 155 height 24
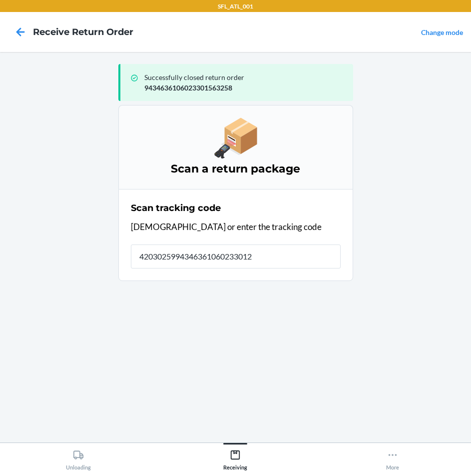
type input "42030259943463610602330128"
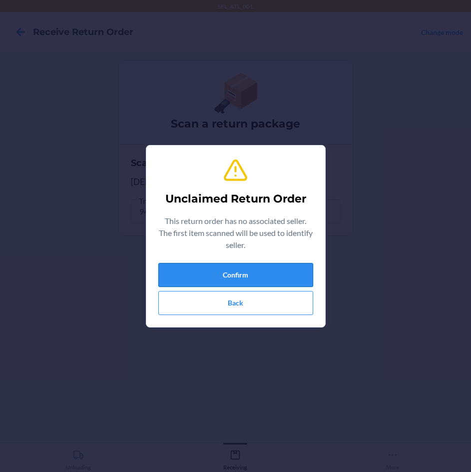
click at [265, 270] on button "Confirm" at bounding box center [235, 275] width 155 height 24
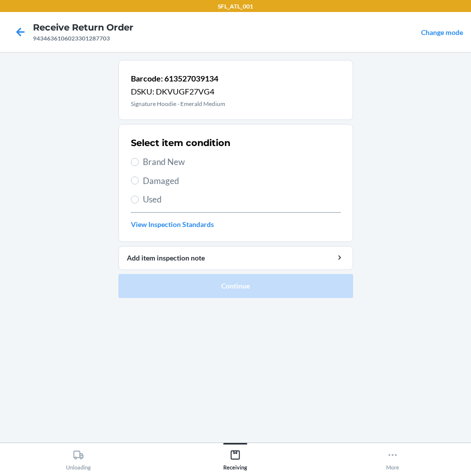
click at [195, 162] on span "Brand New" at bounding box center [242, 161] width 198 height 13
click at [139, 162] on input "Brand New" at bounding box center [135, 162] width 8 height 8
radio input "true"
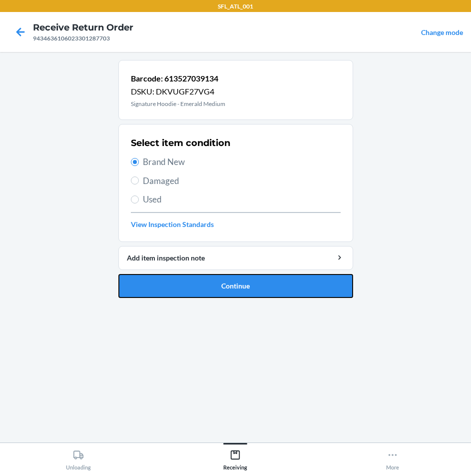
drag, startPoint x: 315, startPoint y: 283, endPoint x: 312, endPoint y: 276, distance: 7.2
click at [315, 281] on button "Continue" at bounding box center [235, 286] width 235 height 24
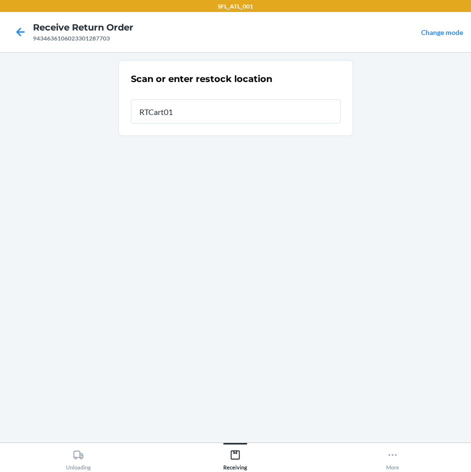
type input "RTCart012"
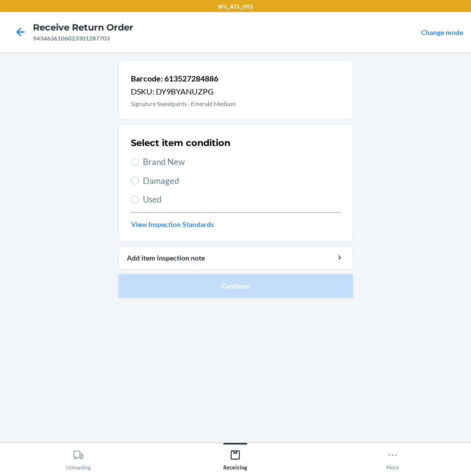
click at [188, 160] on span "Brand New" at bounding box center [242, 161] width 198 height 13
click at [139, 160] on input "Brand New" at bounding box center [135, 162] width 8 height 8
radio input "true"
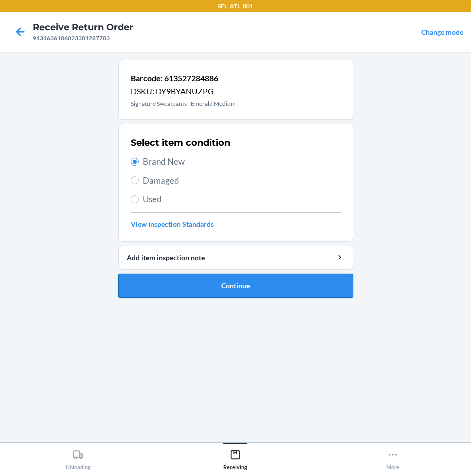
click at [290, 287] on button "Continue" at bounding box center [235, 286] width 235 height 24
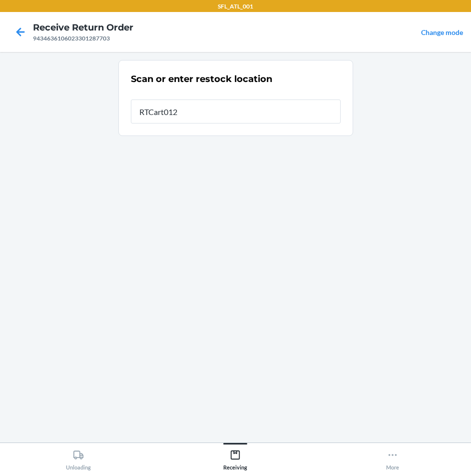
type input "RTCart012"
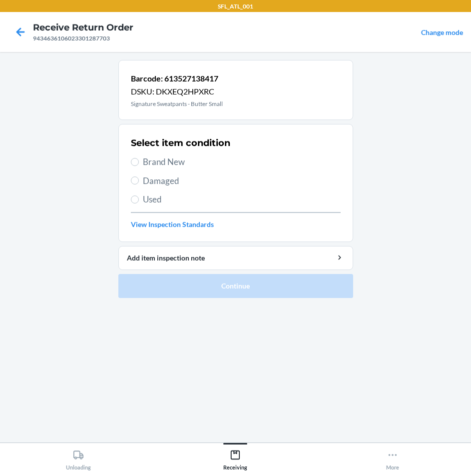
click at [173, 162] on span "Brand New" at bounding box center [242, 161] width 198 height 13
click at [139, 162] on input "Brand New" at bounding box center [135, 162] width 8 height 8
radio input "true"
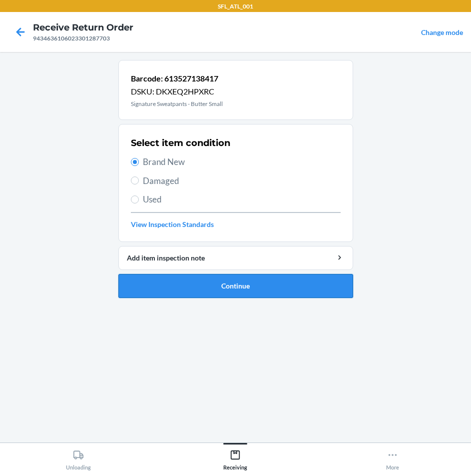
click at [272, 282] on button "Continue" at bounding box center [235, 286] width 235 height 24
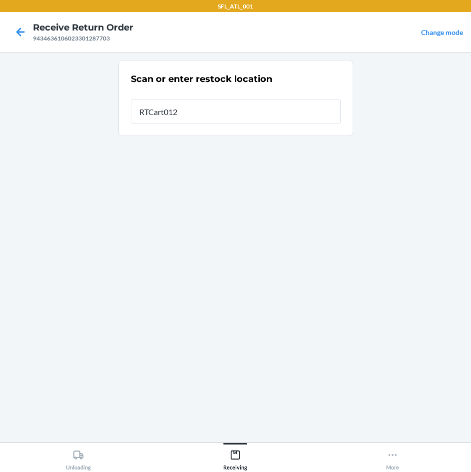
type input "RTCart012"
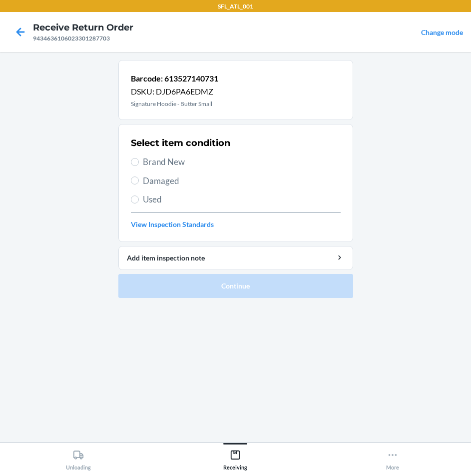
click at [159, 160] on span "Brand New" at bounding box center [242, 161] width 198 height 13
click at [139, 160] on input "Brand New" at bounding box center [135, 162] width 8 height 8
radio input "true"
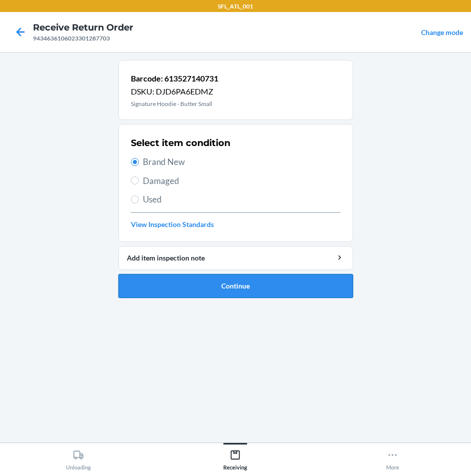
click at [280, 283] on button "Continue" at bounding box center [235, 286] width 235 height 24
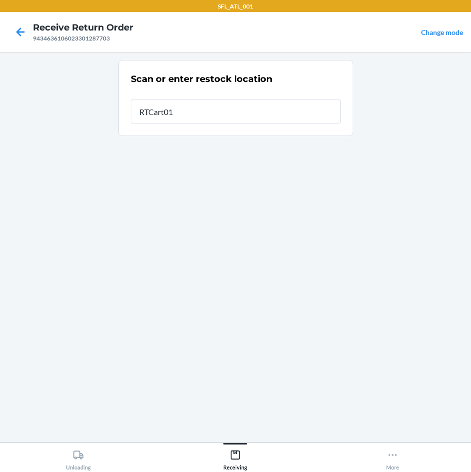
type input "RTCart012"
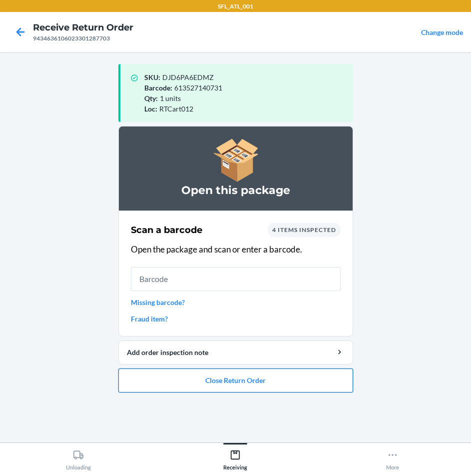
drag, startPoint x: 239, startPoint y: 382, endPoint x: 236, endPoint y: 375, distance: 7.4
click at [238, 377] on button "Close Return Order" at bounding box center [235, 380] width 235 height 24
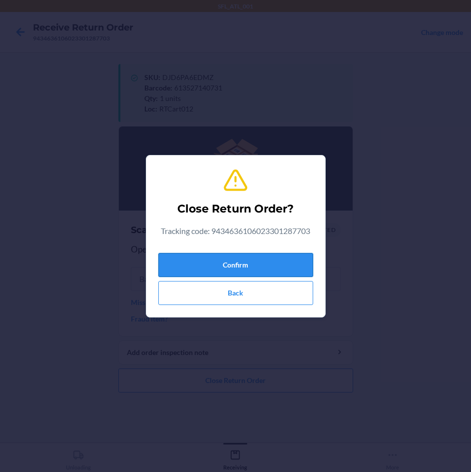
click at [252, 263] on button "Confirm" at bounding box center [235, 265] width 155 height 24
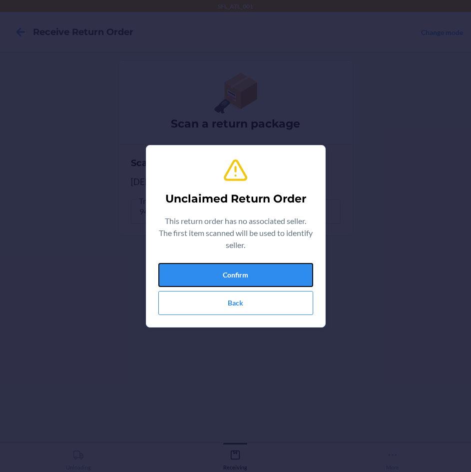
click at [249, 265] on button "Confirm" at bounding box center [235, 275] width 155 height 24
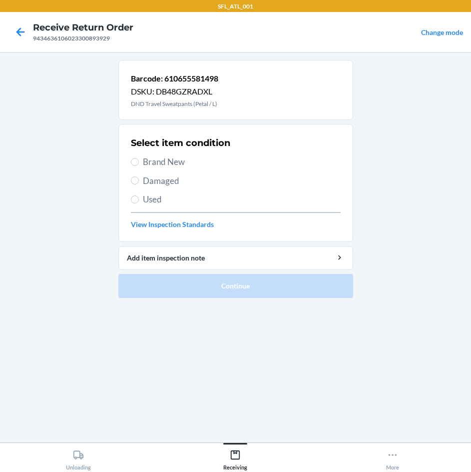
click at [186, 163] on span "Brand New" at bounding box center [242, 161] width 198 height 13
click at [139, 163] on input "Brand New" at bounding box center [135, 162] width 8 height 8
radio input "true"
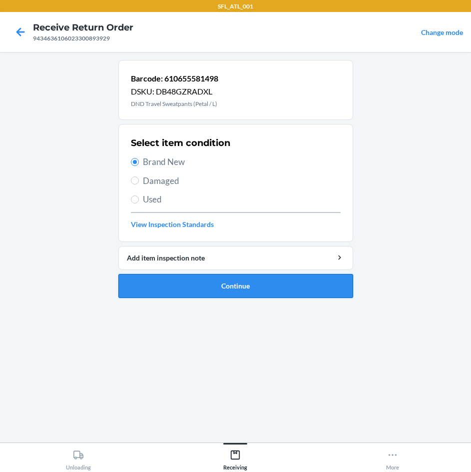
click at [263, 283] on button "Continue" at bounding box center [235, 286] width 235 height 24
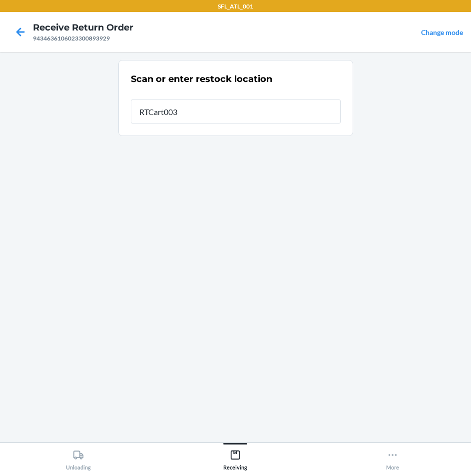
type input "RTCart003"
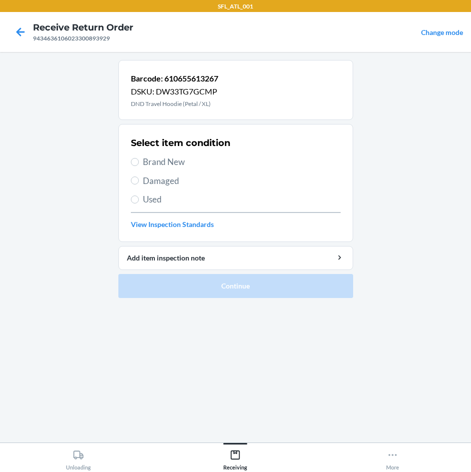
click at [181, 162] on span "Brand New" at bounding box center [242, 161] width 198 height 13
click at [139, 162] on input "Brand New" at bounding box center [135, 162] width 8 height 8
radio input "true"
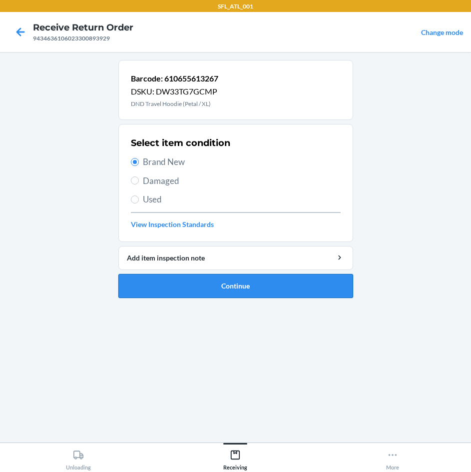
click at [262, 282] on button "Continue" at bounding box center [235, 286] width 235 height 24
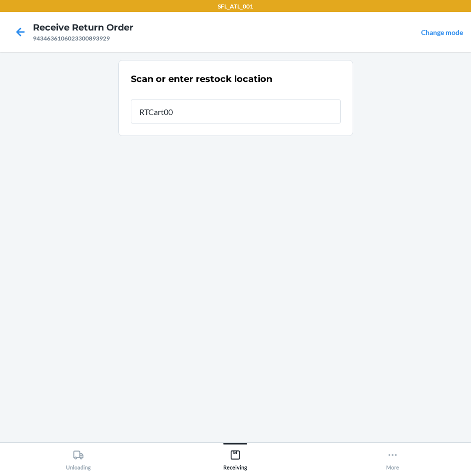
type input "RTCart003"
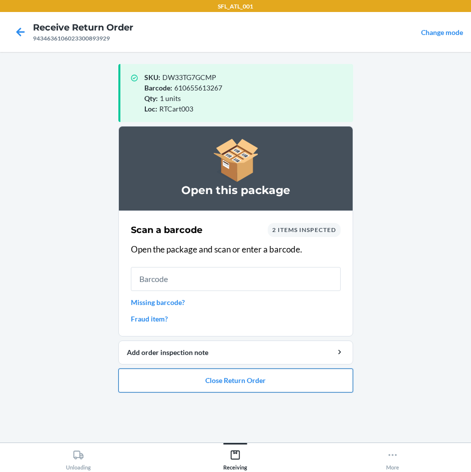
click at [284, 378] on button "Close Return Order" at bounding box center [235, 380] width 235 height 24
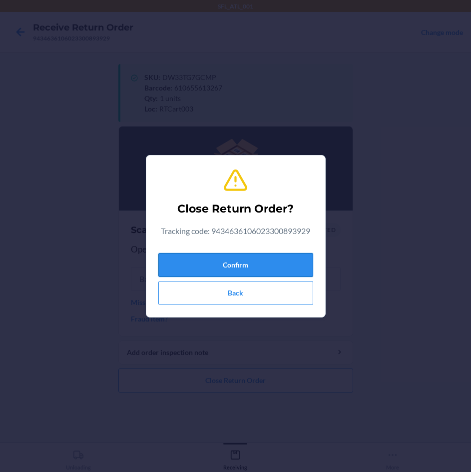
click at [292, 260] on button "Confirm" at bounding box center [235, 265] width 155 height 24
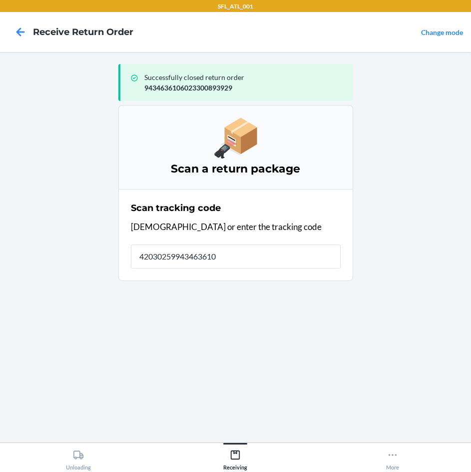
type input "420302599434636106"
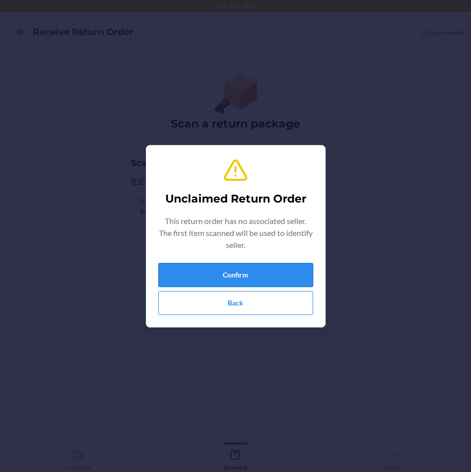
click at [272, 270] on button "Confirm" at bounding box center [235, 275] width 155 height 24
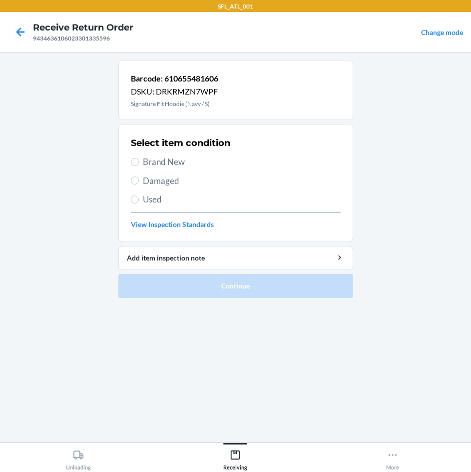
click at [182, 162] on span "Brand New" at bounding box center [242, 161] width 198 height 13
click at [139, 162] on input "Brand New" at bounding box center [135, 162] width 8 height 8
radio input "true"
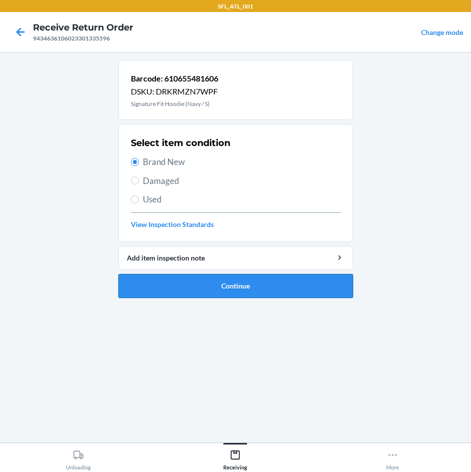
click at [260, 282] on button "Continue" at bounding box center [235, 286] width 235 height 24
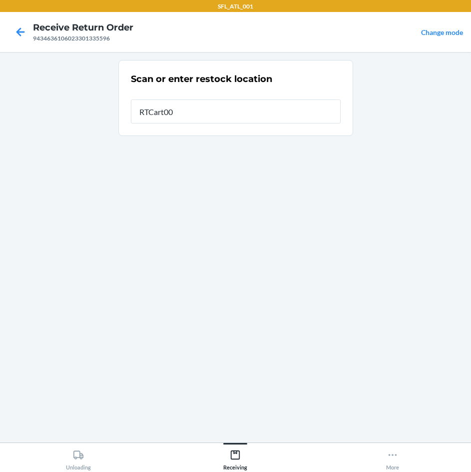
type input "RTCart003"
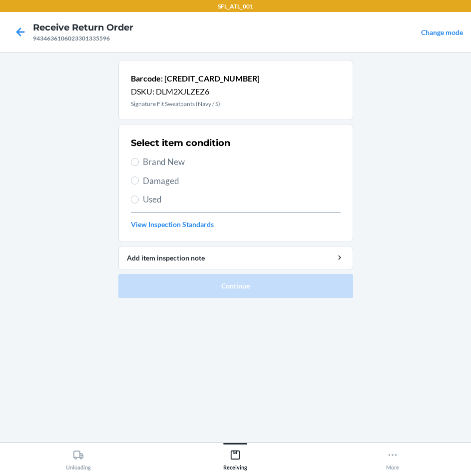
click at [174, 163] on span "Brand New" at bounding box center [242, 161] width 198 height 13
click at [139, 163] on input "Brand New" at bounding box center [135, 162] width 8 height 8
radio input "true"
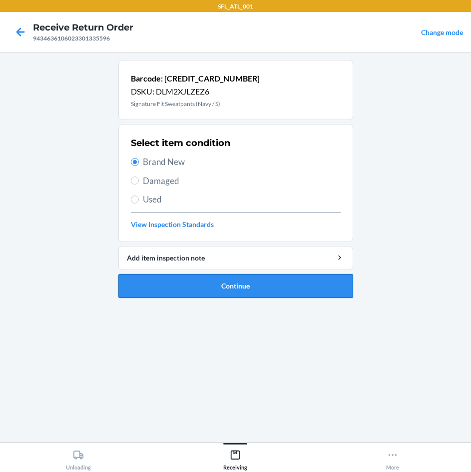
click at [246, 281] on button "Continue" at bounding box center [235, 286] width 235 height 24
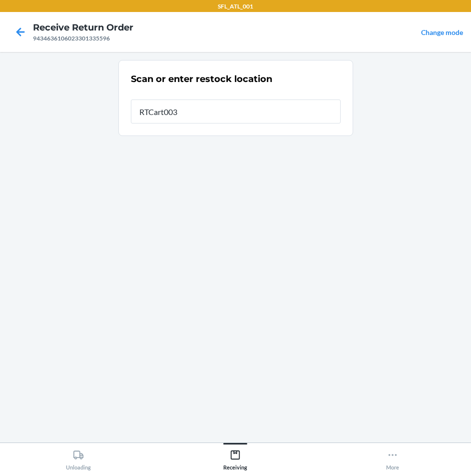
type input "RTCart003"
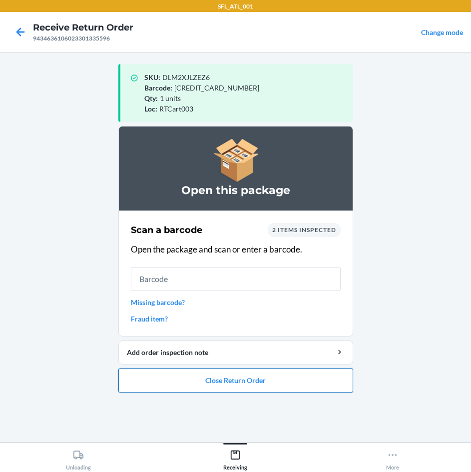
click at [252, 386] on button "Close Return Order" at bounding box center [235, 380] width 235 height 24
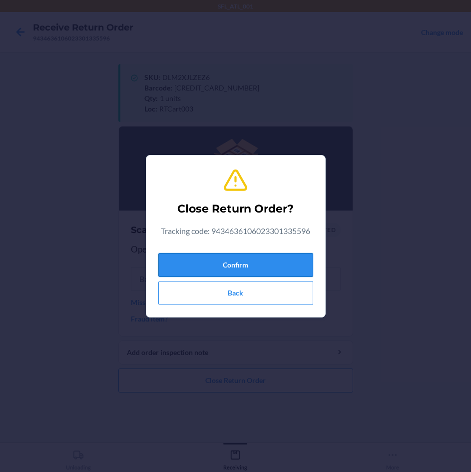
drag, startPoint x: 250, startPoint y: 265, endPoint x: 254, endPoint y: 258, distance: 8.1
click at [250, 264] on button "Confirm" at bounding box center [235, 265] width 155 height 24
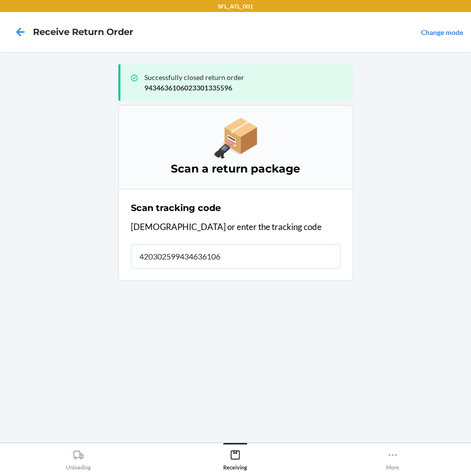
type input "4203025994346361060"
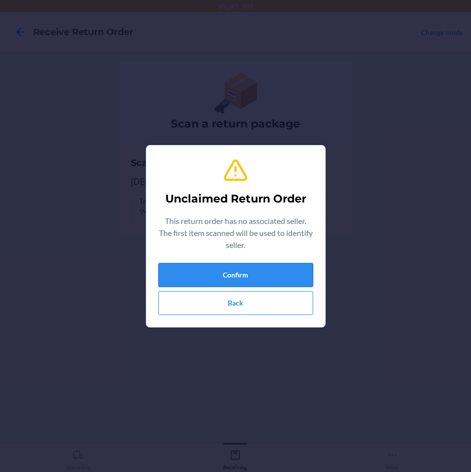
click at [259, 268] on button "Confirm" at bounding box center [235, 275] width 155 height 24
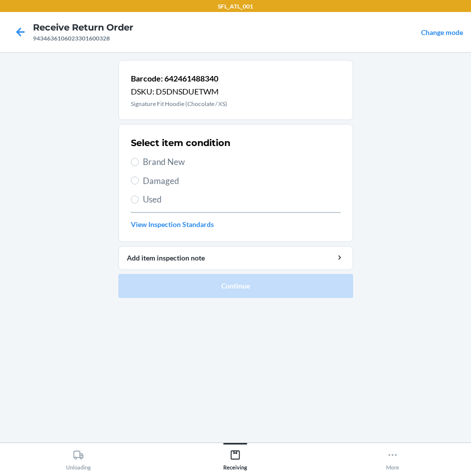
click at [185, 158] on span "Brand New" at bounding box center [242, 161] width 198 height 13
click at [139, 158] on input "Brand New" at bounding box center [135, 162] width 8 height 8
radio input "true"
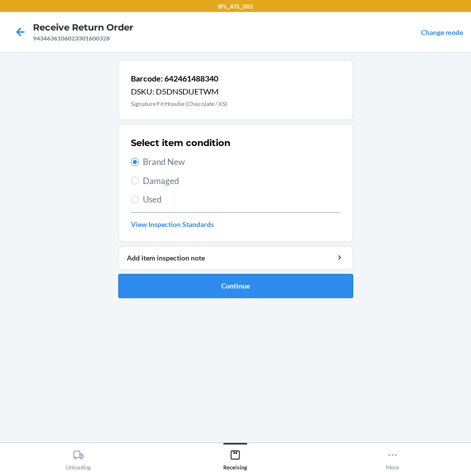
click at [248, 281] on button "Continue" at bounding box center [235, 286] width 235 height 24
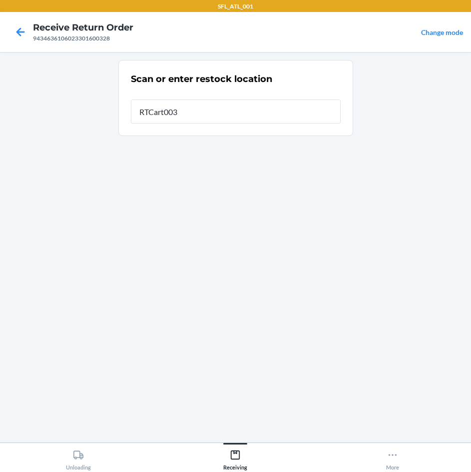
type input "RTCart003"
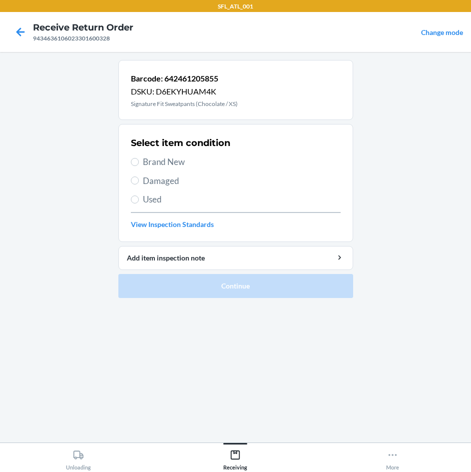
click at [192, 161] on span "Brand New" at bounding box center [242, 161] width 198 height 13
click at [139, 161] on input "Brand New" at bounding box center [135, 162] width 8 height 8
radio input "true"
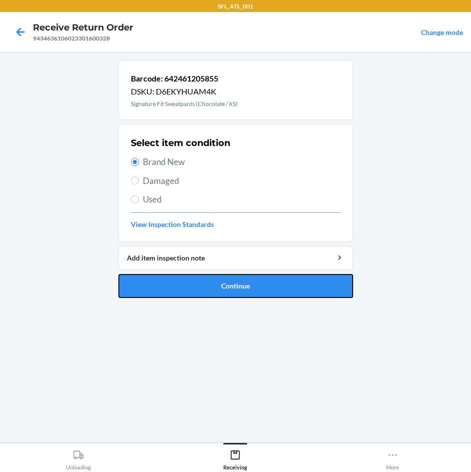
drag, startPoint x: 255, startPoint y: 286, endPoint x: 260, endPoint y: 282, distance: 6.4
click at [258, 282] on button "Continue" at bounding box center [235, 286] width 235 height 24
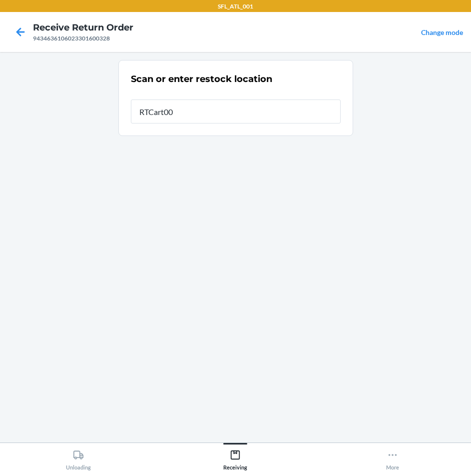
type input "RTCart003"
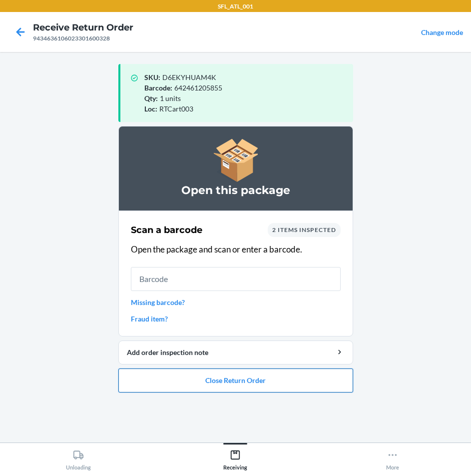
click at [257, 385] on button "Close Return Order" at bounding box center [235, 380] width 235 height 24
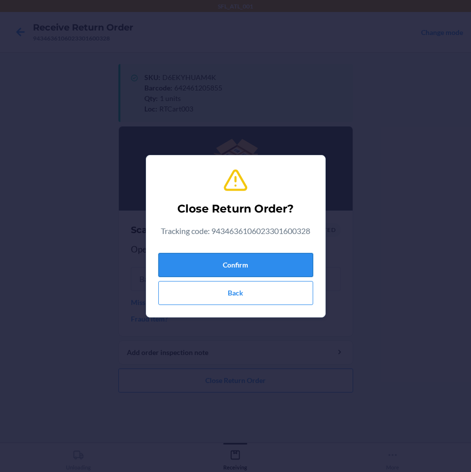
click at [278, 264] on button "Confirm" at bounding box center [235, 265] width 155 height 24
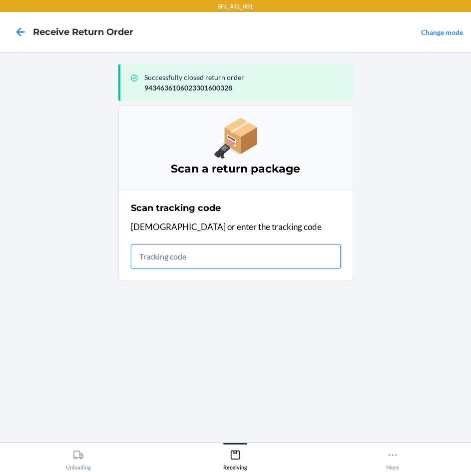
click at [183, 258] on input "text" at bounding box center [236, 256] width 210 height 24
type input "42030259943463610602330086"
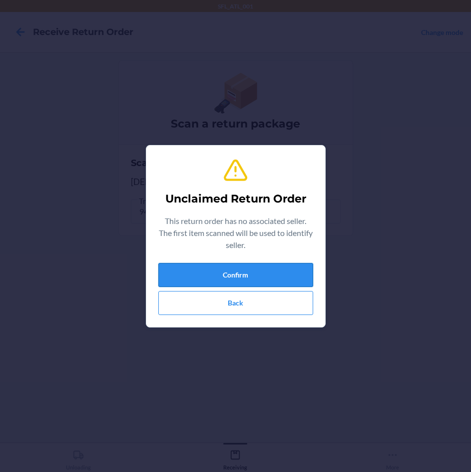
click at [199, 275] on button "Confirm" at bounding box center [235, 275] width 155 height 24
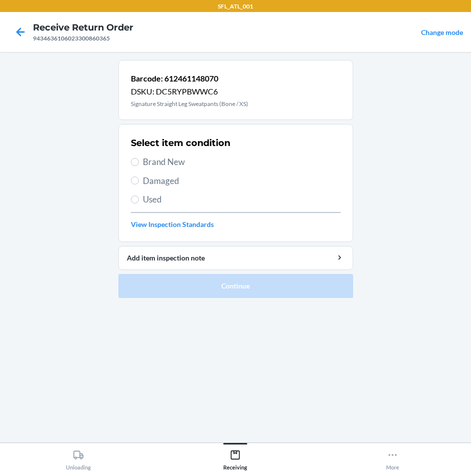
click at [172, 159] on span "Brand New" at bounding box center [242, 161] width 198 height 13
click at [139, 159] on input "Brand New" at bounding box center [135, 162] width 8 height 8
radio input "true"
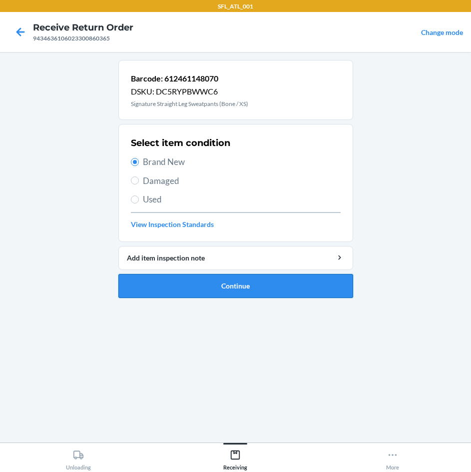
click at [240, 283] on button "Continue" at bounding box center [235, 286] width 235 height 24
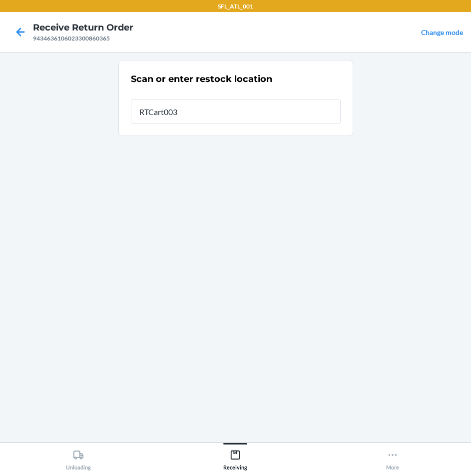
type input "RTCart003"
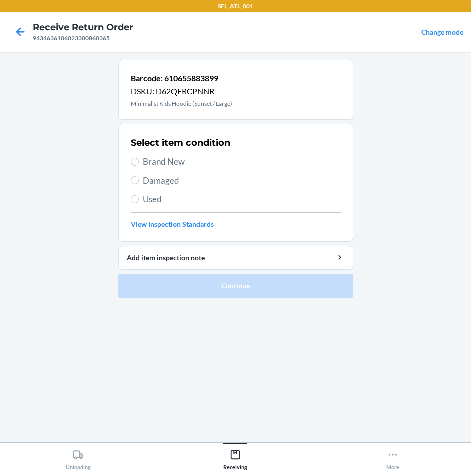
click at [165, 162] on span "Brand New" at bounding box center [242, 161] width 198 height 13
click at [139, 162] on input "Brand New" at bounding box center [135, 162] width 8 height 8
radio input "true"
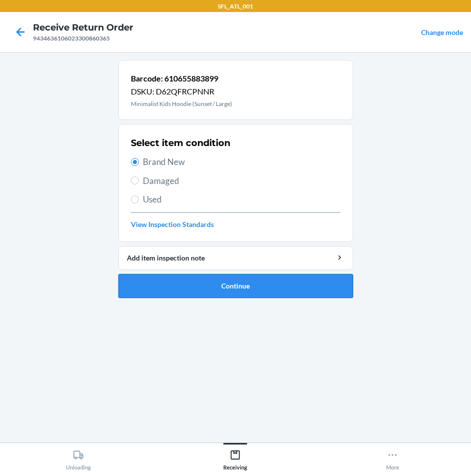
click at [211, 275] on button "Continue" at bounding box center [235, 286] width 235 height 24
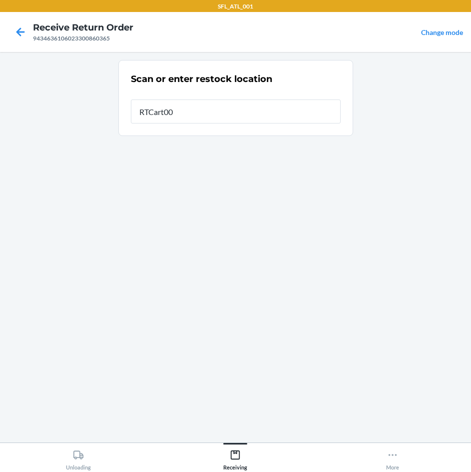
type input "RTCart003"
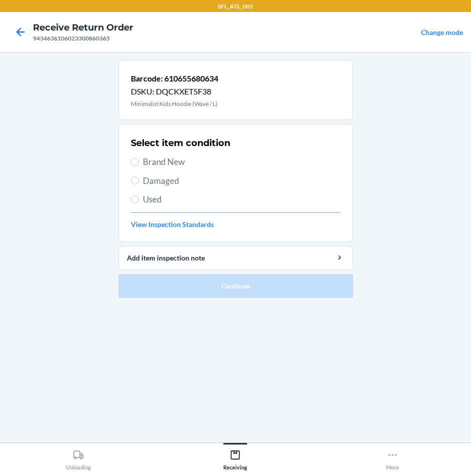
click at [160, 161] on span "Brand New" at bounding box center [242, 161] width 198 height 13
click at [139, 161] on input "Brand New" at bounding box center [135, 162] width 8 height 8
radio input "true"
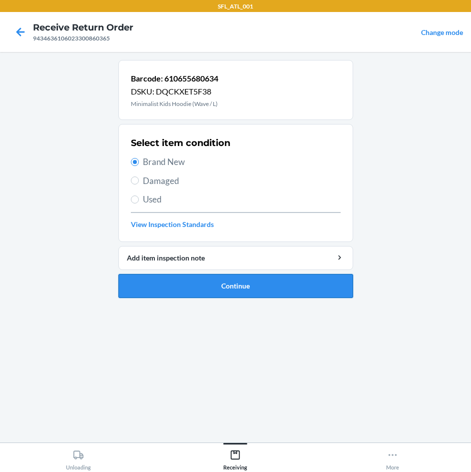
click at [237, 278] on button "Continue" at bounding box center [235, 286] width 235 height 24
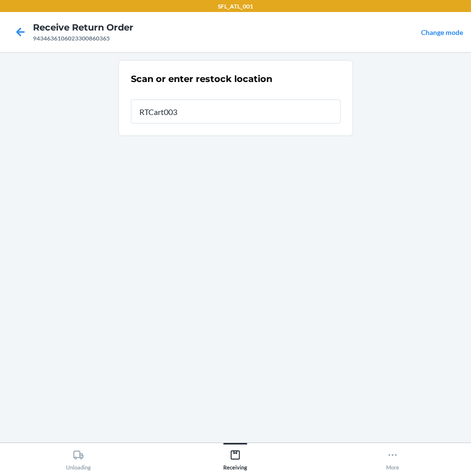
type input "RTCart003"
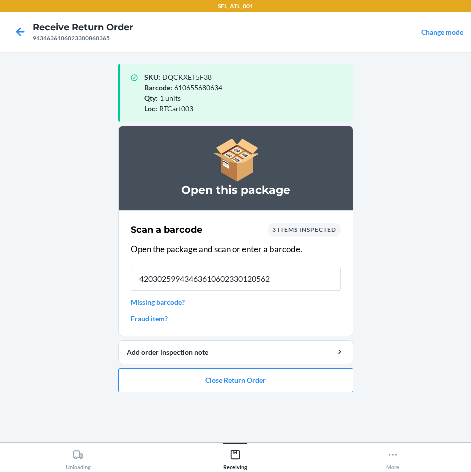
type input "420302599434636106023301205622"
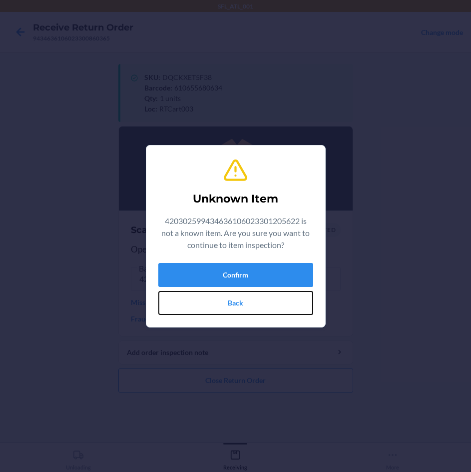
click at [240, 301] on button "Back" at bounding box center [235, 303] width 155 height 24
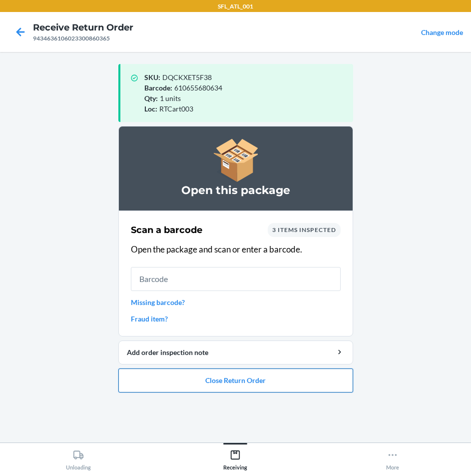
click at [227, 378] on button "Close Return Order" at bounding box center [235, 380] width 235 height 24
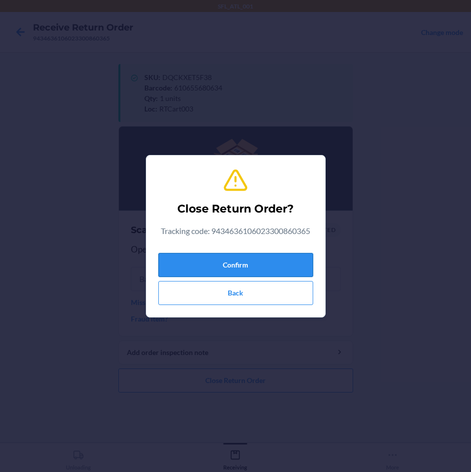
click at [259, 266] on button "Confirm" at bounding box center [235, 265] width 155 height 24
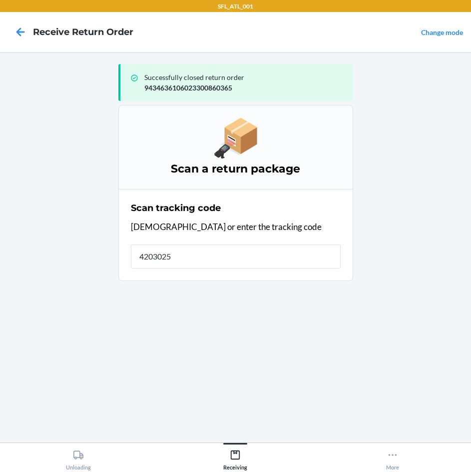
type input "42030259"
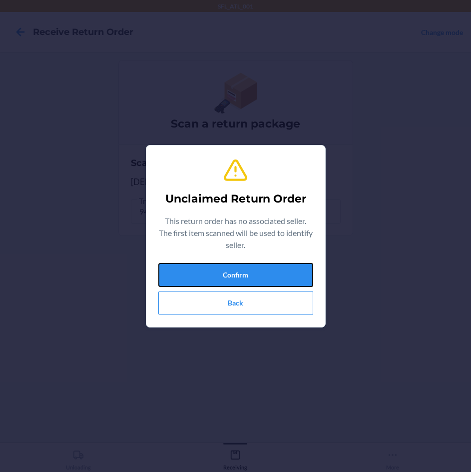
click at [259, 266] on button "Confirm" at bounding box center [235, 275] width 155 height 24
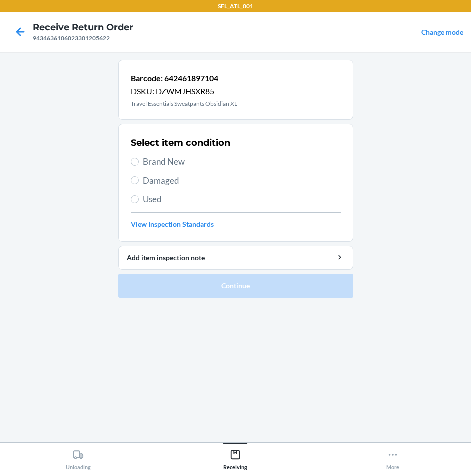
click at [166, 164] on span "Brand New" at bounding box center [242, 161] width 198 height 13
click at [139, 164] on input "Brand New" at bounding box center [135, 162] width 8 height 8
radio input "true"
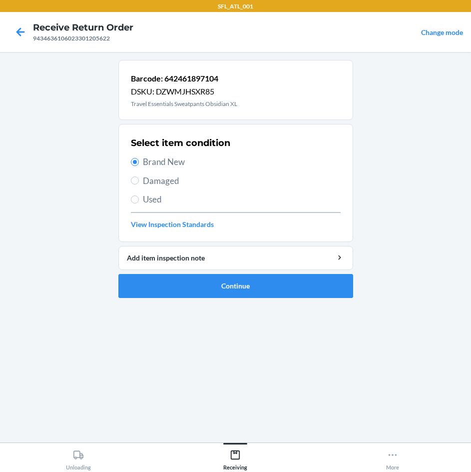
drag, startPoint x: 174, startPoint y: 165, endPoint x: 189, endPoint y: 177, distance: 19.2
click at [175, 163] on span "Brand New" at bounding box center [242, 161] width 198 height 13
click at [139, 163] on input "Brand New" at bounding box center [135, 162] width 8 height 8
click at [250, 285] on button "Continue" at bounding box center [235, 286] width 235 height 24
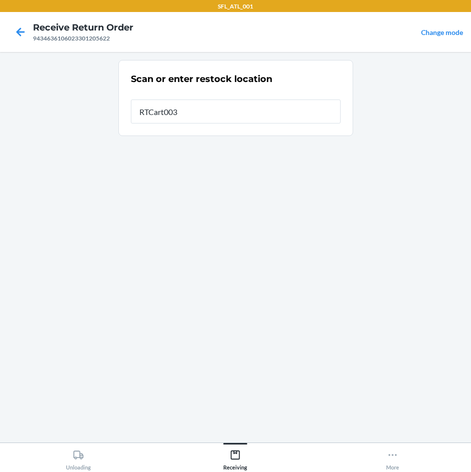
type input "RTCart003"
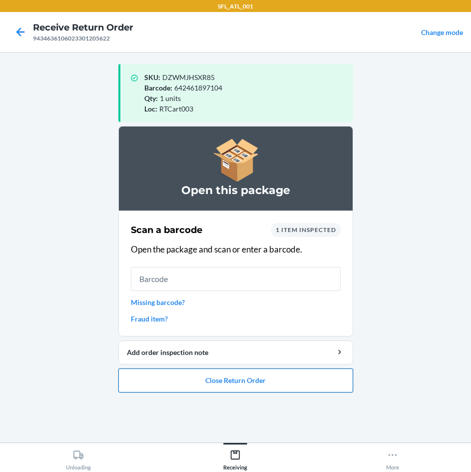
click at [255, 379] on button "Close Return Order" at bounding box center [235, 380] width 235 height 24
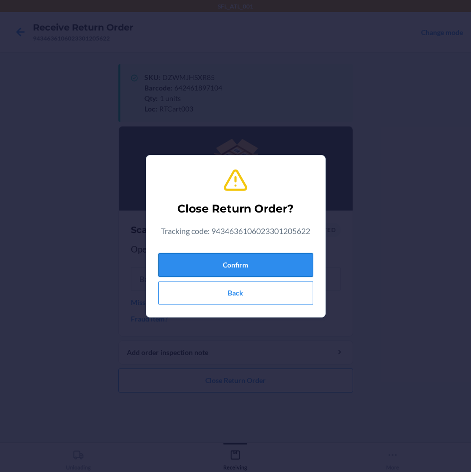
click at [284, 258] on button "Confirm" at bounding box center [235, 265] width 155 height 24
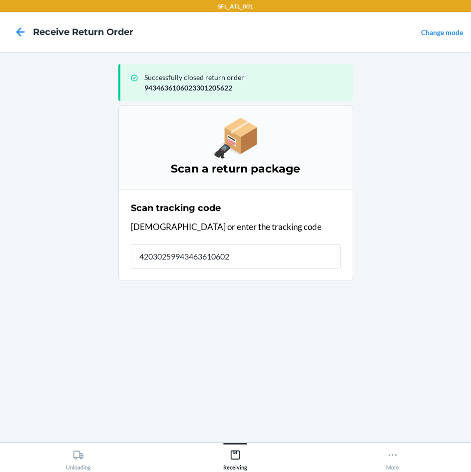
type input "420302599434636106023"
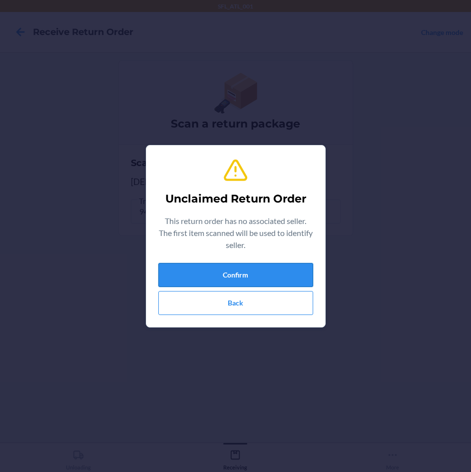
click at [272, 274] on button "Confirm" at bounding box center [235, 275] width 155 height 24
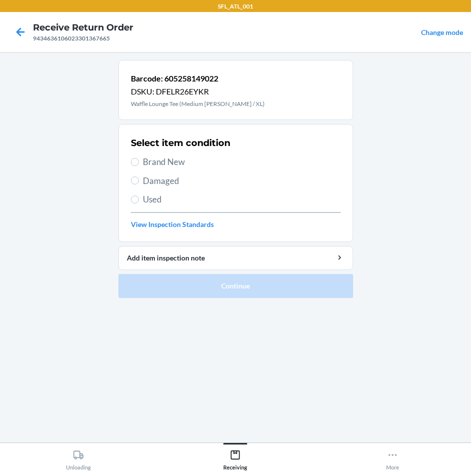
click at [173, 157] on span "Brand New" at bounding box center [242, 161] width 198 height 13
click at [139, 158] on input "Brand New" at bounding box center [135, 162] width 8 height 8
radio input "true"
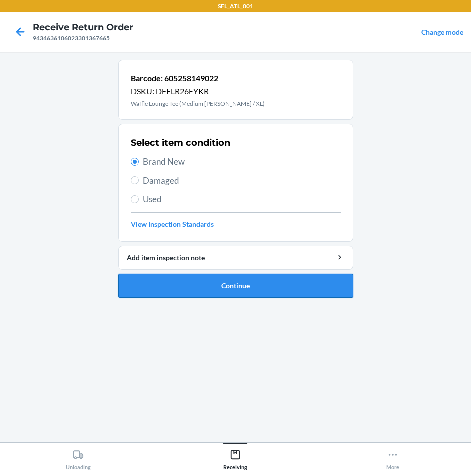
click at [286, 282] on button "Continue" at bounding box center [235, 286] width 235 height 24
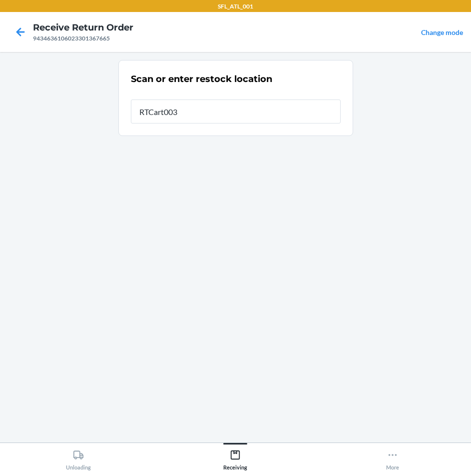
type input "RTCart003"
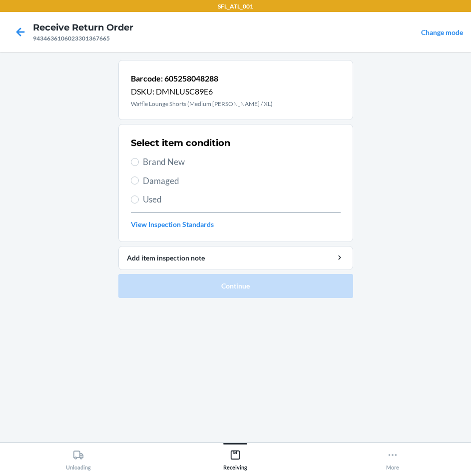
click at [140, 162] on label "Brand New" at bounding box center [236, 161] width 210 height 13
click at [139, 162] on input "Brand New" at bounding box center [135, 162] width 8 height 8
radio input "true"
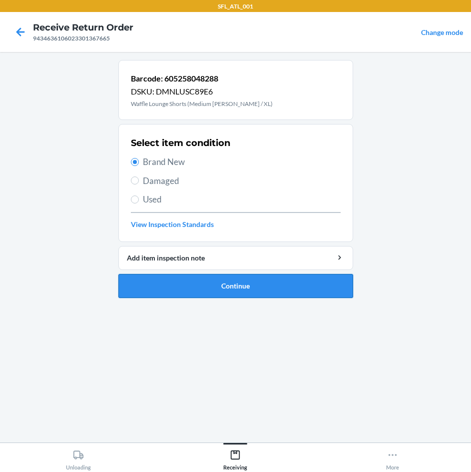
click at [256, 285] on button "Continue" at bounding box center [235, 286] width 235 height 24
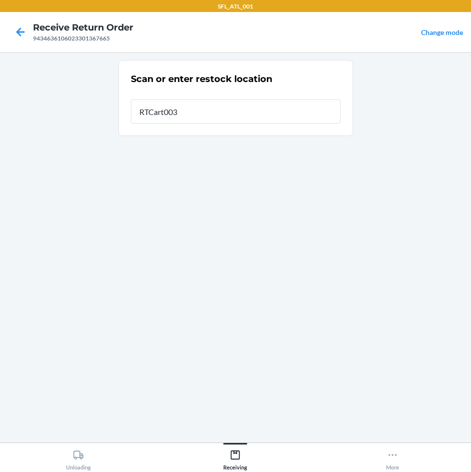
type input "RTCart003"
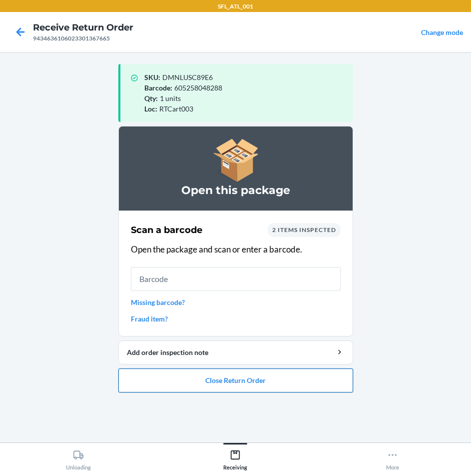
click at [262, 378] on button "Close Return Order" at bounding box center [235, 380] width 235 height 24
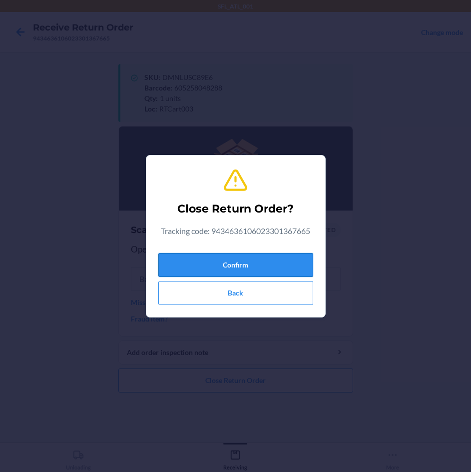
click at [289, 258] on button "Confirm" at bounding box center [235, 265] width 155 height 24
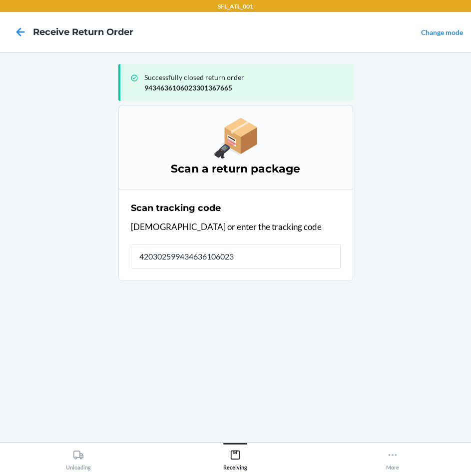
type input "4203025994346361060233"
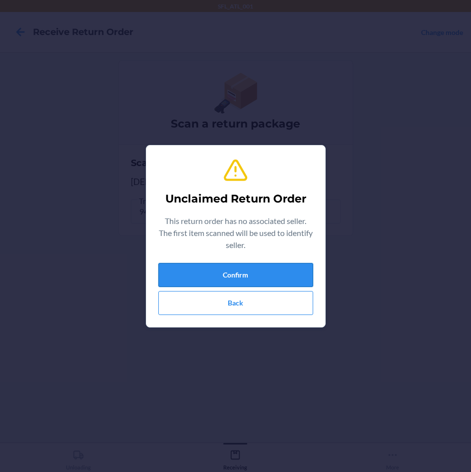
click at [186, 275] on button "Confirm" at bounding box center [235, 275] width 155 height 24
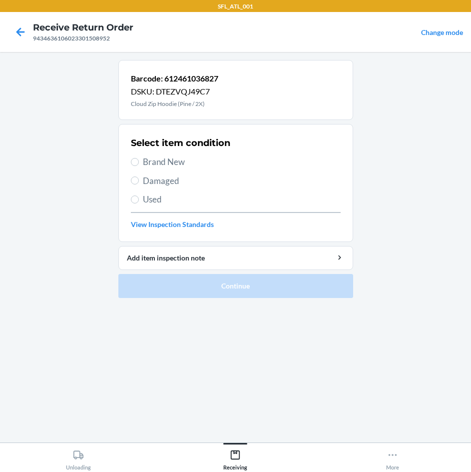
click at [148, 164] on span "Brand New" at bounding box center [242, 161] width 198 height 13
click at [139, 164] on input "Brand New" at bounding box center [135, 162] width 8 height 8
radio input "true"
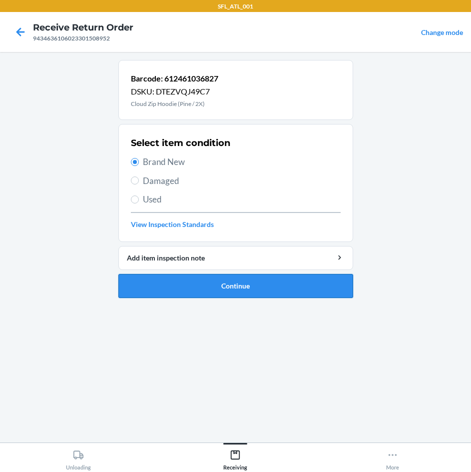
click at [274, 281] on button "Continue" at bounding box center [235, 286] width 235 height 24
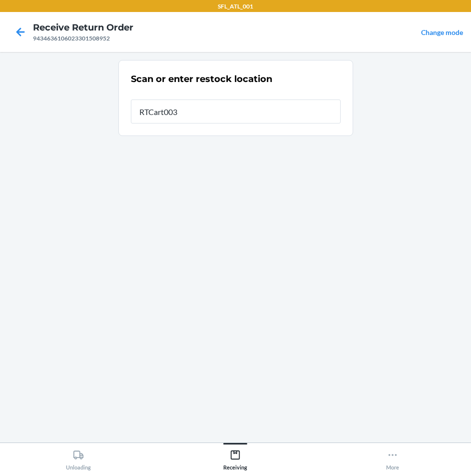
type input "RTCart003"
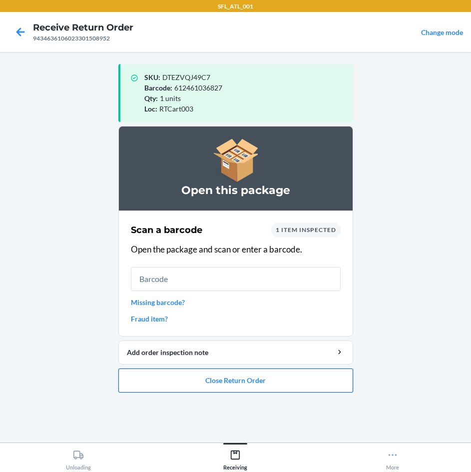
click at [240, 378] on button "Close Return Order" at bounding box center [235, 380] width 235 height 24
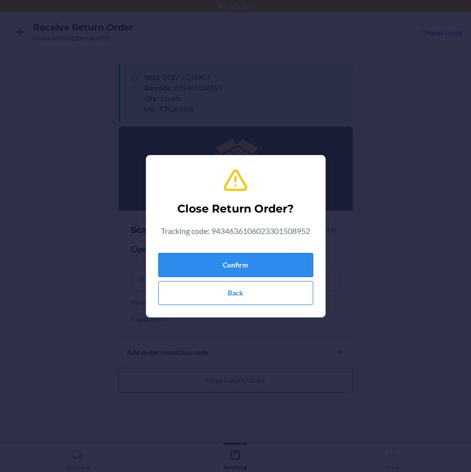
click at [230, 273] on button "Confirm" at bounding box center [235, 265] width 155 height 24
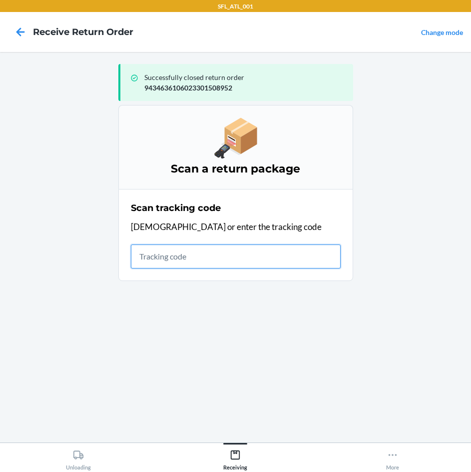
click at [242, 260] on input "text" at bounding box center [236, 256] width 210 height 24
type input "4203025994346361060232991181"
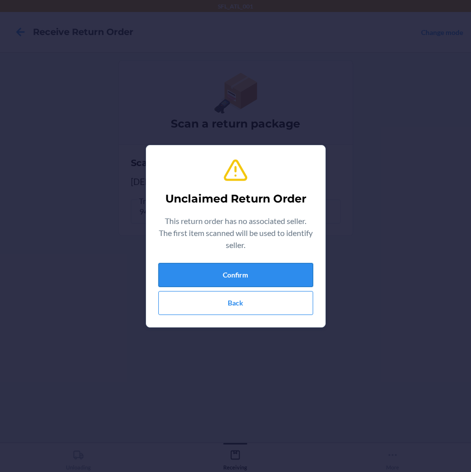
click at [230, 277] on button "Confirm" at bounding box center [235, 275] width 155 height 24
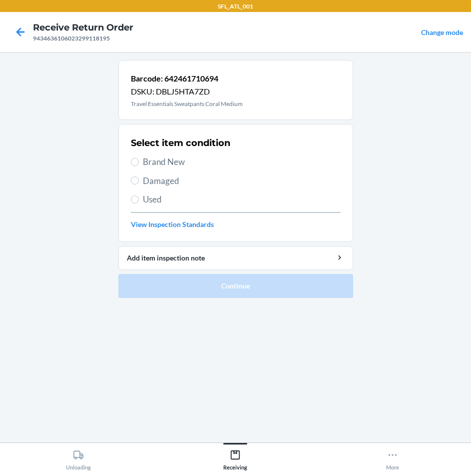
click at [179, 157] on span "Brand New" at bounding box center [242, 161] width 198 height 13
click at [139, 158] on input "Brand New" at bounding box center [135, 162] width 8 height 8
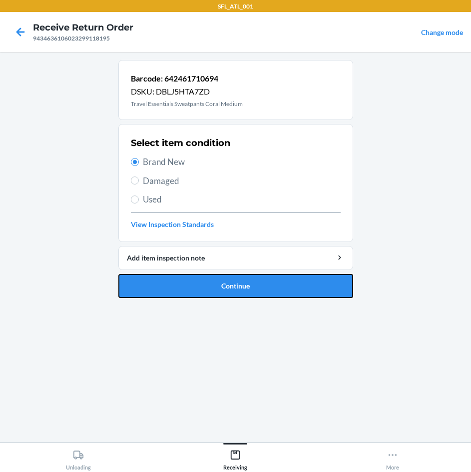
click at [240, 287] on button "Continue" at bounding box center [235, 286] width 235 height 24
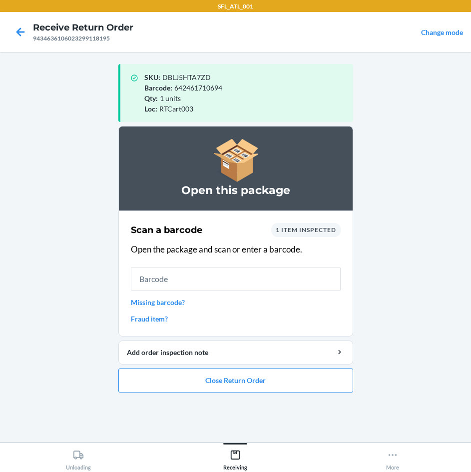
click at [167, 299] on link "Missing barcode?" at bounding box center [236, 302] width 210 height 10
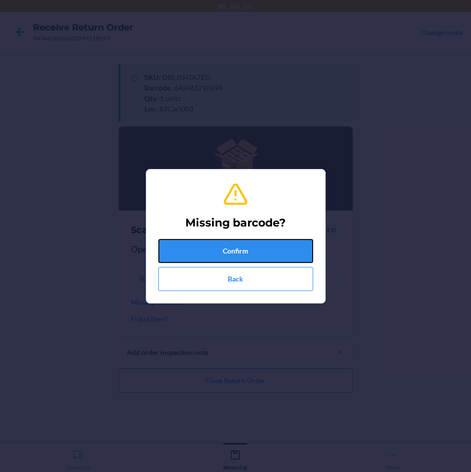
drag, startPoint x: 206, startPoint y: 246, endPoint x: 229, endPoint y: 258, distance: 25.7
click at [208, 248] on button "Confirm" at bounding box center [235, 251] width 155 height 24
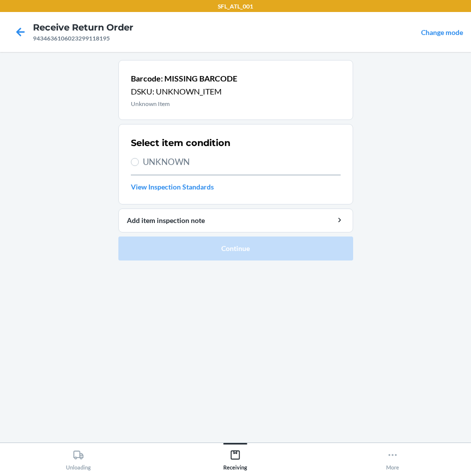
click at [157, 157] on span "UNKNOWN" at bounding box center [242, 161] width 198 height 13
click at [139, 158] on input "UNKNOWN" at bounding box center [135, 162] width 8 height 8
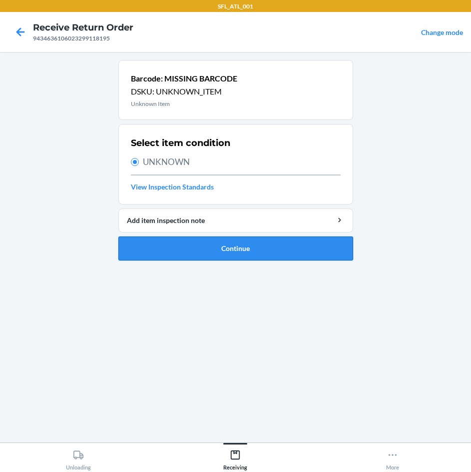
click at [276, 248] on button "Continue" at bounding box center [235, 248] width 235 height 24
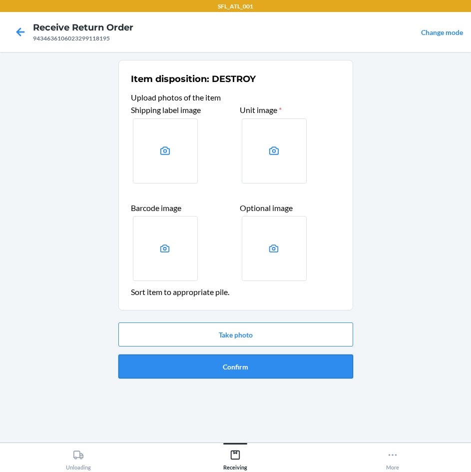
click at [222, 364] on button "Confirm" at bounding box center [235, 366] width 235 height 24
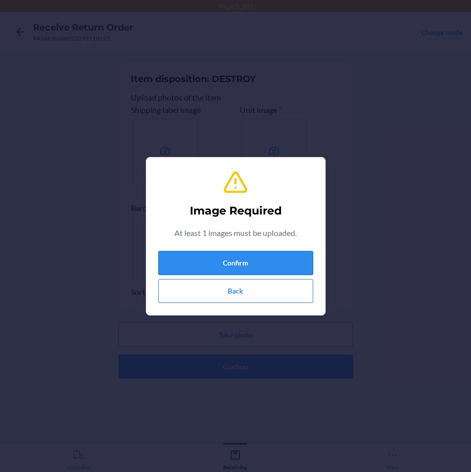
click at [244, 256] on button "Confirm" at bounding box center [235, 263] width 155 height 24
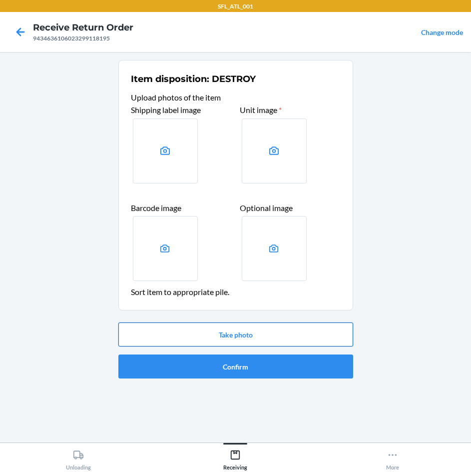
click at [220, 335] on button "Take photo" at bounding box center [235, 334] width 235 height 24
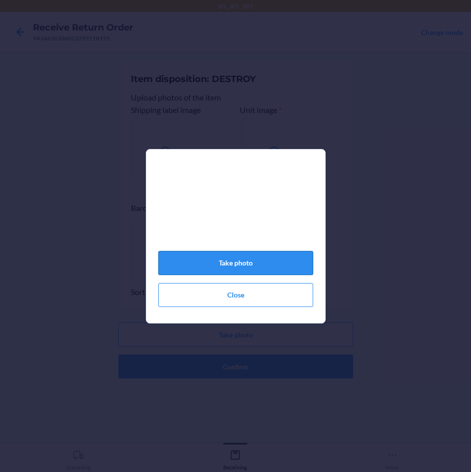
click at [249, 270] on button "Take photo" at bounding box center [235, 263] width 155 height 24
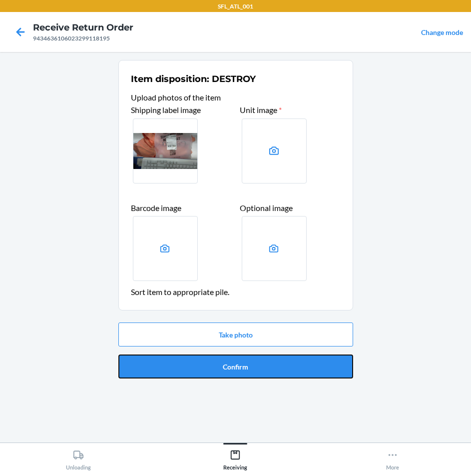
drag, startPoint x: 276, startPoint y: 365, endPoint x: 267, endPoint y: 358, distance: 11.0
click at [276, 364] on button "Confirm" at bounding box center [235, 366] width 235 height 24
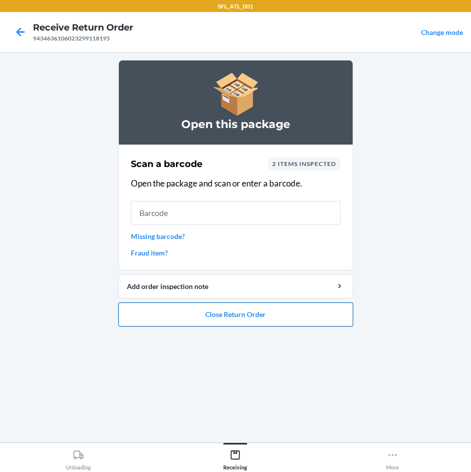
drag, startPoint x: 277, startPoint y: 322, endPoint x: 273, endPoint y: 318, distance: 6.0
click at [273, 318] on button "Close Return Order" at bounding box center [235, 314] width 235 height 24
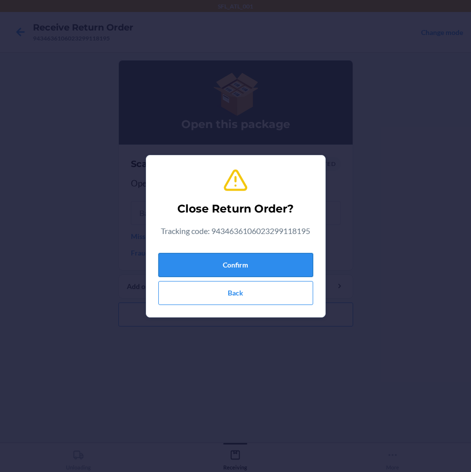
click at [259, 256] on button "Confirm" at bounding box center [235, 265] width 155 height 24
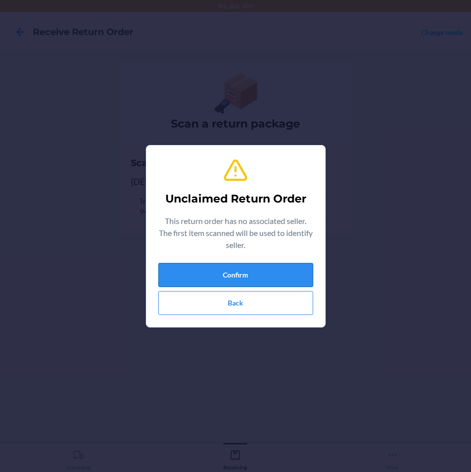
click at [258, 273] on button "Confirm" at bounding box center [235, 275] width 155 height 24
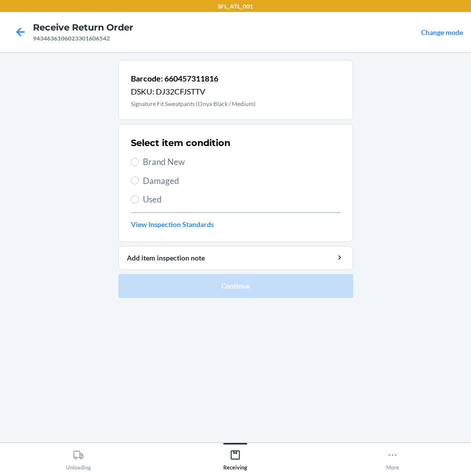
click at [180, 161] on span "Brand New" at bounding box center [242, 161] width 198 height 13
click at [139, 161] on input "Brand New" at bounding box center [135, 162] width 8 height 8
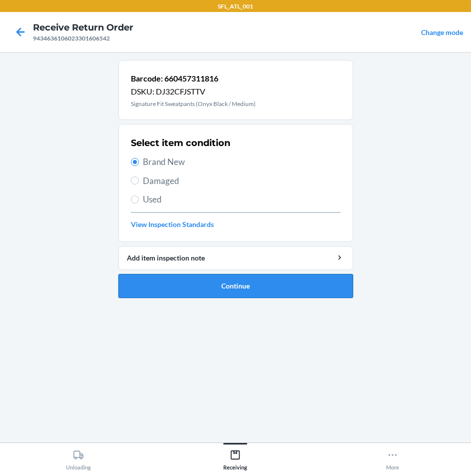
click at [257, 286] on button "Continue" at bounding box center [235, 286] width 235 height 24
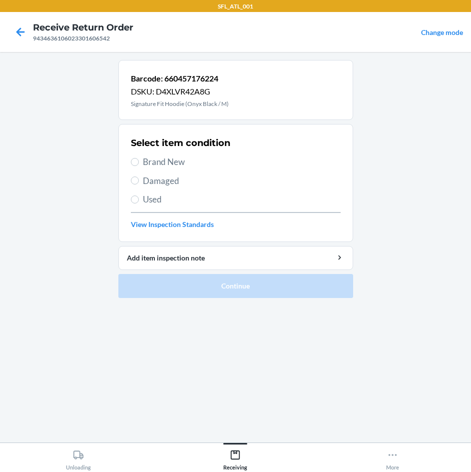
click at [186, 159] on span "Brand New" at bounding box center [242, 161] width 198 height 13
click at [139, 159] on input "Brand New" at bounding box center [135, 162] width 8 height 8
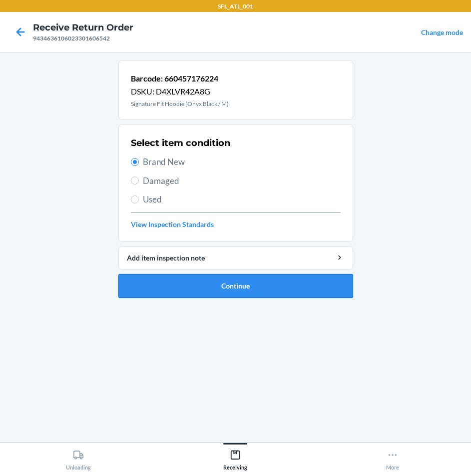
click at [281, 288] on button "Continue" at bounding box center [235, 286] width 235 height 24
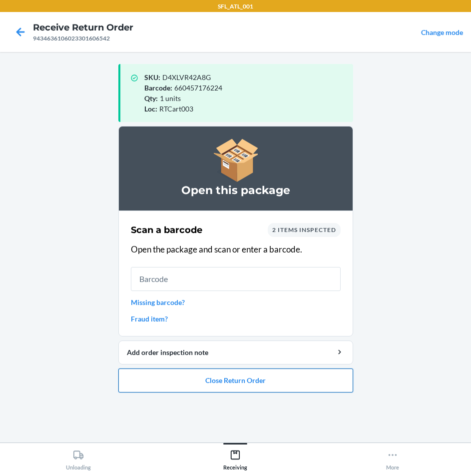
click at [261, 379] on button "Close Return Order" at bounding box center [235, 380] width 235 height 24
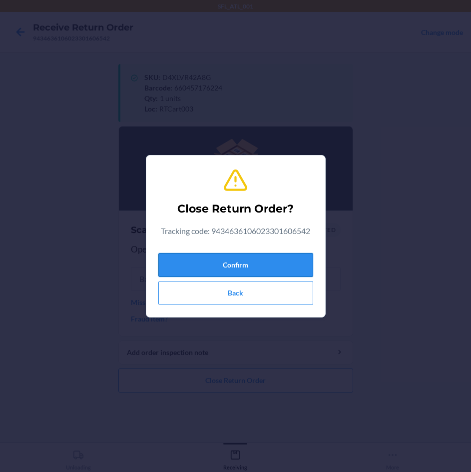
click at [253, 267] on button "Confirm" at bounding box center [235, 265] width 155 height 24
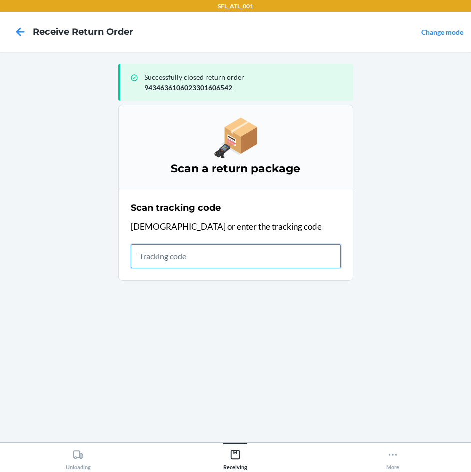
click at [186, 258] on input "text" at bounding box center [236, 256] width 210 height 24
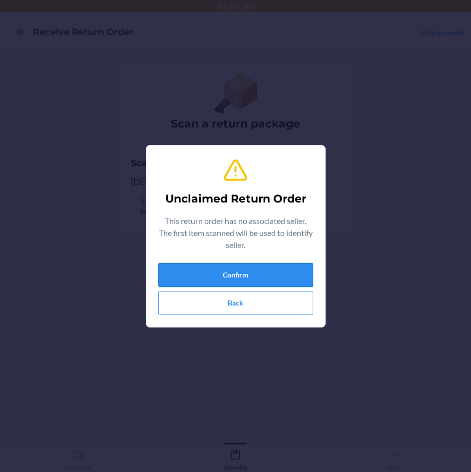
click at [205, 271] on button "Confirm" at bounding box center [235, 275] width 155 height 24
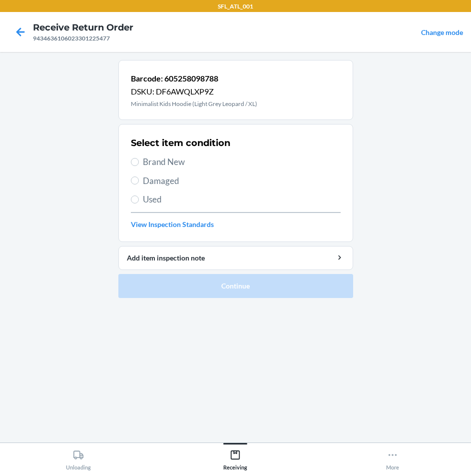
click at [164, 162] on span "Brand New" at bounding box center [242, 161] width 198 height 13
click at [139, 162] on input "Brand New" at bounding box center [135, 162] width 8 height 8
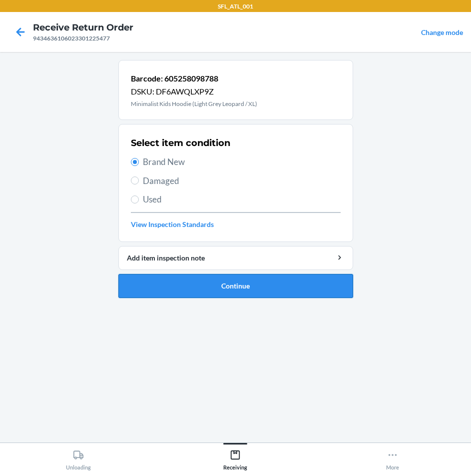
click at [242, 288] on button "Continue" at bounding box center [235, 286] width 235 height 24
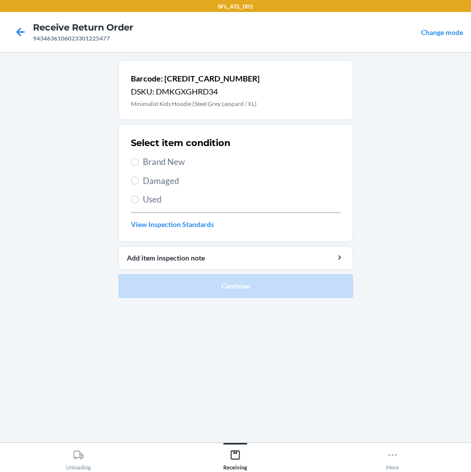
click at [163, 158] on span "Brand New" at bounding box center [242, 161] width 198 height 13
click at [139, 158] on input "Brand New" at bounding box center [135, 162] width 8 height 8
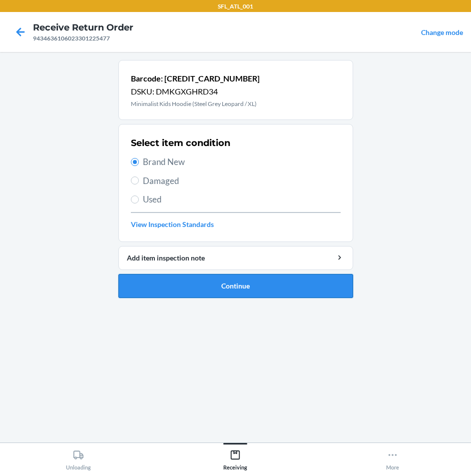
click at [224, 290] on button "Continue" at bounding box center [235, 286] width 235 height 24
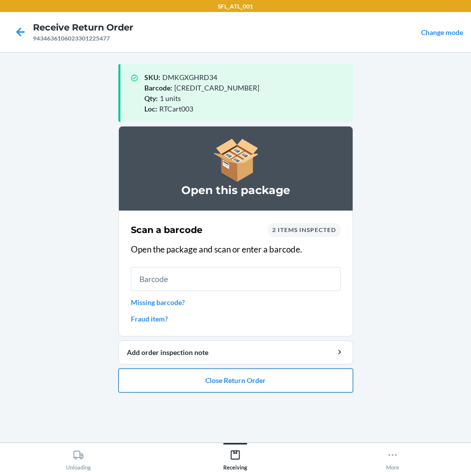
click at [230, 381] on button "Close Return Order" at bounding box center [235, 380] width 235 height 24
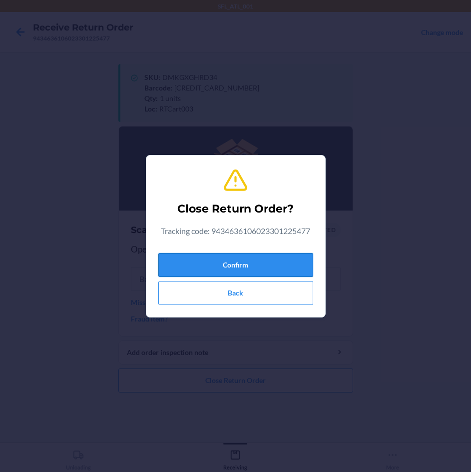
click at [250, 264] on button "Confirm" at bounding box center [235, 265] width 155 height 24
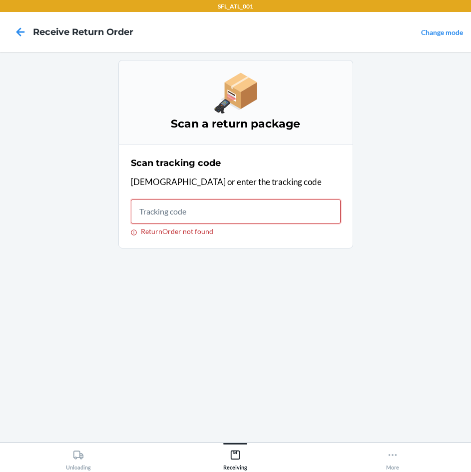
click at [238, 212] on input "ReturnOrder not found" at bounding box center [236, 211] width 210 height 24
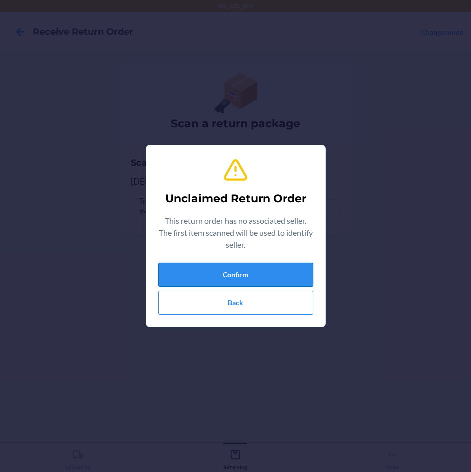
drag, startPoint x: 275, startPoint y: 280, endPoint x: 279, endPoint y: 276, distance: 5.7
click at [279, 276] on button "Confirm" at bounding box center [235, 275] width 155 height 24
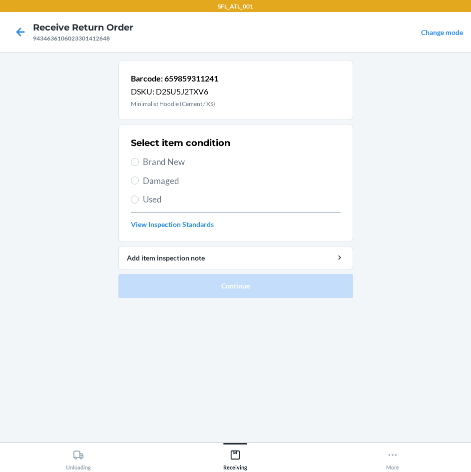
click at [155, 155] on span "Brand New" at bounding box center [242, 161] width 198 height 13
click at [139, 158] on input "Brand New" at bounding box center [135, 162] width 8 height 8
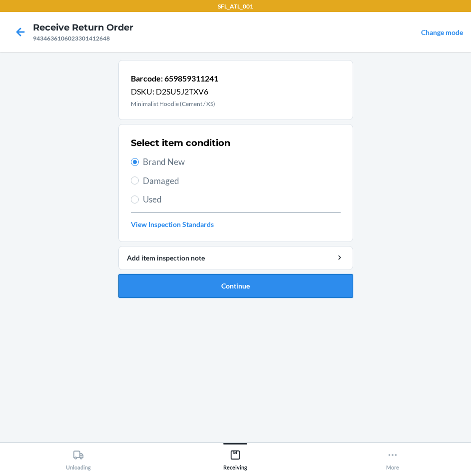
click at [279, 280] on button "Continue" at bounding box center [235, 286] width 235 height 24
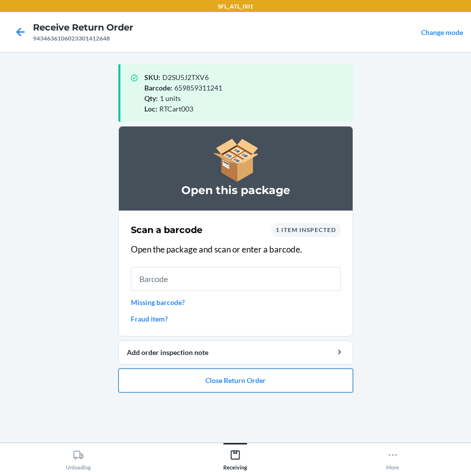
click at [223, 382] on button "Close Return Order" at bounding box center [235, 380] width 235 height 24
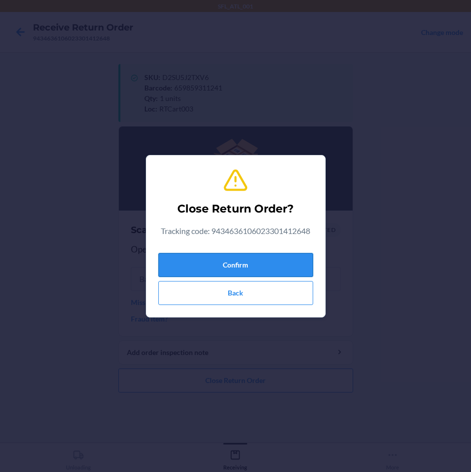
click at [255, 260] on button "Confirm" at bounding box center [235, 265] width 155 height 24
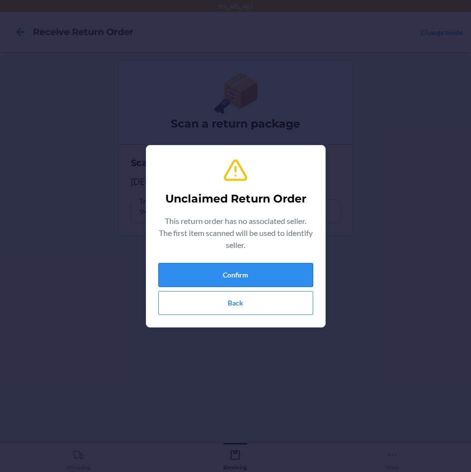
click at [257, 270] on button "Confirm" at bounding box center [235, 275] width 155 height 24
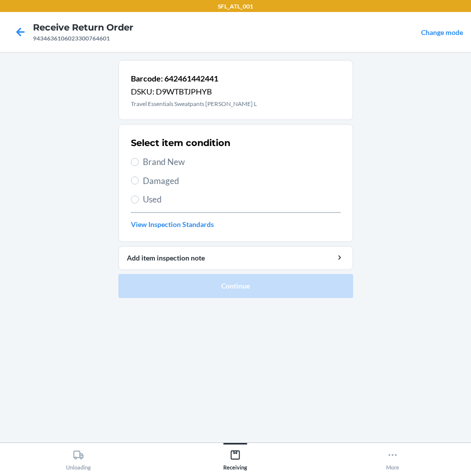
click at [179, 165] on span "Brand New" at bounding box center [242, 161] width 198 height 13
click at [139, 165] on input "Brand New" at bounding box center [135, 162] width 8 height 8
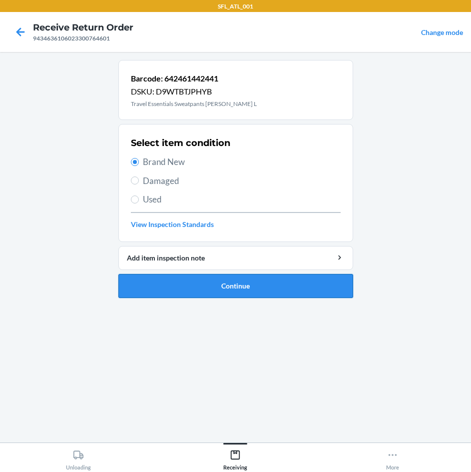
click at [208, 285] on button "Continue" at bounding box center [235, 286] width 235 height 24
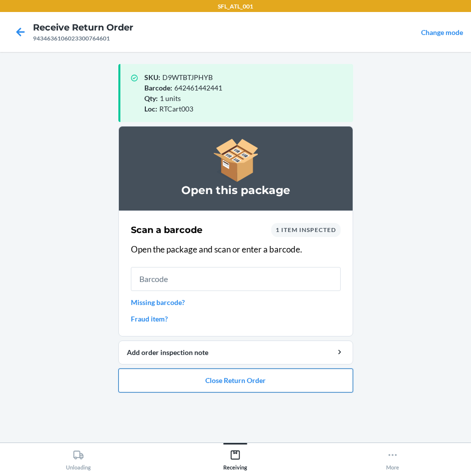
click at [253, 388] on button "Close Return Order" at bounding box center [235, 380] width 235 height 24
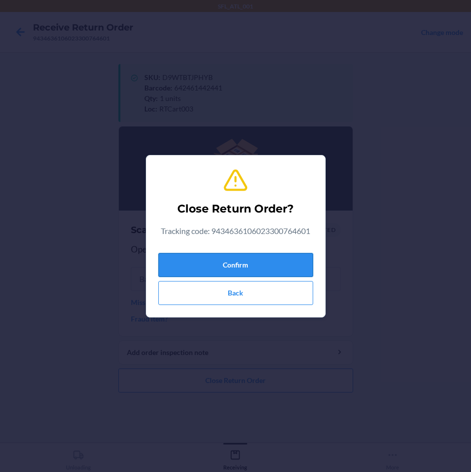
click at [254, 266] on button "Confirm" at bounding box center [235, 265] width 155 height 24
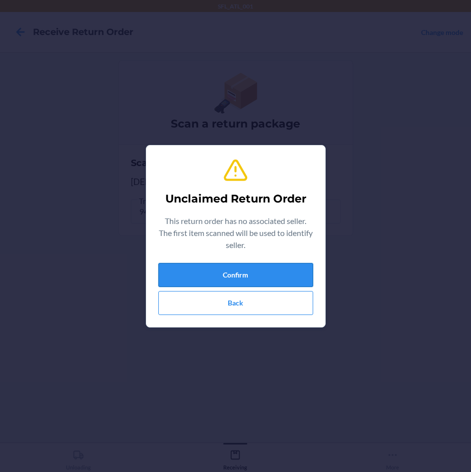
click at [259, 270] on button "Confirm" at bounding box center [235, 275] width 155 height 24
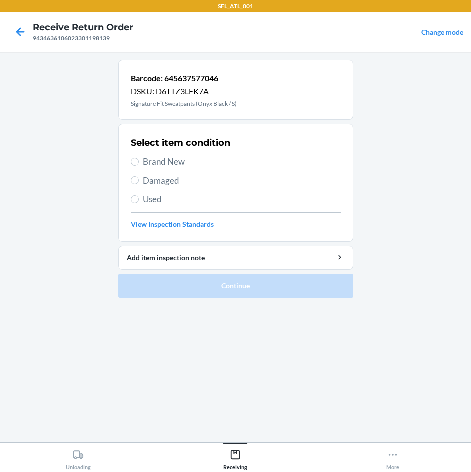
click at [165, 165] on span "Brand New" at bounding box center [242, 161] width 198 height 13
click at [139, 165] on input "Brand New" at bounding box center [135, 162] width 8 height 8
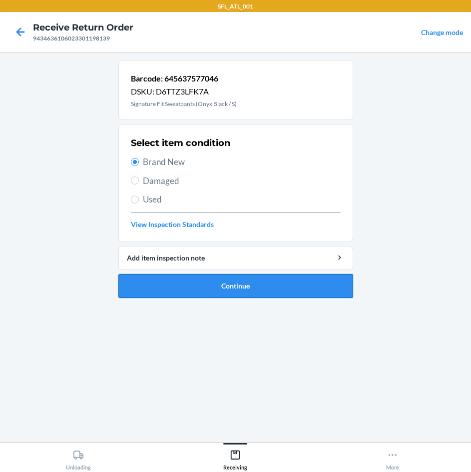
click at [252, 281] on button "Continue" at bounding box center [235, 286] width 235 height 24
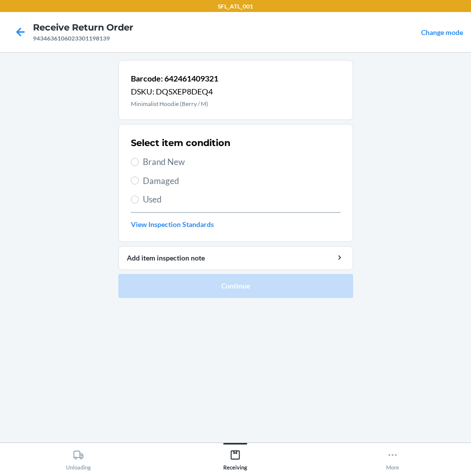
click at [154, 166] on span "Brand New" at bounding box center [242, 161] width 198 height 13
click at [139, 166] on input "Brand New" at bounding box center [135, 162] width 8 height 8
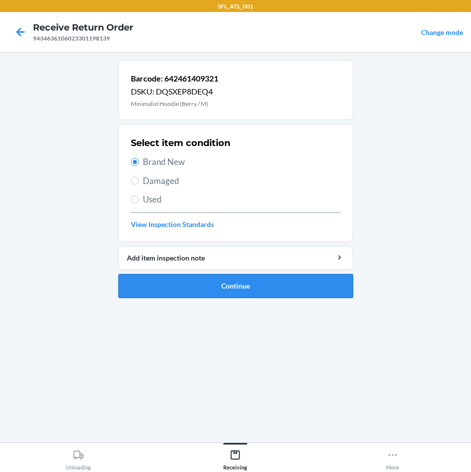
click at [228, 285] on button "Continue" at bounding box center [235, 286] width 235 height 24
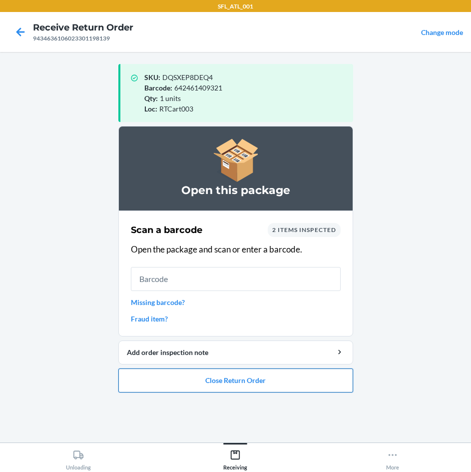
click at [257, 389] on button "Close Return Order" at bounding box center [235, 380] width 235 height 24
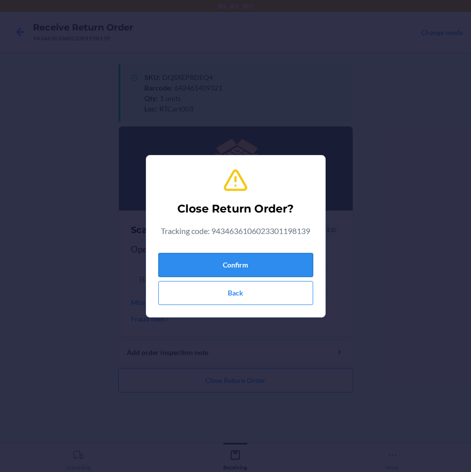
click at [269, 259] on button "Confirm" at bounding box center [235, 265] width 155 height 24
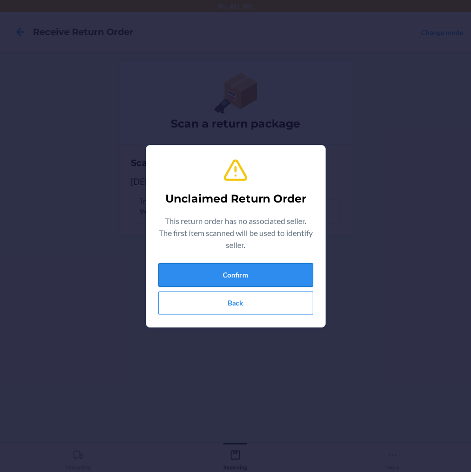
click at [276, 271] on button "Confirm" at bounding box center [235, 275] width 155 height 24
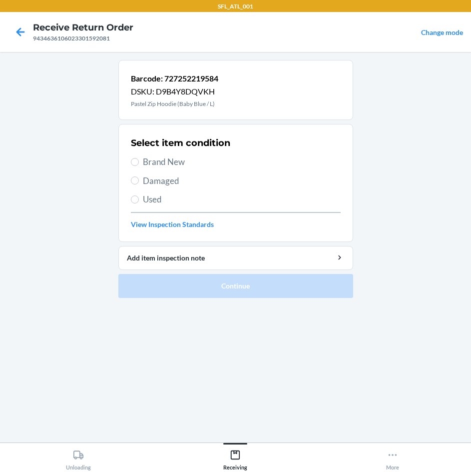
click at [182, 160] on span "Brand New" at bounding box center [242, 161] width 198 height 13
click at [139, 160] on input "Brand New" at bounding box center [135, 162] width 8 height 8
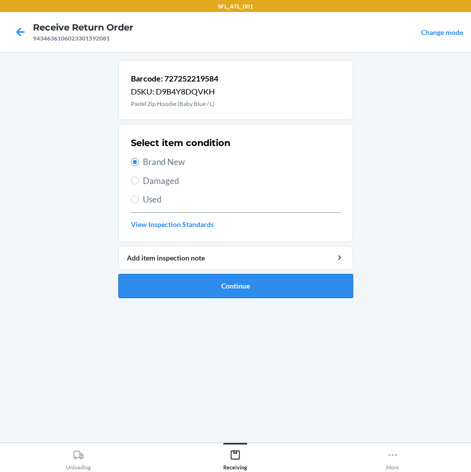
click at [245, 280] on button "Continue" at bounding box center [235, 286] width 235 height 24
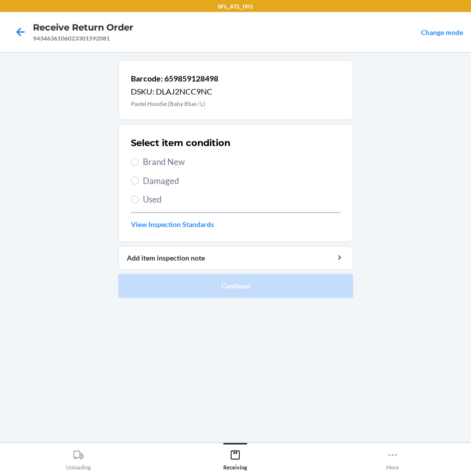
click at [184, 163] on span "Brand New" at bounding box center [242, 161] width 198 height 13
click at [139, 163] on input "Brand New" at bounding box center [135, 162] width 8 height 8
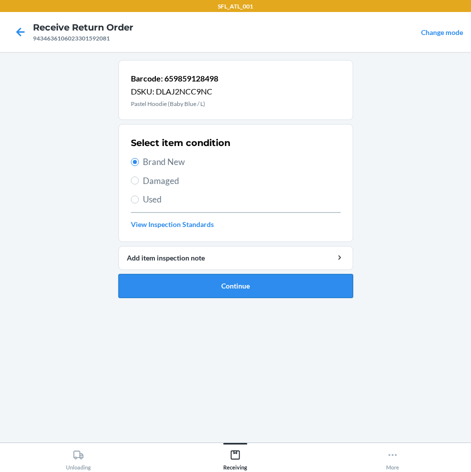
click at [218, 290] on button "Continue" at bounding box center [235, 286] width 235 height 24
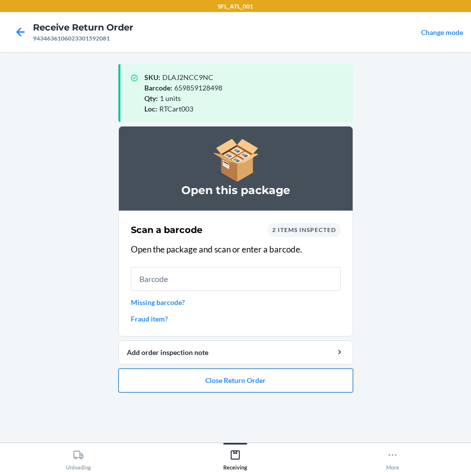
click at [252, 378] on button "Close Return Order" at bounding box center [235, 380] width 235 height 24
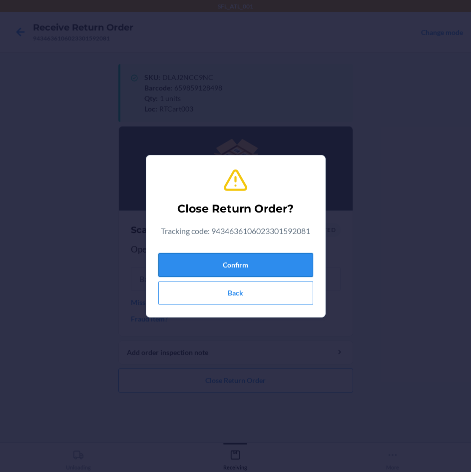
click at [261, 263] on button "Confirm" at bounding box center [235, 265] width 155 height 24
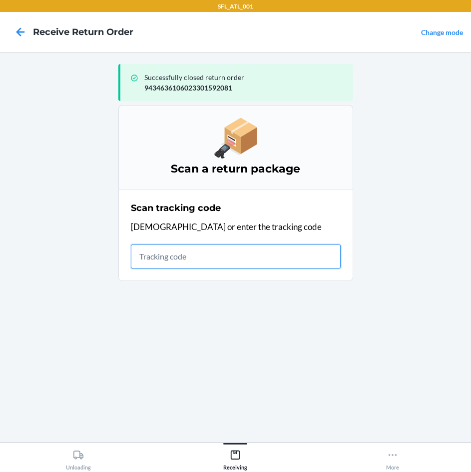
click at [156, 261] on input "text" at bounding box center [236, 256] width 210 height 24
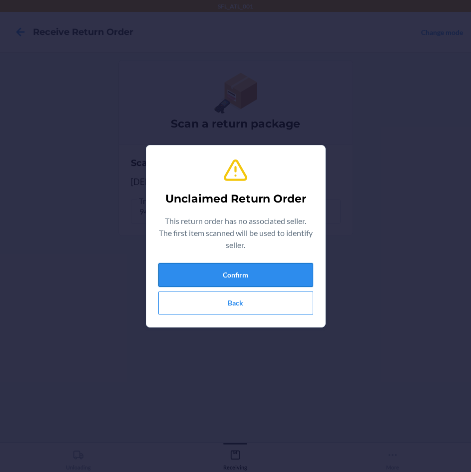
click at [252, 276] on button "Confirm" at bounding box center [235, 275] width 155 height 24
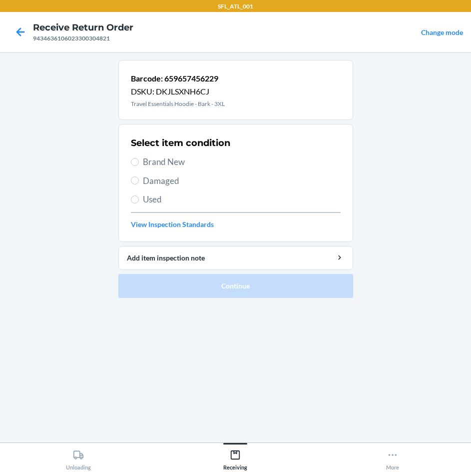
click at [188, 160] on span "Brand New" at bounding box center [242, 161] width 198 height 13
click at [139, 160] on input "Brand New" at bounding box center [135, 162] width 8 height 8
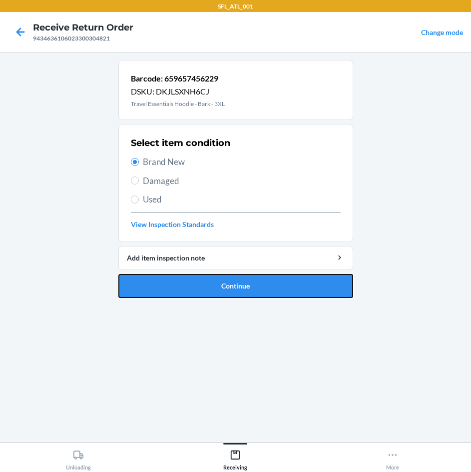
click at [222, 285] on button "Continue" at bounding box center [235, 286] width 235 height 24
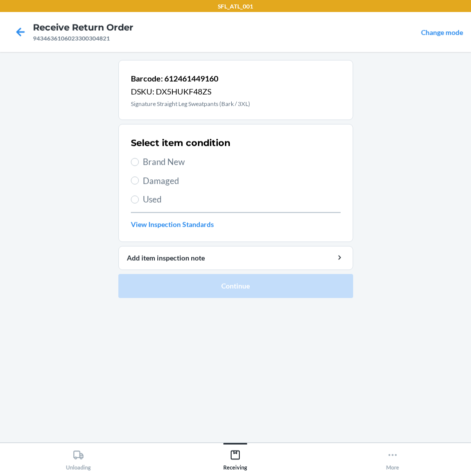
click at [179, 168] on div "Select item condition Brand New Damaged Used View Inspection Standards" at bounding box center [236, 182] width 210 height 99
click at [178, 167] on span "Brand New" at bounding box center [242, 161] width 198 height 13
click at [139, 166] on input "Brand New" at bounding box center [135, 162] width 8 height 8
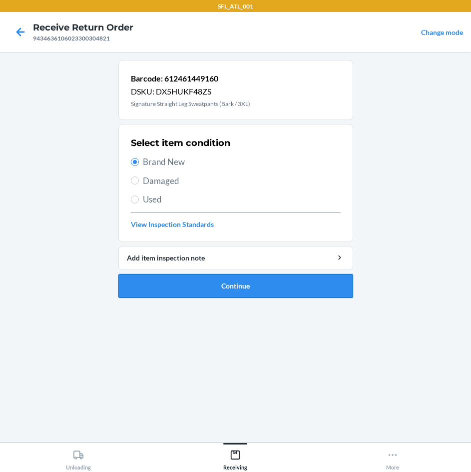
click at [266, 284] on button "Continue" at bounding box center [235, 286] width 235 height 24
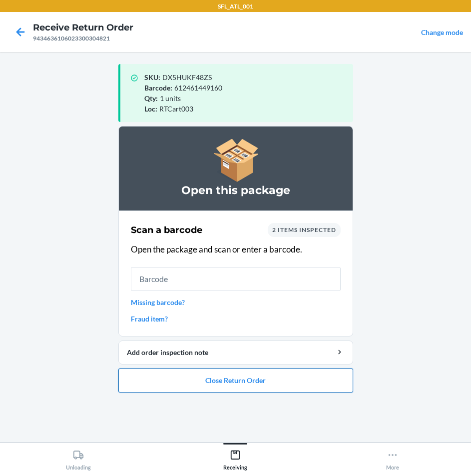
click at [287, 380] on button "Close Return Order" at bounding box center [235, 380] width 235 height 24
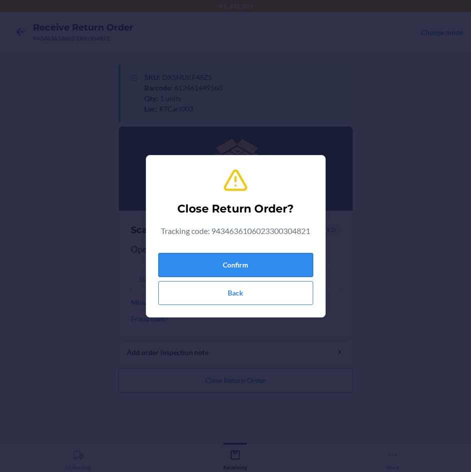
click at [296, 268] on button "Confirm" at bounding box center [235, 265] width 155 height 24
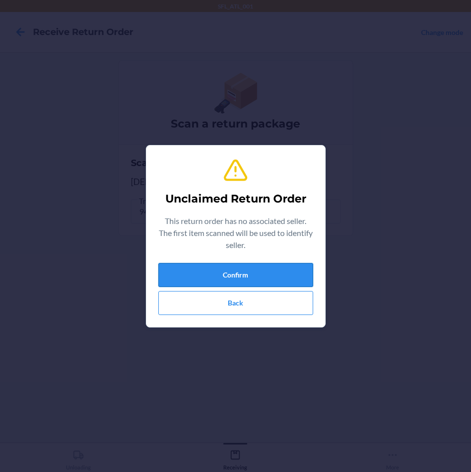
click at [282, 266] on button "Confirm" at bounding box center [235, 275] width 155 height 24
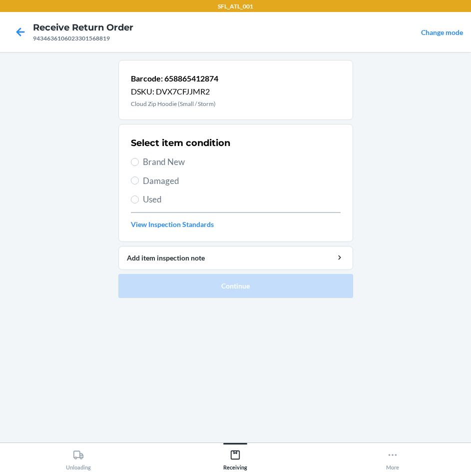
click at [143, 160] on span "Brand New" at bounding box center [242, 161] width 198 height 13
click at [139, 160] on input "Brand New" at bounding box center [135, 162] width 8 height 8
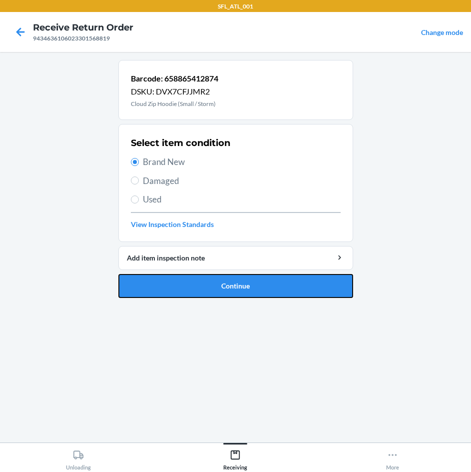
drag, startPoint x: 223, startPoint y: 285, endPoint x: 218, endPoint y: 283, distance: 5.7
click at [221, 284] on button "Continue" at bounding box center [235, 286] width 235 height 24
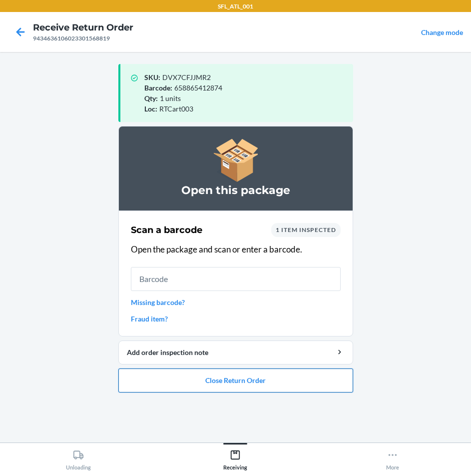
click at [224, 381] on button "Close Return Order" at bounding box center [235, 380] width 235 height 24
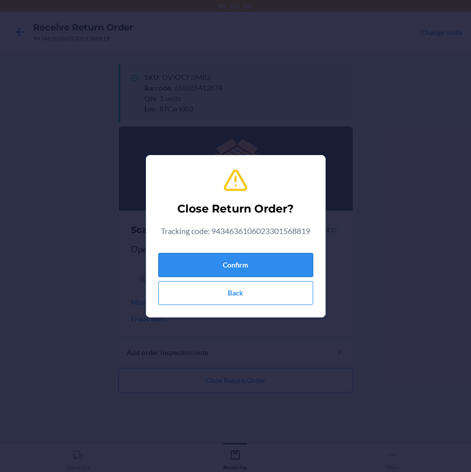
click at [245, 264] on button "Confirm" at bounding box center [235, 265] width 155 height 24
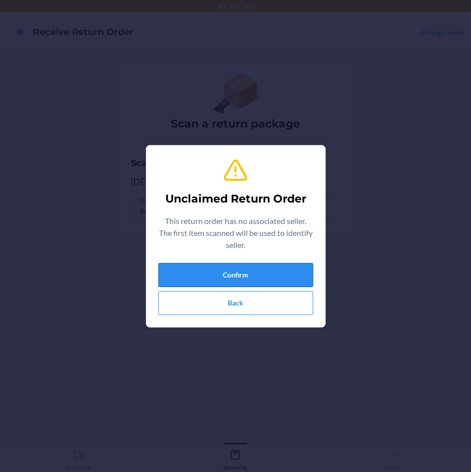
click at [281, 267] on button "Confirm" at bounding box center [235, 275] width 155 height 24
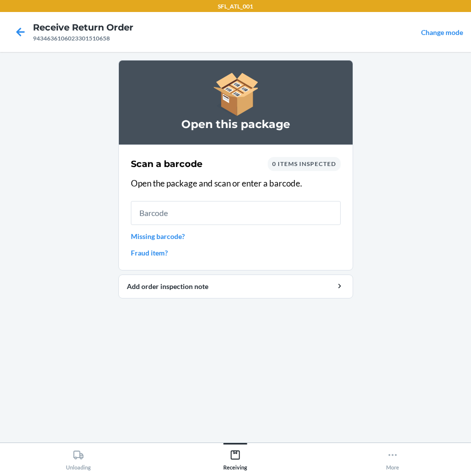
click at [172, 238] on link "Missing barcode?" at bounding box center [236, 236] width 210 height 10
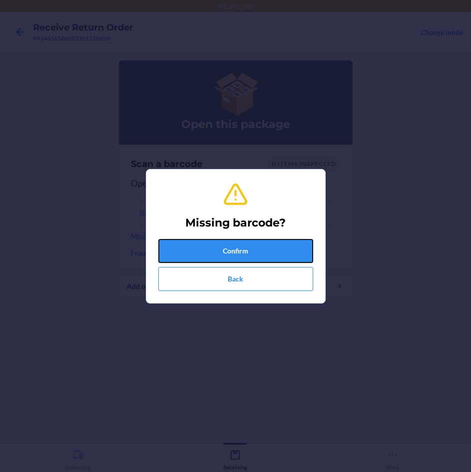
drag, startPoint x: 204, startPoint y: 252, endPoint x: 200, endPoint y: 219, distance: 32.7
click at [204, 250] on button "Confirm" at bounding box center [235, 251] width 155 height 24
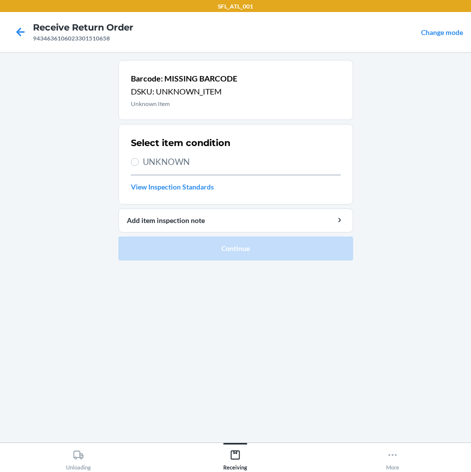
click at [164, 161] on span "UNKNOWN" at bounding box center [242, 161] width 198 height 13
click at [139, 161] on input "UNKNOWN" at bounding box center [135, 162] width 8 height 8
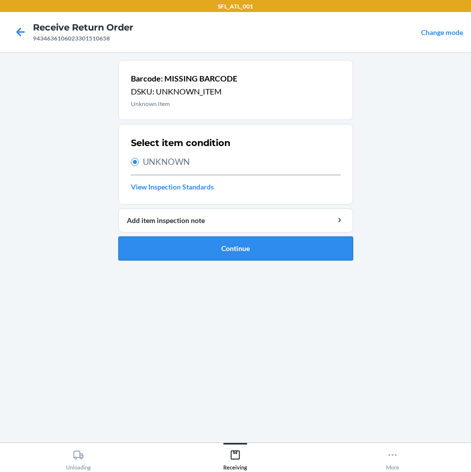
click at [243, 258] on button "Continue" at bounding box center [235, 248] width 235 height 24
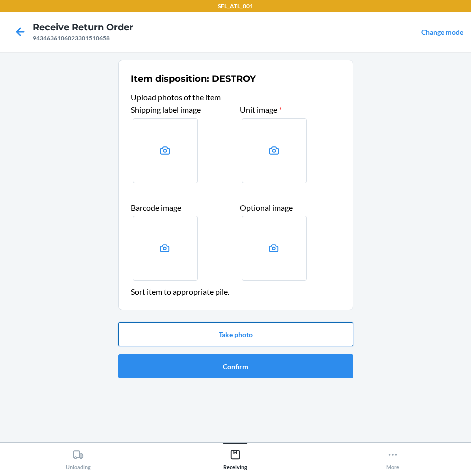
click at [258, 329] on button "Take photo" at bounding box center [235, 334] width 235 height 24
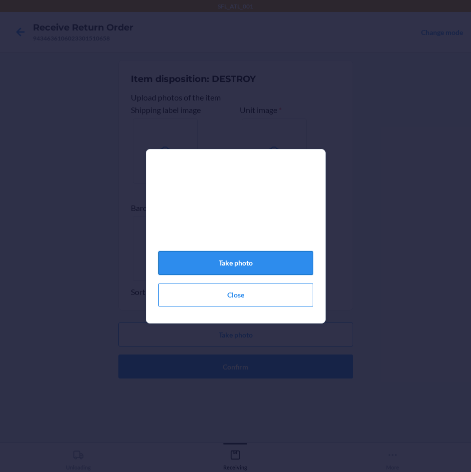
click at [255, 271] on button "Take photo" at bounding box center [235, 263] width 155 height 24
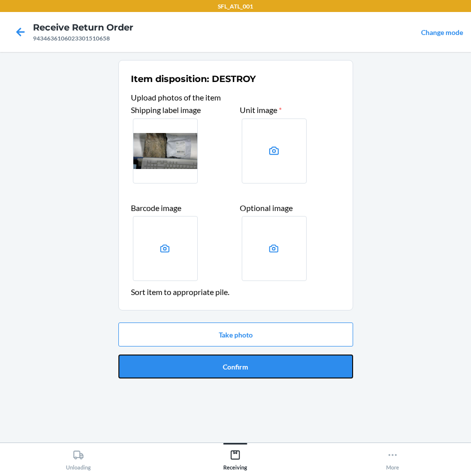
drag, startPoint x: 272, startPoint y: 360, endPoint x: 280, endPoint y: 352, distance: 11.7
click at [272, 360] on button "Confirm" at bounding box center [235, 366] width 235 height 24
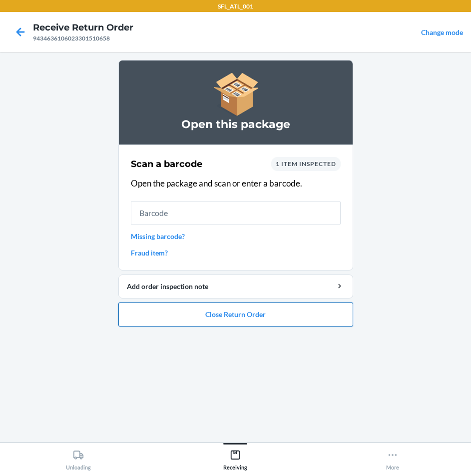
click at [263, 322] on button "Close Return Order" at bounding box center [235, 314] width 235 height 24
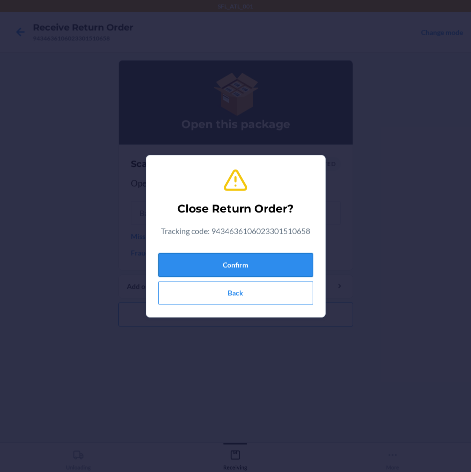
click at [243, 257] on button "Confirm" at bounding box center [235, 265] width 155 height 24
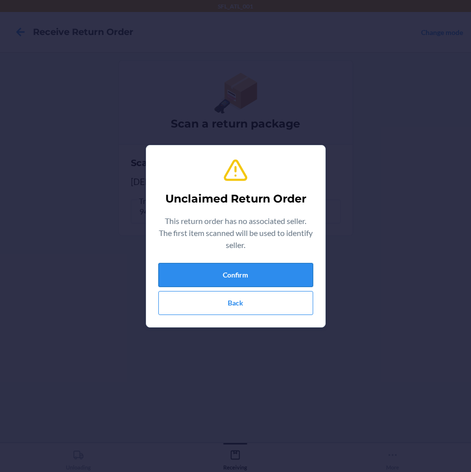
click at [239, 274] on button "Confirm" at bounding box center [235, 275] width 155 height 24
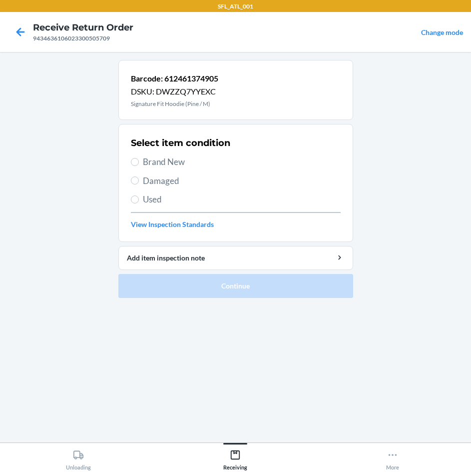
click at [146, 160] on span "Brand New" at bounding box center [242, 161] width 198 height 13
click at [139, 160] on input "Brand New" at bounding box center [135, 162] width 8 height 8
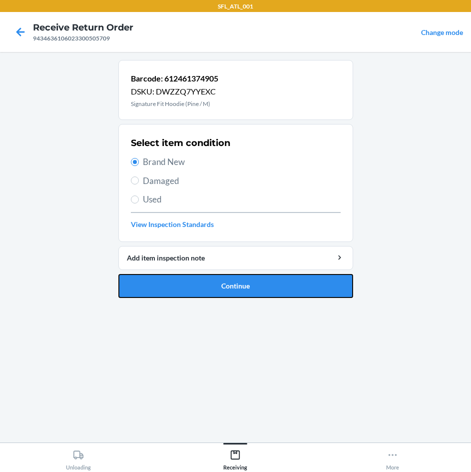
click at [222, 281] on button "Continue" at bounding box center [235, 286] width 235 height 24
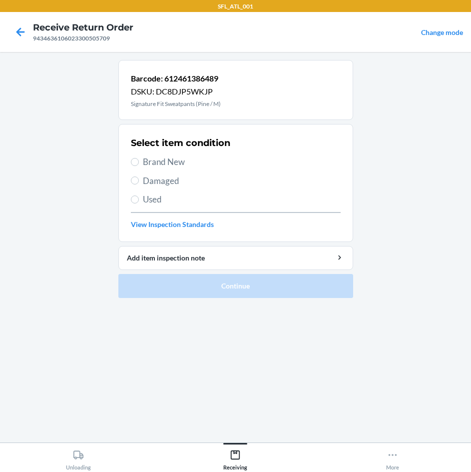
click at [180, 162] on span "Brand New" at bounding box center [242, 161] width 198 height 13
click at [139, 162] on input "Brand New" at bounding box center [135, 162] width 8 height 8
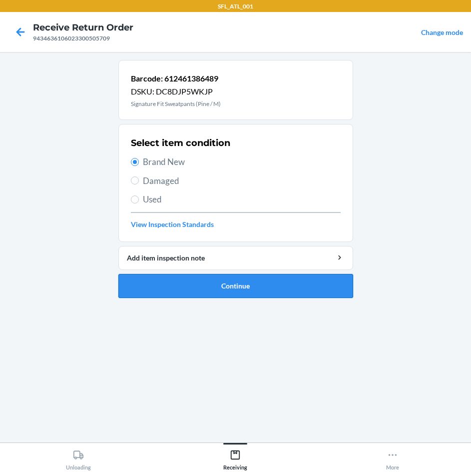
click at [230, 283] on button "Continue" at bounding box center [235, 286] width 235 height 24
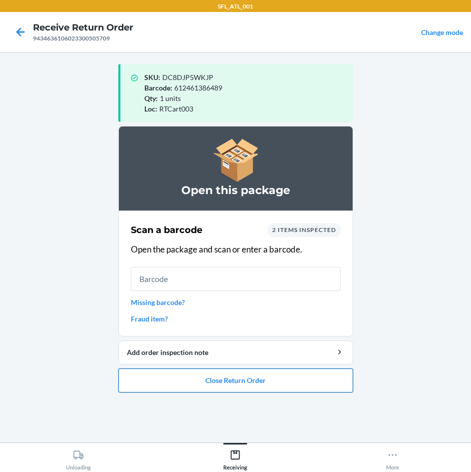
click at [244, 381] on button "Close Return Order" at bounding box center [235, 380] width 235 height 24
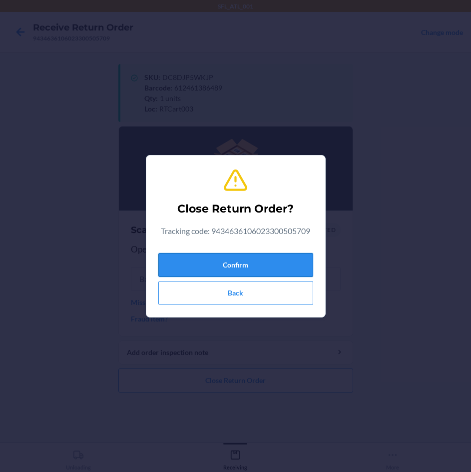
click at [269, 260] on button "Confirm" at bounding box center [235, 265] width 155 height 24
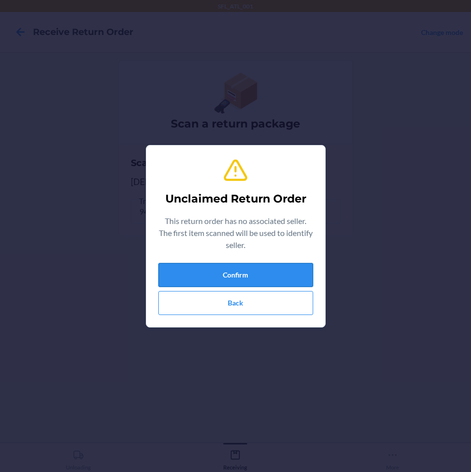
click at [269, 275] on button "Confirm" at bounding box center [235, 275] width 155 height 24
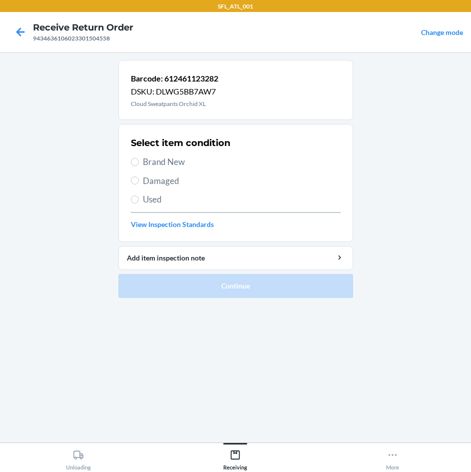
click at [171, 163] on span "Brand New" at bounding box center [242, 161] width 198 height 13
click at [139, 163] on input "Brand New" at bounding box center [135, 162] width 8 height 8
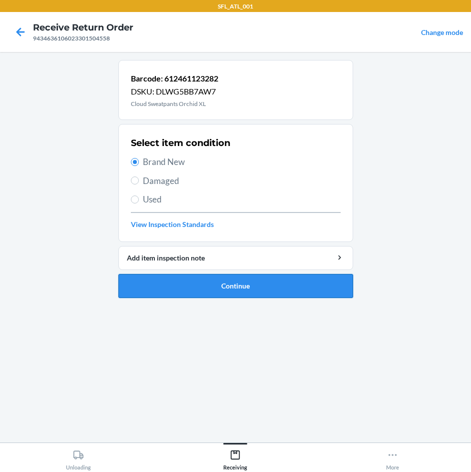
click at [242, 293] on button "Continue" at bounding box center [235, 286] width 235 height 24
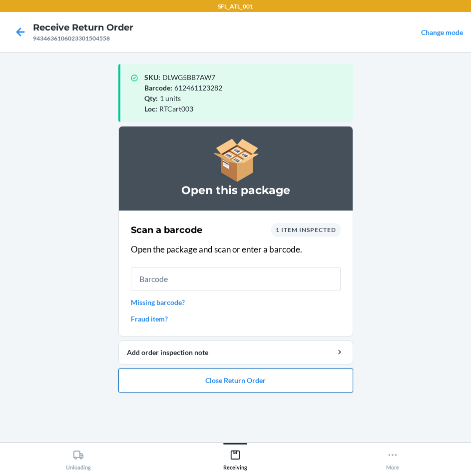
click at [270, 374] on button "Close Return Order" at bounding box center [235, 380] width 235 height 24
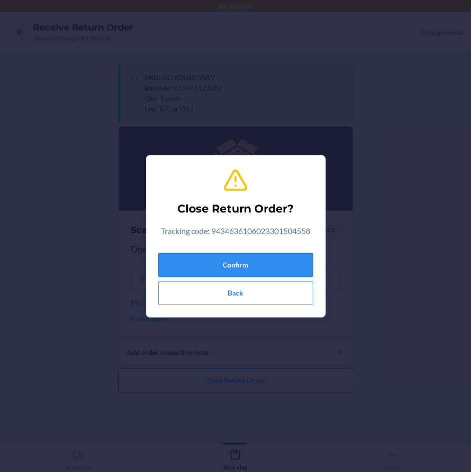
click at [290, 266] on button "Confirm" at bounding box center [235, 265] width 155 height 24
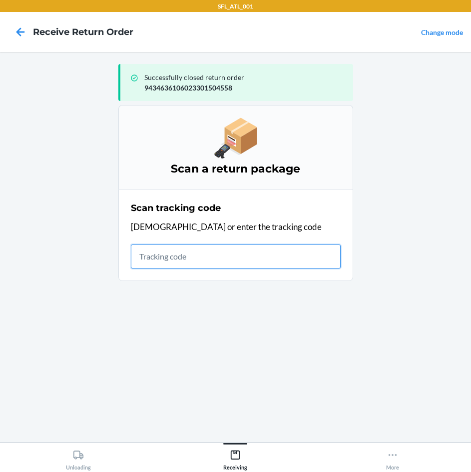
click at [183, 259] on input "text" at bounding box center [236, 256] width 210 height 24
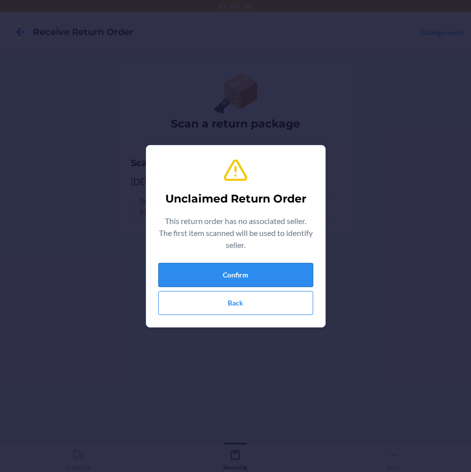
click at [257, 275] on button "Confirm" at bounding box center [235, 275] width 155 height 24
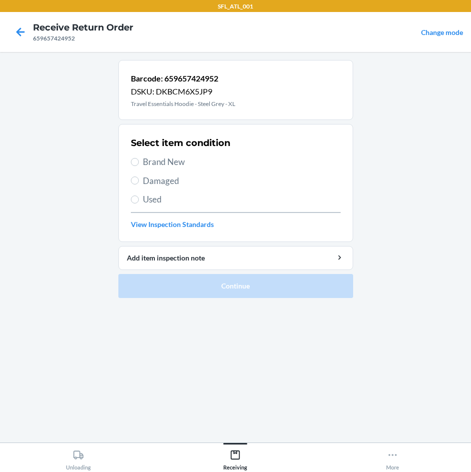
drag, startPoint x: 169, startPoint y: 199, endPoint x: 165, endPoint y: 173, distance: 25.8
click at [170, 199] on span "Used" at bounding box center [242, 199] width 198 height 13
click at [139, 199] on input "Used" at bounding box center [135, 199] width 8 height 8
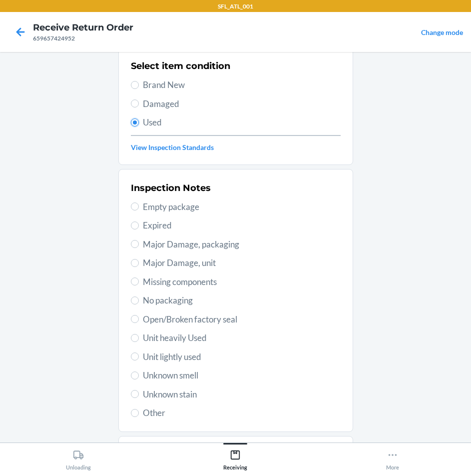
scroll to position [130, 0]
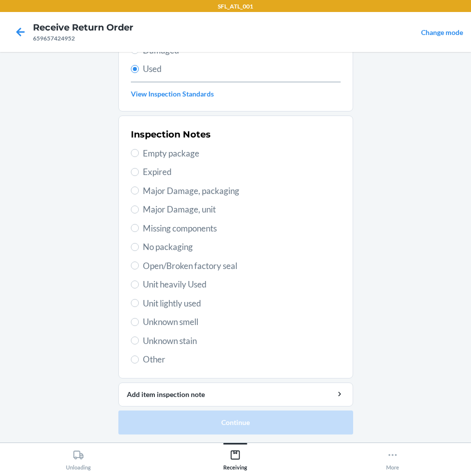
click at [174, 341] on span "Unknown stain" at bounding box center [242, 340] width 198 height 13
click at [139, 341] on input "Unknown stain" at bounding box center [135, 340] width 8 height 8
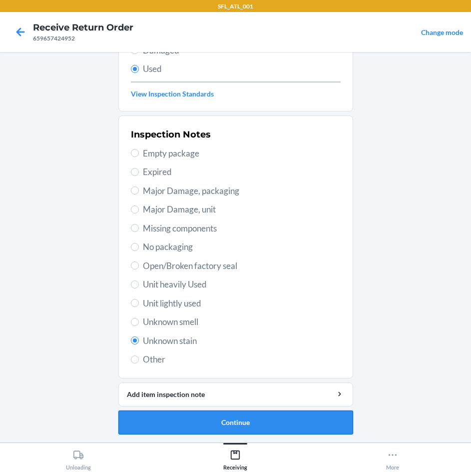
click at [284, 422] on button "Continue" at bounding box center [235, 422] width 235 height 24
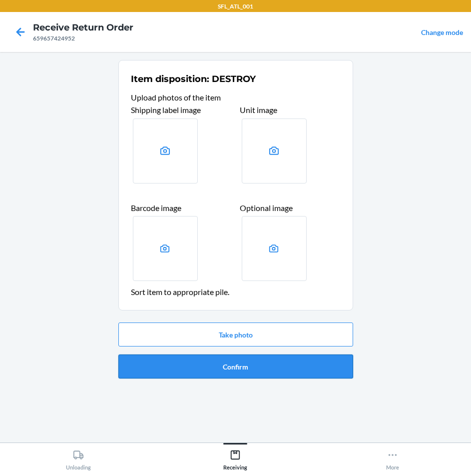
click at [325, 366] on button "Confirm" at bounding box center [235, 366] width 235 height 24
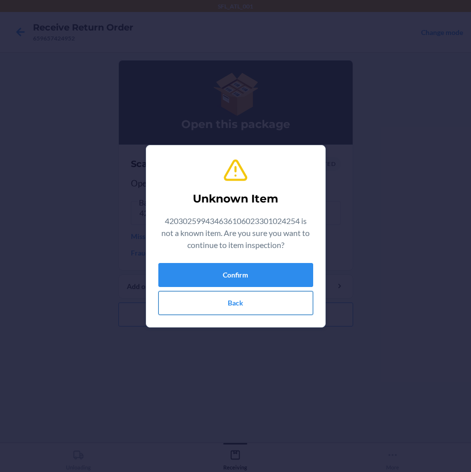
click at [243, 303] on button "Back" at bounding box center [235, 303] width 155 height 24
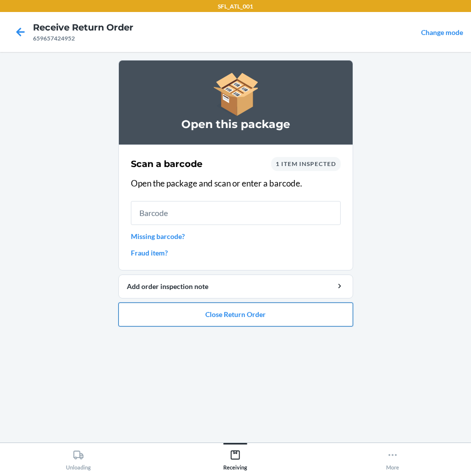
click at [267, 318] on button "Close Return Order" at bounding box center [235, 314] width 235 height 24
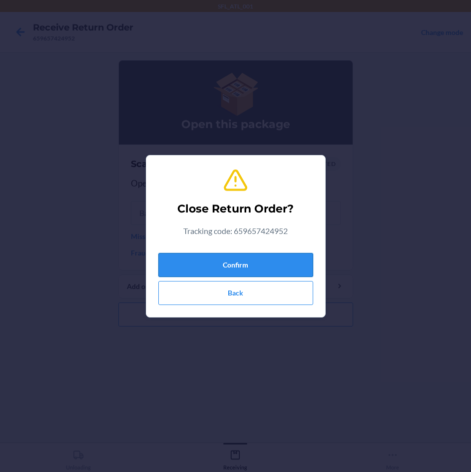
click at [273, 266] on button "Confirm" at bounding box center [235, 265] width 155 height 24
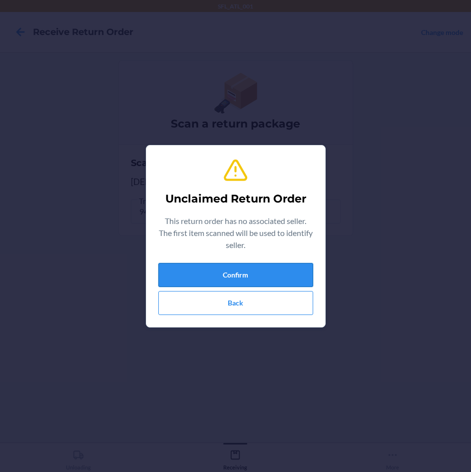
click at [201, 279] on button "Confirm" at bounding box center [235, 275] width 155 height 24
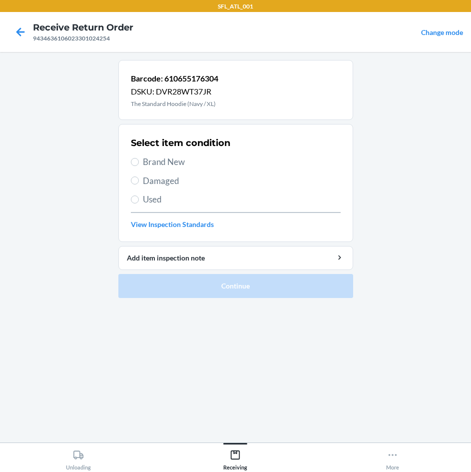
click at [166, 166] on span "Brand New" at bounding box center [242, 161] width 198 height 13
click at [139, 166] on input "Brand New" at bounding box center [135, 162] width 8 height 8
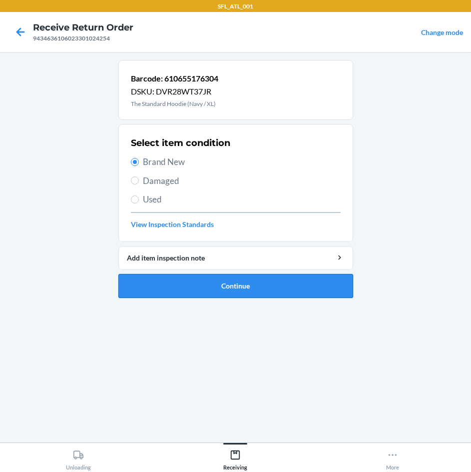
click at [277, 287] on button "Continue" at bounding box center [235, 286] width 235 height 24
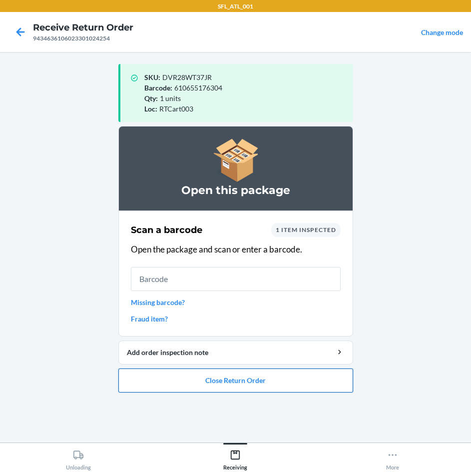
click at [276, 378] on button "Close Return Order" at bounding box center [235, 380] width 235 height 24
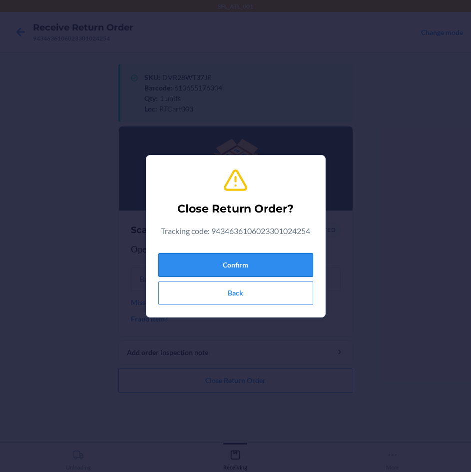
click at [264, 268] on button "Confirm" at bounding box center [235, 265] width 155 height 24
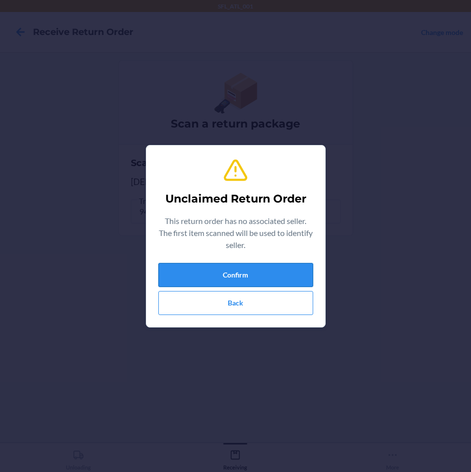
click at [264, 276] on button "Confirm" at bounding box center [235, 275] width 155 height 24
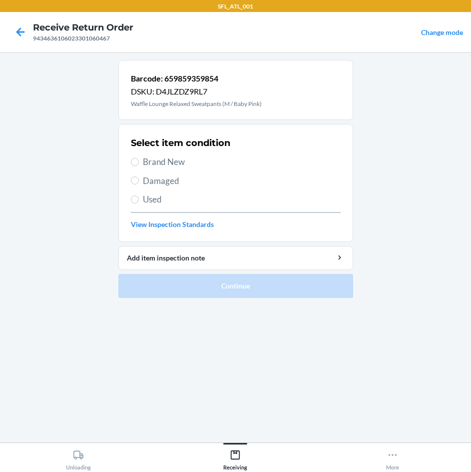
click at [178, 161] on span "Brand New" at bounding box center [242, 161] width 198 height 13
click at [139, 161] on input "Brand New" at bounding box center [135, 162] width 8 height 8
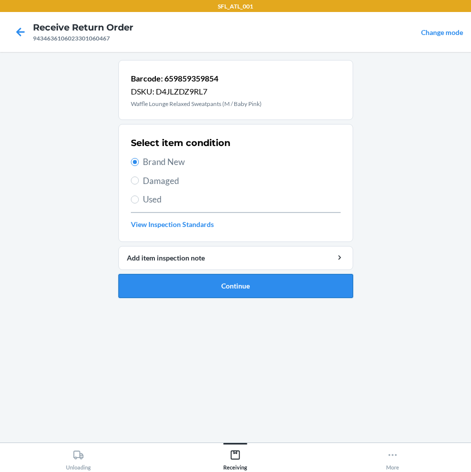
click at [239, 287] on button "Continue" at bounding box center [235, 286] width 235 height 24
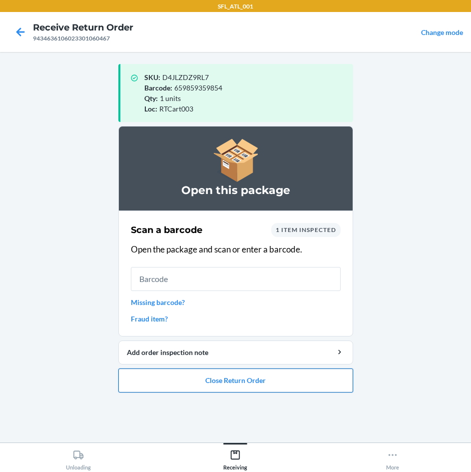
click at [236, 380] on button "Close Return Order" at bounding box center [235, 380] width 235 height 24
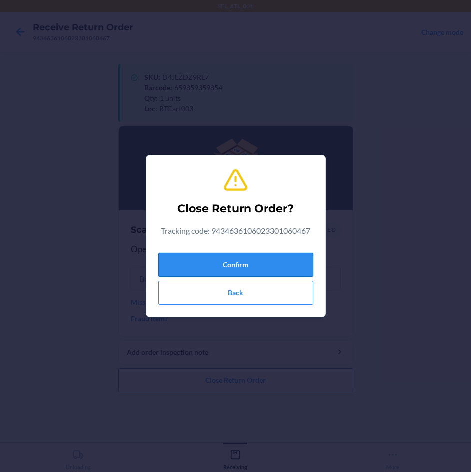
click at [252, 265] on button "Confirm" at bounding box center [235, 265] width 155 height 24
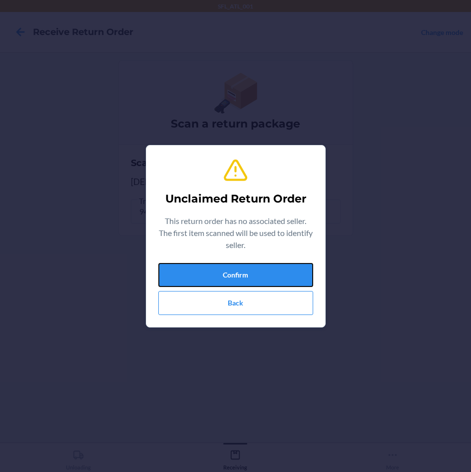
click at [248, 265] on button "Confirm" at bounding box center [235, 275] width 155 height 24
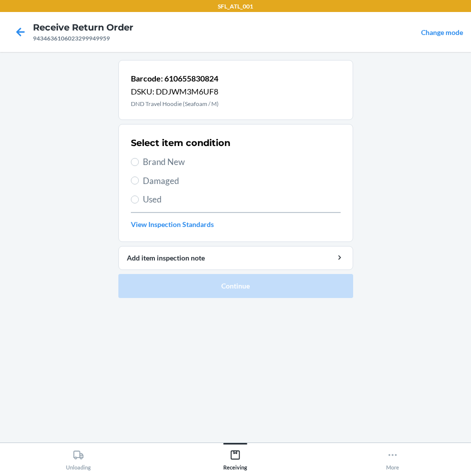
click at [177, 163] on span "Brand New" at bounding box center [242, 161] width 198 height 13
click at [139, 163] on input "Brand New" at bounding box center [135, 162] width 8 height 8
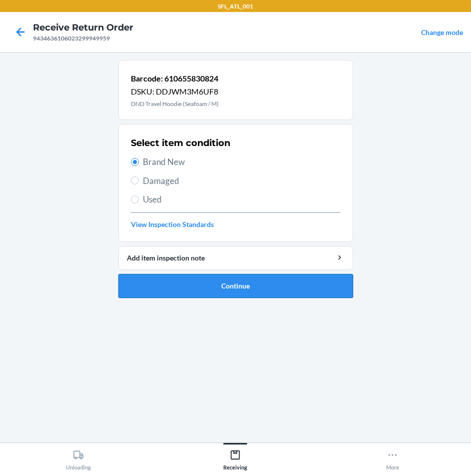
drag, startPoint x: 234, startPoint y: 283, endPoint x: 227, endPoint y: 273, distance: 12.2
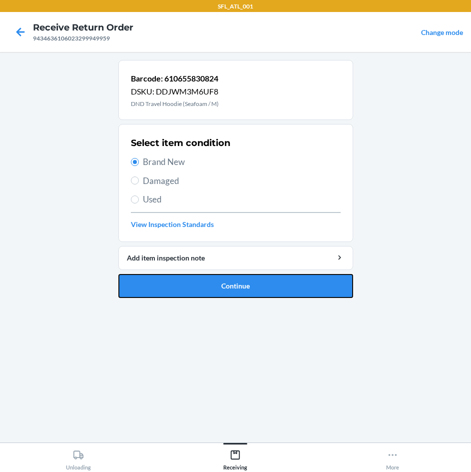
click at [233, 279] on button "Continue" at bounding box center [235, 286] width 235 height 24
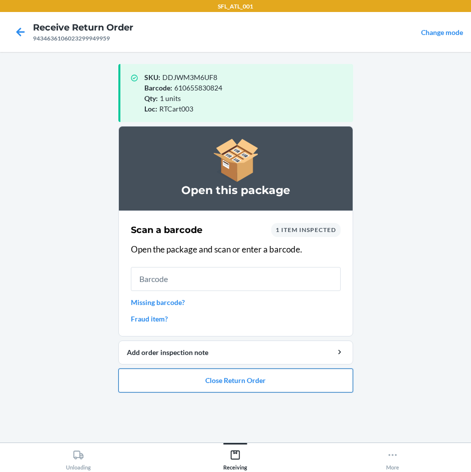
drag, startPoint x: 288, startPoint y: 380, endPoint x: 288, endPoint y: 371, distance: 8.5
click at [288, 374] on button "Close Return Order" at bounding box center [235, 380] width 235 height 24
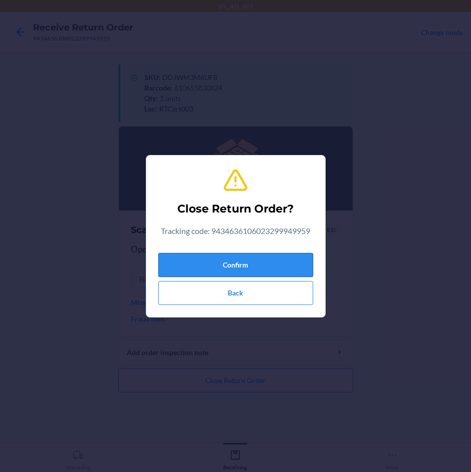
click at [281, 262] on button "Confirm" at bounding box center [235, 265] width 155 height 24
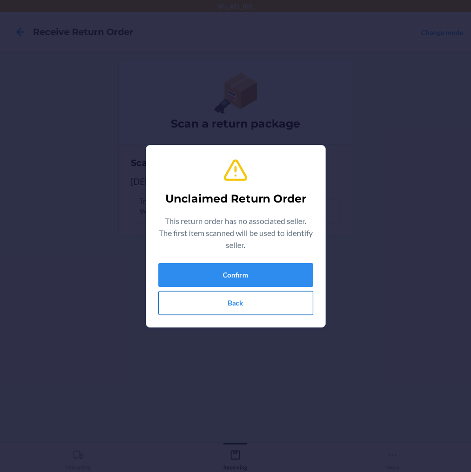
click at [225, 309] on button "Back" at bounding box center [235, 303] width 155 height 24
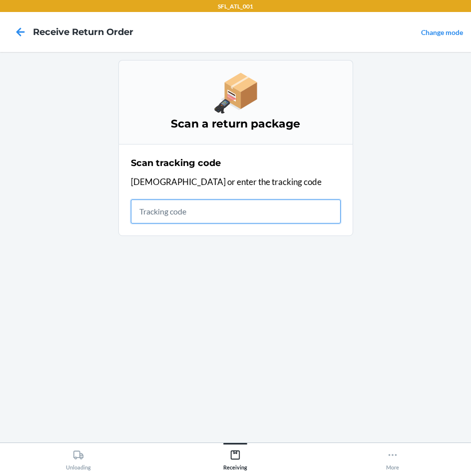
click at [224, 203] on input "text" at bounding box center [236, 211] width 210 height 24
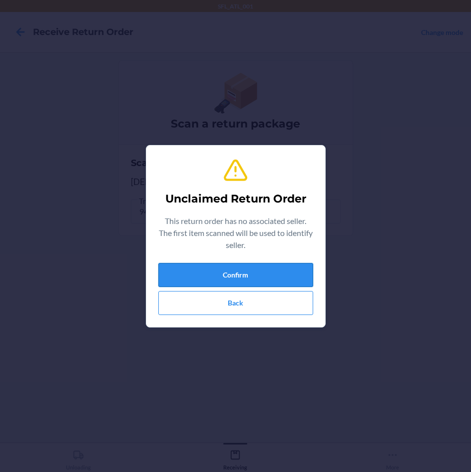
click at [239, 278] on button "Confirm" at bounding box center [235, 275] width 155 height 24
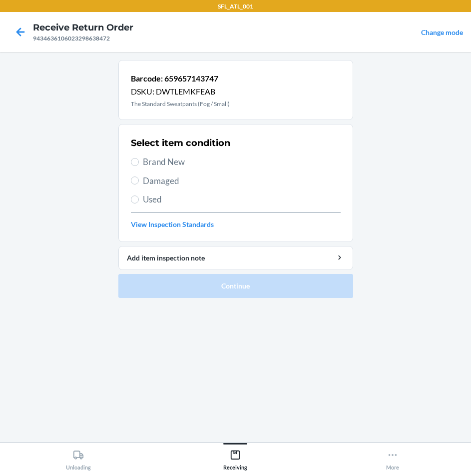
click at [152, 204] on span "Used" at bounding box center [242, 199] width 198 height 13
click at [139, 203] on input "Used" at bounding box center [135, 199] width 8 height 8
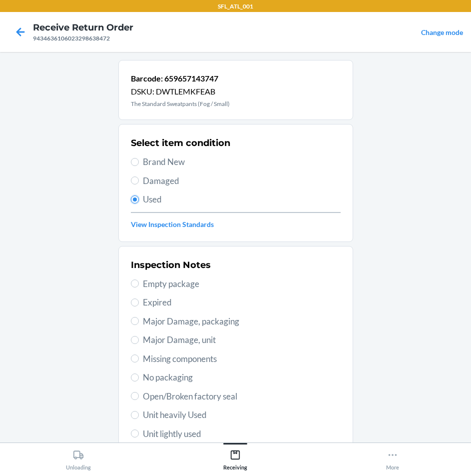
scroll to position [130, 0]
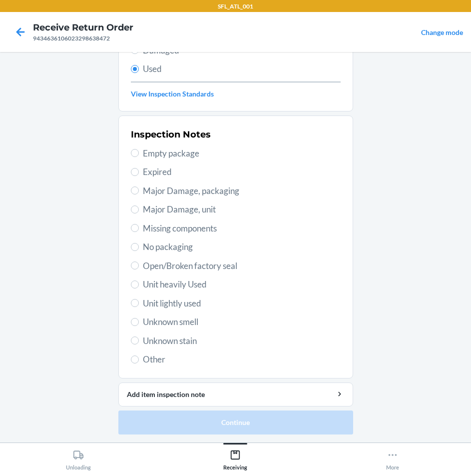
click at [193, 310] on div "Inspection Notes Empty package Expired Major Damage, packaging Major Damage, un…" at bounding box center [236, 247] width 210 height 244
click at [168, 293] on div "Inspection Notes Empty package Expired Major Damage, packaging Major Damage, un…" at bounding box center [236, 247] width 210 height 244
click at [165, 295] on div "Inspection Notes Empty package Expired Major Damage, packaging Major Damage, un…" at bounding box center [236, 247] width 210 height 244
drag, startPoint x: 168, startPoint y: 296, endPoint x: 176, endPoint y: 302, distance: 9.6
click at [169, 297] on span "Unit lightly used" at bounding box center [242, 303] width 198 height 13
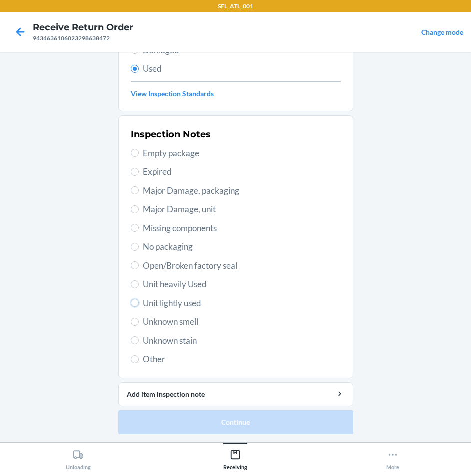
click at [139, 299] on input "Unit lightly used" at bounding box center [135, 303] width 8 height 8
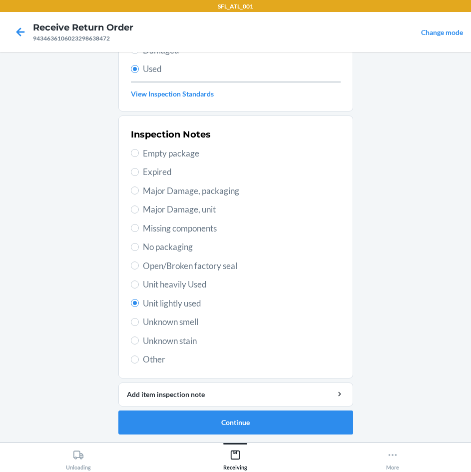
click at [179, 305] on span "Unit lightly used" at bounding box center [242, 303] width 198 height 13
drag, startPoint x: 241, startPoint y: 422, endPoint x: 244, endPoint y: 414, distance: 8.3
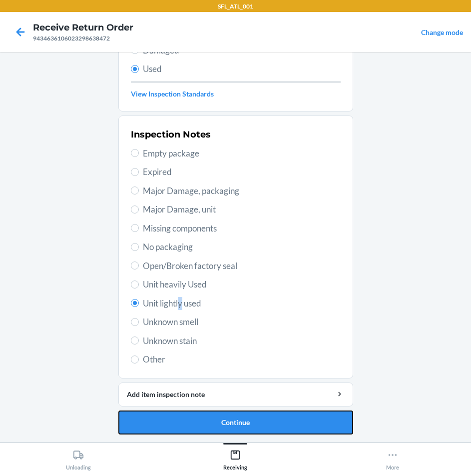
click at [241, 421] on button "Continue" at bounding box center [235, 422] width 235 height 24
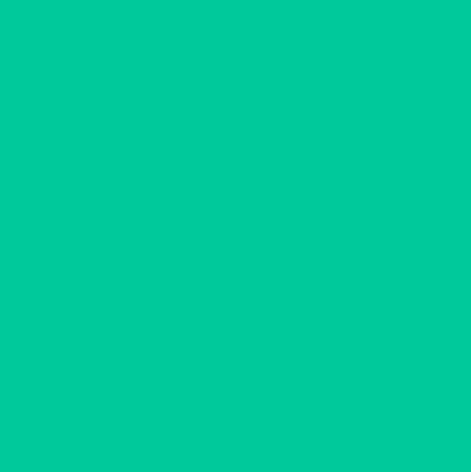
scroll to position [0, 0]
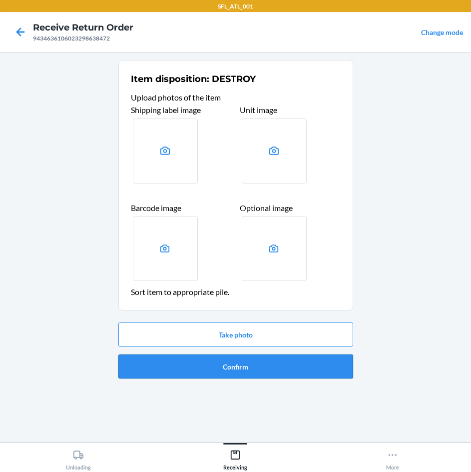
click at [272, 369] on button "Confirm" at bounding box center [235, 366] width 235 height 24
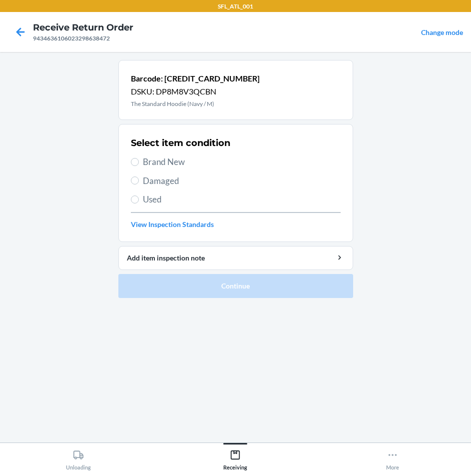
click at [169, 162] on span "Brand New" at bounding box center [242, 161] width 198 height 13
click at [139, 162] on input "Brand New" at bounding box center [135, 162] width 8 height 8
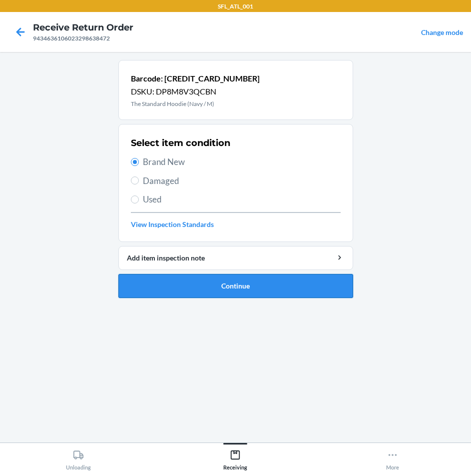
click at [211, 281] on button "Continue" at bounding box center [235, 286] width 235 height 24
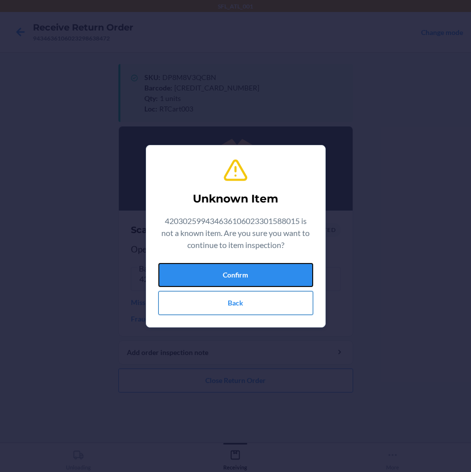
drag, startPoint x: 201, startPoint y: 278, endPoint x: 210, endPoint y: 304, distance: 27.0
click at [210, 300] on div "Confirm Back" at bounding box center [235, 289] width 155 height 52
click at [210, 305] on button "Back" at bounding box center [235, 303] width 155 height 24
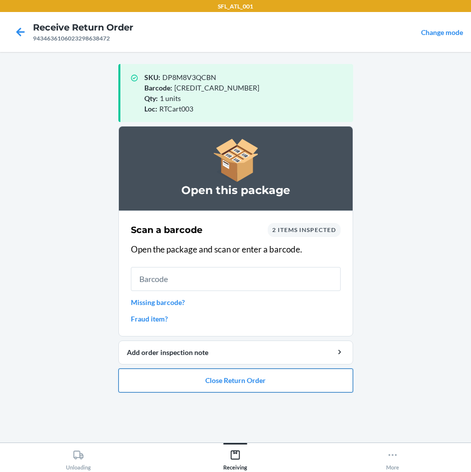
click at [251, 388] on button "Close Return Order" at bounding box center [235, 380] width 235 height 24
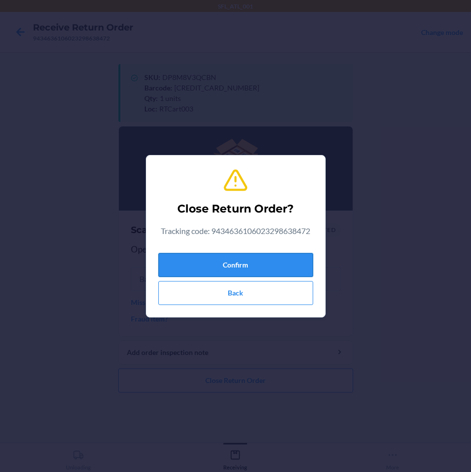
click at [274, 261] on button "Confirm" at bounding box center [235, 265] width 155 height 24
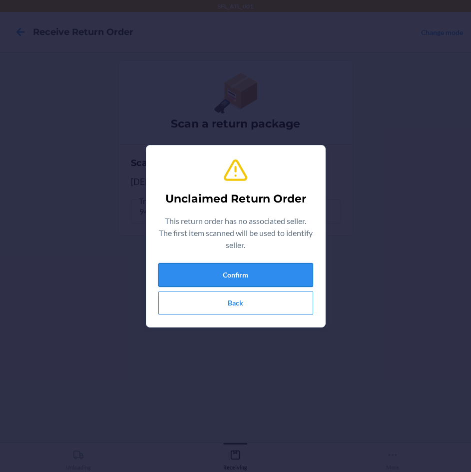
click at [280, 274] on button "Confirm" at bounding box center [235, 275] width 155 height 24
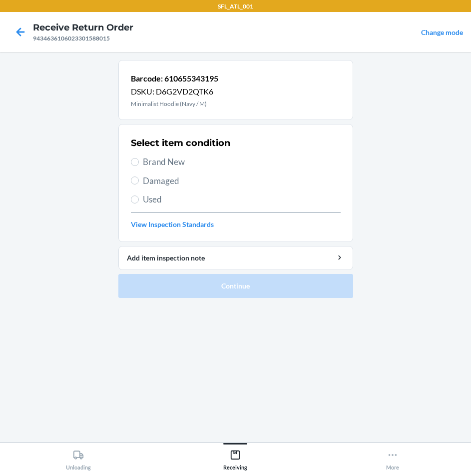
click at [167, 165] on span "Brand New" at bounding box center [242, 161] width 198 height 13
click at [139, 165] on input "Brand New" at bounding box center [135, 162] width 8 height 8
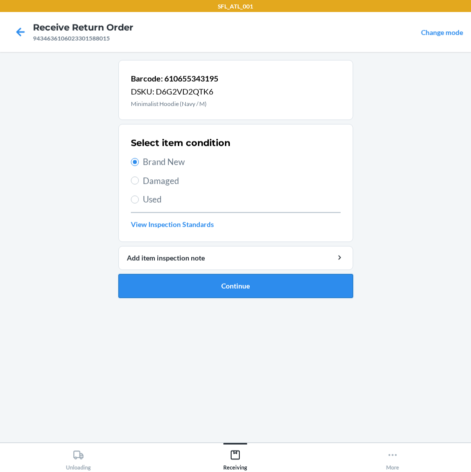
click at [223, 283] on button "Continue" at bounding box center [235, 286] width 235 height 24
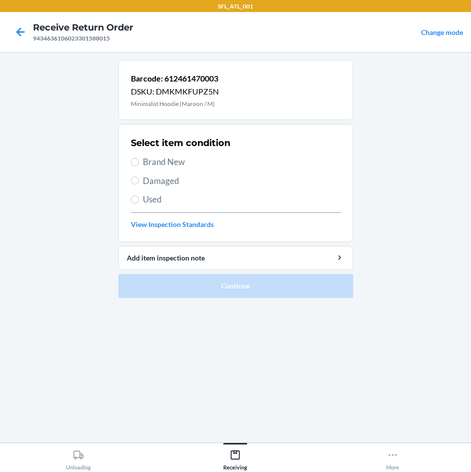
click at [168, 162] on span "Brand New" at bounding box center [242, 161] width 198 height 13
click at [139, 162] on input "Brand New" at bounding box center [135, 162] width 8 height 8
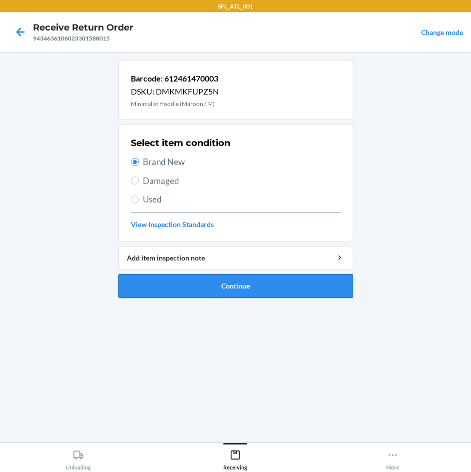
click at [223, 289] on button "Continue" at bounding box center [235, 286] width 235 height 24
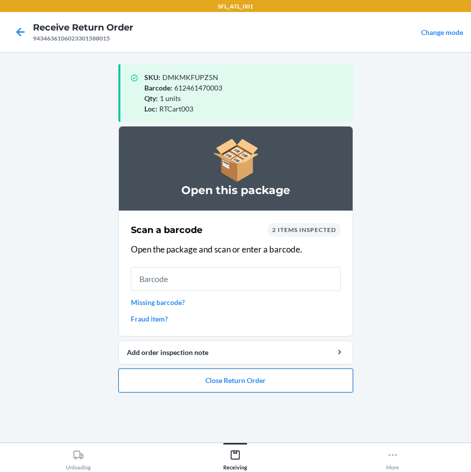
click at [237, 373] on button "Close Return Order" at bounding box center [235, 380] width 235 height 24
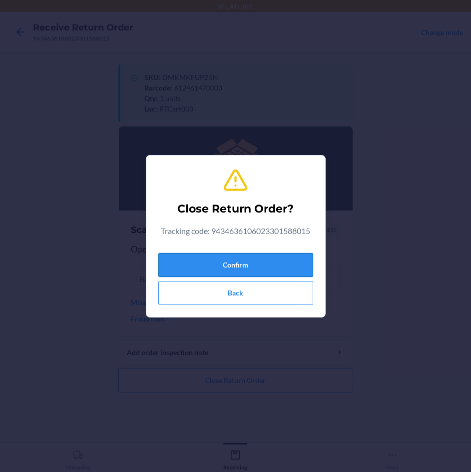
click at [297, 263] on button "Confirm" at bounding box center [235, 265] width 155 height 24
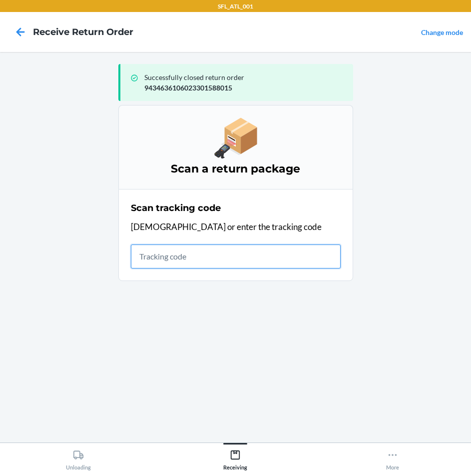
click at [262, 256] on input "text" at bounding box center [236, 256] width 210 height 24
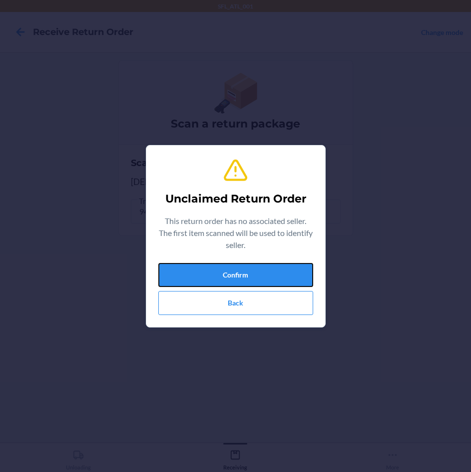
click at [263, 279] on button "Confirm" at bounding box center [235, 275] width 155 height 24
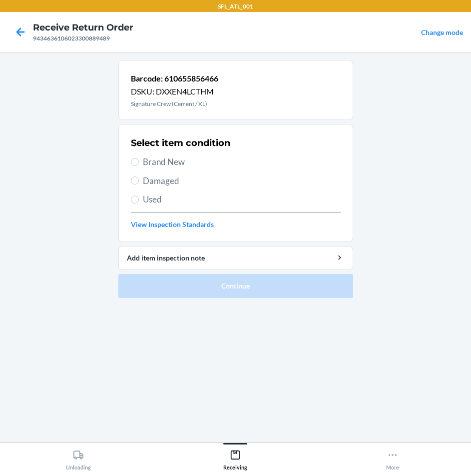
click at [185, 162] on span "Brand New" at bounding box center [242, 161] width 198 height 13
click at [139, 162] on input "Brand New" at bounding box center [135, 162] width 8 height 8
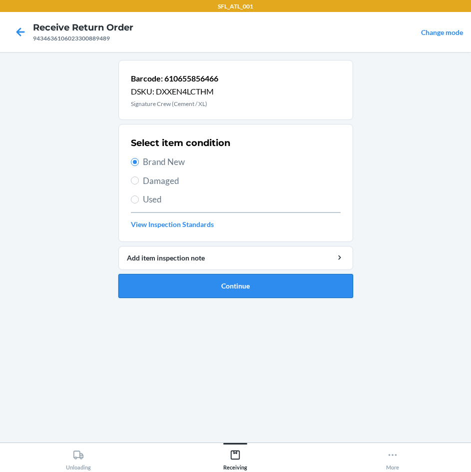
click at [261, 278] on button "Continue" at bounding box center [235, 286] width 235 height 24
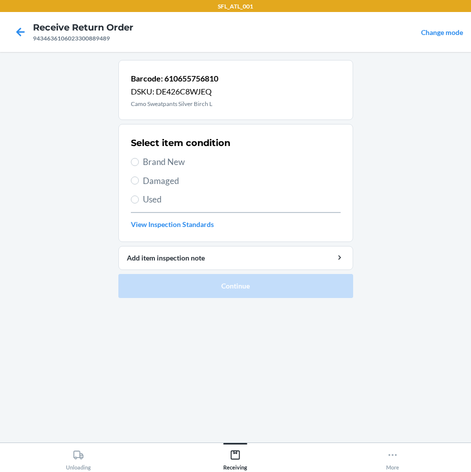
click at [177, 163] on span "Brand New" at bounding box center [242, 161] width 198 height 13
click at [139, 163] on input "Brand New" at bounding box center [135, 162] width 8 height 8
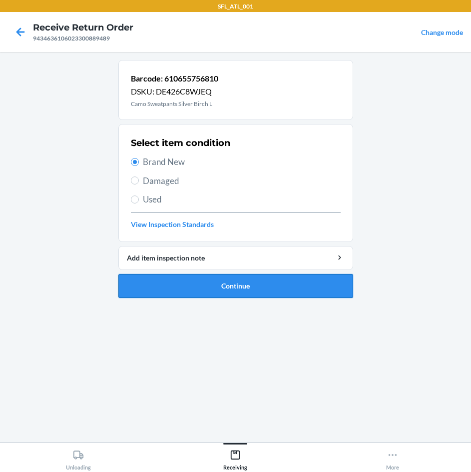
click at [202, 284] on button "Continue" at bounding box center [235, 286] width 235 height 24
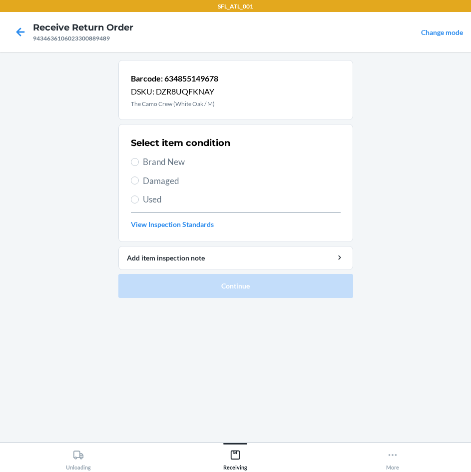
click at [170, 158] on span "Brand New" at bounding box center [242, 161] width 198 height 13
click at [139, 158] on input "Brand New" at bounding box center [135, 162] width 8 height 8
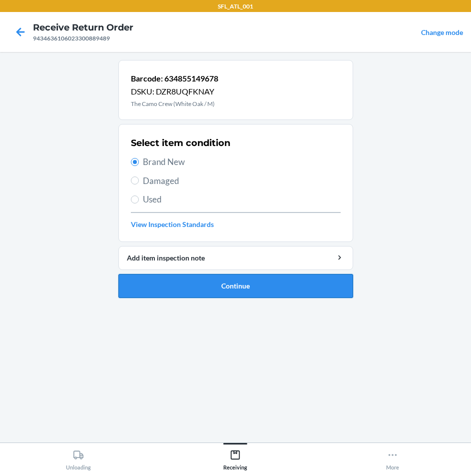
click at [253, 289] on button "Continue" at bounding box center [235, 286] width 235 height 24
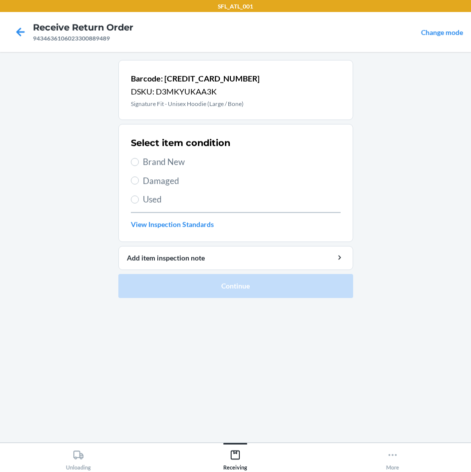
click at [140, 157] on label "Brand New" at bounding box center [236, 161] width 210 height 13
click at [139, 158] on input "Brand New" at bounding box center [135, 162] width 8 height 8
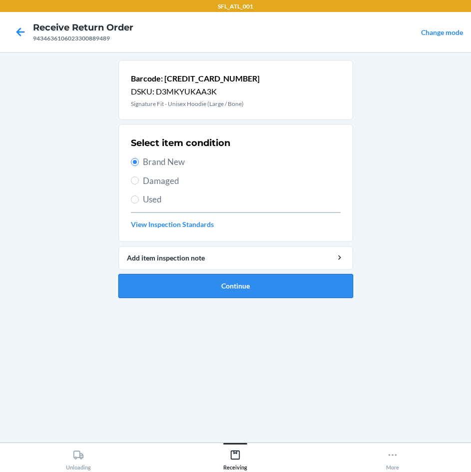
click at [265, 289] on button "Continue" at bounding box center [235, 286] width 235 height 24
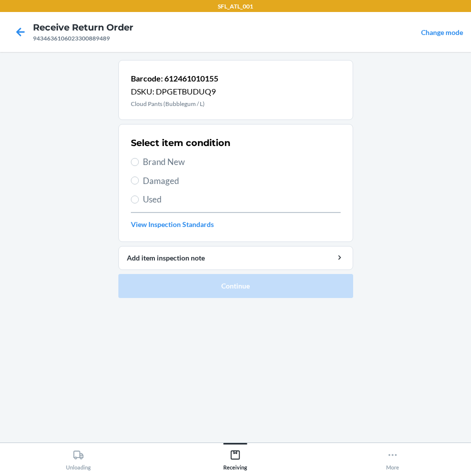
click at [152, 161] on span "Brand New" at bounding box center [242, 161] width 198 height 13
click at [139, 161] on input "Brand New" at bounding box center [135, 162] width 8 height 8
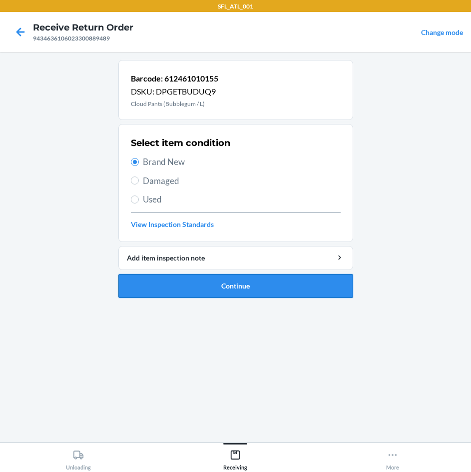
click at [229, 287] on button "Continue" at bounding box center [235, 286] width 235 height 24
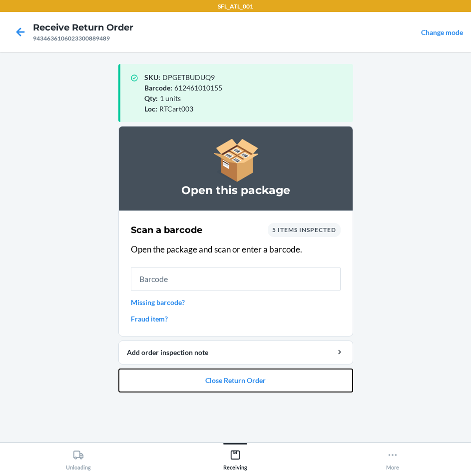
drag, startPoint x: 236, startPoint y: 381, endPoint x: 259, endPoint y: 307, distance: 77.4
click at [239, 366] on li "Open this package Scan a barcode 5 items inspected Open the package and scan or…" at bounding box center [235, 259] width 235 height 266
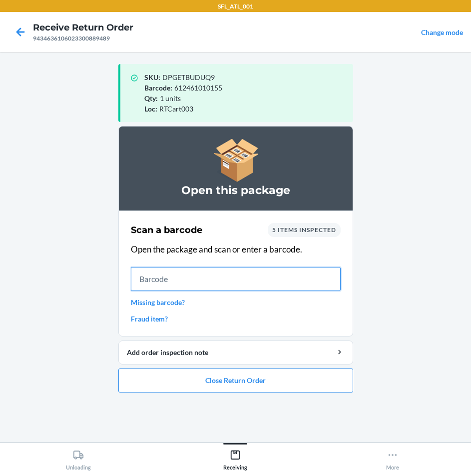
click at [263, 285] on input "text" at bounding box center [236, 279] width 210 height 24
click at [241, 388] on button "Close Return Order" at bounding box center [235, 380] width 235 height 24
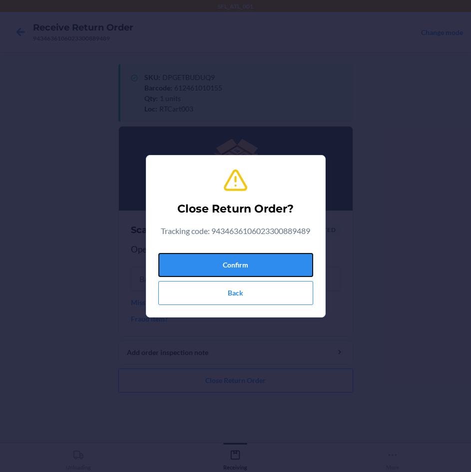
drag, startPoint x: 269, startPoint y: 269, endPoint x: 269, endPoint y: 277, distance: 8.0
click at [269, 268] on button "Confirm" at bounding box center [235, 265] width 155 height 24
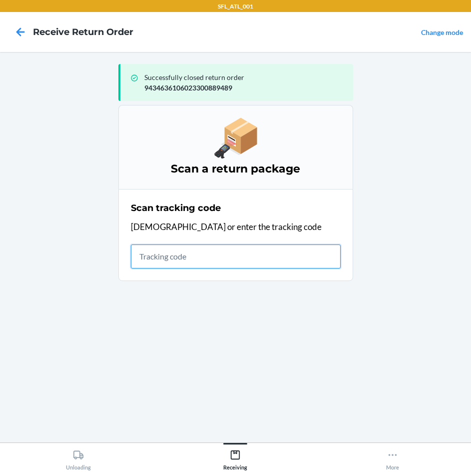
click at [243, 253] on input "text" at bounding box center [236, 256] width 210 height 24
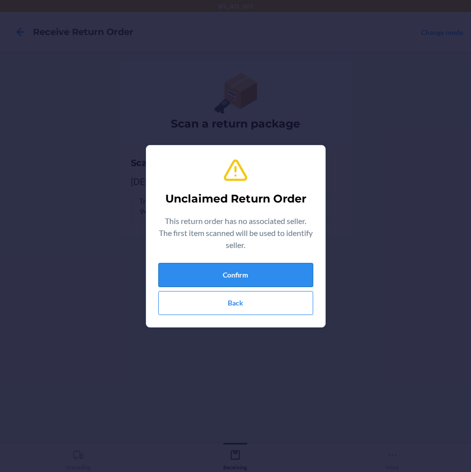
click at [293, 270] on button "Confirm" at bounding box center [235, 275] width 155 height 24
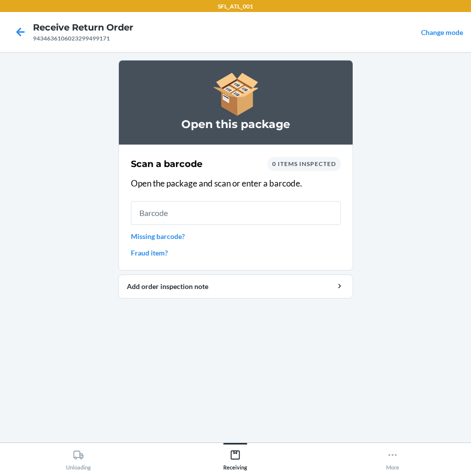
click at [173, 238] on link "Missing barcode?" at bounding box center [236, 236] width 210 height 10
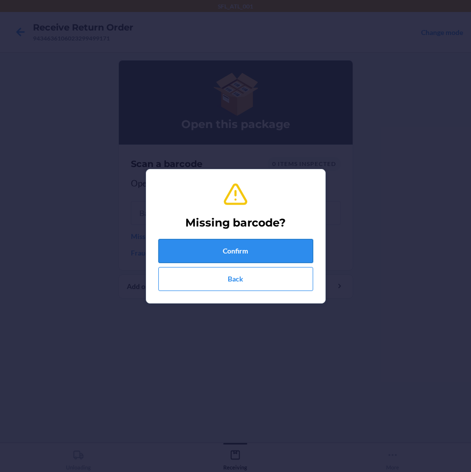
click at [212, 256] on button "Confirm" at bounding box center [235, 251] width 155 height 24
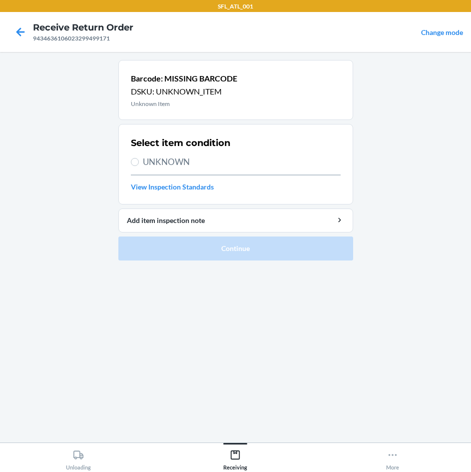
click at [165, 157] on span "UNKNOWN" at bounding box center [242, 161] width 198 height 13
click at [139, 158] on input "UNKNOWN" at bounding box center [135, 162] width 8 height 8
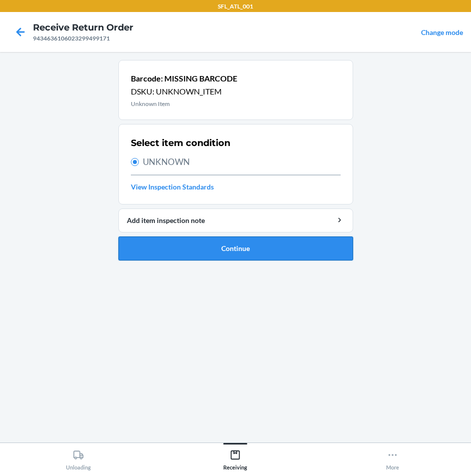
click at [231, 253] on button "Continue" at bounding box center [235, 248] width 235 height 24
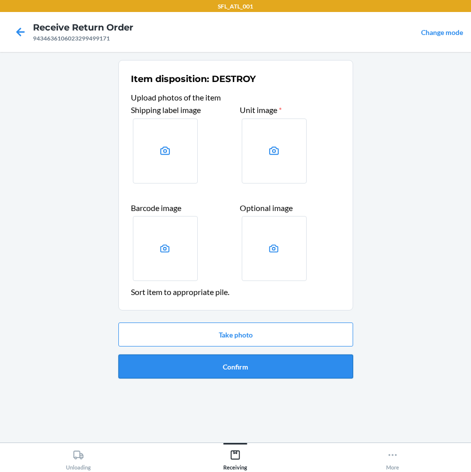
click at [271, 369] on button "Confirm" at bounding box center [235, 366] width 235 height 24
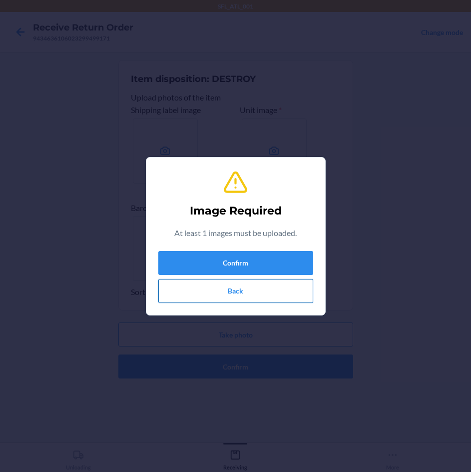
click at [251, 296] on button "Back" at bounding box center [235, 291] width 155 height 24
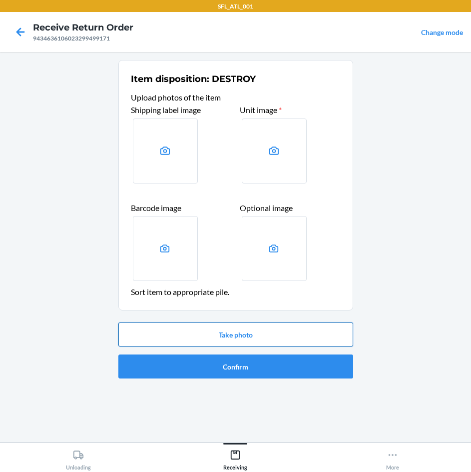
click at [244, 334] on button "Take photo" at bounding box center [235, 334] width 235 height 24
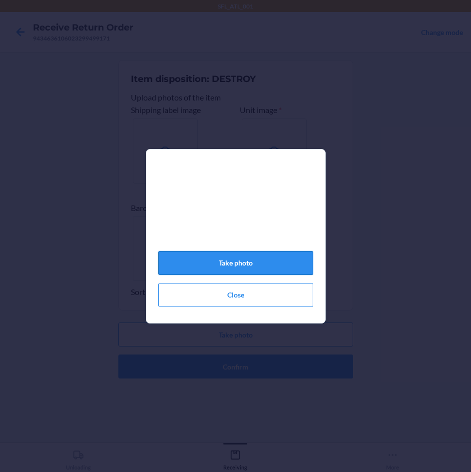
click at [254, 274] on button "Take photo" at bounding box center [235, 263] width 155 height 24
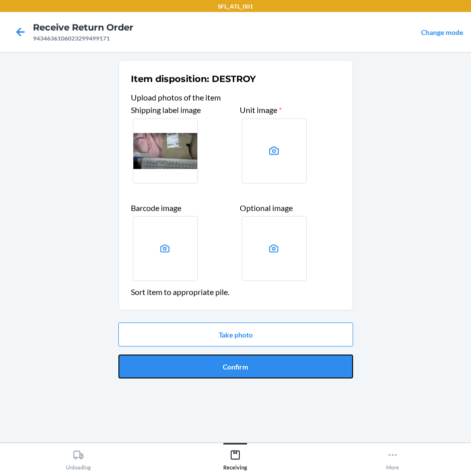
drag, startPoint x: 270, startPoint y: 360, endPoint x: 267, endPoint y: 350, distance: 11.1
click at [270, 358] on button "Confirm" at bounding box center [235, 366] width 235 height 24
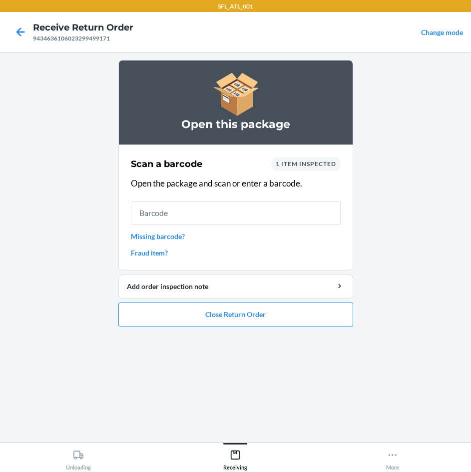
click at [175, 237] on link "Missing barcode?" at bounding box center [236, 236] width 210 height 10
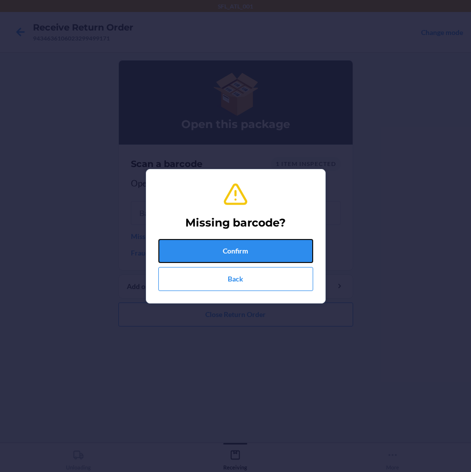
drag, startPoint x: 181, startPoint y: 244, endPoint x: 178, endPoint y: 227, distance: 16.8
click at [181, 241] on button "Confirm" at bounding box center [235, 251] width 155 height 24
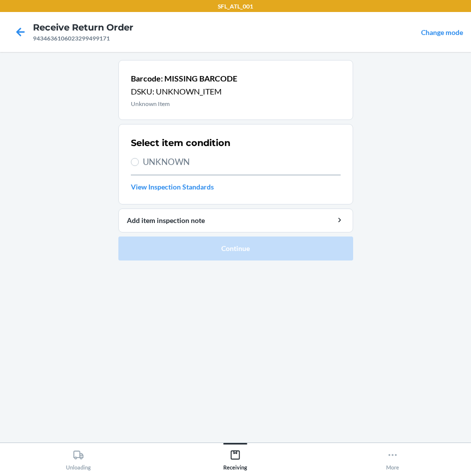
click at [153, 161] on span "UNKNOWN" at bounding box center [242, 161] width 198 height 13
click at [139, 161] on input "UNKNOWN" at bounding box center [135, 162] width 8 height 8
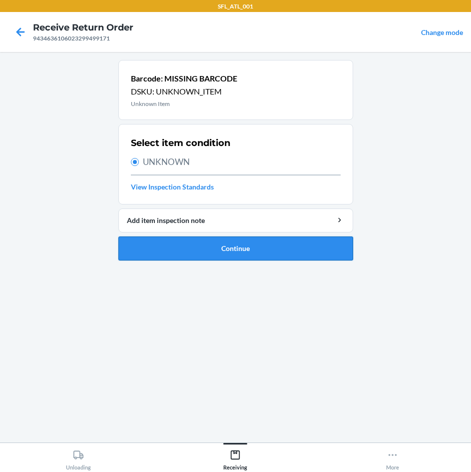
click at [178, 257] on button "Continue" at bounding box center [235, 248] width 235 height 24
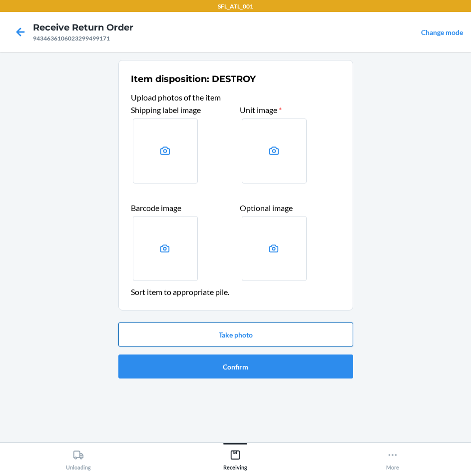
click at [252, 331] on button "Take photo" at bounding box center [235, 334] width 235 height 24
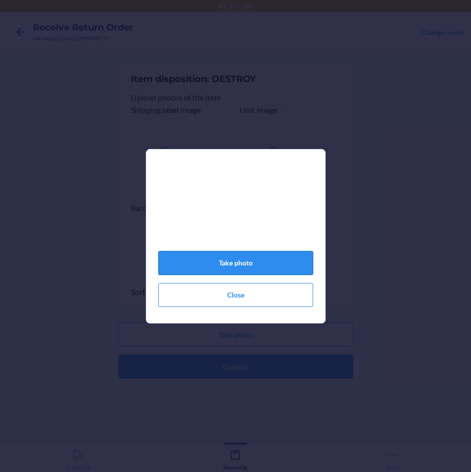
click at [267, 265] on button "Take photo" at bounding box center [235, 263] width 155 height 24
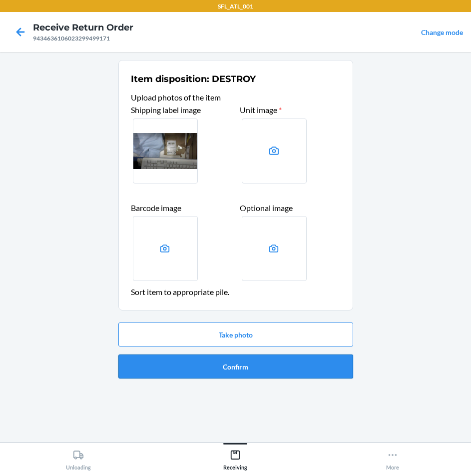
click at [261, 368] on button "Confirm" at bounding box center [235, 366] width 235 height 24
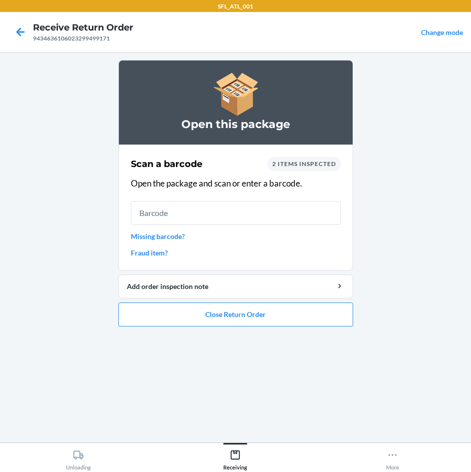
click at [152, 233] on link "Missing barcode?" at bounding box center [236, 236] width 210 height 10
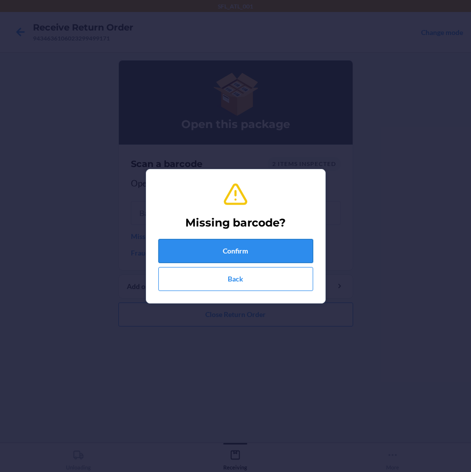
click at [208, 244] on button "Confirm" at bounding box center [235, 251] width 155 height 24
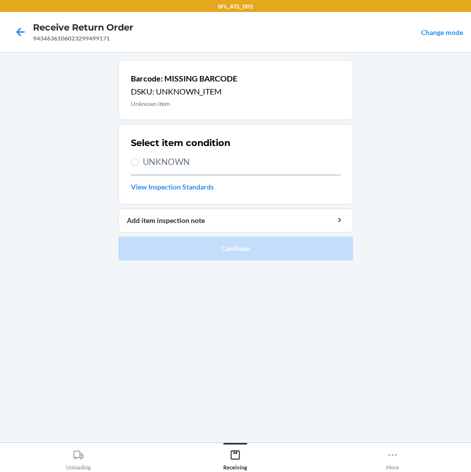
click at [167, 163] on span "UNKNOWN" at bounding box center [242, 161] width 198 height 13
click at [139, 163] on input "UNKNOWN" at bounding box center [135, 162] width 8 height 8
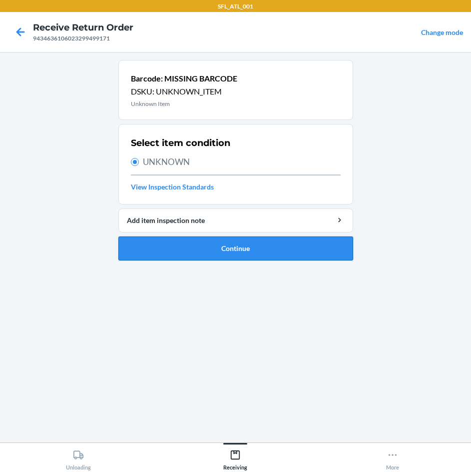
click at [214, 252] on button "Continue" at bounding box center [235, 248] width 235 height 24
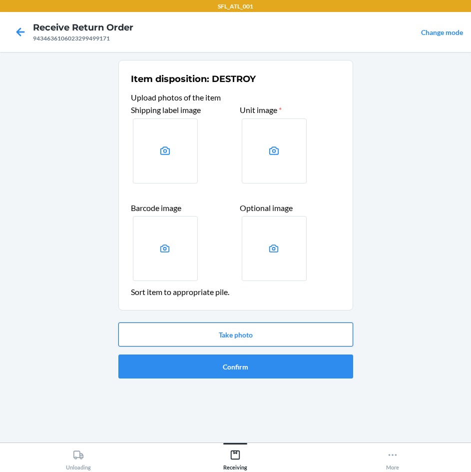
click at [235, 338] on button "Take photo" at bounding box center [235, 334] width 235 height 24
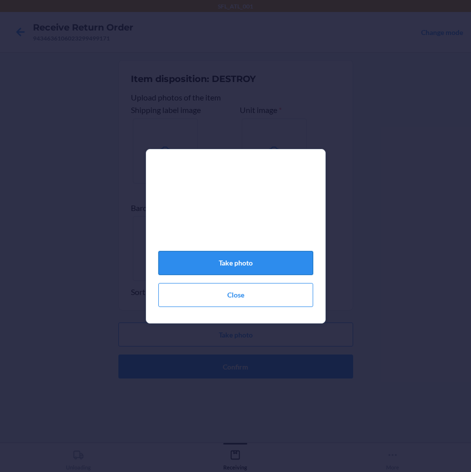
click at [249, 273] on button "Take photo" at bounding box center [235, 263] width 155 height 24
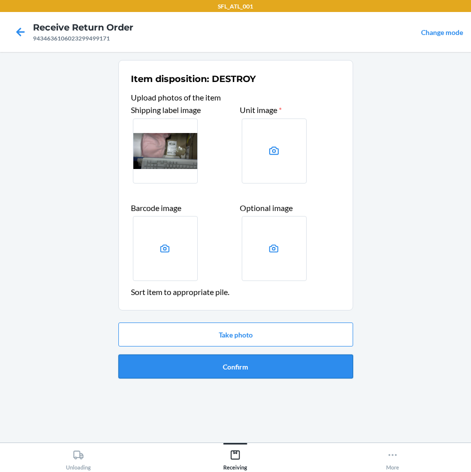
click at [272, 357] on button "Confirm" at bounding box center [235, 366] width 235 height 24
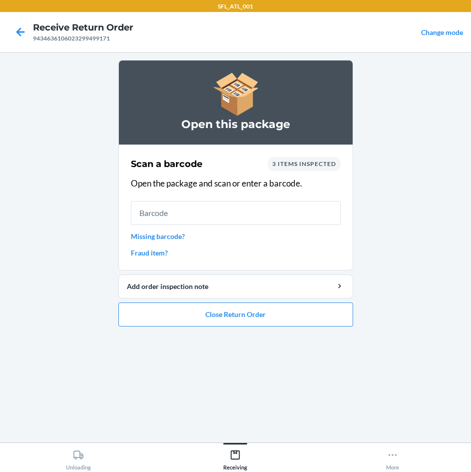
click at [162, 239] on link "Missing barcode?" at bounding box center [236, 236] width 210 height 10
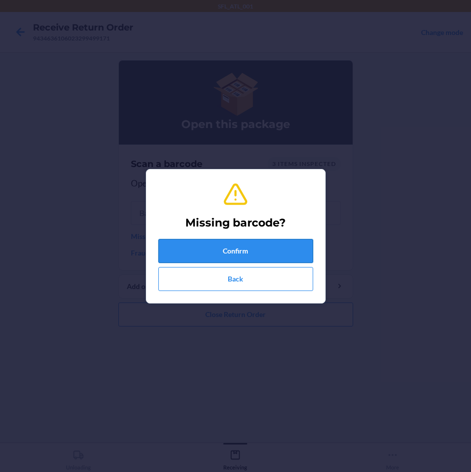
click at [191, 249] on button "Confirm" at bounding box center [235, 251] width 155 height 24
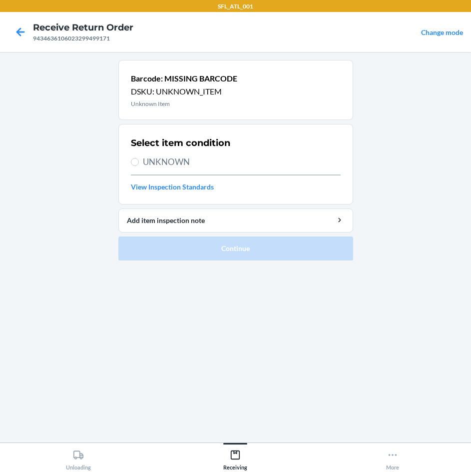
click at [143, 163] on span "UNKNOWN" at bounding box center [242, 161] width 198 height 13
click at [139, 163] on input "UNKNOWN" at bounding box center [135, 162] width 8 height 8
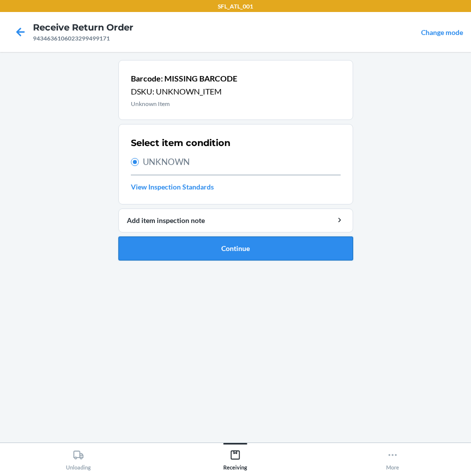
click at [259, 255] on button "Continue" at bounding box center [235, 248] width 235 height 24
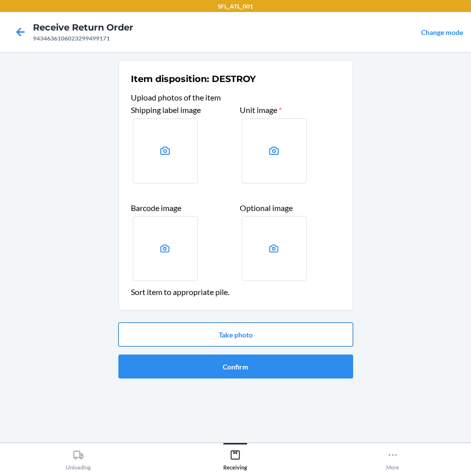
click at [241, 335] on button "Take photo" at bounding box center [235, 334] width 235 height 24
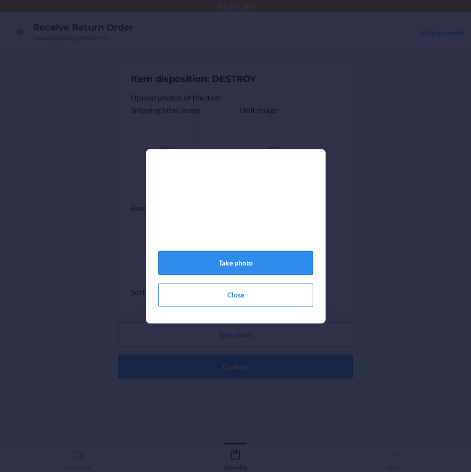
click at [262, 269] on button "Take photo" at bounding box center [235, 263] width 155 height 24
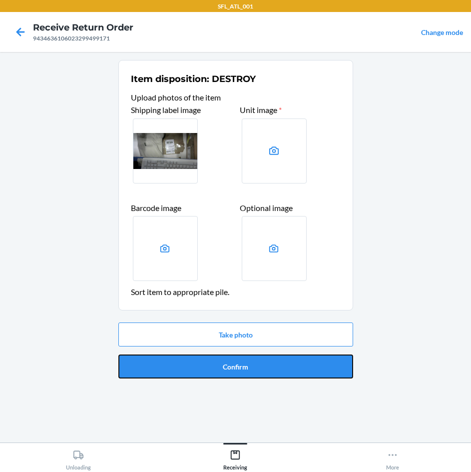
click at [245, 370] on button "Confirm" at bounding box center [235, 366] width 235 height 24
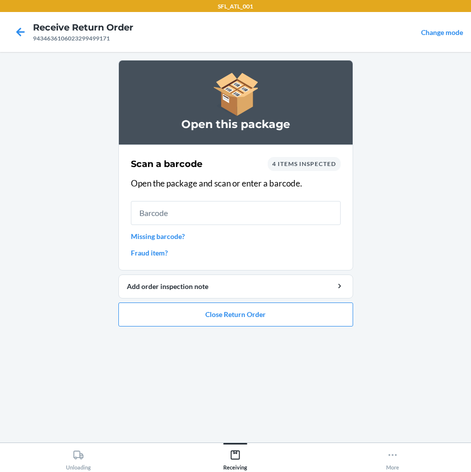
click at [169, 234] on link "Missing barcode?" at bounding box center [236, 236] width 210 height 10
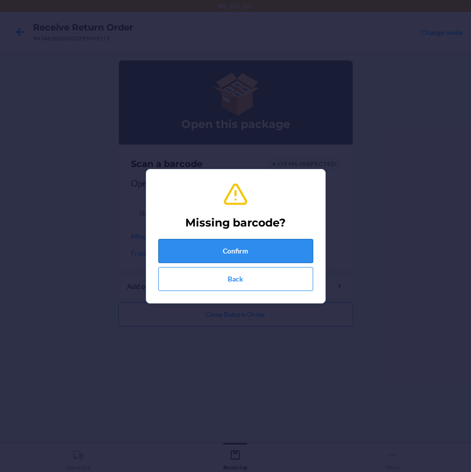
click at [165, 251] on button "Confirm" at bounding box center [235, 251] width 155 height 24
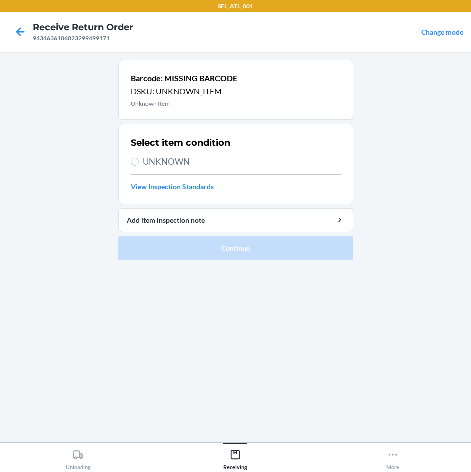
click at [153, 164] on span "UNKNOWN" at bounding box center [242, 161] width 198 height 13
click at [139, 164] on input "UNKNOWN" at bounding box center [135, 162] width 8 height 8
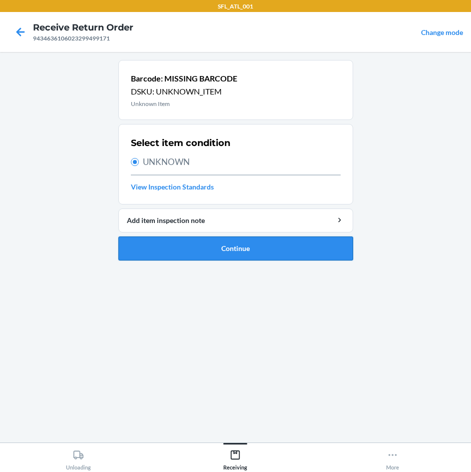
click at [197, 252] on button "Continue" at bounding box center [235, 248] width 235 height 24
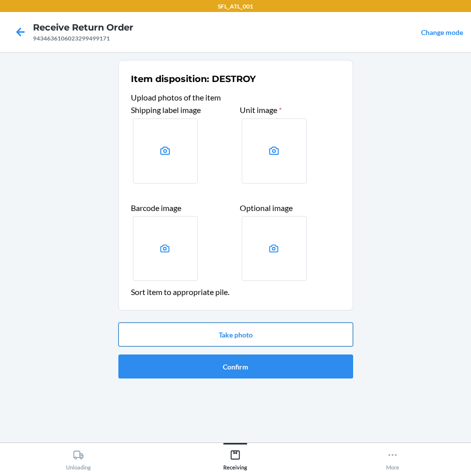
click at [222, 332] on button "Take photo" at bounding box center [235, 334] width 235 height 24
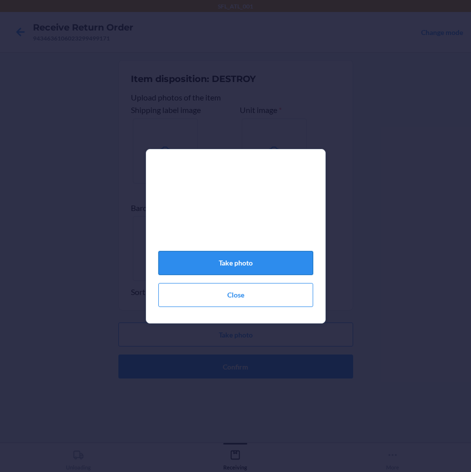
click at [241, 272] on button "Take photo" at bounding box center [235, 263] width 155 height 24
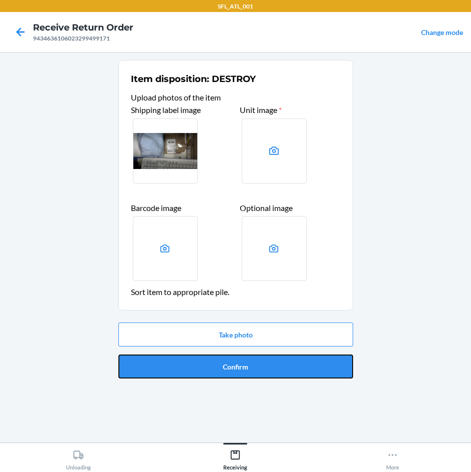
drag, startPoint x: 254, startPoint y: 368, endPoint x: 256, endPoint y: 362, distance: 6.5
click at [254, 367] on button "Confirm" at bounding box center [235, 366] width 235 height 24
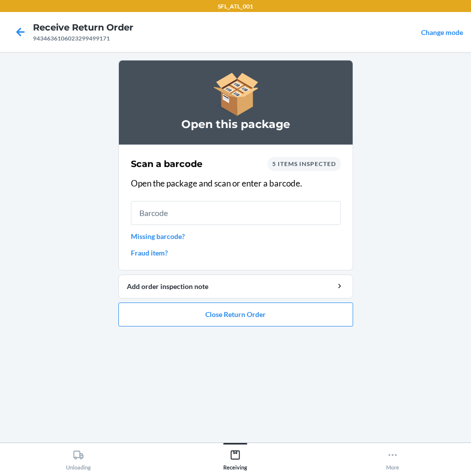
click at [168, 241] on div "Scan a barcode 5 items inspected Open the package and scan or enter a barcode. …" at bounding box center [236, 207] width 210 height 107
click at [174, 239] on link "Missing barcode?" at bounding box center [236, 236] width 210 height 10
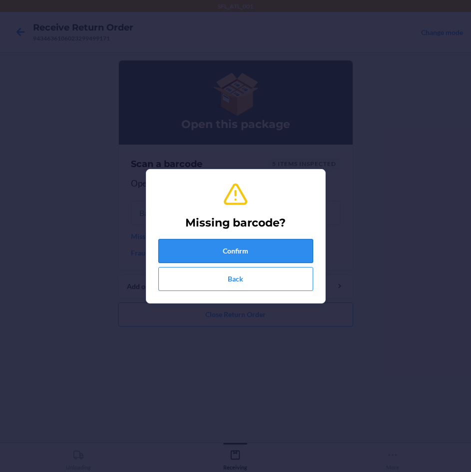
click at [207, 243] on button "Confirm" at bounding box center [235, 251] width 155 height 24
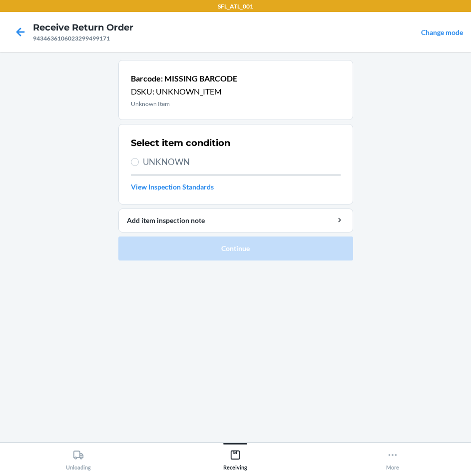
click at [178, 164] on span "UNKNOWN" at bounding box center [242, 161] width 198 height 13
click at [139, 164] on input "UNKNOWN" at bounding box center [135, 162] width 8 height 8
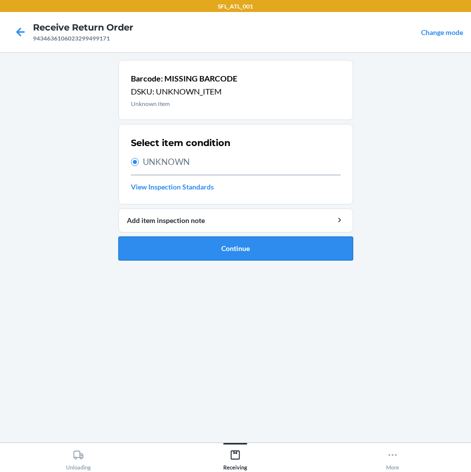
click at [211, 251] on button "Continue" at bounding box center [235, 248] width 235 height 24
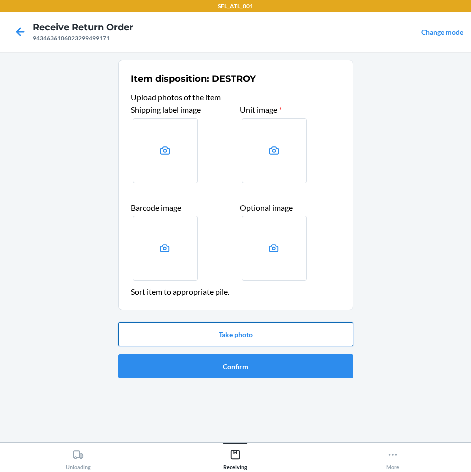
drag, startPoint x: 241, startPoint y: 335, endPoint x: 237, endPoint y: 339, distance: 5.7
click at [238, 339] on button "Take photo" at bounding box center [235, 334] width 235 height 24
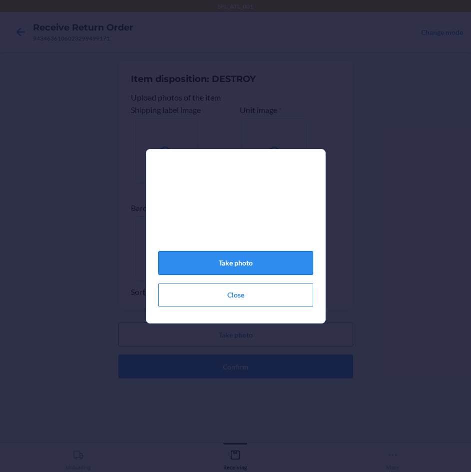
click at [254, 274] on button "Take photo" at bounding box center [235, 263] width 155 height 24
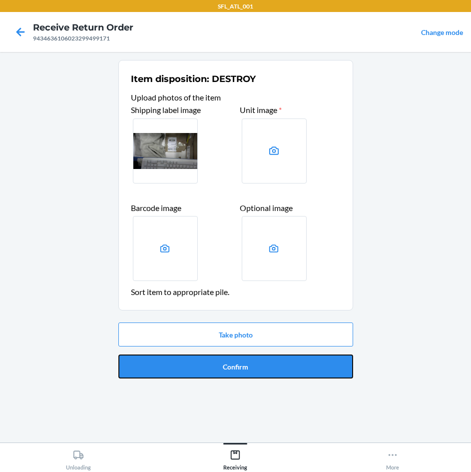
drag, startPoint x: 257, startPoint y: 370, endPoint x: 259, endPoint y: 359, distance: 10.8
click at [259, 366] on button "Confirm" at bounding box center [235, 366] width 235 height 24
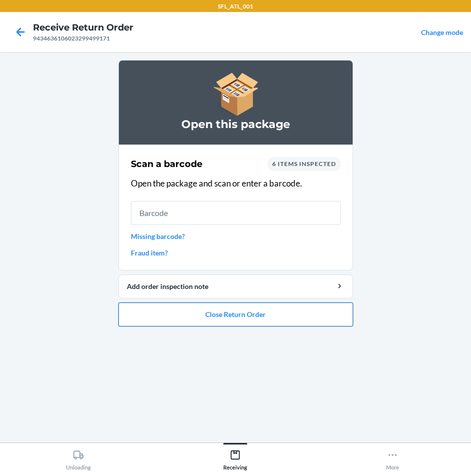
click at [219, 316] on button "Close Return Order" at bounding box center [235, 314] width 235 height 24
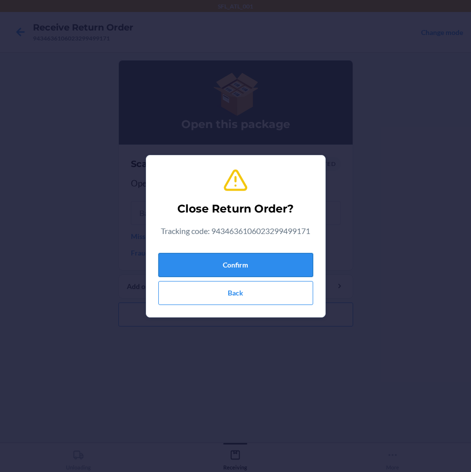
click at [232, 263] on button "Confirm" at bounding box center [235, 265] width 155 height 24
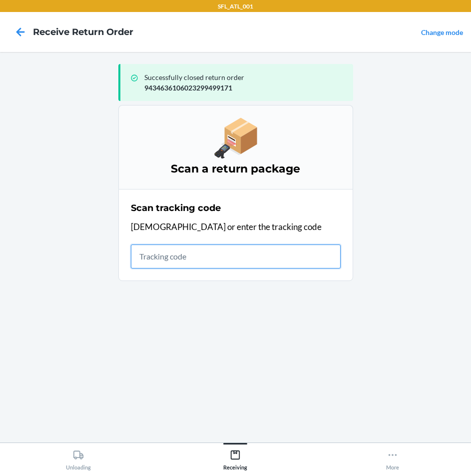
click at [149, 256] on input "text" at bounding box center [236, 256] width 210 height 24
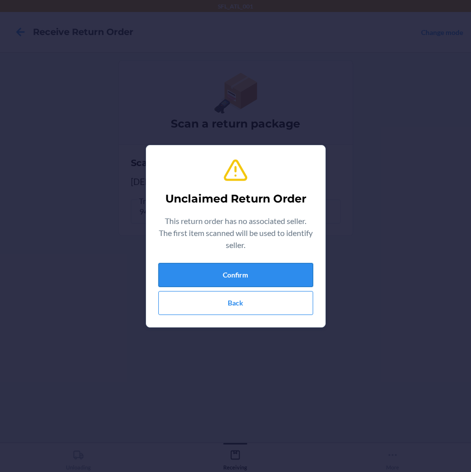
click at [194, 265] on button "Confirm" at bounding box center [235, 275] width 155 height 24
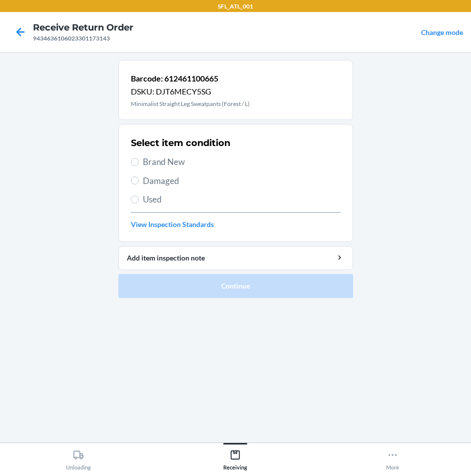
click at [187, 169] on div "Select item condition Brand New Damaged Used View Inspection Standards" at bounding box center [236, 182] width 210 height 99
click at [158, 158] on span "Brand New" at bounding box center [242, 161] width 198 height 13
click at [139, 158] on input "Brand New" at bounding box center [135, 162] width 8 height 8
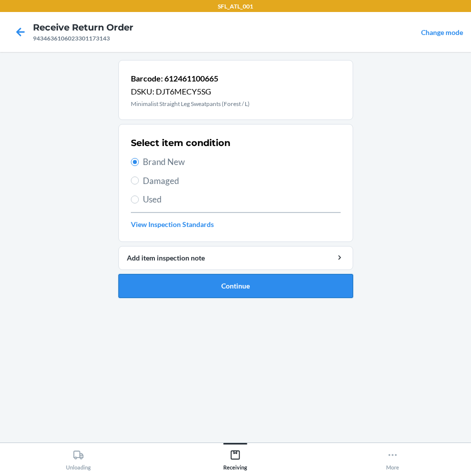
click at [286, 289] on button "Continue" at bounding box center [235, 286] width 235 height 24
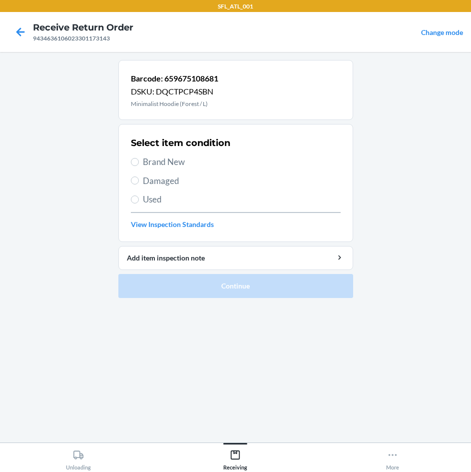
click at [189, 161] on span "Brand New" at bounding box center [242, 161] width 198 height 13
click at [139, 161] on input "Brand New" at bounding box center [135, 162] width 8 height 8
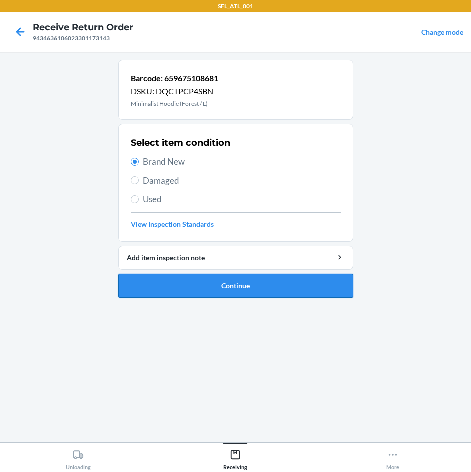
click at [242, 287] on button "Continue" at bounding box center [235, 286] width 235 height 24
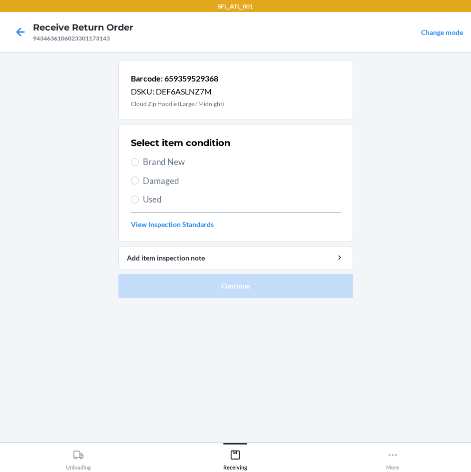
click at [185, 168] on span "Brand New" at bounding box center [242, 161] width 198 height 13
click at [139, 166] on input "Brand New" at bounding box center [135, 162] width 8 height 8
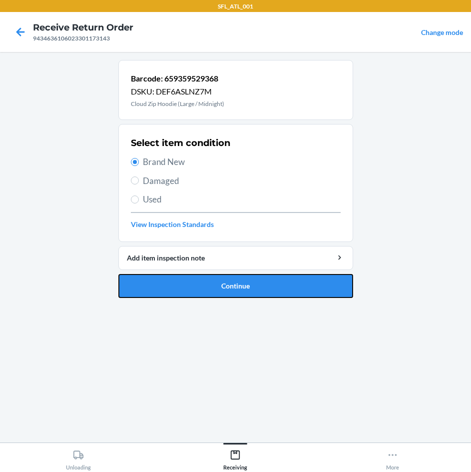
click at [244, 287] on button "Continue" at bounding box center [235, 286] width 235 height 24
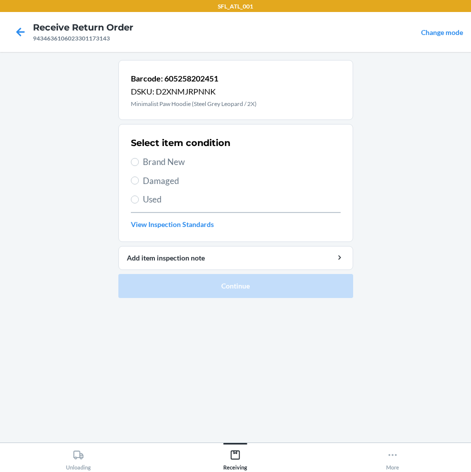
click at [180, 165] on span "Brand New" at bounding box center [242, 161] width 198 height 13
click at [139, 165] on input "Brand New" at bounding box center [135, 162] width 8 height 8
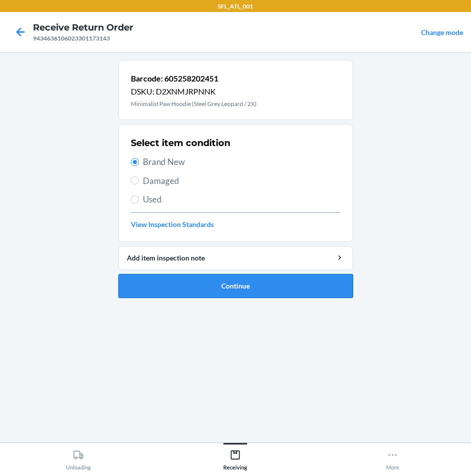
click at [269, 296] on button "Continue" at bounding box center [235, 286] width 235 height 24
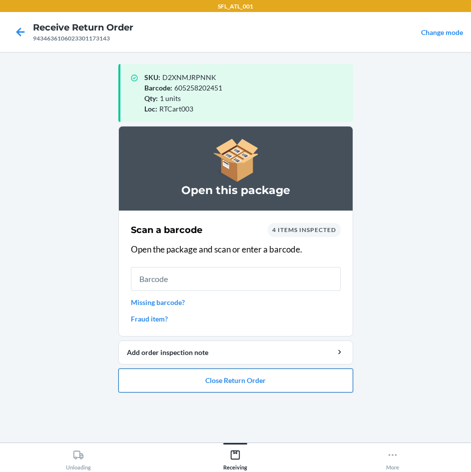
click at [259, 377] on button "Close Return Order" at bounding box center [235, 380] width 235 height 24
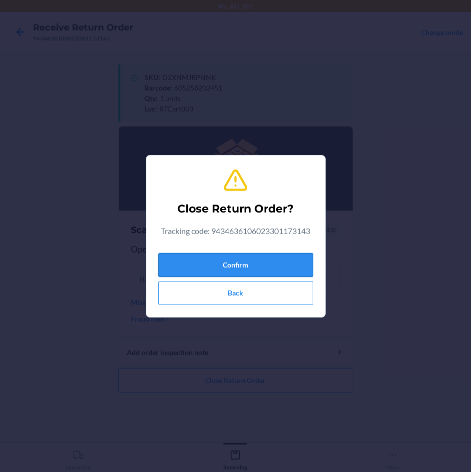
click at [265, 271] on button "Confirm" at bounding box center [235, 265] width 155 height 24
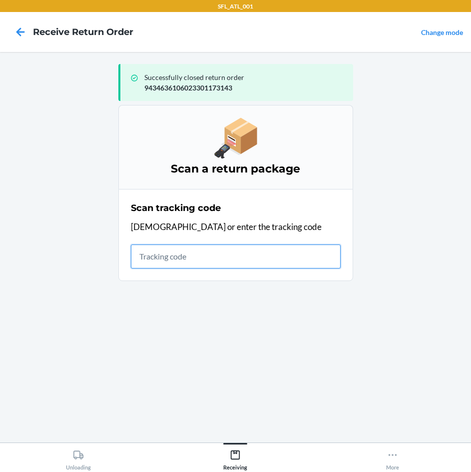
click at [191, 258] on input "text" at bounding box center [236, 256] width 210 height 24
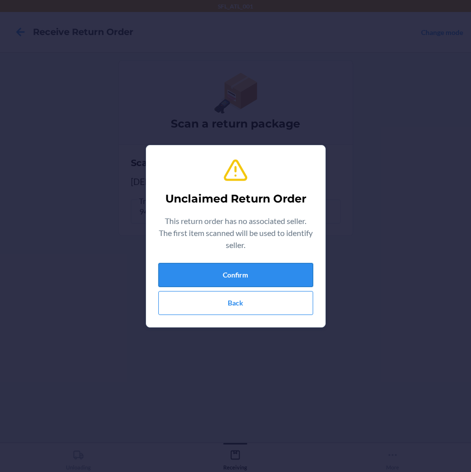
click at [200, 280] on button "Confirm" at bounding box center [235, 275] width 155 height 24
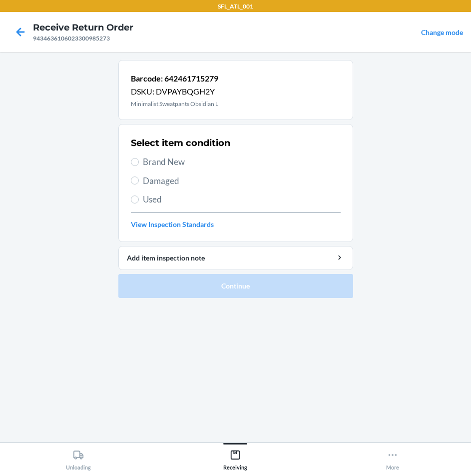
click at [161, 162] on span "Brand New" at bounding box center [242, 161] width 198 height 13
click at [139, 162] on input "Brand New" at bounding box center [135, 162] width 8 height 8
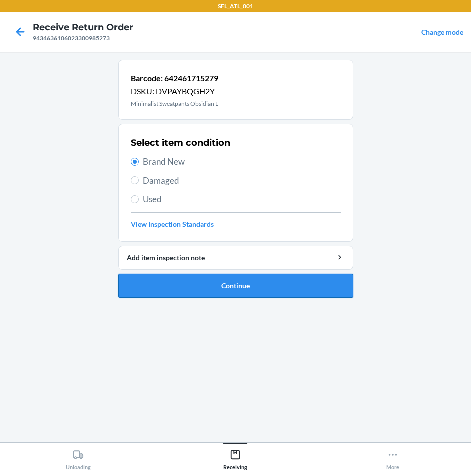
click at [283, 281] on button "Continue" at bounding box center [235, 286] width 235 height 24
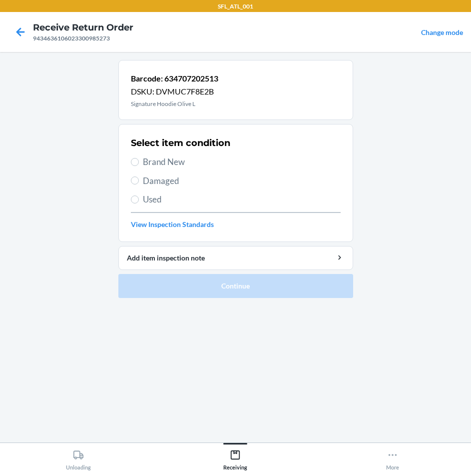
click at [177, 166] on span "Brand New" at bounding box center [242, 161] width 198 height 13
click at [139, 166] on input "Brand New" at bounding box center [135, 162] width 8 height 8
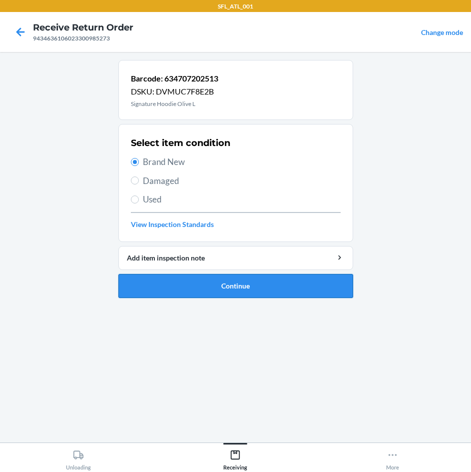
click at [260, 288] on button "Continue" at bounding box center [235, 286] width 235 height 24
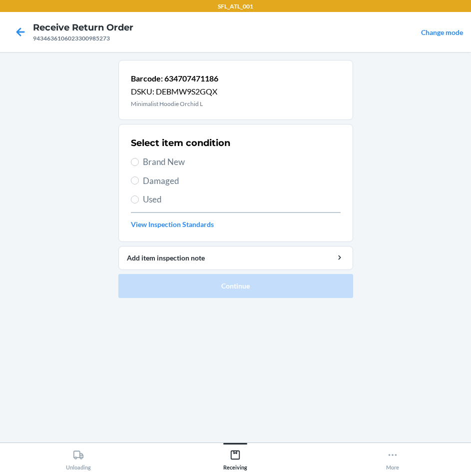
click at [172, 153] on div "Select item condition Brand New Damaged Used View Inspection Standards" at bounding box center [236, 182] width 210 height 99
click at [162, 172] on div "Select item condition Brand New Damaged Used View Inspection Standards" at bounding box center [236, 182] width 210 height 99
click at [157, 159] on span "Brand New" at bounding box center [242, 161] width 198 height 13
click at [139, 159] on input "Brand New" at bounding box center [135, 162] width 8 height 8
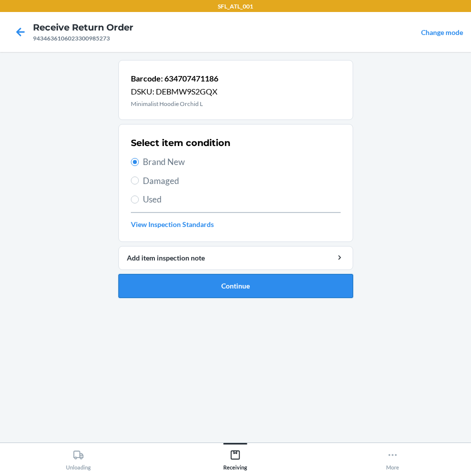
click at [327, 287] on button "Continue" at bounding box center [235, 286] width 235 height 24
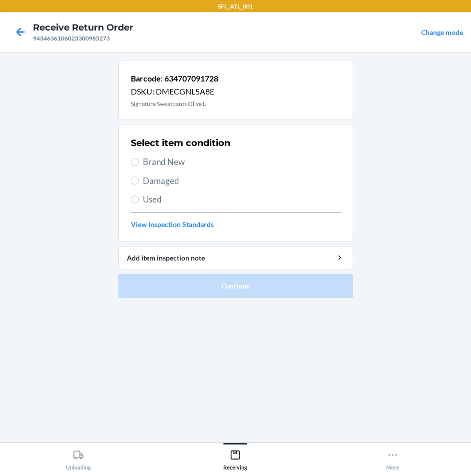
drag, startPoint x: 142, startPoint y: 159, endPoint x: 206, endPoint y: 212, distance: 82.3
click at [147, 162] on span "Brand New" at bounding box center [242, 161] width 198 height 13
click at [138, 163] on label "Brand New" at bounding box center [236, 161] width 210 height 13
click at [138, 163] on input "Brand New" at bounding box center [135, 162] width 8 height 8
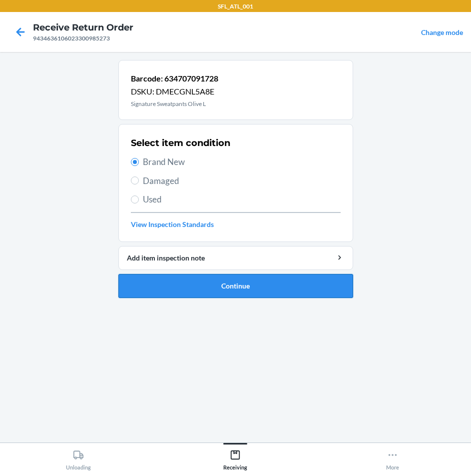
click at [241, 277] on button "Continue" at bounding box center [235, 286] width 235 height 24
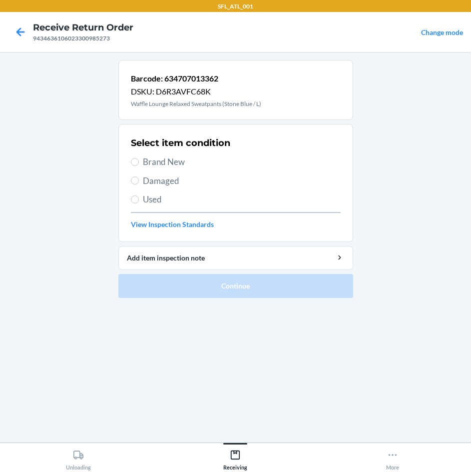
drag, startPoint x: 139, startPoint y: 198, endPoint x: 143, endPoint y: 202, distance: 5.3
click at [139, 198] on label "Used" at bounding box center [236, 199] width 210 height 13
click at [139, 198] on input "Used" at bounding box center [135, 199] width 8 height 8
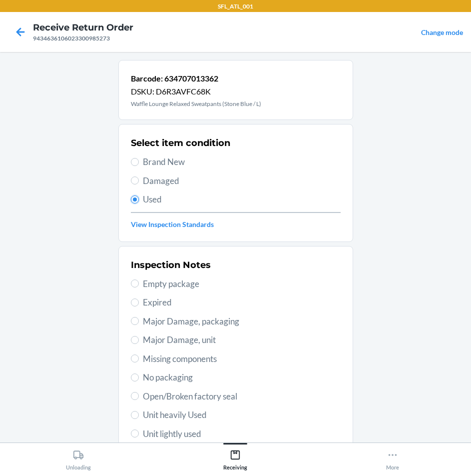
scroll to position [130, 0]
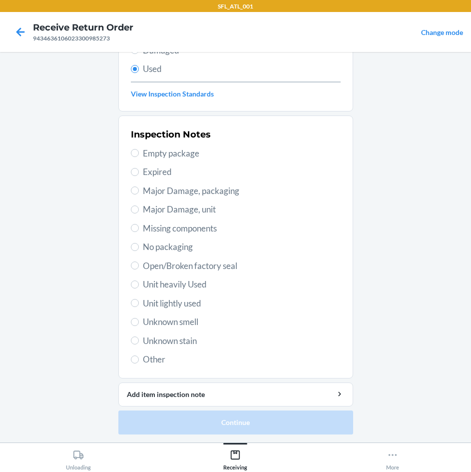
click at [176, 300] on span "Unit lightly used" at bounding box center [242, 303] width 198 height 13
click at [139, 300] on input "Unit lightly used" at bounding box center [135, 303] width 8 height 8
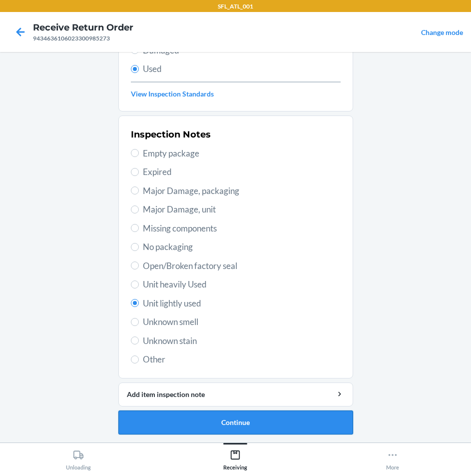
click at [240, 423] on button "Continue" at bounding box center [235, 422] width 235 height 24
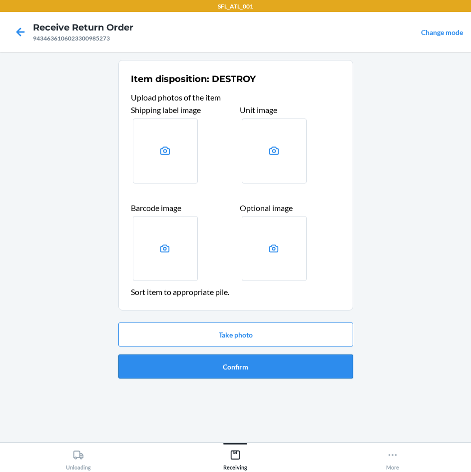
click at [294, 367] on button "Confirm" at bounding box center [235, 366] width 235 height 24
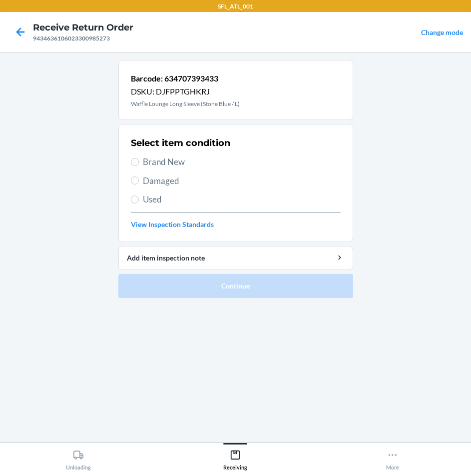
click at [164, 200] on span "Used" at bounding box center [242, 199] width 198 height 13
click at [139, 200] on input "Used" at bounding box center [135, 199] width 8 height 8
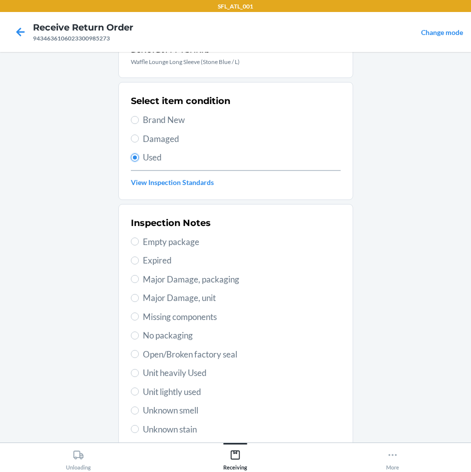
scroll to position [130, 0]
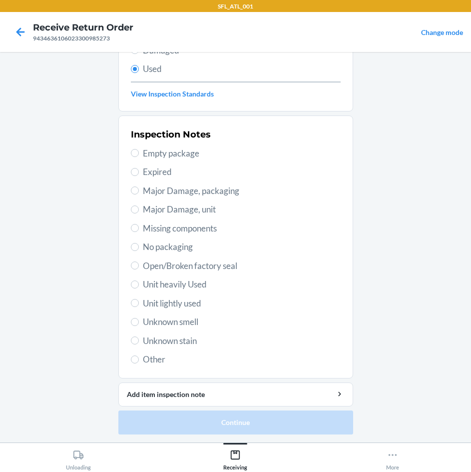
click at [168, 304] on span "Unit lightly used" at bounding box center [242, 303] width 198 height 13
click at [139, 304] on input "Unit lightly used" at bounding box center [135, 303] width 8 height 8
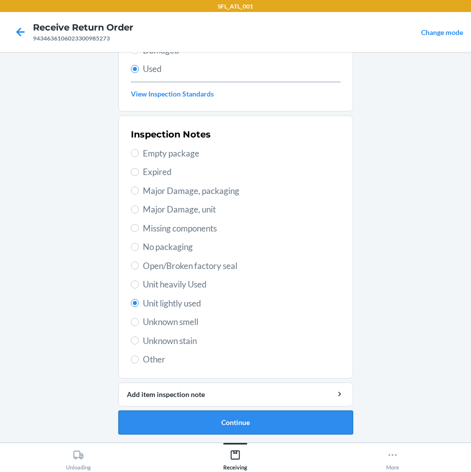
click at [230, 418] on button "Continue" at bounding box center [235, 422] width 235 height 24
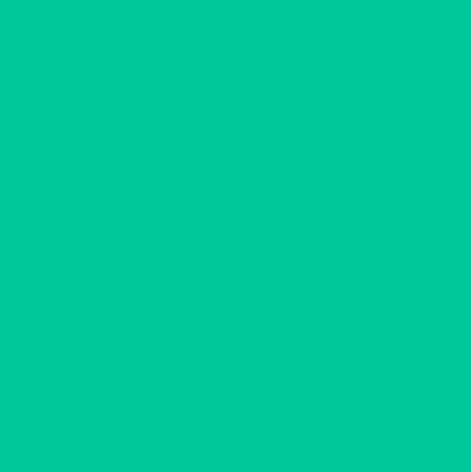
scroll to position [0, 0]
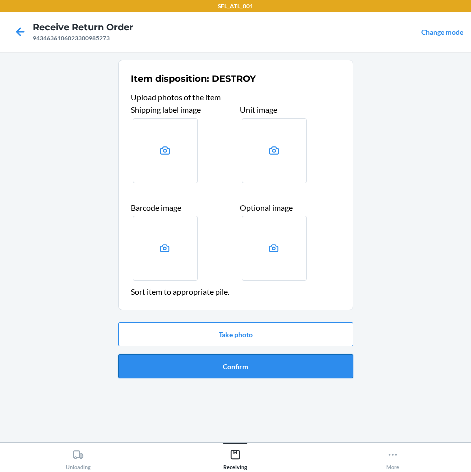
drag, startPoint x: 288, startPoint y: 364, endPoint x: 276, endPoint y: 364, distance: 12.0
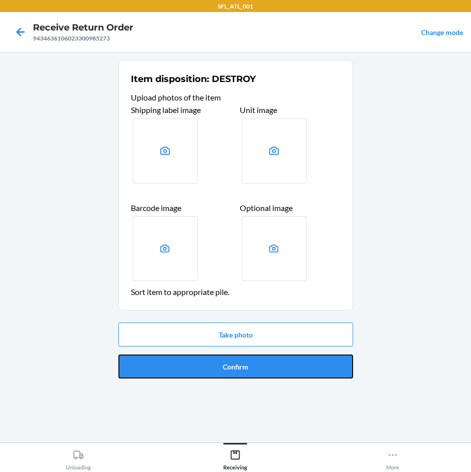
click at [286, 364] on button "Confirm" at bounding box center [235, 366] width 235 height 24
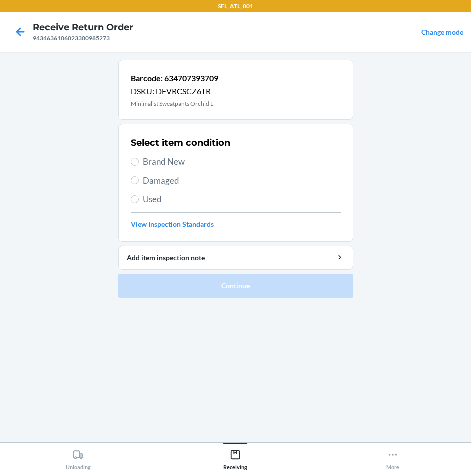
click at [171, 161] on span "Brand New" at bounding box center [242, 161] width 198 height 13
click at [139, 161] on input "Brand New" at bounding box center [135, 162] width 8 height 8
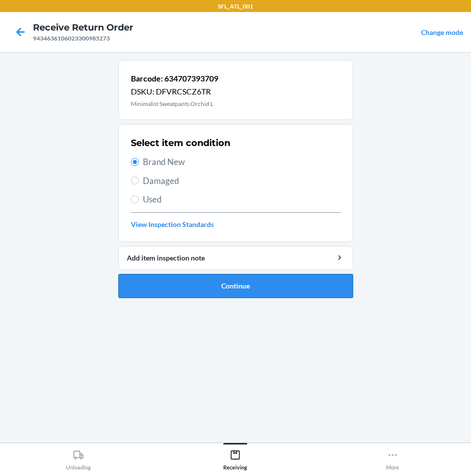
click at [235, 288] on button "Continue" at bounding box center [235, 286] width 235 height 24
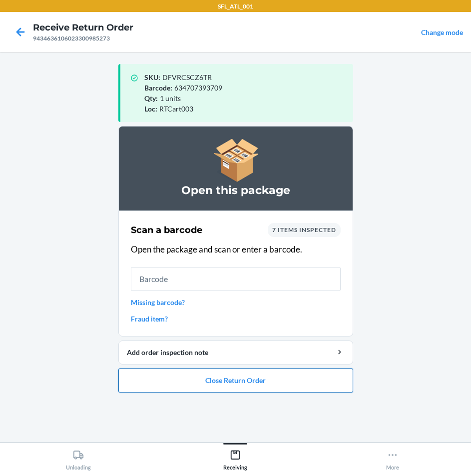
click at [258, 385] on button "Close Return Order" at bounding box center [235, 380] width 235 height 24
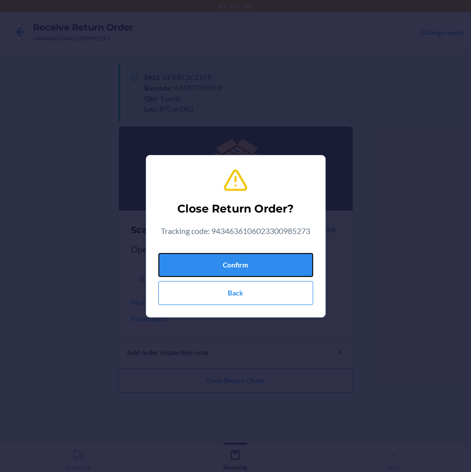
drag, startPoint x: 266, startPoint y: 266, endPoint x: 344, endPoint y: 262, distance: 78.0
click at [273, 266] on button "Confirm" at bounding box center [235, 265] width 155 height 24
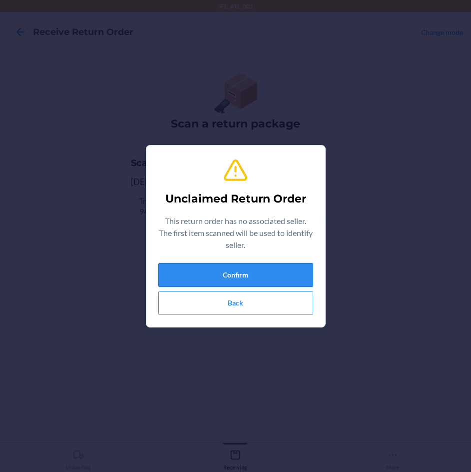
click at [267, 272] on button "Confirm" at bounding box center [235, 275] width 155 height 24
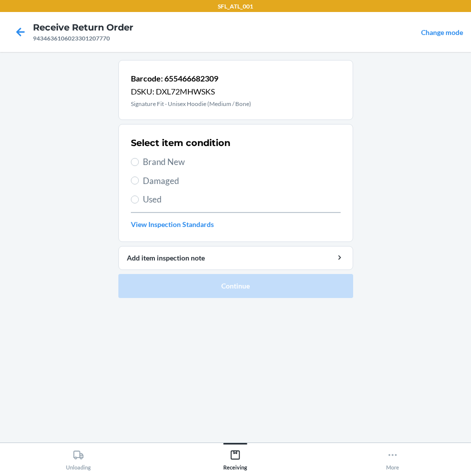
click at [176, 159] on span "Brand New" at bounding box center [242, 161] width 198 height 13
click at [139, 159] on input "Brand New" at bounding box center [135, 162] width 8 height 8
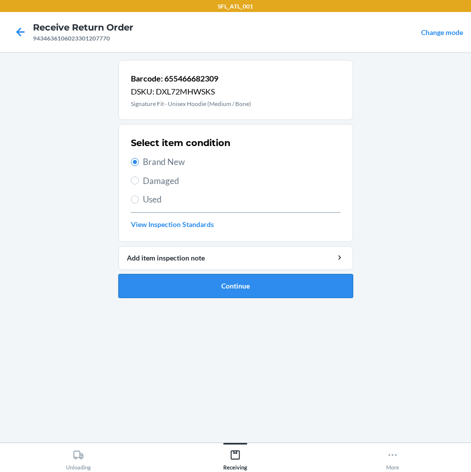
click at [222, 279] on button "Continue" at bounding box center [235, 286] width 235 height 24
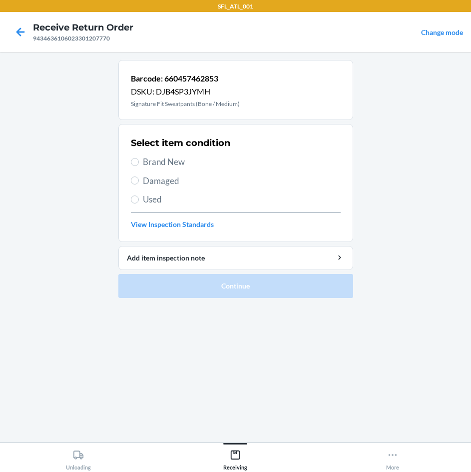
click at [169, 160] on span "Brand New" at bounding box center [242, 161] width 198 height 13
click at [139, 160] on input "Brand New" at bounding box center [135, 162] width 8 height 8
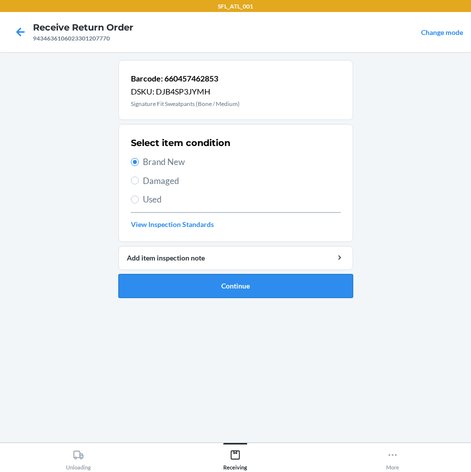
click at [262, 288] on button "Continue" at bounding box center [235, 286] width 235 height 24
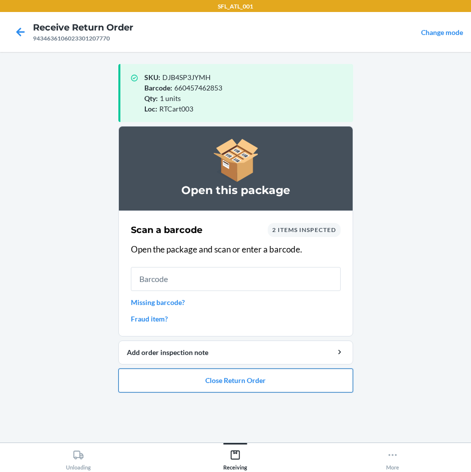
click at [183, 382] on button "Close Return Order" at bounding box center [235, 380] width 235 height 24
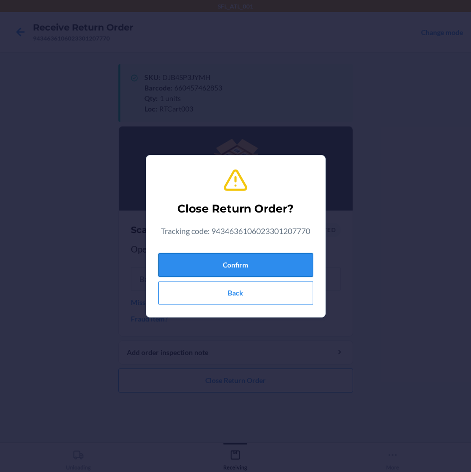
click at [205, 270] on button "Confirm" at bounding box center [235, 265] width 155 height 24
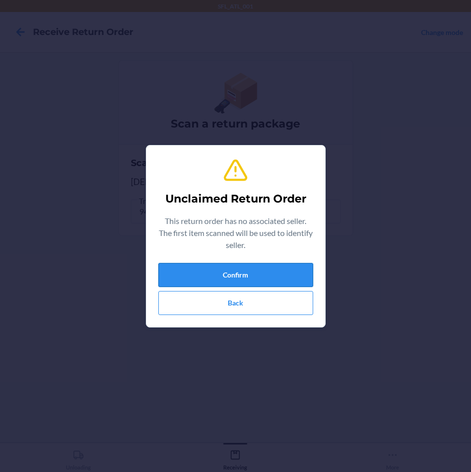
click at [215, 269] on button "Confirm" at bounding box center [235, 275] width 155 height 24
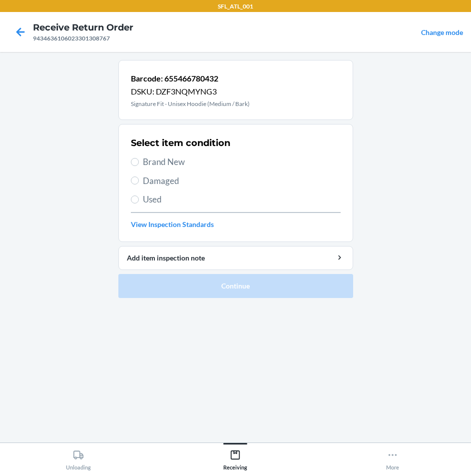
click at [155, 164] on span "Brand New" at bounding box center [242, 161] width 198 height 13
click at [139, 164] on input "Brand New" at bounding box center [135, 162] width 8 height 8
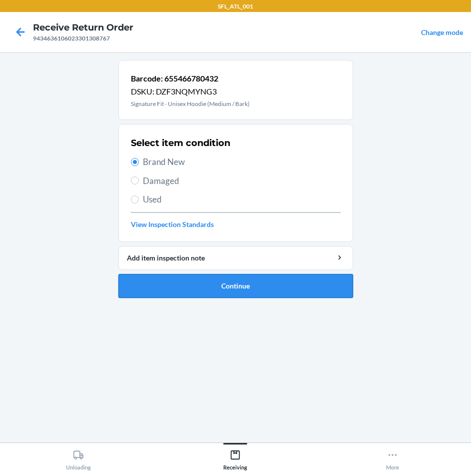
click at [215, 277] on button "Continue" at bounding box center [235, 286] width 235 height 24
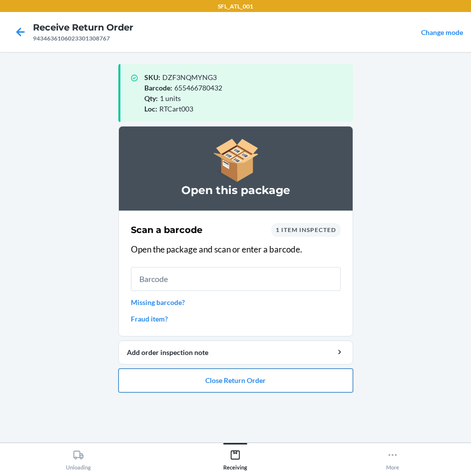
drag, startPoint x: 234, startPoint y: 378, endPoint x: 240, endPoint y: 375, distance: 6.5
click at [238, 377] on button "Close Return Order" at bounding box center [235, 380] width 235 height 24
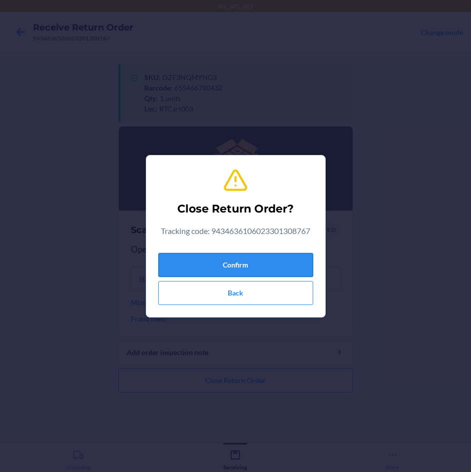
click at [279, 266] on button "Confirm" at bounding box center [235, 265] width 155 height 24
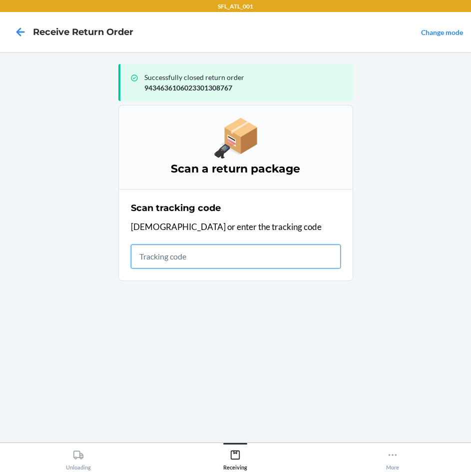
click at [194, 267] on input "text" at bounding box center [236, 256] width 210 height 24
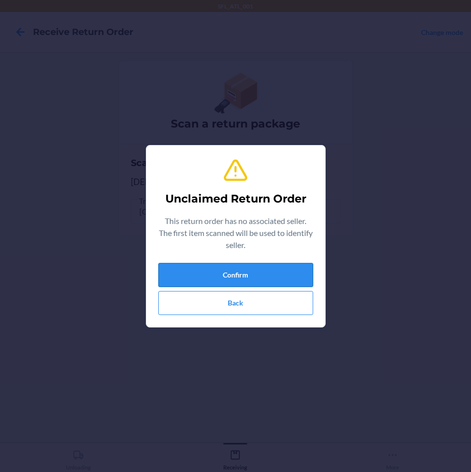
click at [238, 265] on button "Confirm" at bounding box center [235, 275] width 155 height 24
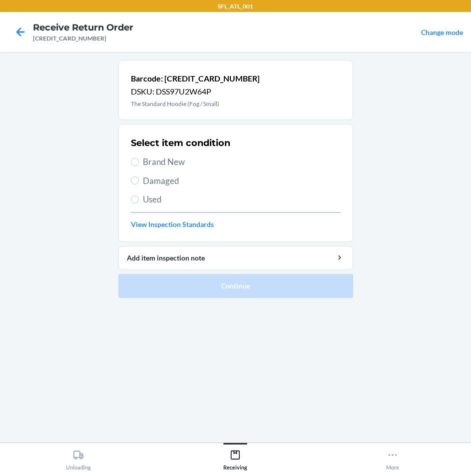
click at [161, 162] on span "Brand New" at bounding box center [242, 161] width 198 height 13
click at [139, 162] on input "Brand New" at bounding box center [135, 162] width 8 height 8
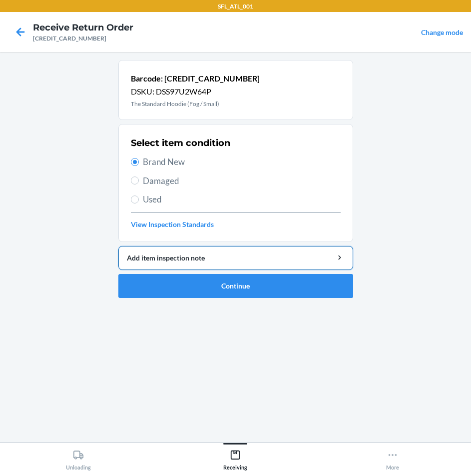
drag, startPoint x: 221, startPoint y: 272, endPoint x: 212, endPoint y: 258, distance: 17.3
click at [221, 271] on li "Barcode: [CREDIT_CARD_NUMBER] DSKU: DSS97U2W64P The Standard Hoodie (Fog / Smal…" at bounding box center [235, 179] width 235 height 238
drag, startPoint x: 235, startPoint y: 291, endPoint x: 238, endPoint y: 285, distance: 6.0
click at [238, 285] on button "Continue" at bounding box center [235, 286] width 235 height 24
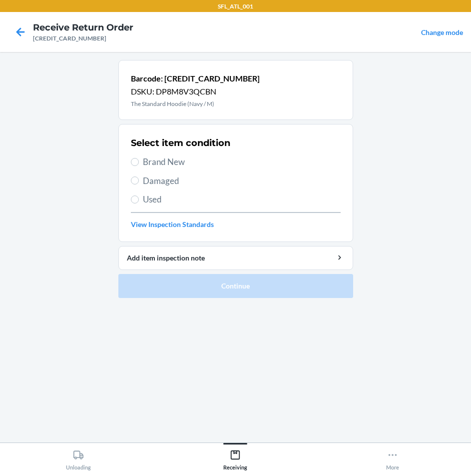
click at [152, 163] on span "Brand New" at bounding box center [242, 161] width 198 height 13
click at [139, 163] on input "Brand New" at bounding box center [135, 162] width 8 height 8
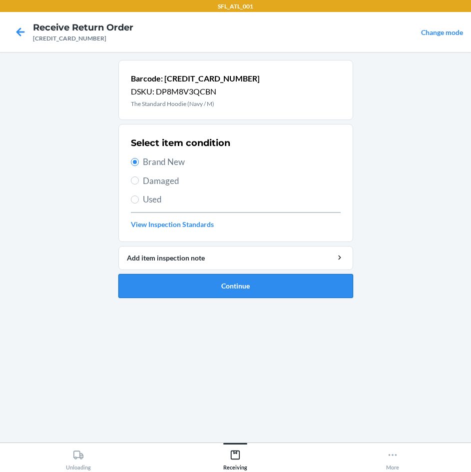
click at [147, 287] on button "Continue" at bounding box center [235, 286] width 235 height 24
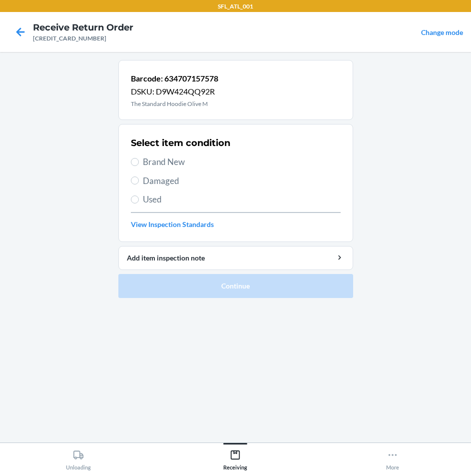
click at [166, 166] on span "Brand New" at bounding box center [242, 161] width 198 height 13
click at [139, 166] on input "Brand New" at bounding box center [135, 162] width 8 height 8
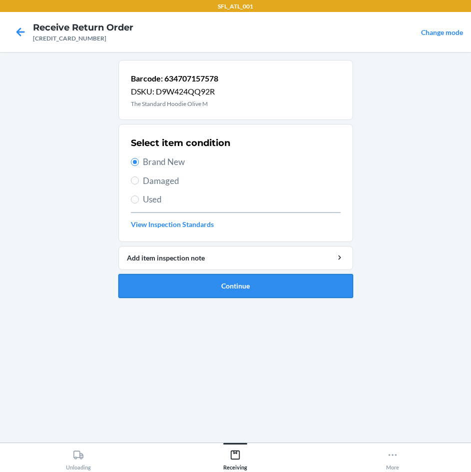
click at [270, 282] on button "Continue" at bounding box center [235, 286] width 235 height 24
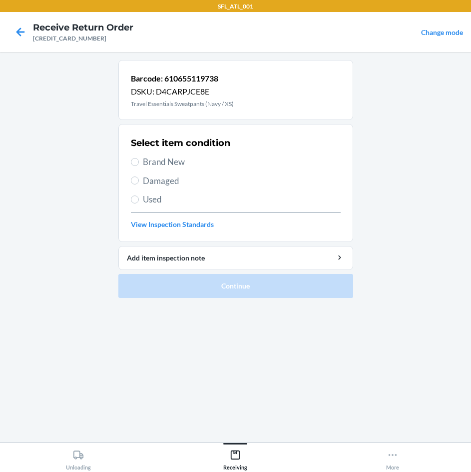
click at [172, 160] on span "Brand New" at bounding box center [242, 161] width 198 height 13
click at [139, 160] on input "Brand New" at bounding box center [135, 162] width 8 height 8
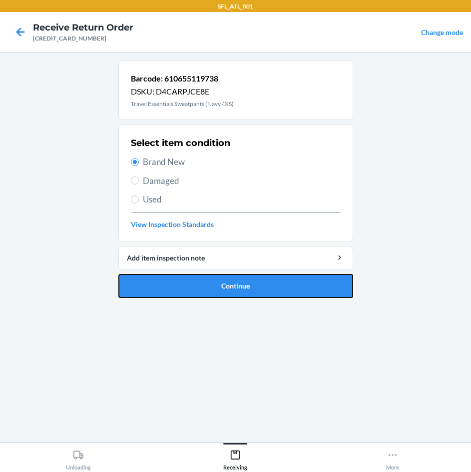
click at [233, 274] on button "Continue" at bounding box center [235, 286] width 235 height 24
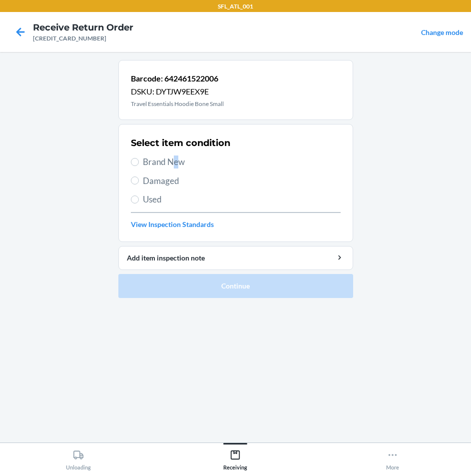
click at [176, 160] on span "Brand New" at bounding box center [242, 161] width 198 height 13
click at [140, 151] on div "Select item condition Brand New Damaged Used View Inspection Standards" at bounding box center [236, 182] width 210 height 99
click at [143, 156] on span "Brand New" at bounding box center [242, 161] width 198 height 13
click at [139, 158] on input "Brand New" at bounding box center [135, 162] width 8 height 8
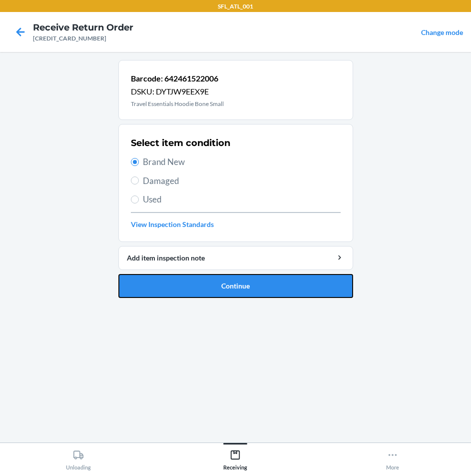
drag, startPoint x: 285, startPoint y: 284, endPoint x: 289, endPoint y: 276, distance: 9.2
click at [290, 276] on button "Continue" at bounding box center [235, 286] width 235 height 24
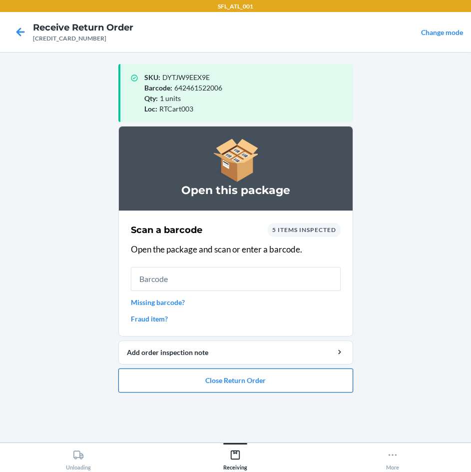
drag, startPoint x: 222, startPoint y: 390, endPoint x: 226, endPoint y: 379, distance: 11.7
click at [222, 385] on button "Close Return Order" at bounding box center [235, 380] width 235 height 24
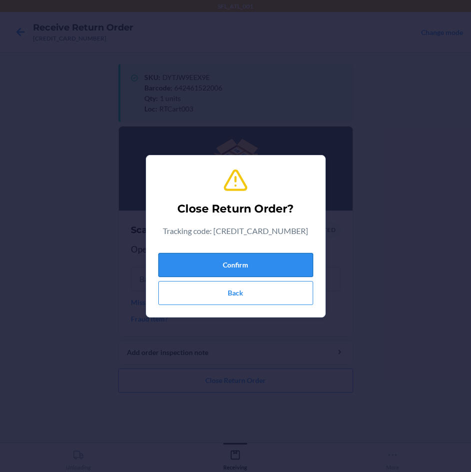
click at [257, 266] on button "Confirm" at bounding box center [235, 265] width 155 height 24
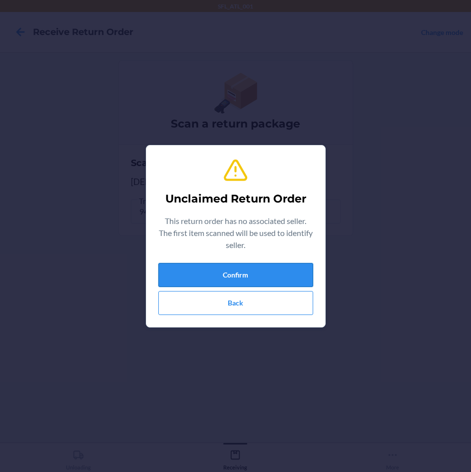
click at [247, 272] on button "Confirm" at bounding box center [235, 275] width 155 height 24
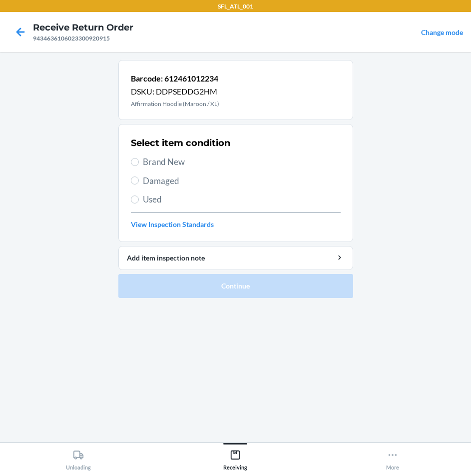
click at [190, 164] on span "Brand New" at bounding box center [242, 161] width 198 height 13
click at [139, 164] on input "Brand New" at bounding box center [135, 162] width 8 height 8
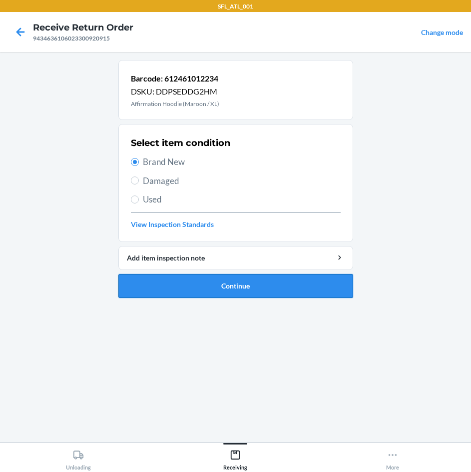
click at [254, 279] on button "Continue" at bounding box center [235, 286] width 235 height 24
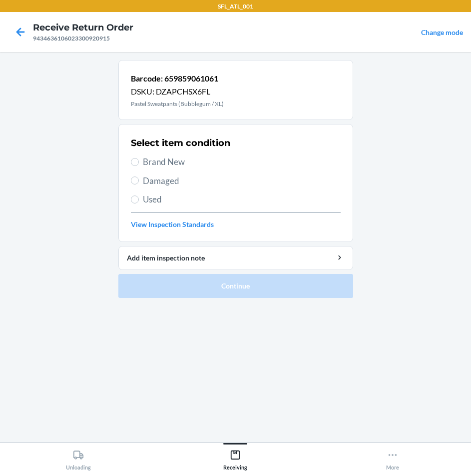
click at [172, 162] on span "Brand New" at bounding box center [242, 161] width 198 height 13
click at [139, 162] on input "Brand New" at bounding box center [135, 162] width 8 height 8
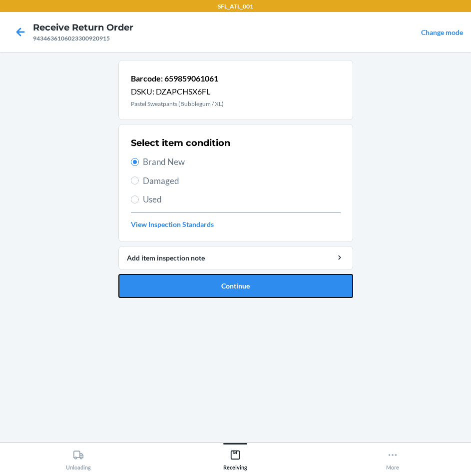
click at [243, 283] on button "Continue" at bounding box center [235, 286] width 235 height 24
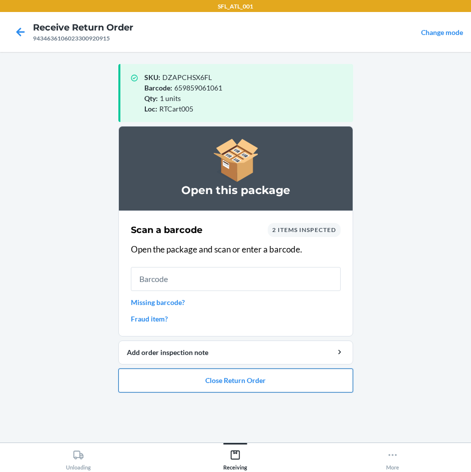
click at [228, 391] on button "Close Return Order" at bounding box center [235, 380] width 235 height 24
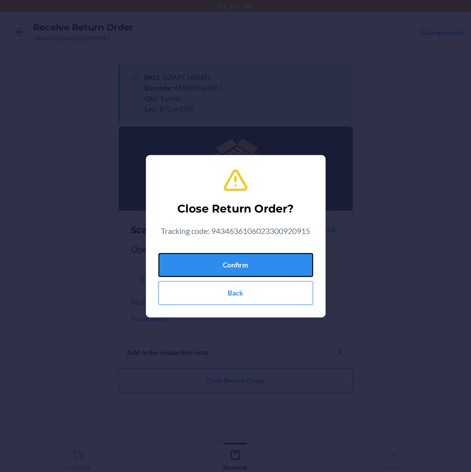
drag, startPoint x: 235, startPoint y: 264, endPoint x: 131, endPoint y: 251, distance: 104.2
click at [231, 262] on button "Confirm" at bounding box center [235, 265] width 155 height 24
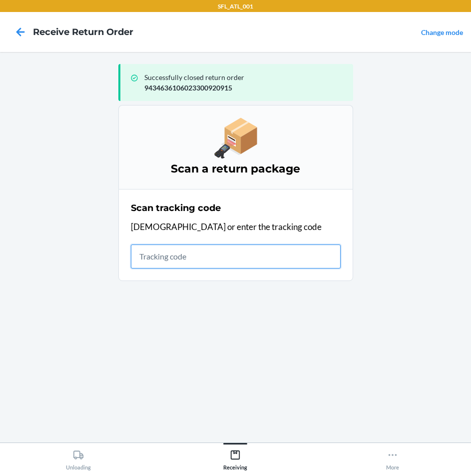
click at [218, 261] on input "text" at bounding box center [236, 256] width 210 height 24
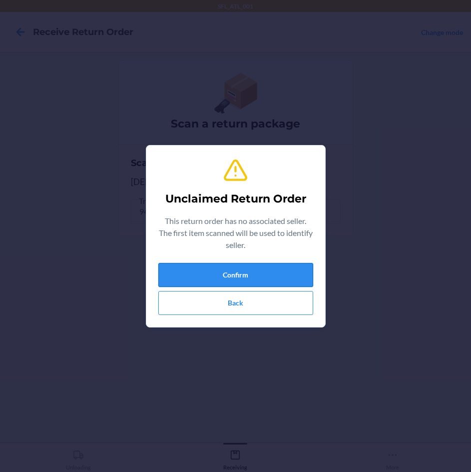
click at [250, 276] on button "Confirm" at bounding box center [235, 275] width 155 height 24
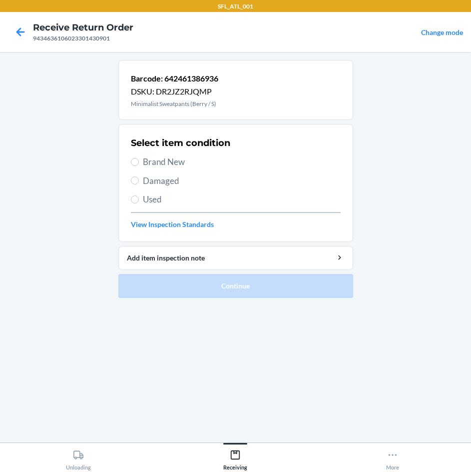
click at [142, 163] on label "Brand New" at bounding box center [236, 161] width 210 height 13
click at [139, 163] on input "Brand New" at bounding box center [135, 162] width 8 height 8
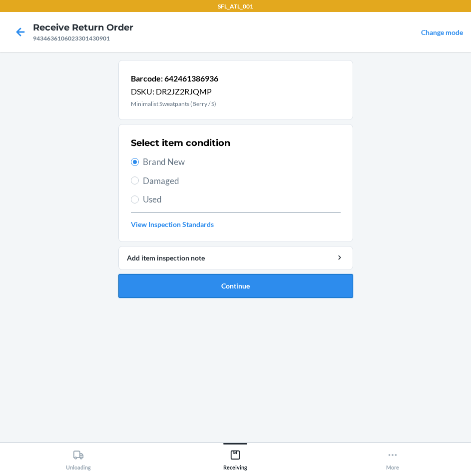
click at [177, 287] on button "Continue" at bounding box center [235, 286] width 235 height 24
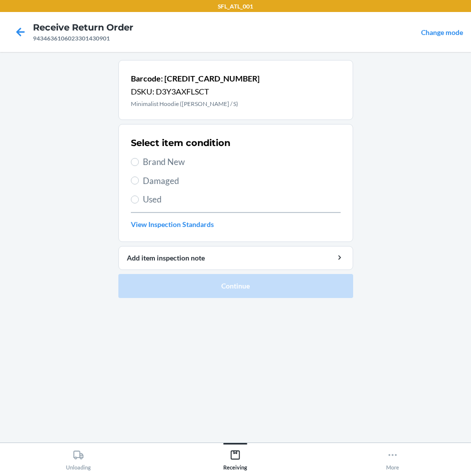
click at [189, 168] on span "Brand New" at bounding box center [242, 161] width 198 height 13
click at [139, 166] on input "Brand New" at bounding box center [135, 162] width 8 height 8
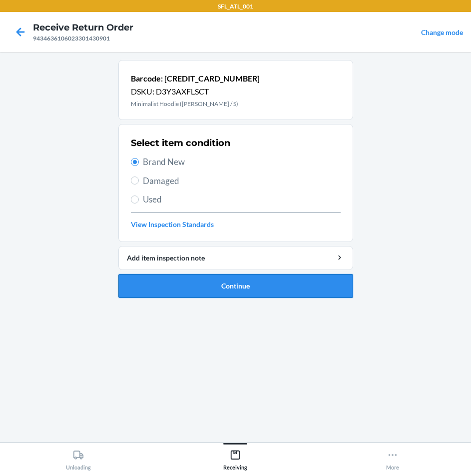
click at [189, 287] on button "Continue" at bounding box center [235, 286] width 235 height 24
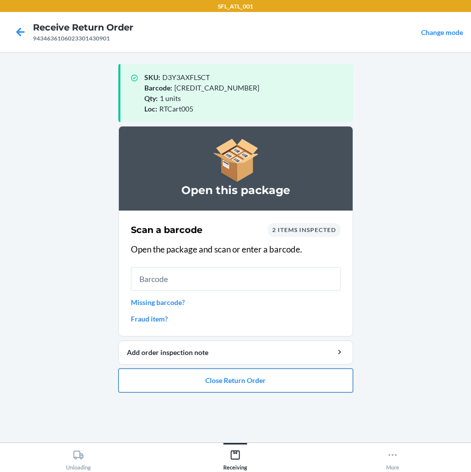
click at [229, 388] on button "Close Return Order" at bounding box center [235, 380] width 235 height 24
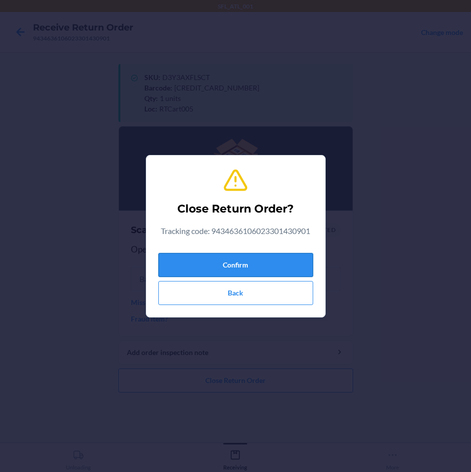
click at [283, 259] on button "Confirm" at bounding box center [235, 265] width 155 height 24
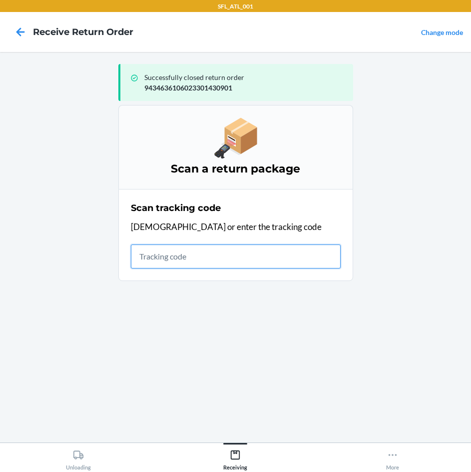
click at [265, 264] on input "text" at bounding box center [236, 256] width 210 height 24
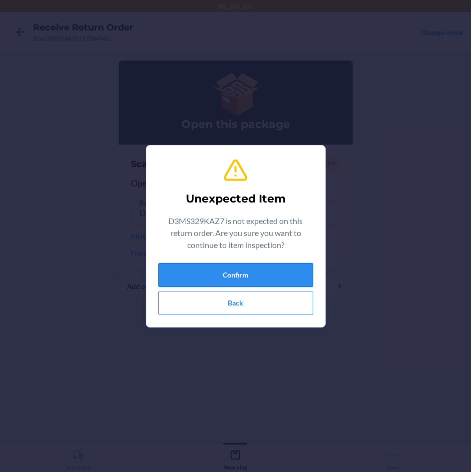
click at [243, 269] on button "Confirm" at bounding box center [235, 275] width 155 height 24
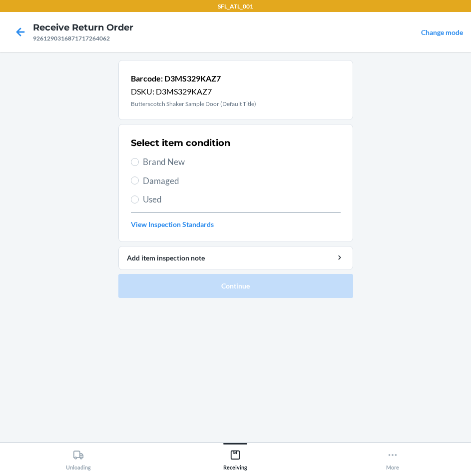
click at [178, 158] on span "Brand New" at bounding box center [242, 161] width 198 height 13
click at [139, 158] on input "Brand New" at bounding box center [135, 162] width 8 height 8
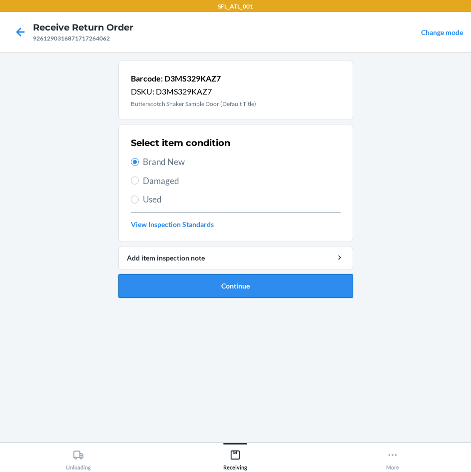
click at [279, 290] on button "Continue" at bounding box center [235, 286] width 235 height 24
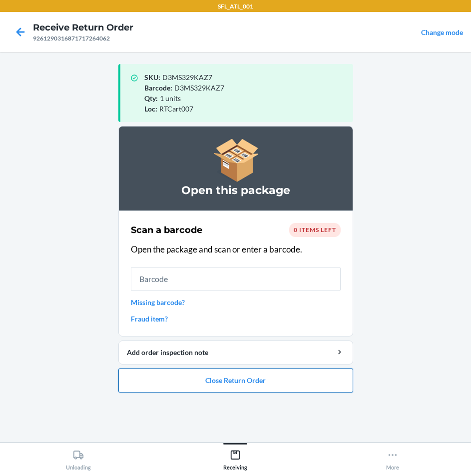
click at [250, 384] on button "Close Return Order" at bounding box center [235, 380] width 235 height 24
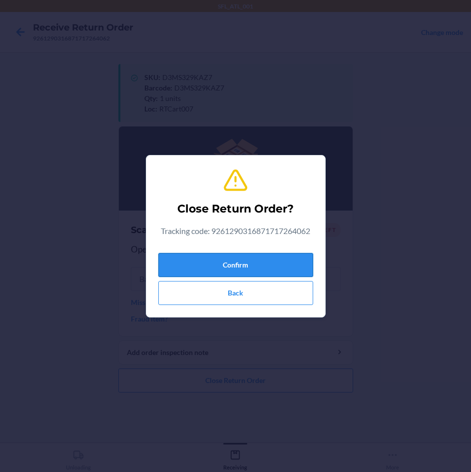
click at [244, 259] on button "Confirm" at bounding box center [235, 265] width 155 height 24
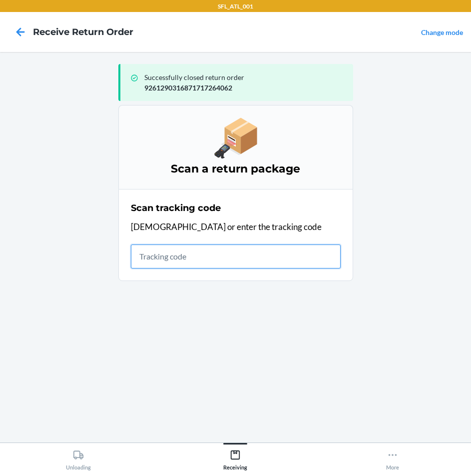
click at [270, 262] on input "text" at bounding box center [236, 256] width 210 height 24
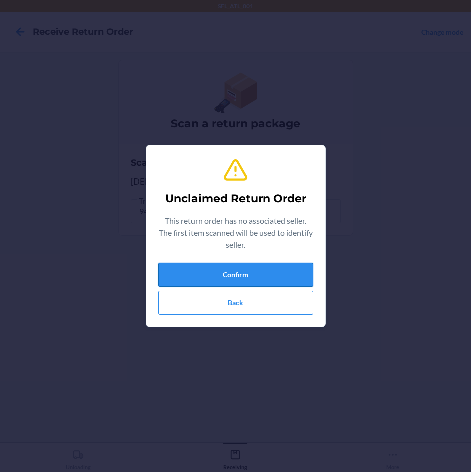
click at [272, 265] on button "Confirm" at bounding box center [235, 275] width 155 height 24
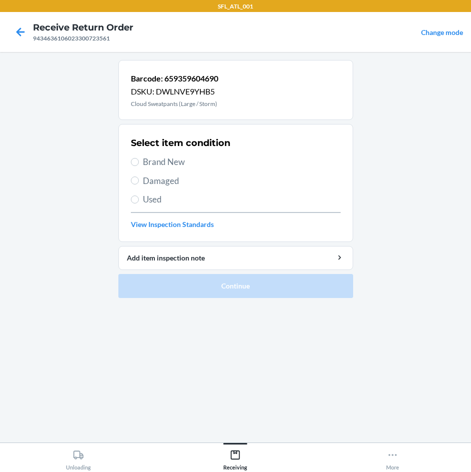
click at [141, 162] on label "Brand New" at bounding box center [236, 161] width 210 height 13
click at [139, 162] on input "Brand New" at bounding box center [135, 162] width 8 height 8
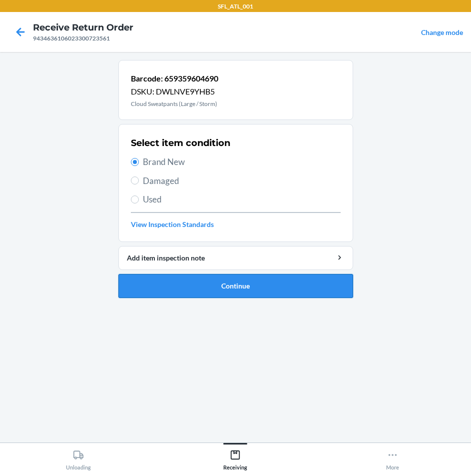
click at [230, 284] on button "Continue" at bounding box center [235, 286] width 235 height 24
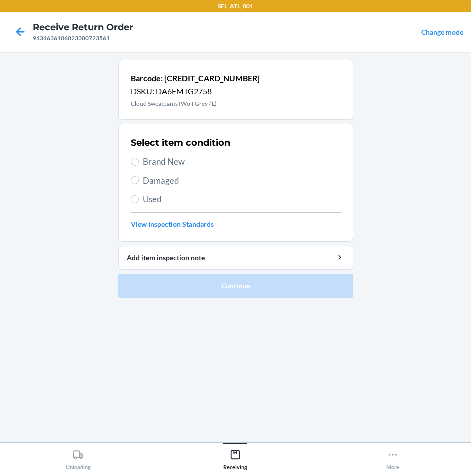
click at [172, 165] on span "Brand New" at bounding box center [242, 161] width 198 height 13
click at [139, 165] on input "Brand New" at bounding box center [135, 162] width 8 height 8
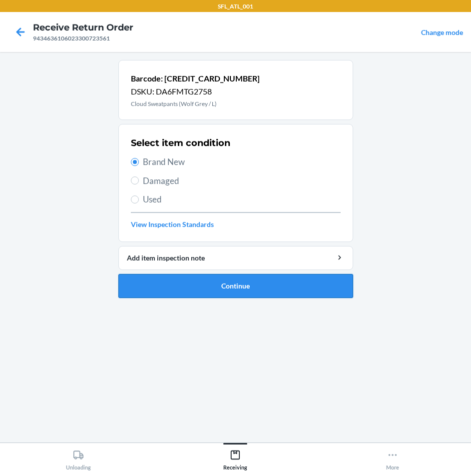
click at [215, 281] on button "Continue" at bounding box center [235, 286] width 235 height 24
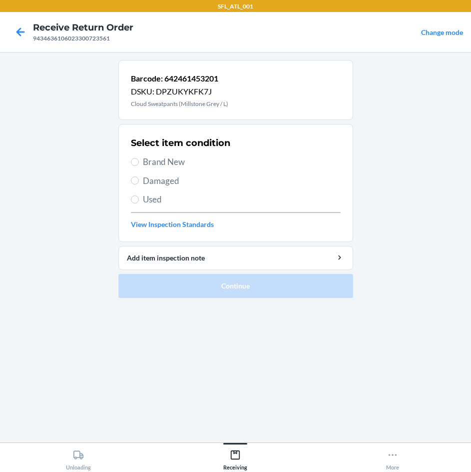
click at [153, 168] on div "Select item condition Brand New Damaged Used View Inspection Standards" at bounding box center [236, 182] width 210 height 99
click at [169, 160] on span "Brand New" at bounding box center [242, 161] width 198 height 13
click at [139, 160] on input "Brand New" at bounding box center [135, 162] width 8 height 8
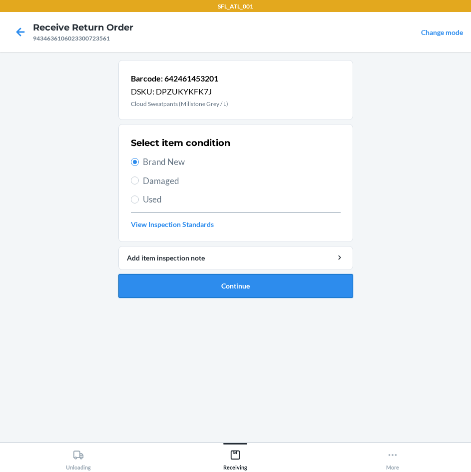
click at [284, 285] on button "Continue" at bounding box center [235, 286] width 235 height 24
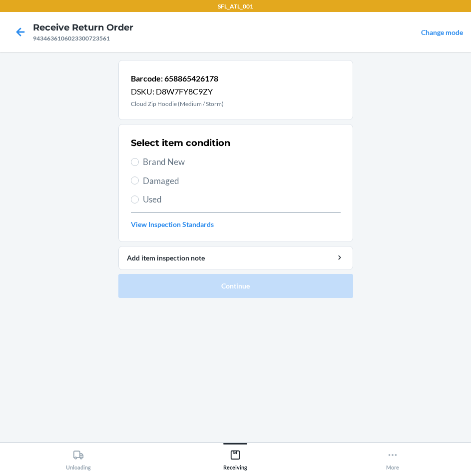
click at [182, 166] on span "Brand New" at bounding box center [242, 161] width 198 height 13
click at [139, 166] on input "Brand New" at bounding box center [135, 162] width 8 height 8
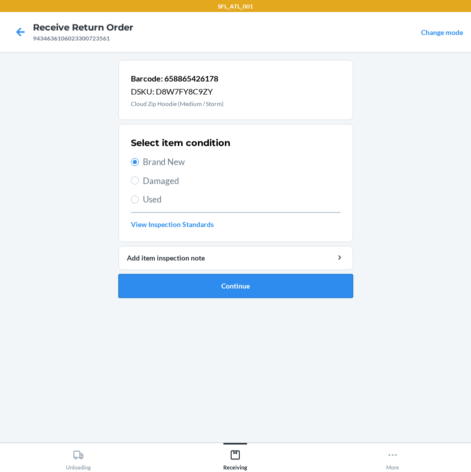
click at [245, 287] on button "Continue" at bounding box center [235, 286] width 235 height 24
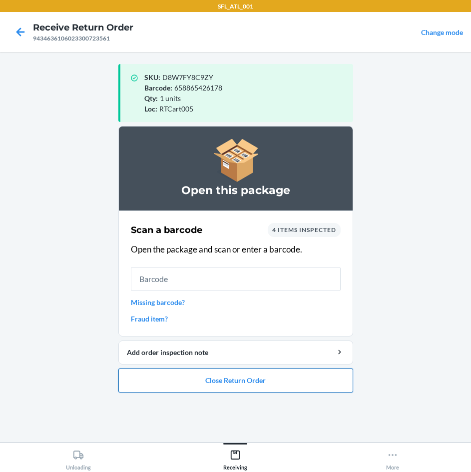
click at [249, 381] on button "Close Return Order" at bounding box center [235, 380] width 235 height 24
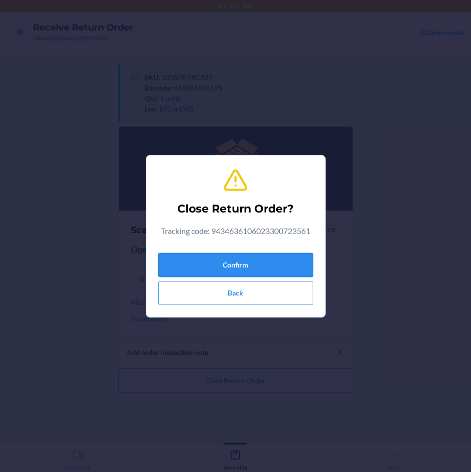
click at [266, 259] on button "Confirm" at bounding box center [235, 265] width 155 height 24
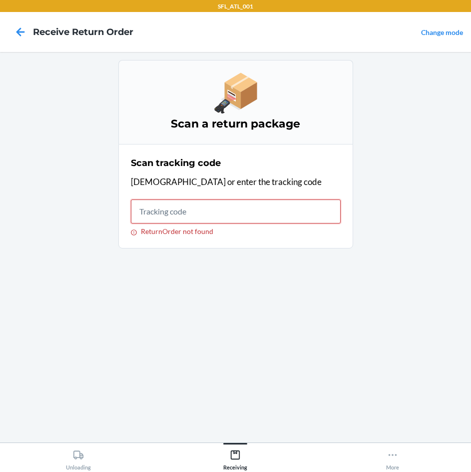
click at [280, 215] on input "ReturnOrder not found" at bounding box center [236, 211] width 210 height 24
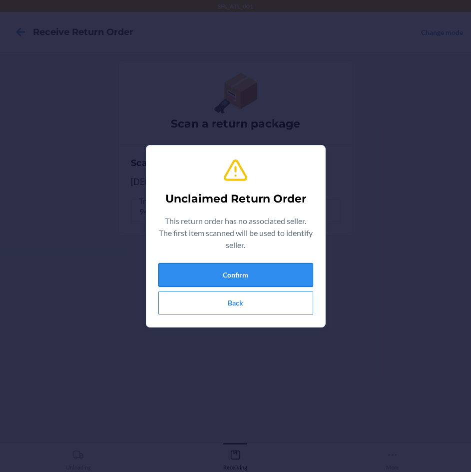
click at [249, 266] on button "Confirm" at bounding box center [235, 275] width 155 height 24
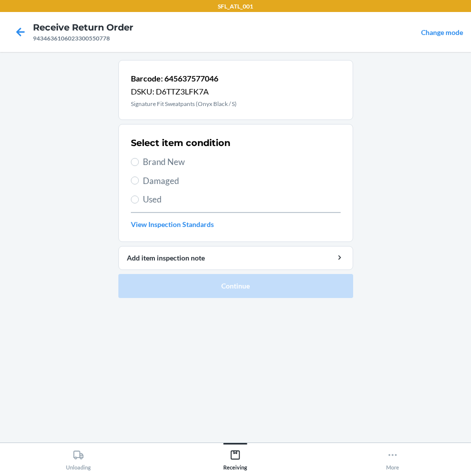
click at [167, 160] on span "Brand New" at bounding box center [242, 161] width 198 height 13
click at [139, 160] on input "Brand New" at bounding box center [135, 162] width 8 height 8
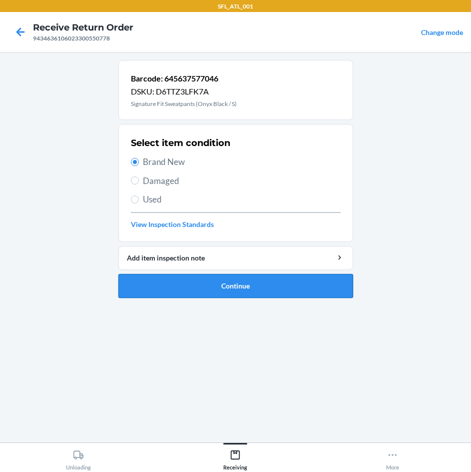
click at [243, 282] on button "Continue" at bounding box center [235, 286] width 235 height 24
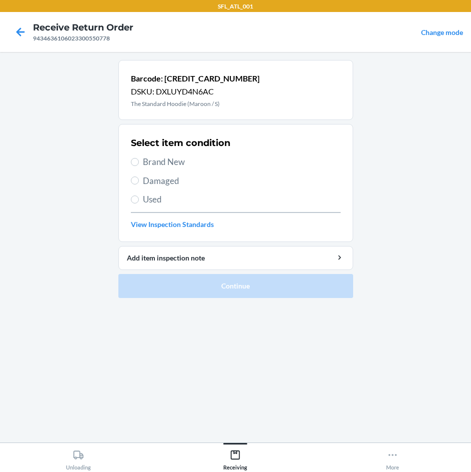
click at [158, 200] on span "Used" at bounding box center [242, 199] width 198 height 13
click at [139, 200] on input "Used" at bounding box center [135, 199] width 8 height 8
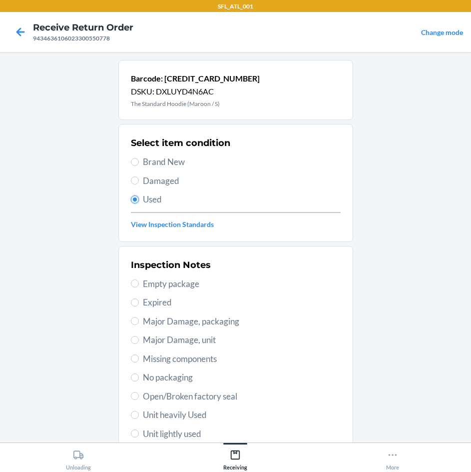
scroll to position [130, 0]
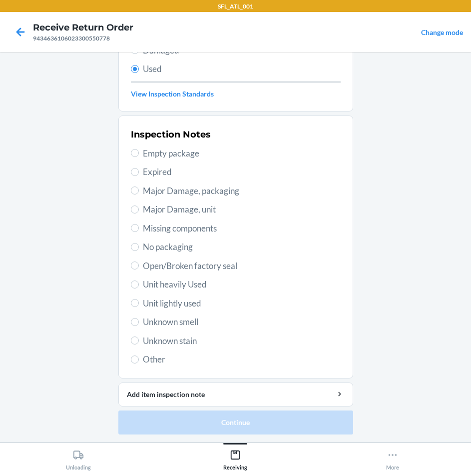
click at [182, 341] on span "Unknown stain" at bounding box center [242, 340] width 198 height 13
click at [160, 339] on span "Unknown stain" at bounding box center [242, 340] width 198 height 13
click at [139, 339] on input "Unknown stain" at bounding box center [135, 340] width 8 height 8
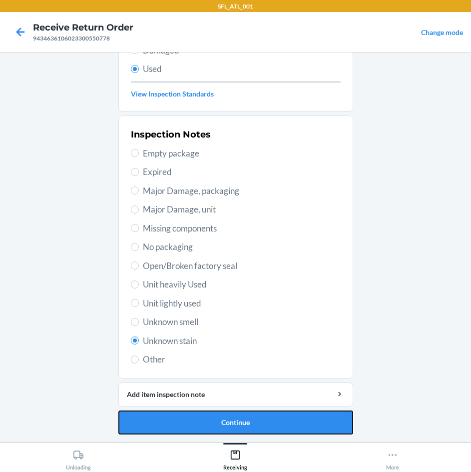
click at [282, 423] on button "Continue" at bounding box center [235, 422] width 235 height 24
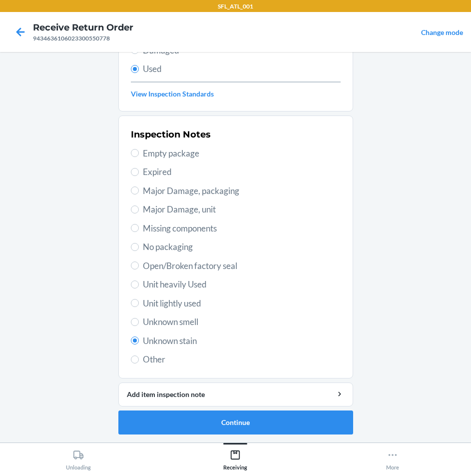
scroll to position [0, 0]
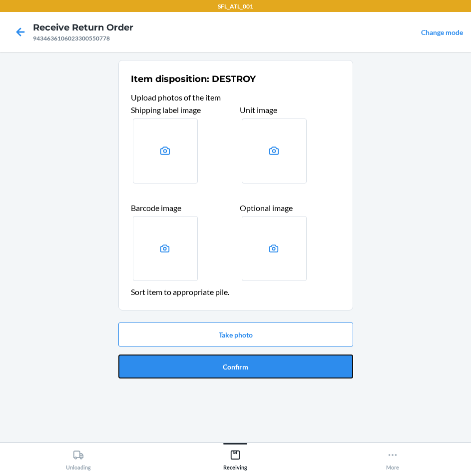
drag, startPoint x: 284, startPoint y: 372, endPoint x: 271, endPoint y: 372, distance: 13.0
click at [283, 371] on button "Confirm" at bounding box center [235, 366] width 235 height 24
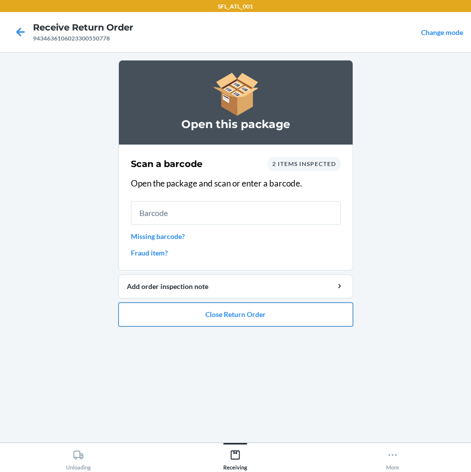
click at [237, 315] on button "Close Return Order" at bounding box center [235, 314] width 235 height 24
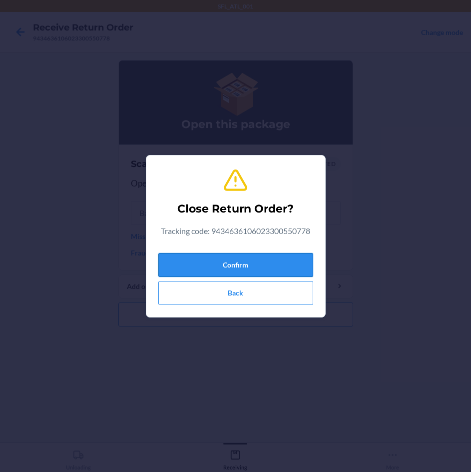
click at [239, 261] on button "Confirm" at bounding box center [235, 265] width 155 height 24
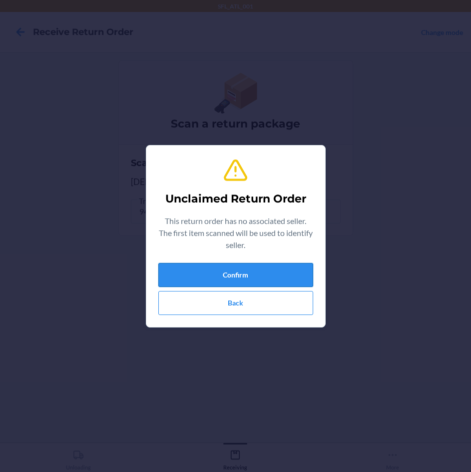
click at [248, 274] on button "Confirm" at bounding box center [235, 275] width 155 height 24
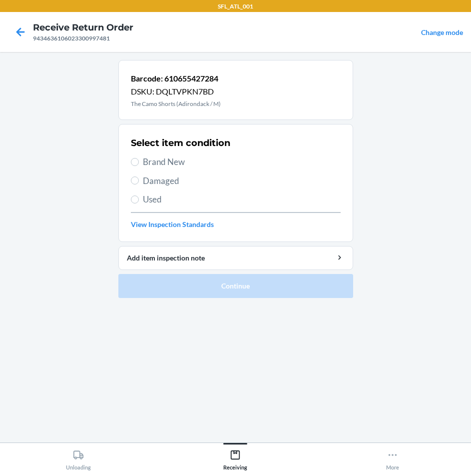
drag, startPoint x: 165, startPoint y: 163, endPoint x: 163, endPoint y: 179, distance: 16.6
click at [165, 167] on span "Brand New" at bounding box center [242, 161] width 198 height 13
click at [139, 166] on input "Brand New" at bounding box center [135, 162] width 8 height 8
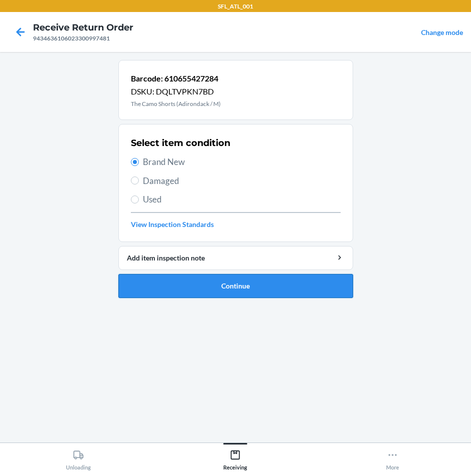
click at [244, 290] on button "Continue" at bounding box center [235, 286] width 235 height 24
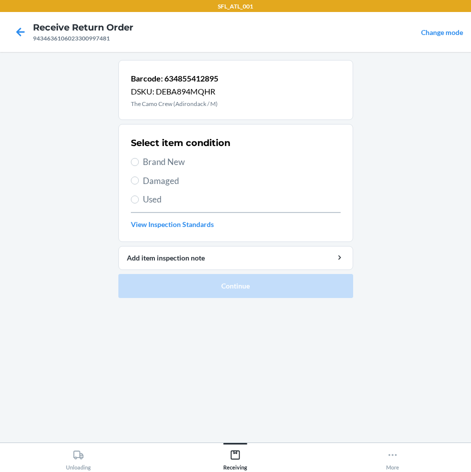
click at [170, 163] on span "Brand New" at bounding box center [242, 161] width 198 height 13
click at [139, 163] on input "Brand New" at bounding box center [135, 162] width 8 height 8
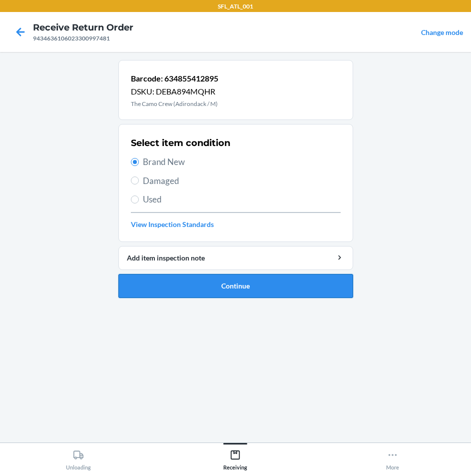
click at [258, 285] on button "Continue" at bounding box center [235, 286] width 235 height 24
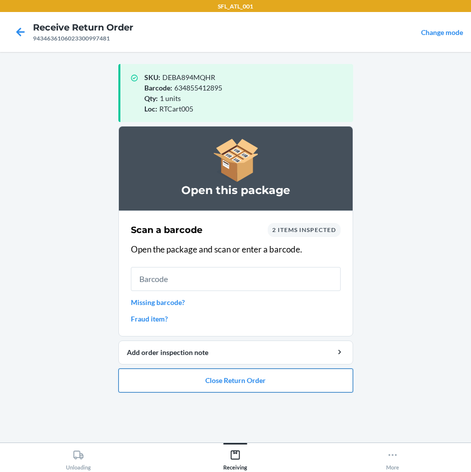
click at [281, 377] on button "Close Return Order" at bounding box center [235, 380] width 235 height 24
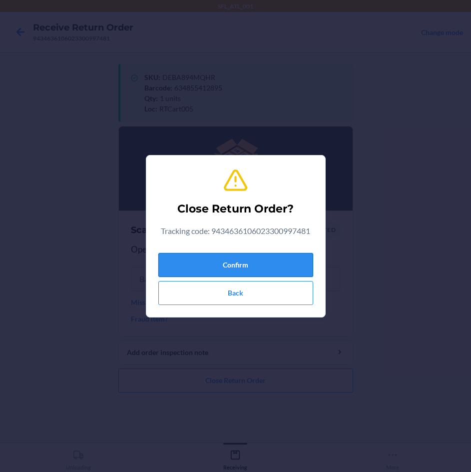
click at [275, 262] on button "Confirm" at bounding box center [235, 265] width 155 height 24
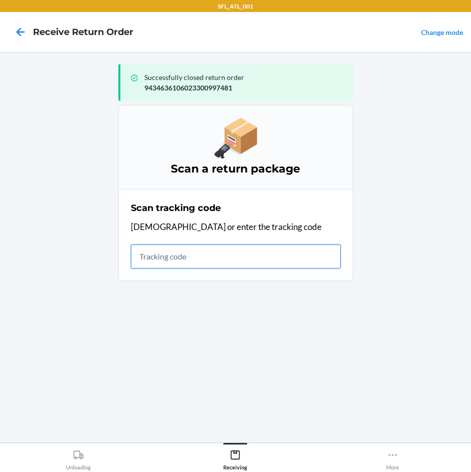
click at [251, 262] on input "text" at bounding box center [236, 256] width 210 height 24
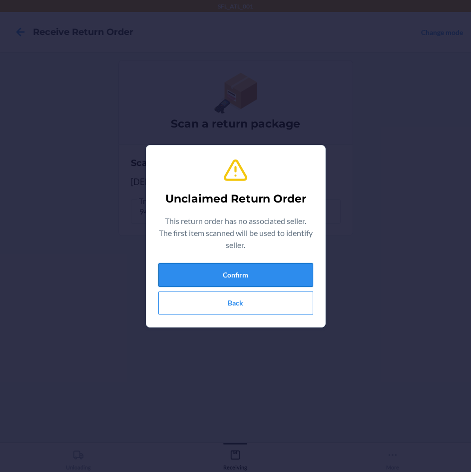
click at [292, 267] on button "Confirm" at bounding box center [235, 275] width 155 height 24
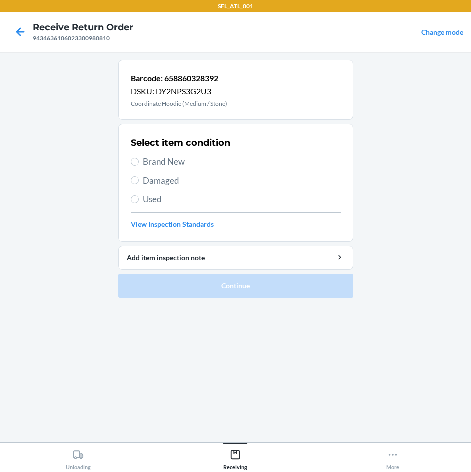
click at [184, 163] on span "Brand New" at bounding box center [242, 161] width 198 height 13
click at [139, 163] on input "Brand New" at bounding box center [135, 162] width 8 height 8
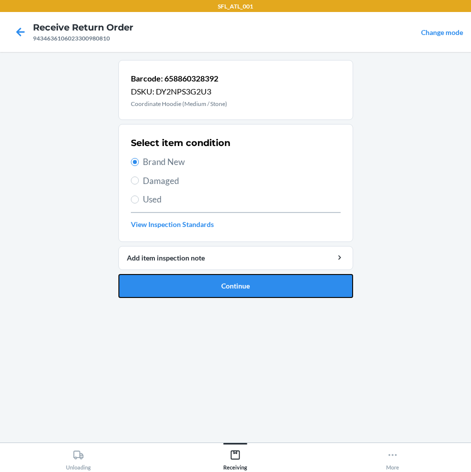
click at [245, 285] on button "Continue" at bounding box center [235, 286] width 235 height 24
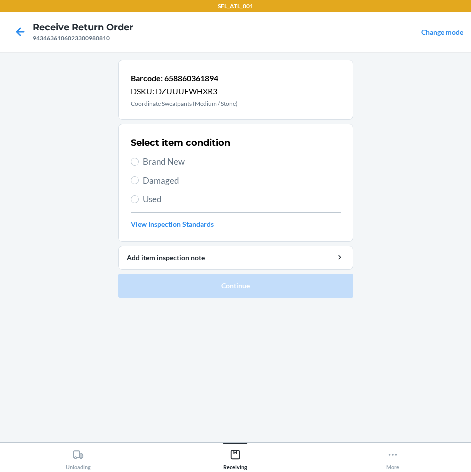
click at [174, 162] on span "Brand New" at bounding box center [242, 161] width 198 height 13
click at [139, 162] on input "Brand New" at bounding box center [135, 162] width 8 height 8
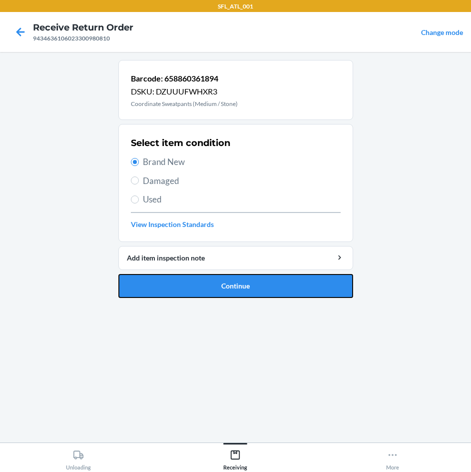
drag, startPoint x: 251, startPoint y: 283, endPoint x: 232, endPoint y: 278, distance: 19.5
click at [241, 279] on button "Continue" at bounding box center [235, 286] width 235 height 24
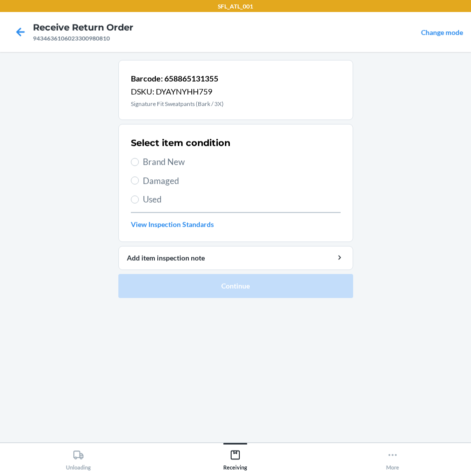
click at [149, 164] on span "Brand New" at bounding box center [242, 161] width 198 height 13
click at [139, 164] on input "Brand New" at bounding box center [135, 162] width 8 height 8
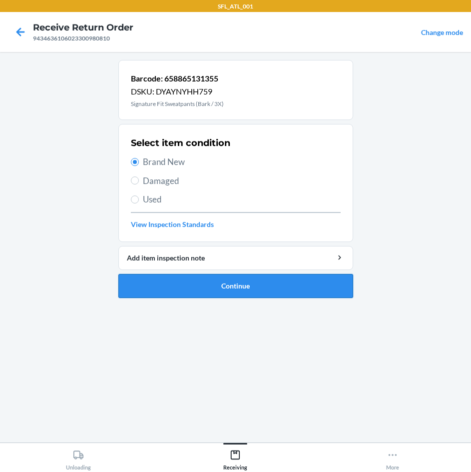
click at [236, 281] on button "Continue" at bounding box center [235, 286] width 235 height 24
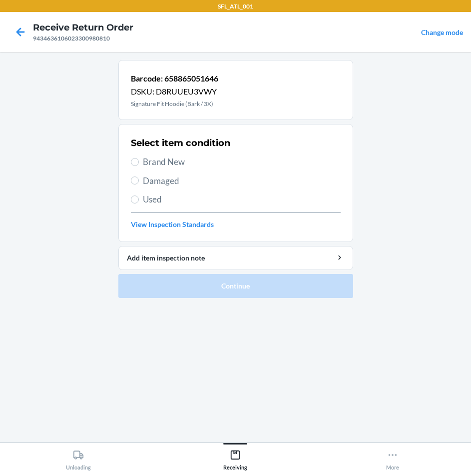
click at [140, 168] on label "Brand New" at bounding box center [236, 161] width 210 height 13
click at [139, 166] on input "Brand New" at bounding box center [135, 162] width 8 height 8
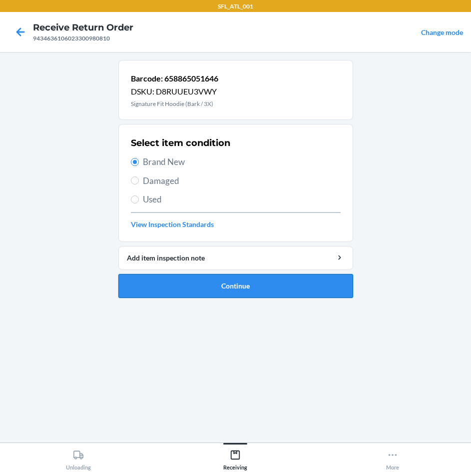
click at [221, 292] on button "Continue" at bounding box center [235, 286] width 235 height 24
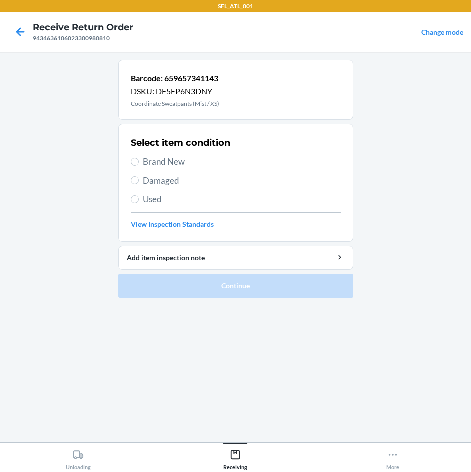
click at [174, 164] on span "Brand New" at bounding box center [242, 161] width 198 height 13
click at [139, 164] on input "Brand New" at bounding box center [135, 162] width 8 height 8
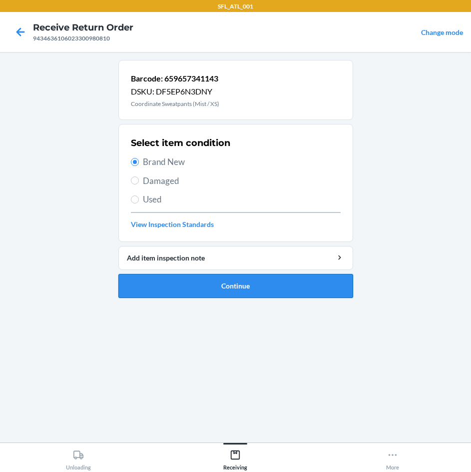
click at [266, 284] on button "Continue" at bounding box center [235, 286] width 235 height 24
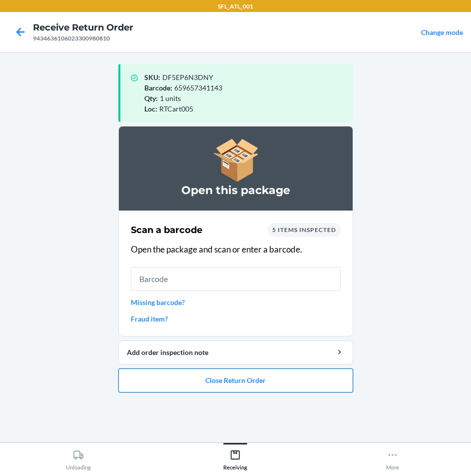
click at [255, 378] on button "Close Return Order" at bounding box center [235, 380] width 235 height 24
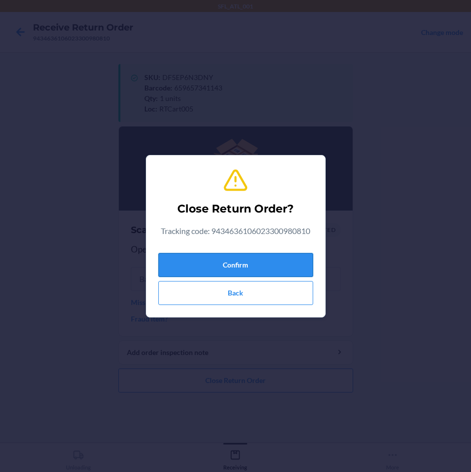
click at [295, 262] on button "Confirm" at bounding box center [235, 265] width 155 height 24
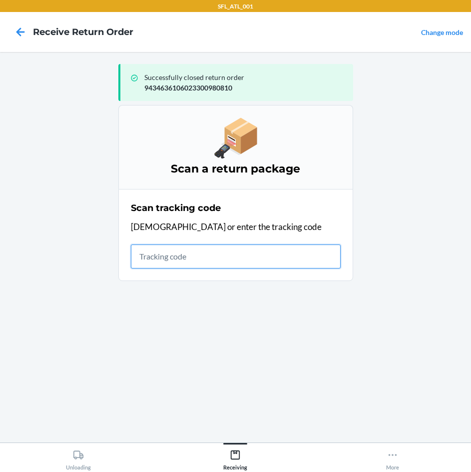
drag, startPoint x: 165, startPoint y: 259, endPoint x: 157, endPoint y: 257, distance: 8.4
click at [165, 259] on input "text" at bounding box center [236, 256] width 210 height 24
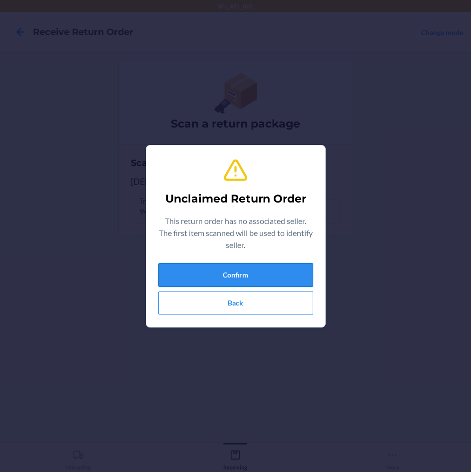
click at [212, 278] on button "Confirm" at bounding box center [235, 275] width 155 height 24
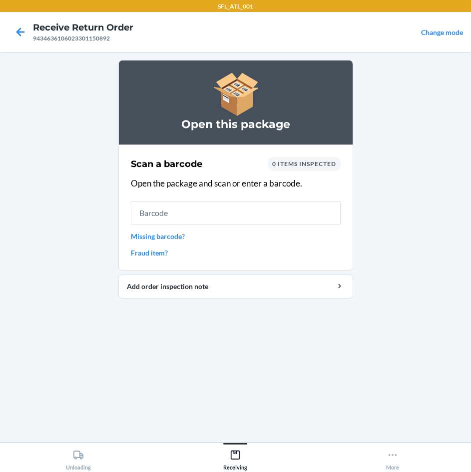
click at [158, 236] on link "Missing barcode?" at bounding box center [236, 236] width 210 height 10
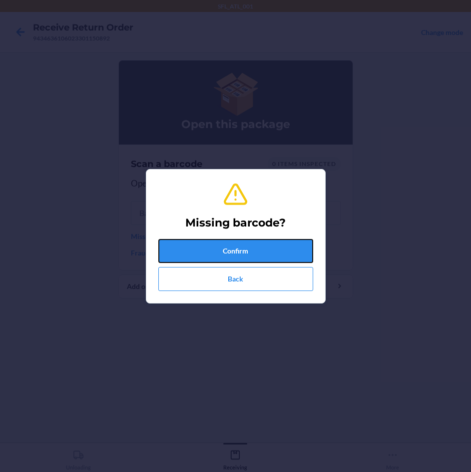
drag, startPoint x: 200, startPoint y: 244, endPoint x: 191, endPoint y: 241, distance: 9.2
click at [200, 244] on button "Confirm" at bounding box center [235, 251] width 155 height 24
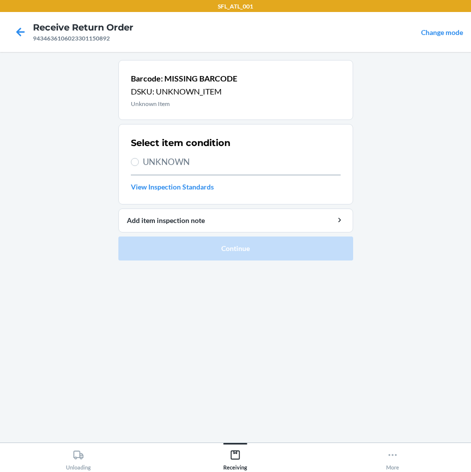
click at [183, 165] on span "UNKNOWN" at bounding box center [242, 161] width 198 height 13
click at [139, 165] on input "UNKNOWN" at bounding box center [135, 162] width 8 height 8
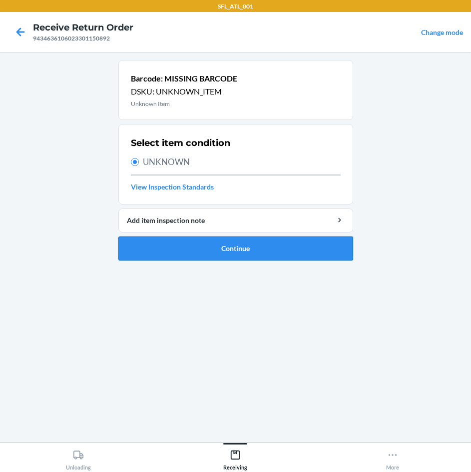
click at [218, 258] on button "Continue" at bounding box center [235, 248] width 235 height 24
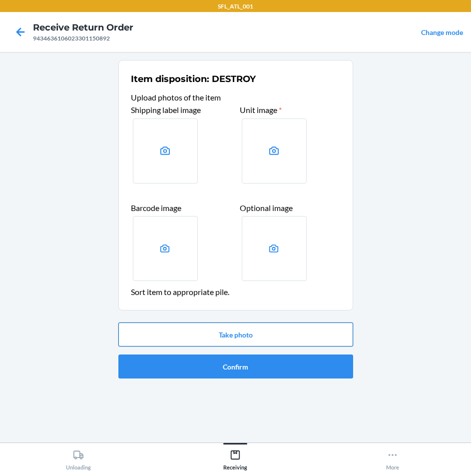
click at [249, 332] on button "Take photo" at bounding box center [235, 334] width 235 height 24
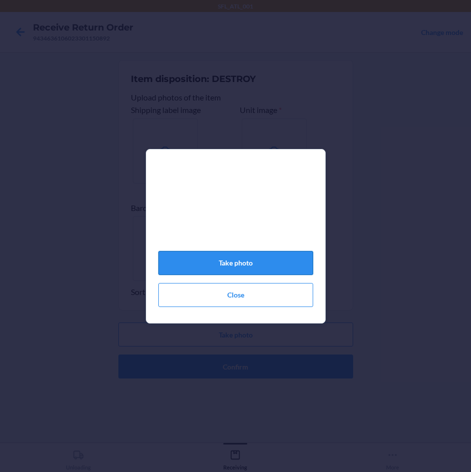
click at [234, 270] on button "Take photo" at bounding box center [235, 263] width 155 height 24
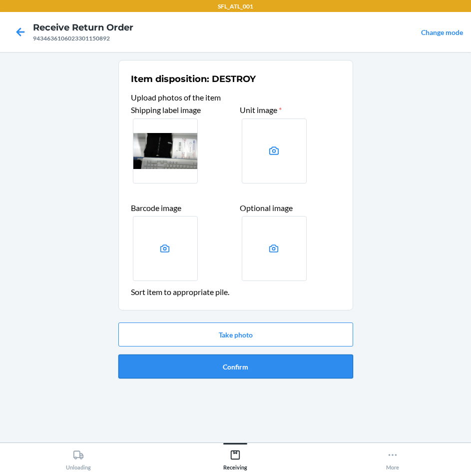
click at [274, 371] on button "Confirm" at bounding box center [235, 366] width 235 height 24
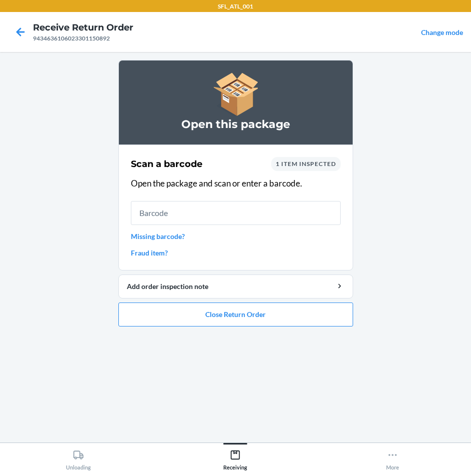
click at [183, 239] on link "Missing barcode?" at bounding box center [236, 236] width 210 height 10
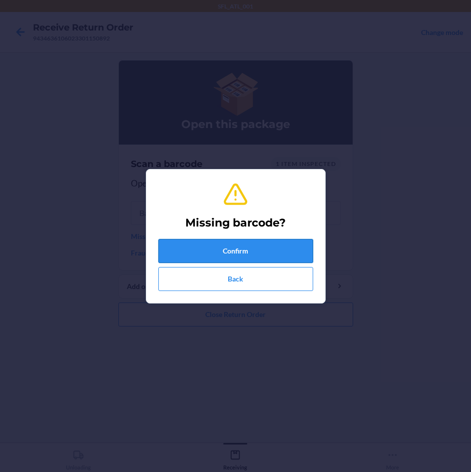
click at [214, 247] on button "Confirm" at bounding box center [235, 251] width 155 height 24
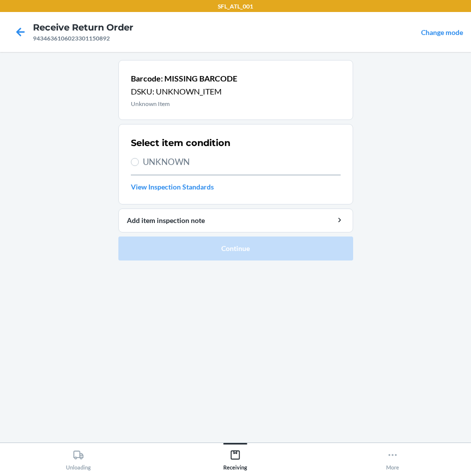
click at [141, 163] on label "UNKNOWN" at bounding box center [236, 161] width 210 height 13
click at [139, 163] on input "UNKNOWN" at bounding box center [135, 162] width 8 height 8
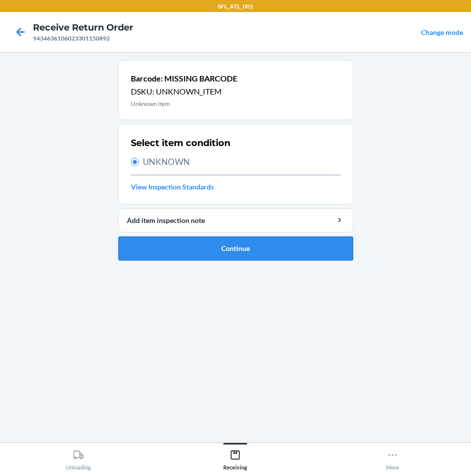
click at [211, 245] on button "Continue" at bounding box center [235, 248] width 235 height 24
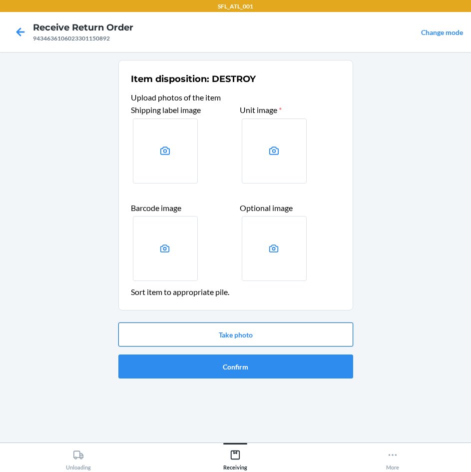
click at [307, 343] on button "Take photo" at bounding box center [235, 334] width 235 height 24
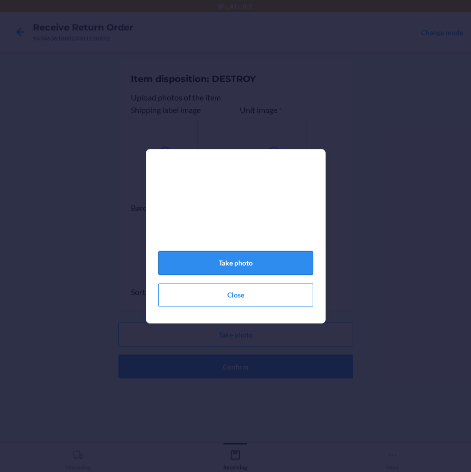
click at [252, 270] on button "Take photo" at bounding box center [235, 263] width 155 height 24
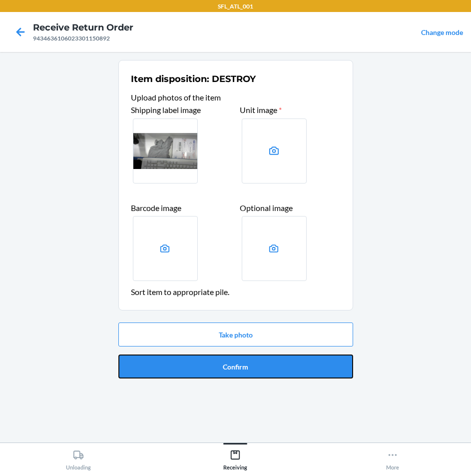
click at [228, 372] on button "Confirm" at bounding box center [235, 366] width 235 height 24
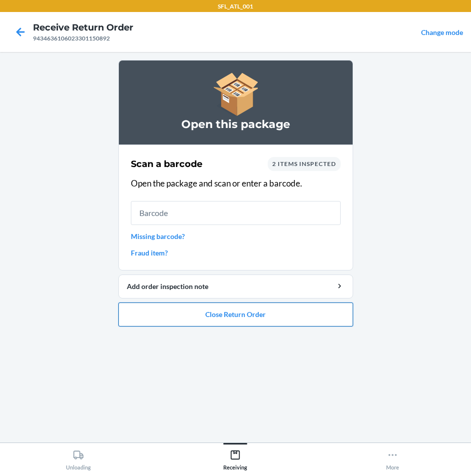
click at [253, 321] on button "Close Return Order" at bounding box center [235, 314] width 235 height 24
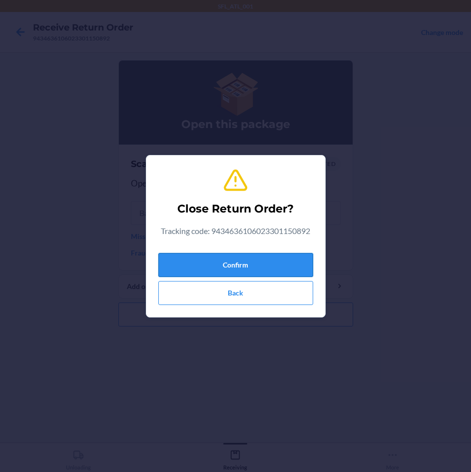
click at [258, 255] on button "Confirm" at bounding box center [235, 265] width 155 height 24
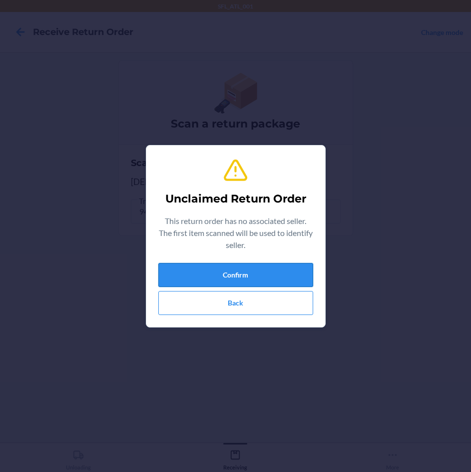
click at [231, 272] on button "Confirm" at bounding box center [235, 275] width 155 height 24
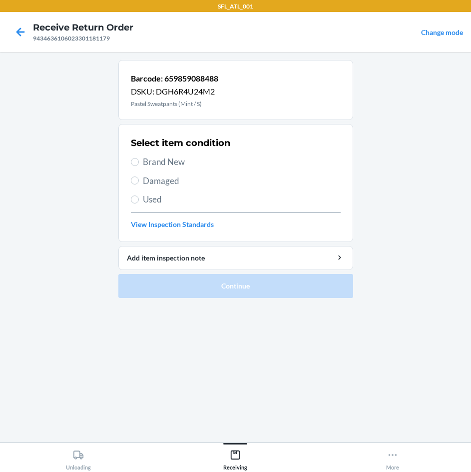
click at [171, 159] on span "Brand New" at bounding box center [242, 161] width 198 height 13
click at [139, 159] on input "Brand New" at bounding box center [135, 162] width 8 height 8
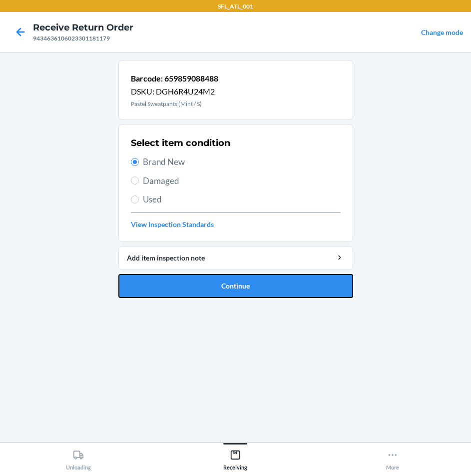
click at [271, 282] on button "Continue" at bounding box center [235, 286] width 235 height 24
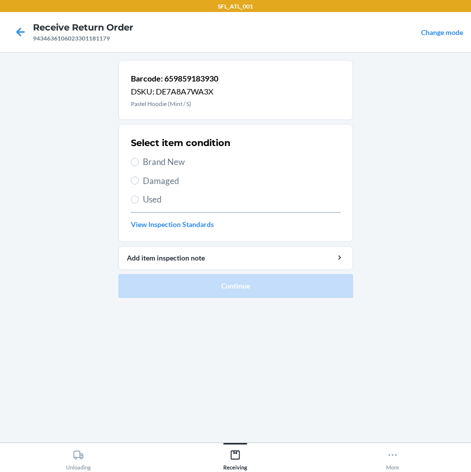
click at [204, 159] on span "Brand New" at bounding box center [242, 161] width 198 height 13
click at [139, 159] on input "Brand New" at bounding box center [135, 162] width 8 height 8
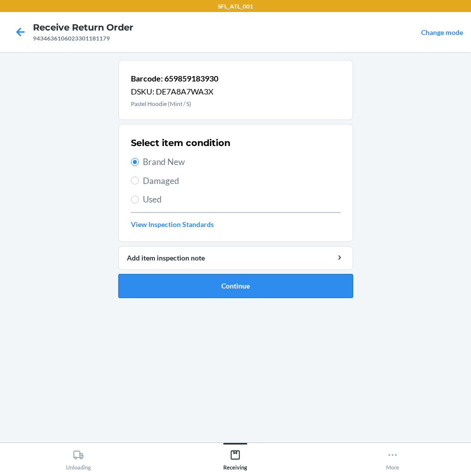
click at [218, 288] on button "Continue" at bounding box center [235, 286] width 235 height 24
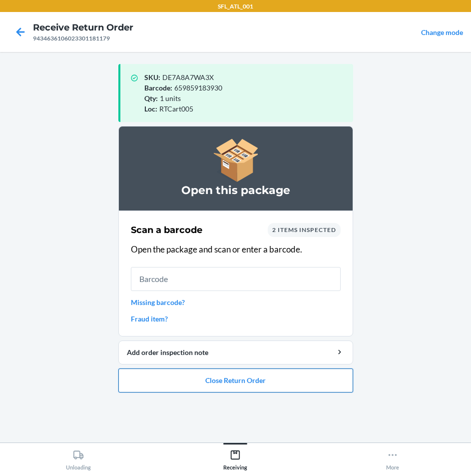
click at [218, 379] on button "Close Return Order" at bounding box center [235, 380] width 235 height 24
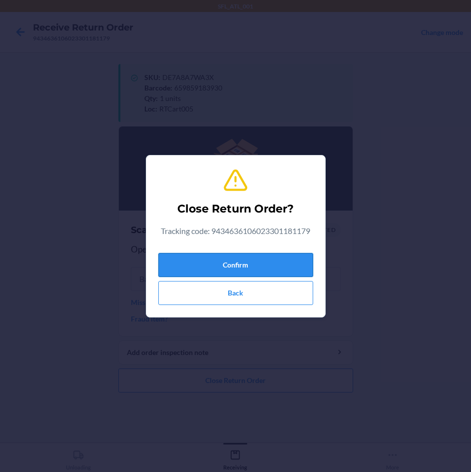
click at [233, 256] on button "Confirm" at bounding box center [235, 265] width 155 height 24
